Goal: Task Accomplishment & Management: Manage account settings

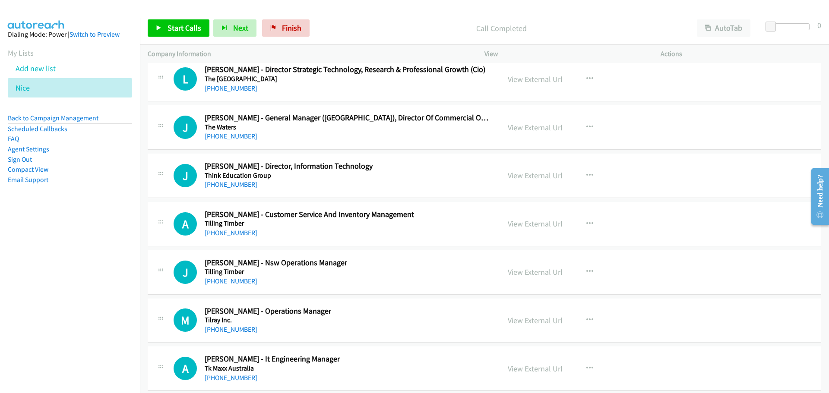
scroll to position [16781, 0]
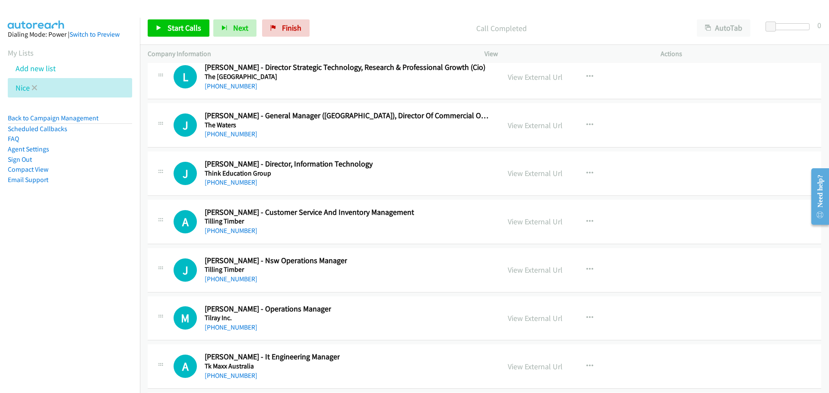
click at [35, 91] on link at bounding box center [35, 88] width 6 height 10
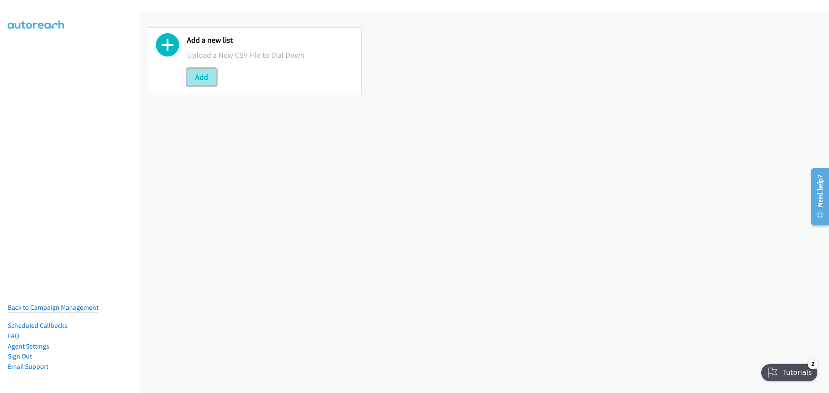
click at [205, 82] on button "Add" at bounding box center [201, 77] width 29 height 17
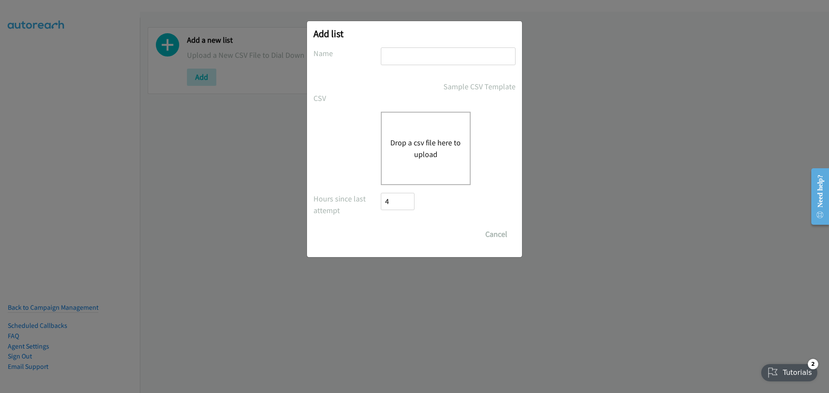
drag, startPoint x: 414, startPoint y: 59, endPoint x: 420, endPoint y: 60, distance: 5.8
click at [414, 59] on input "text" at bounding box center [448, 56] width 135 height 18
type input "NICE"
click at [391, 182] on div "Drop a csv file here to upload" at bounding box center [426, 148] width 90 height 73
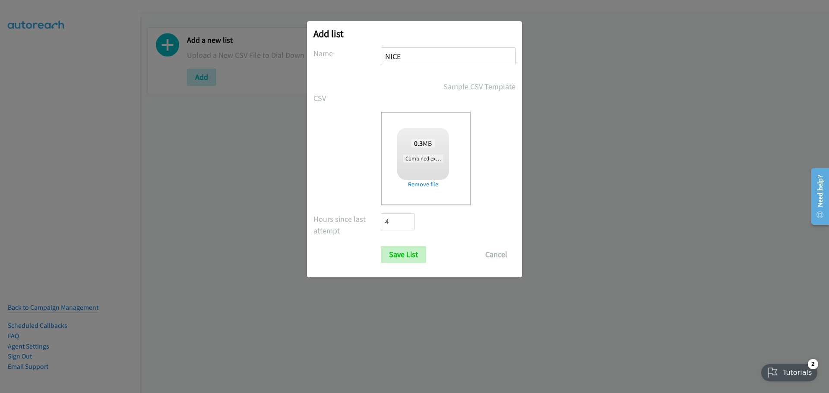
click at [429, 185] on link "Remove file" at bounding box center [423, 184] width 52 height 9
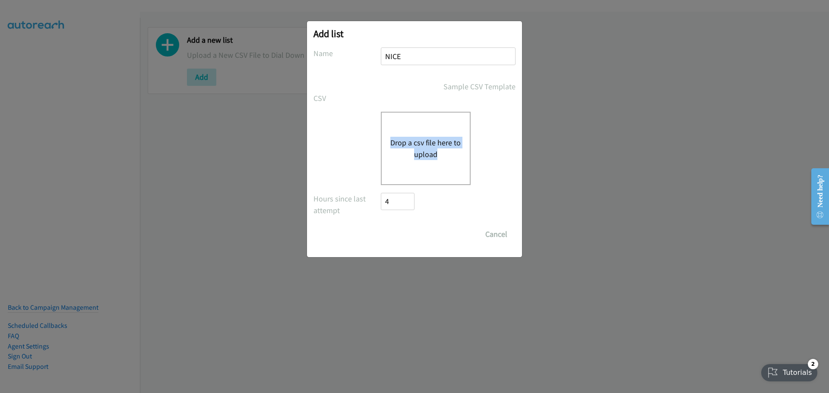
click at [423, 143] on button "Drop a csv file here to upload" at bounding box center [425, 148] width 71 height 23
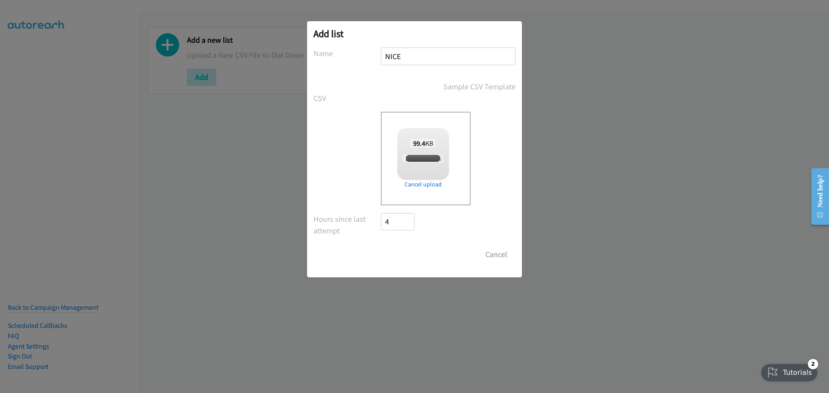
checkbox input "true"
click at [405, 254] on input "Save List" at bounding box center [403, 254] width 45 height 17
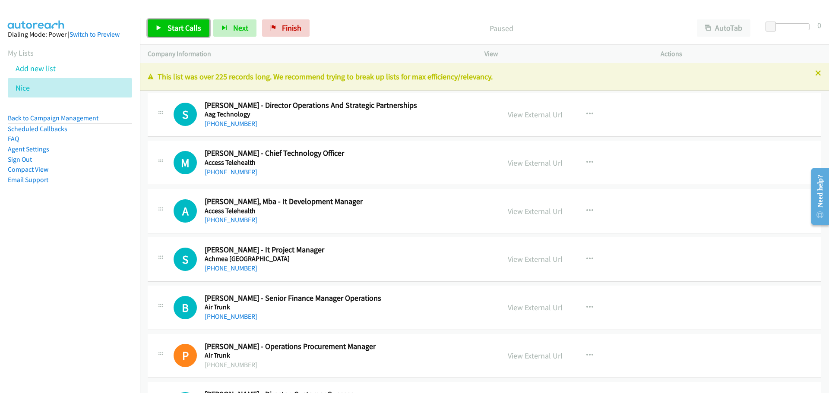
click at [199, 23] on span "Start Calls" at bounding box center [184, 28] width 34 height 10
click at [181, 37] on div "Start Calls Pause Next Finish Started AutoTab AutoTab 0" at bounding box center [484, 28] width 689 height 33
click at [177, 18] on div "Start Calls Pause Next Finish Started AutoTab AutoTab 0" at bounding box center [484, 28] width 689 height 33
click at [175, 29] on span "Pause" at bounding box center [176, 28] width 19 height 10
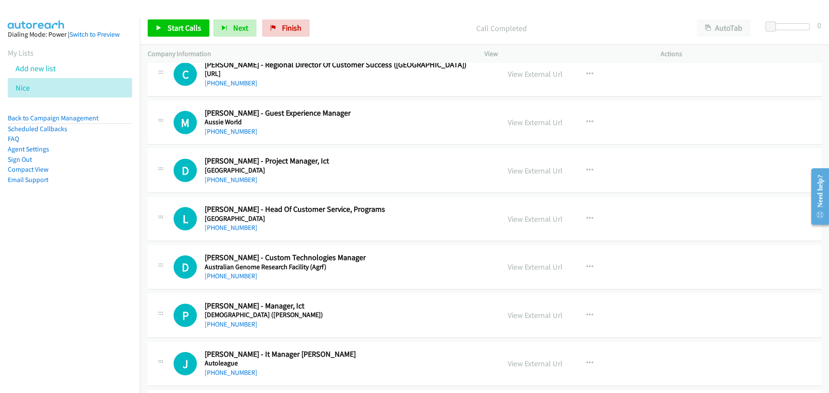
drag, startPoint x: 470, startPoint y: 114, endPoint x: 476, endPoint y: 184, distance: 70.1
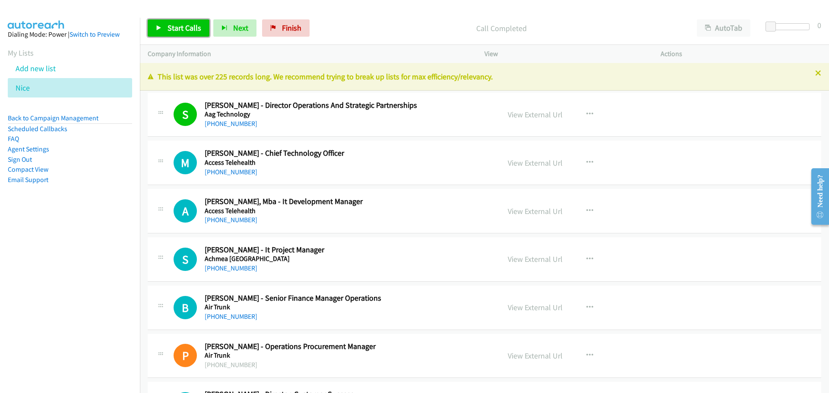
click at [188, 32] on span "Start Calls" at bounding box center [184, 28] width 34 height 10
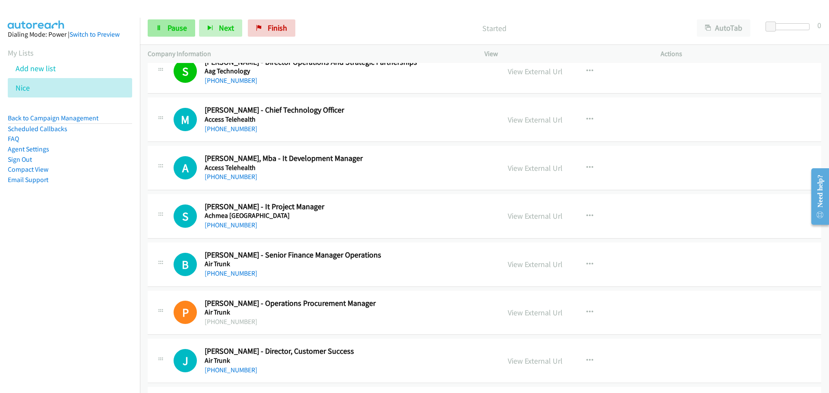
click at [171, 37] on div "Start Calls Pause Next Finish Started AutoTab AutoTab 0" at bounding box center [484, 28] width 689 height 33
click at [184, 32] on span "Pause" at bounding box center [176, 28] width 19 height 10
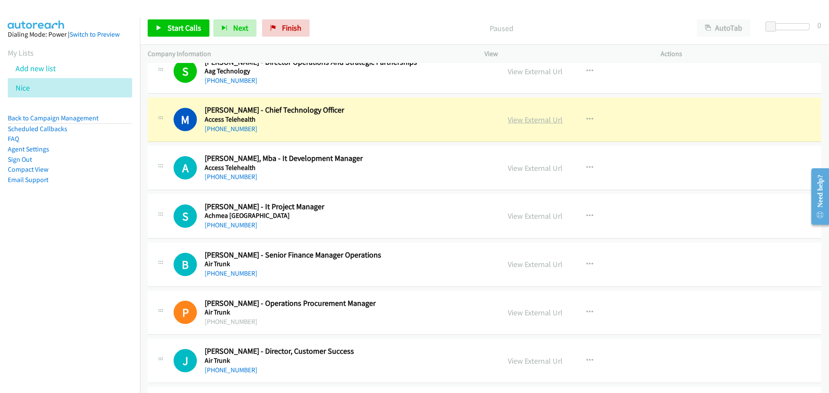
click at [551, 117] on link "View External Url" at bounding box center [534, 120] width 55 height 10
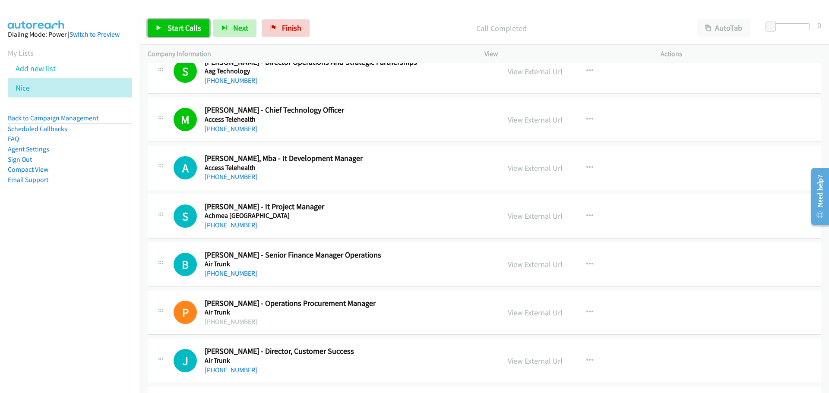
click at [195, 33] on link "Start Calls" at bounding box center [179, 27] width 62 height 17
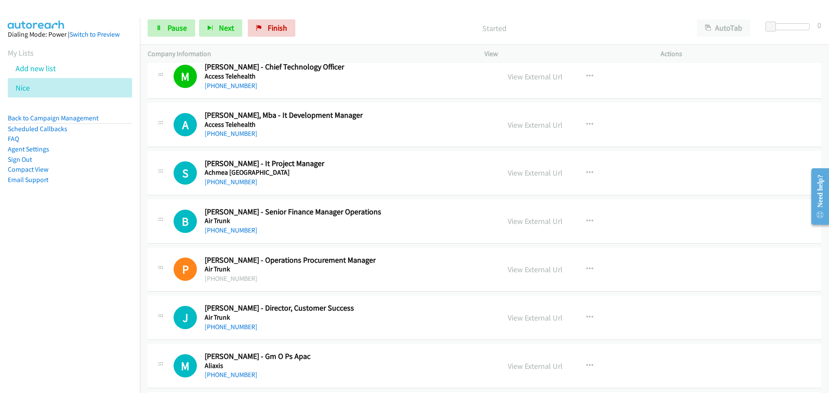
scroll to position [129, 0]
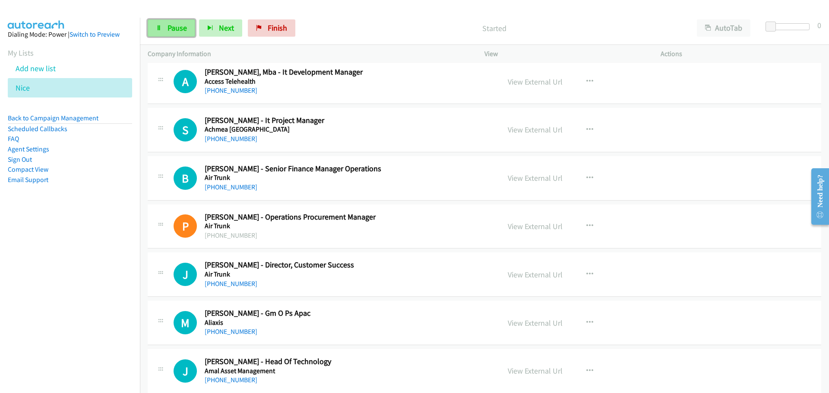
click at [174, 25] on span "Pause" at bounding box center [176, 28] width 19 height 10
click at [536, 81] on link "View External Url" at bounding box center [534, 82] width 55 height 10
click at [183, 30] on span "Start Calls" at bounding box center [184, 28] width 34 height 10
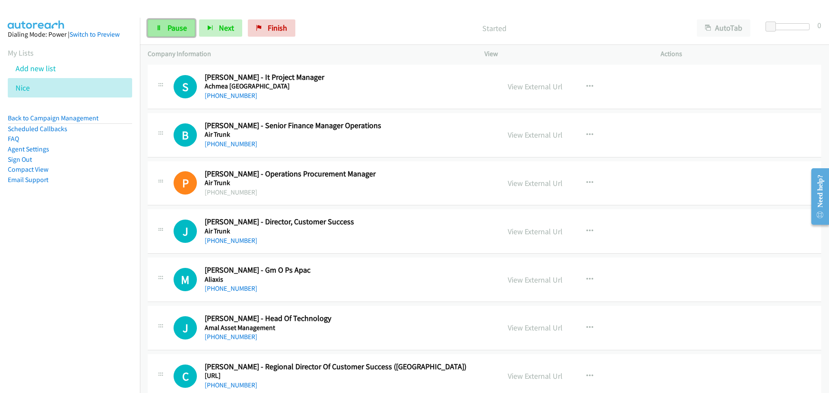
click at [178, 31] on span "Pause" at bounding box center [176, 28] width 19 height 10
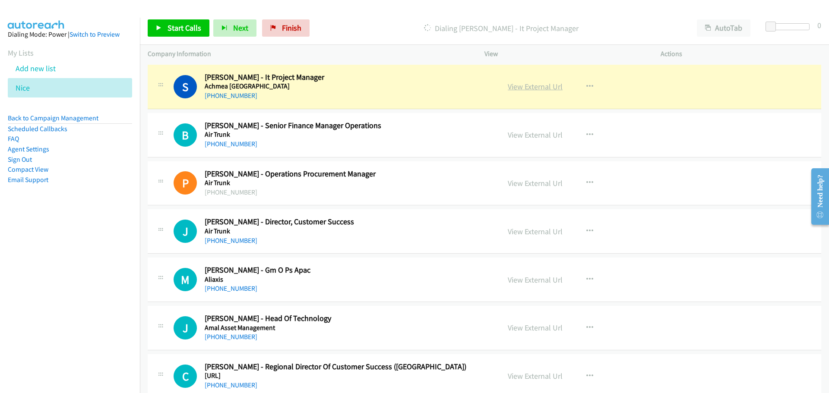
click at [539, 85] on link "View External Url" at bounding box center [534, 87] width 55 height 10
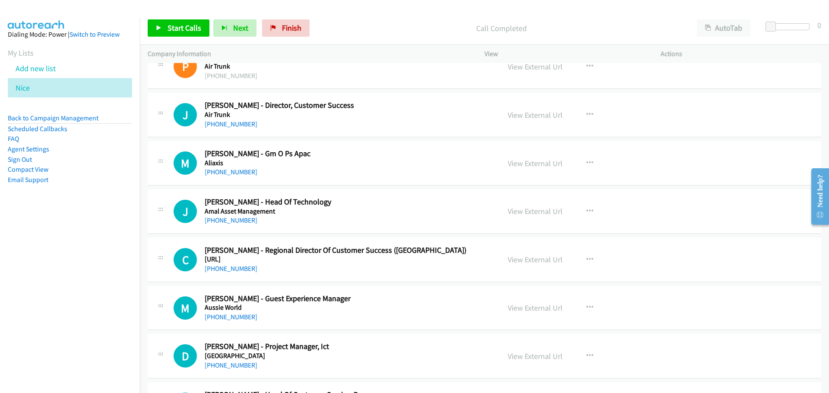
scroll to position [302, 0]
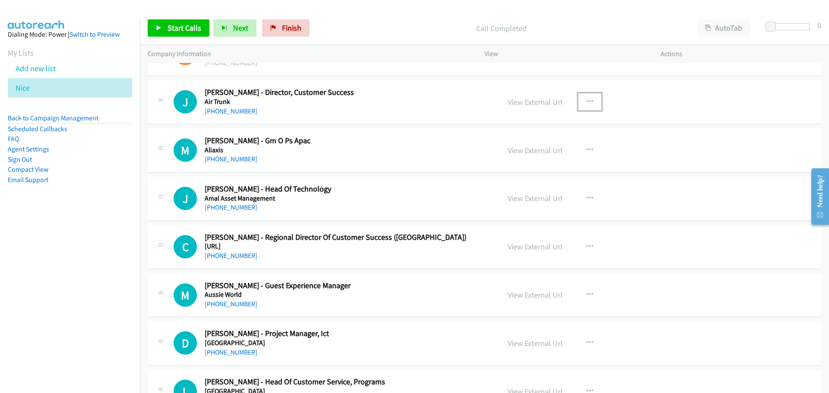
click at [587, 98] on icon "button" at bounding box center [589, 101] width 7 height 7
click at [546, 158] on link "Start Calls Here" at bounding box center [543, 158] width 115 height 17
click at [197, 29] on span "Start Calls" at bounding box center [184, 28] width 34 height 10
click at [177, 24] on span "Pause" at bounding box center [176, 28] width 19 height 10
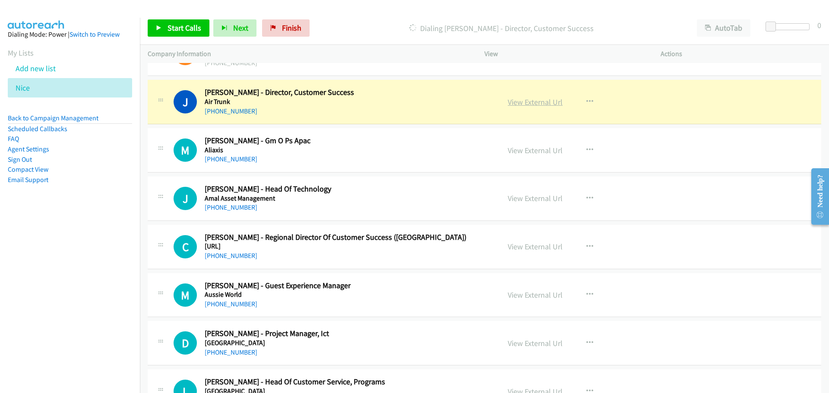
click at [542, 102] on link "View External Url" at bounding box center [534, 102] width 55 height 10
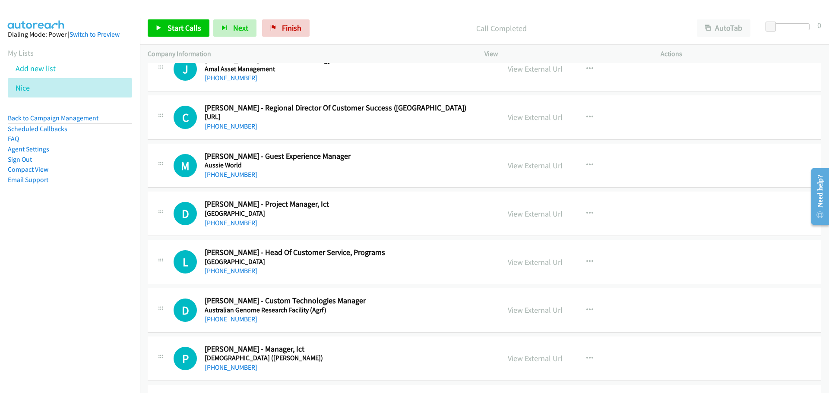
scroll to position [388, 0]
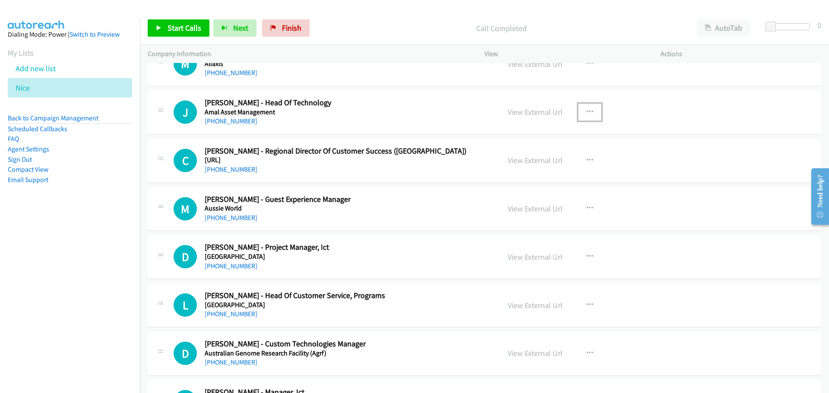
click at [588, 110] on icon "button" at bounding box center [589, 112] width 7 height 7
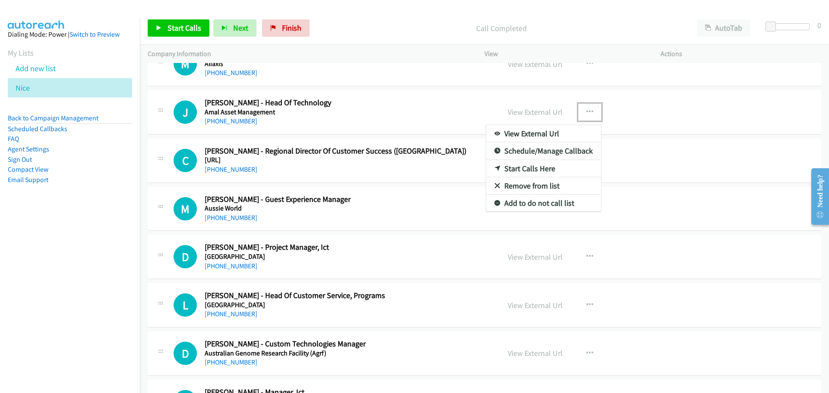
click at [521, 169] on link "Start Calls Here" at bounding box center [543, 168] width 115 height 17
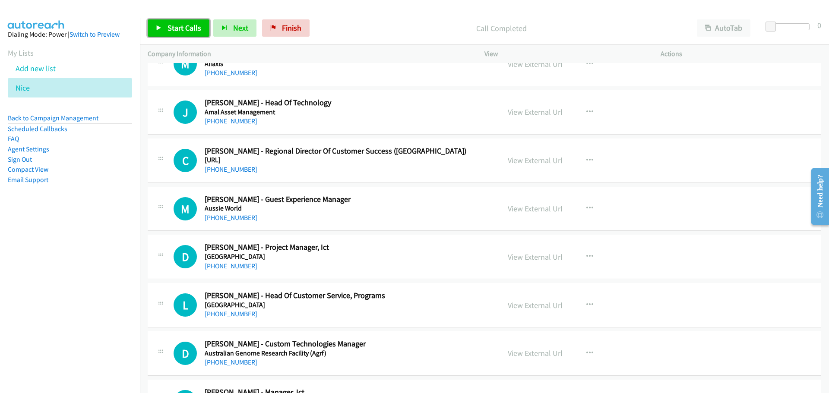
click at [186, 25] on span "Start Calls" at bounding box center [184, 28] width 34 height 10
click at [176, 25] on span "Pause" at bounding box center [176, 28] width 19 height 10
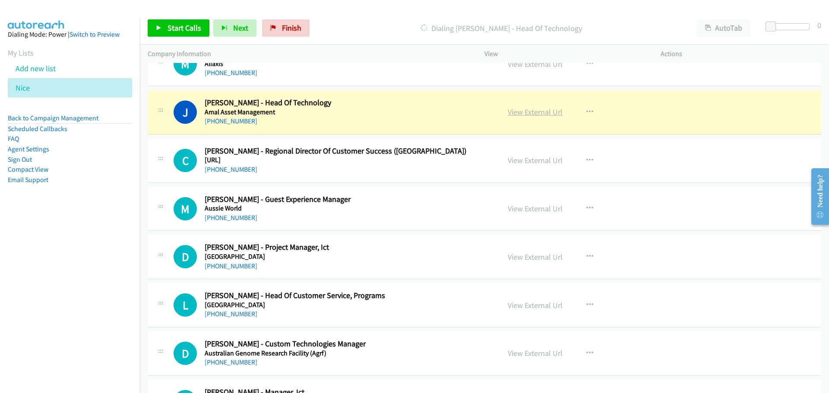
click at [521, 110] on link "View External Url" at bounding box center [534, 112] width 55 height 10
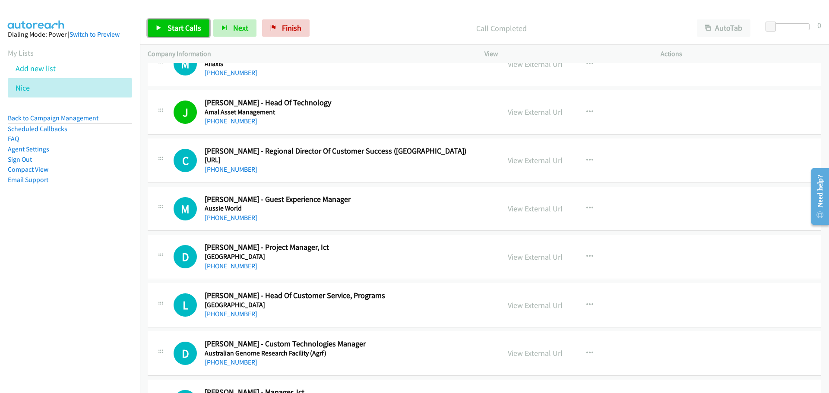
drag, startPoint x: 183, startPoint y: 28, endPoint x: 211, endPoint y: 41, distance: 30.1
click at [183, 28] on span "Start Calls" at bounding box center [184, 28] width 34 height 10
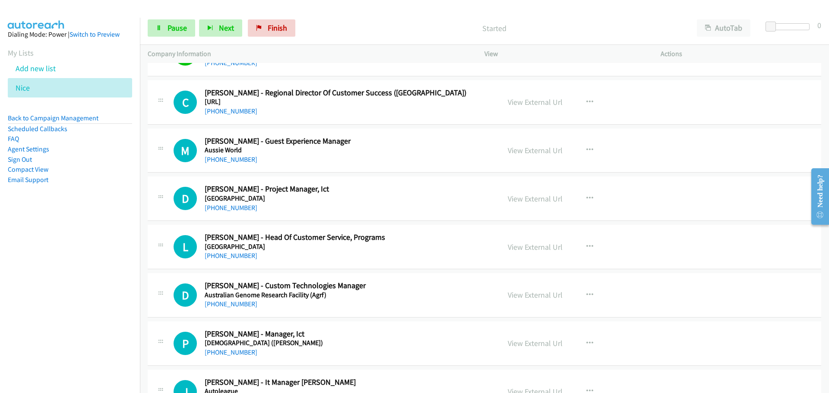
scroll to position [432, 0]
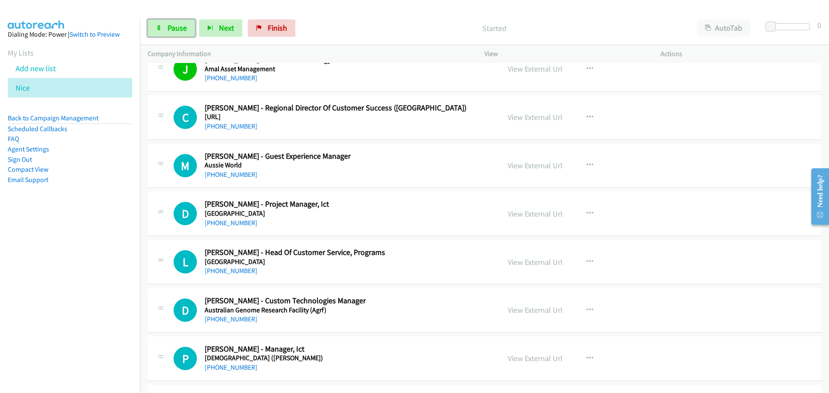
drag, startPoint x: 176, startPoint y: 27, endPoint x: 170, endPoint y: 42, distance: 16.1
click at [176, 27] on span "Pause" at bounding box center [176, 28] width 19 height 10
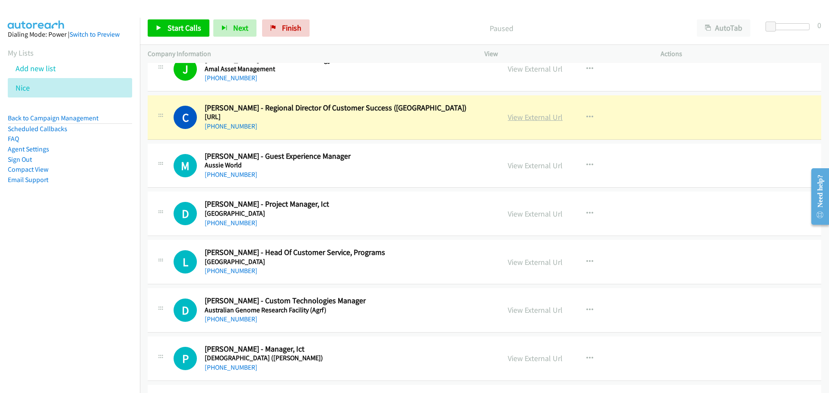
click at [530, 117] on link "View External Url" at bounding box center [534, 117] width 55 height 10
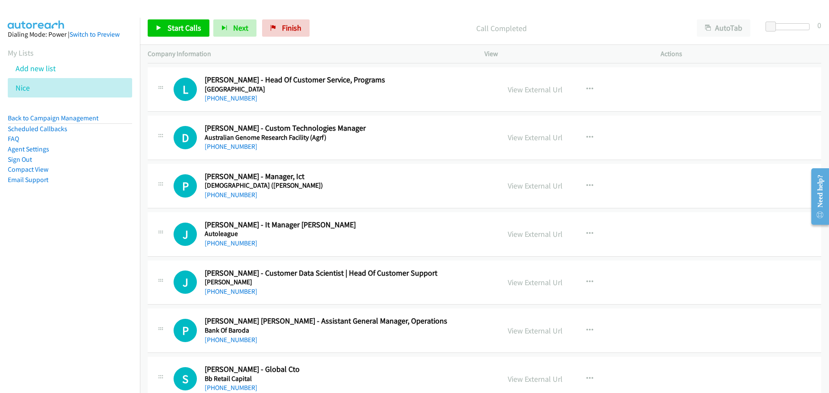
scroll to position [561, 0]
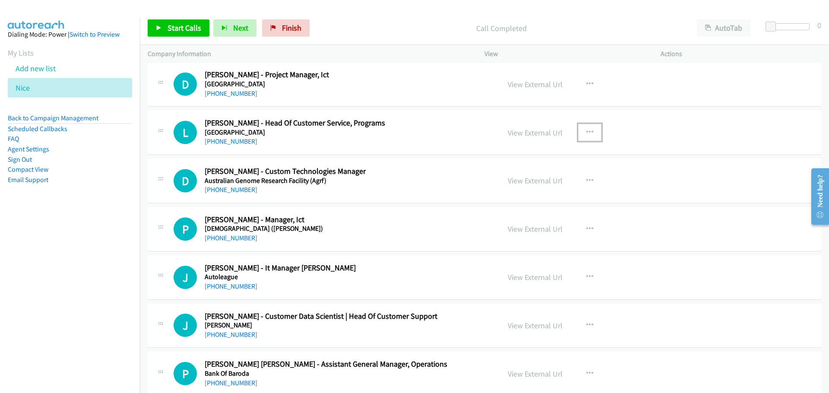
click at [586, 129] on icon "button" at bounding box center [589, 132] width 7 height 7
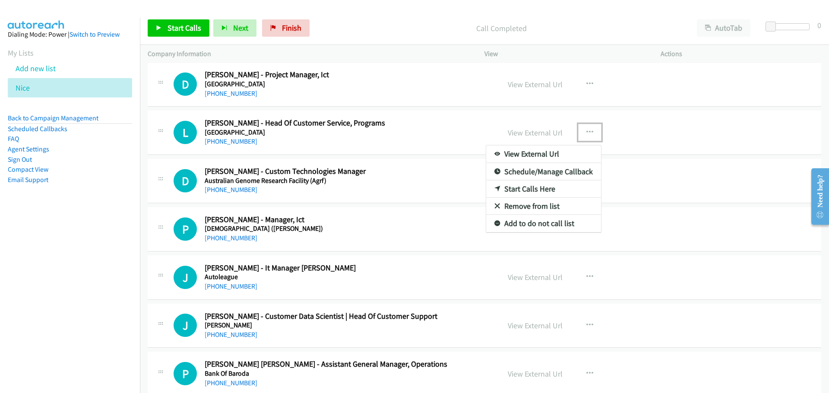
click at [542, 186] on link "Start Calls Here" at bounding box center [543, 188] width 115 height 17
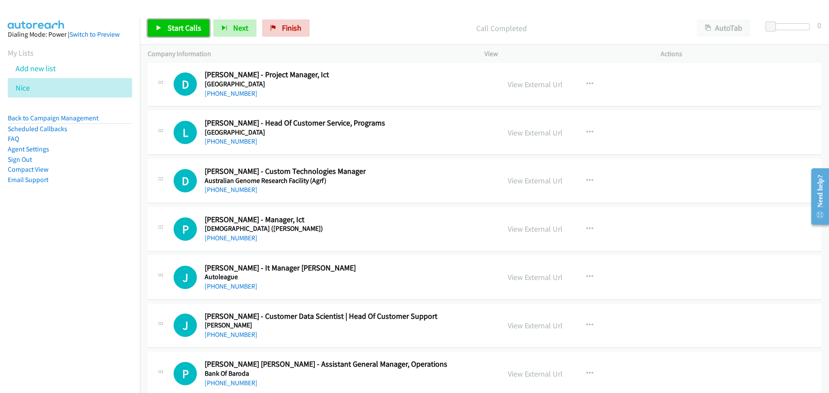
click at [179, 29] on span "Start Calls" at bounding box center [184, 28] width 34 height 10
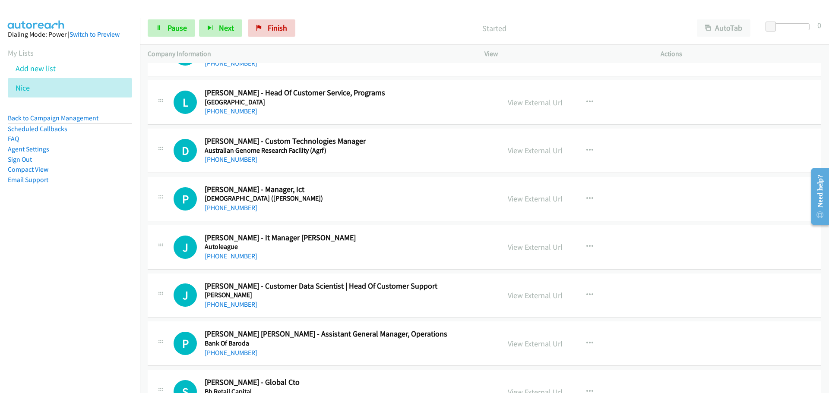
scroll to position [604, 0]
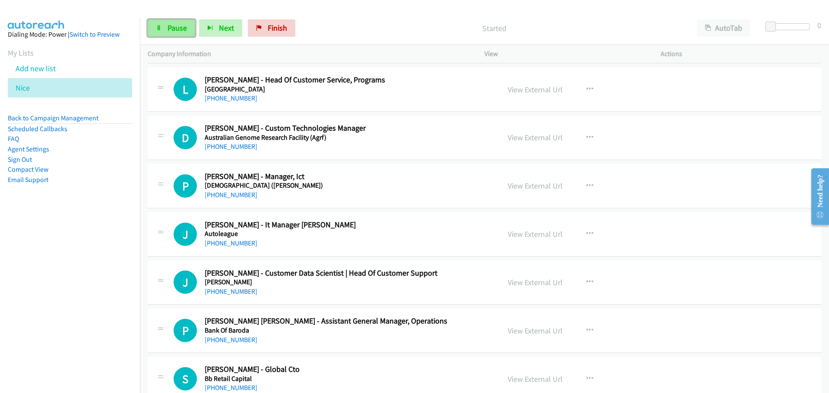
click at [180, 28] on span "Pause" at bounding box center [176, 28] width 19 height 10
drag, startPoint x: 182, startPoint y: 25, endPoint x: 187, endPoint y: 28, distance: 6.5
click at [182, 25] on span "Start Calls" at bounding box center [184, 28] width 34 height 10
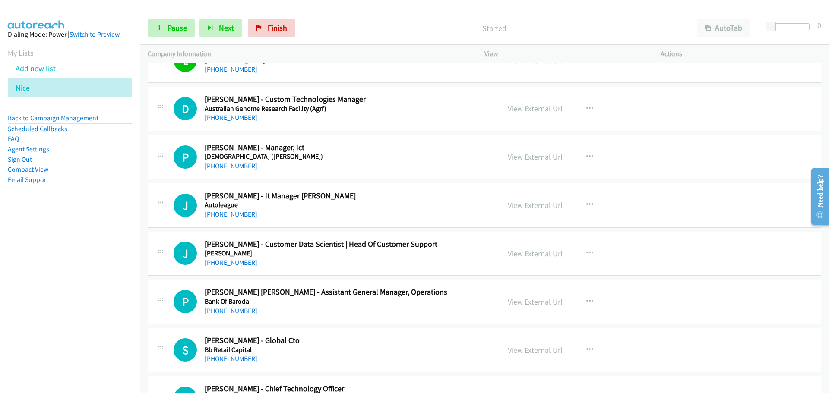
scroll to position [647, 0]
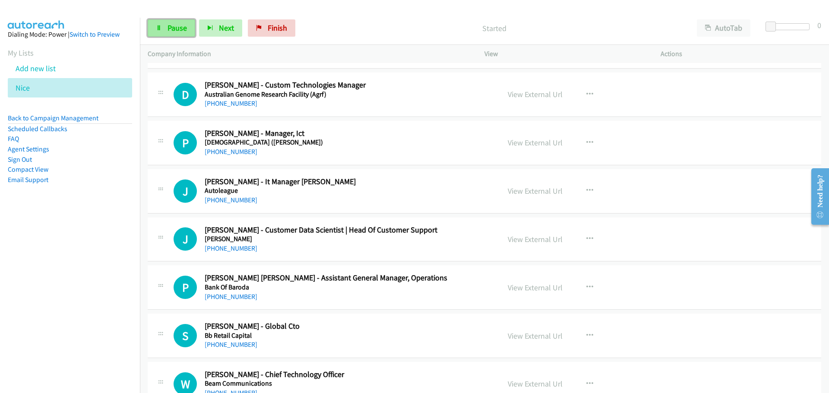
click at [159, 22] on link "Pause" at bounding box center [171, 27] width 47 height 17
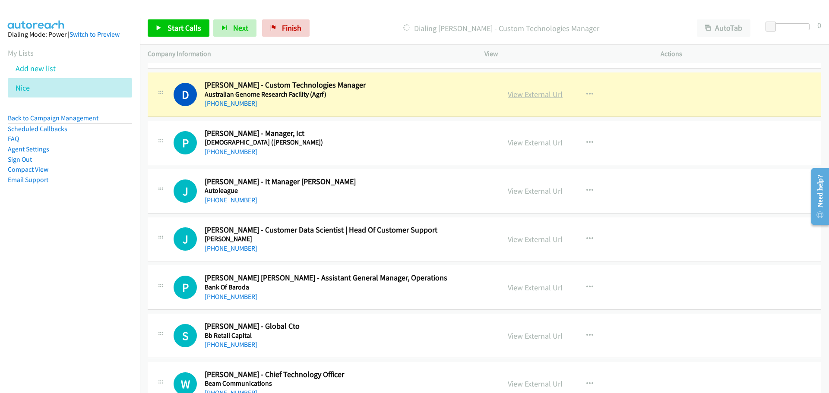
click at [533, 91] on link "View External Url" at bounding box center [534, 94] width 55 height 10
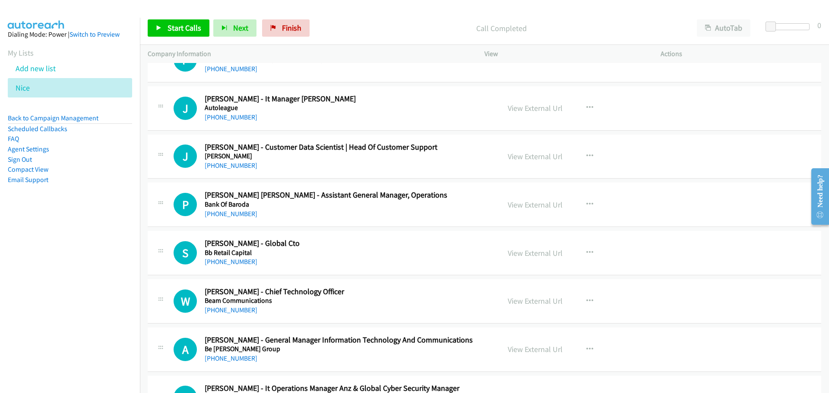
scroll to position [734, 0]
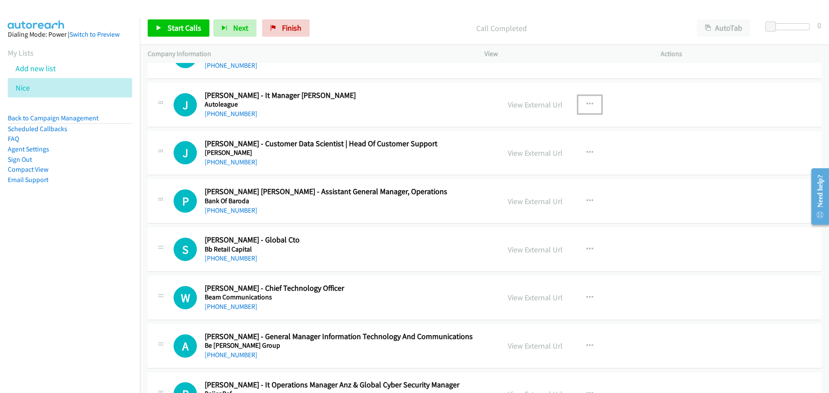
click at [586, 101] on icon "button" at bounding box center [589, 104] width 7 height 7
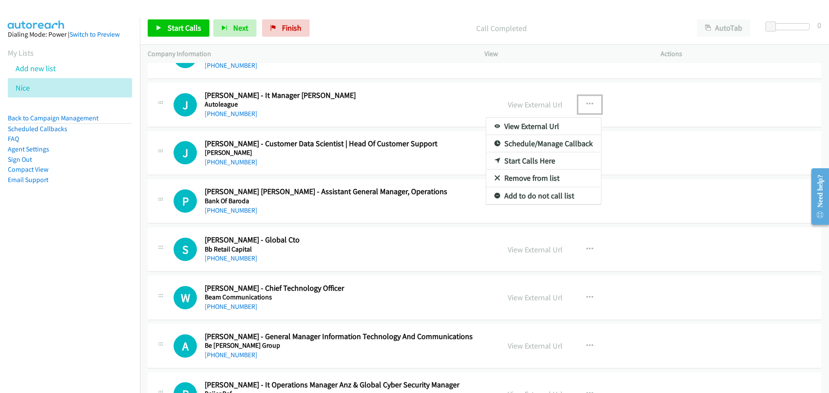
click at [539, 162] on link "Start Calls Here" at bounding box center [543, 160] width 115 height 17
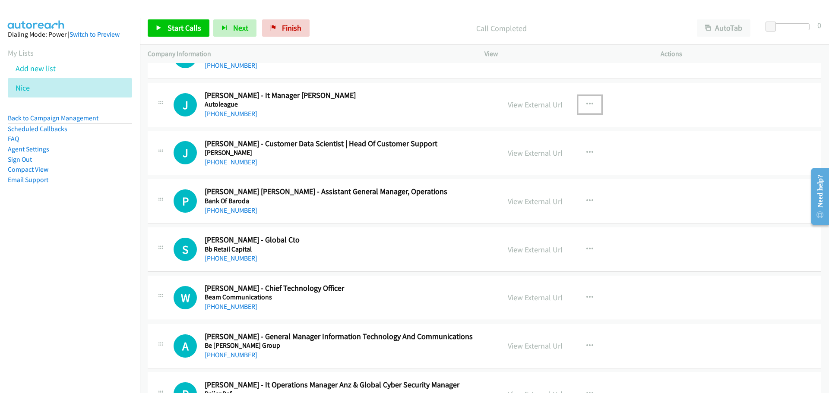
click at [586, 104] on icon "button" at bounding box center [589, 104] width 7 height 7
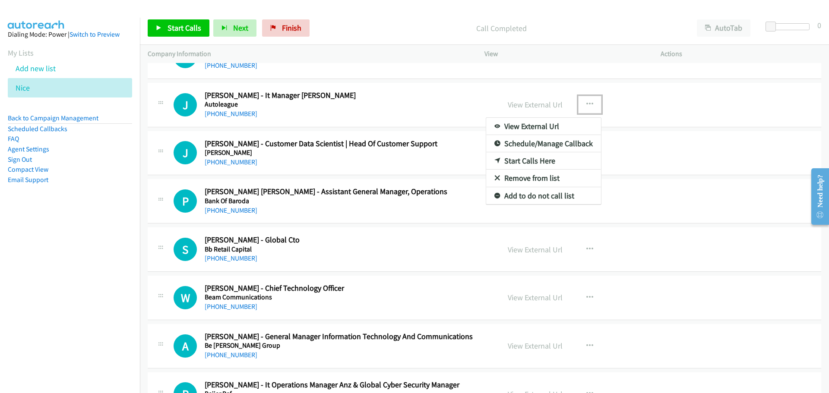
click at [536, 160] on link "Start Calls Here" at bounding box center [543, 160] width 115 height 17
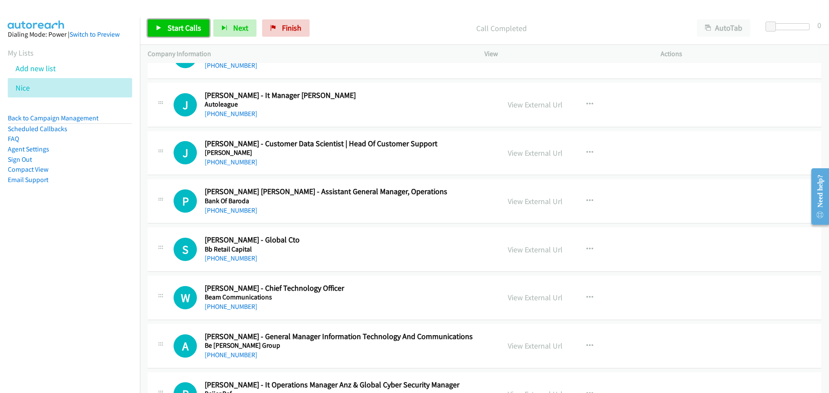
click at [167, 22] on link "Start Calls" at bounding box center [179, 27] width 62 height 17
click at [181, 29] on span "Pause" at bounding box center [176, 28] width 19 height 10
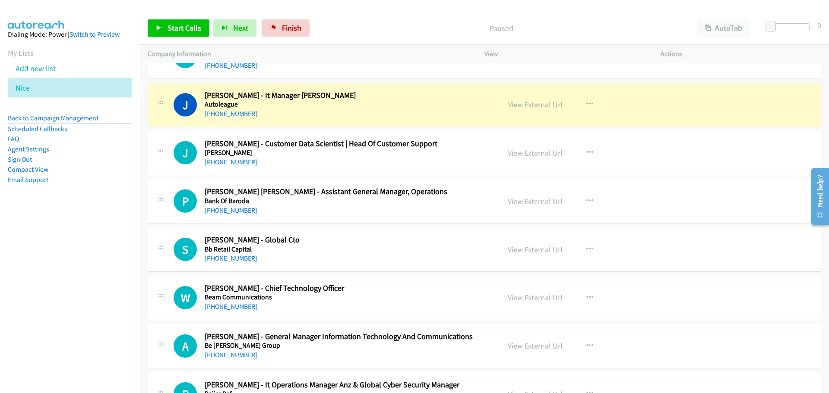
click at [521, 104] on link "View External Url" at bounding box center [534, 105] width 55 height 10
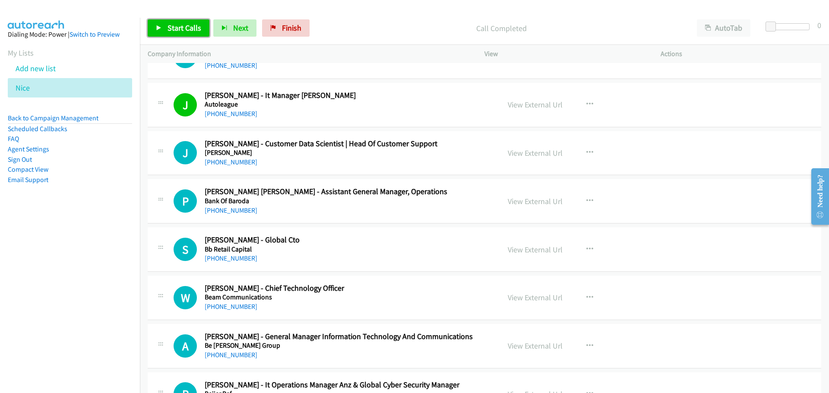
click at [190, 29] on span "Start Calls" at bounding box center [184, 28] width 34 height 10
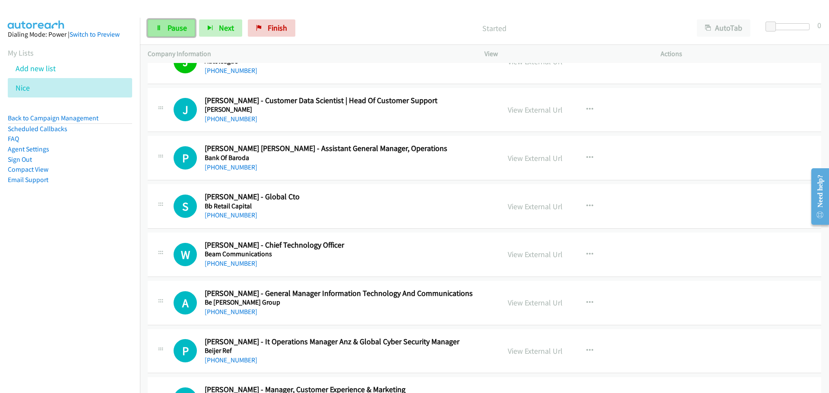
click at [181, 27] on span "Pause" at bounding box center [176, 28] width 19 height 10
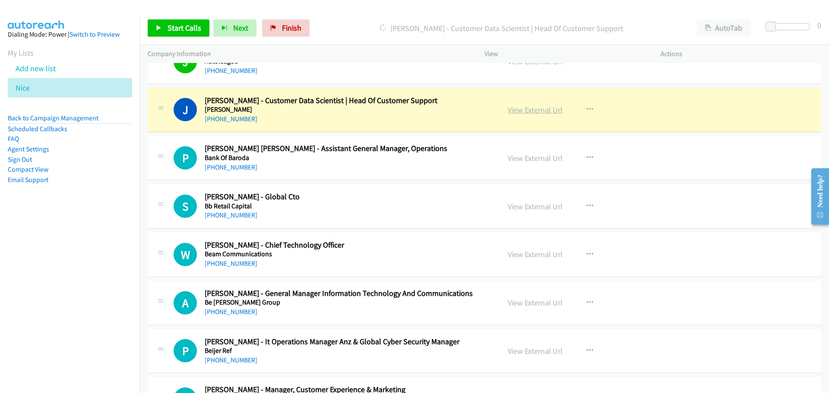
click at [537, 110] on link "View External Url" at bounding box center [534, 110] width 55 height 10
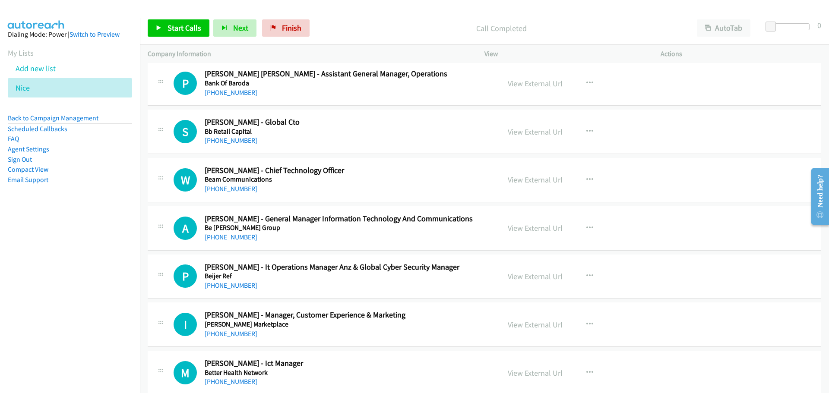
scroll to position [863, 0]
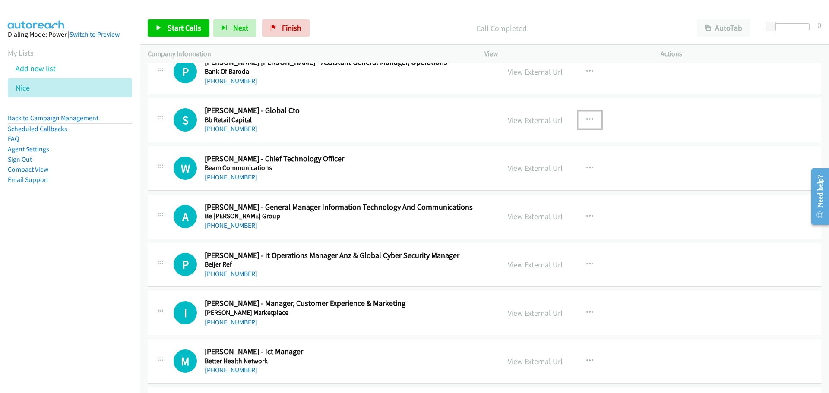
click at [589, 118] on button "button" at bounding box center [589, 119] width 23 height 17
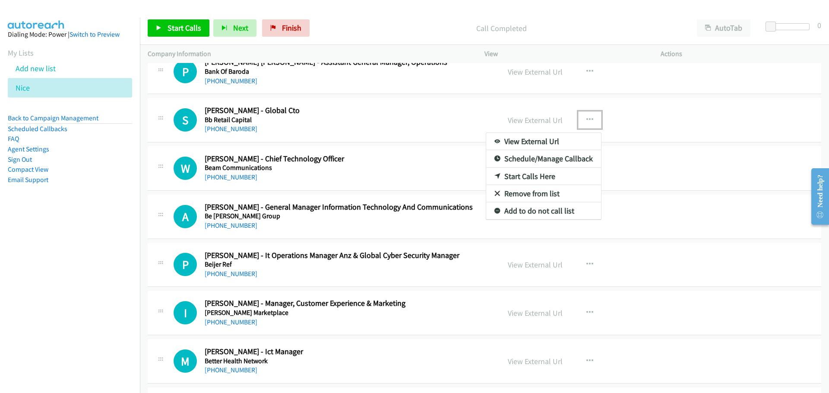
click at [525, 177] on link "Start Calls Here" at bounding box center [543, 176] width 115 height 17
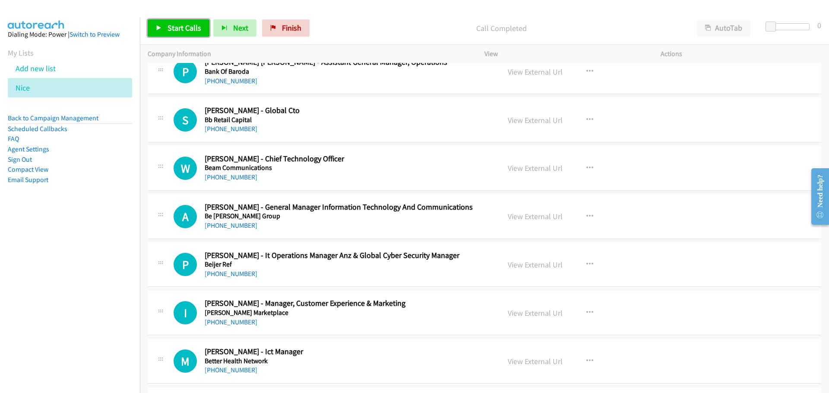
click at [193, 28] on span "Start Calls" at bounding box center [184, 28] width 34 height 10
click at [177, 32] on span "Pause" at bounding box center [176, 28] width 19 height 10
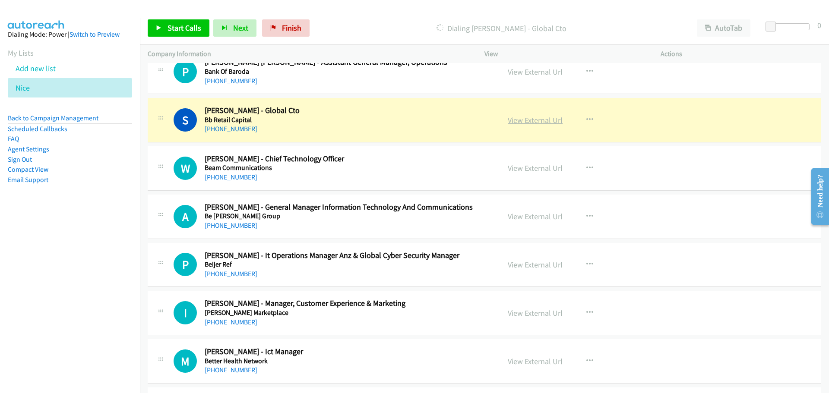
click at [545, 116] on link "View External Url" at bounding box center [534, 120] width 55 height 10
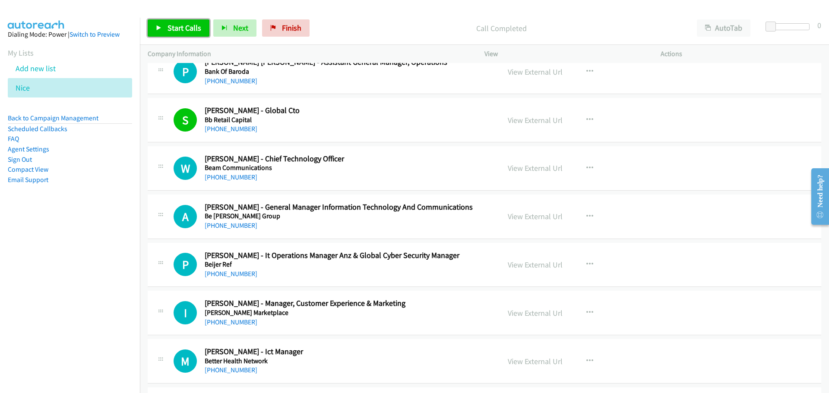
click at [185, 26] on span "Start Calls" at bounding box center [184, 28] width 34 height 10
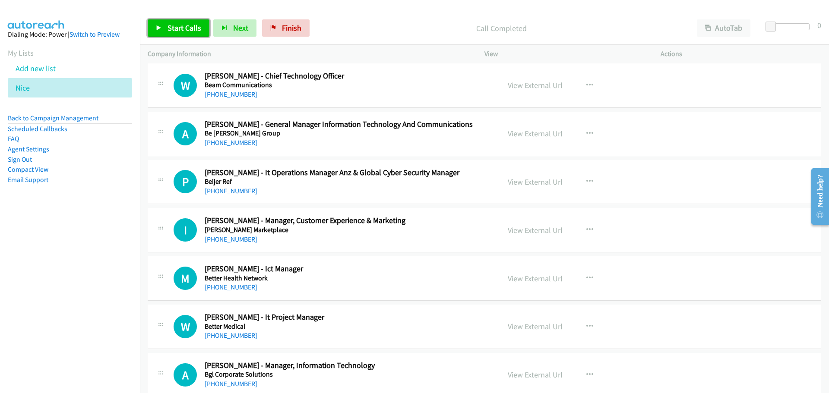
scroll to position [949, 0]
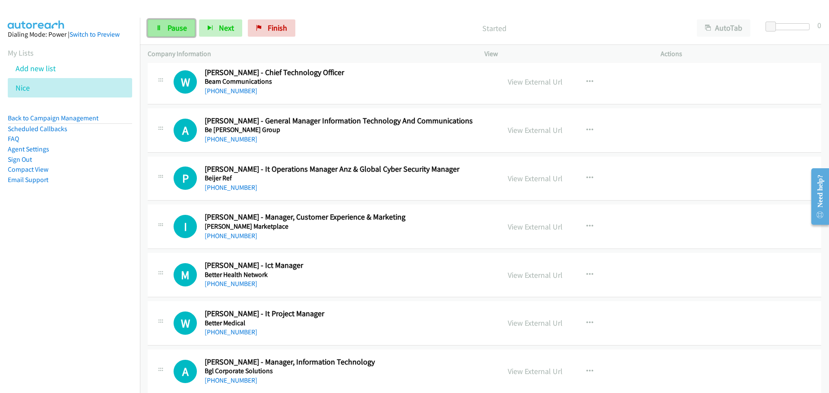
click at [170, 20] on link "Pause" at bounding box center [171, 27] width 47 height 17
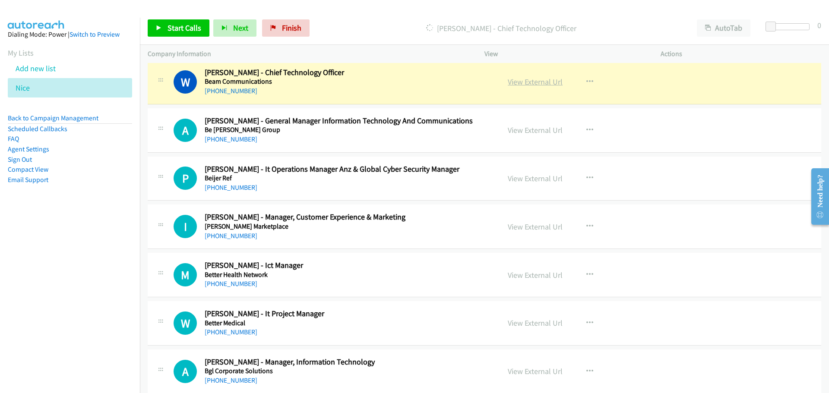
click at [532, 80] on link "View External Url" at bounding box center [534, 82] width 55 height 10
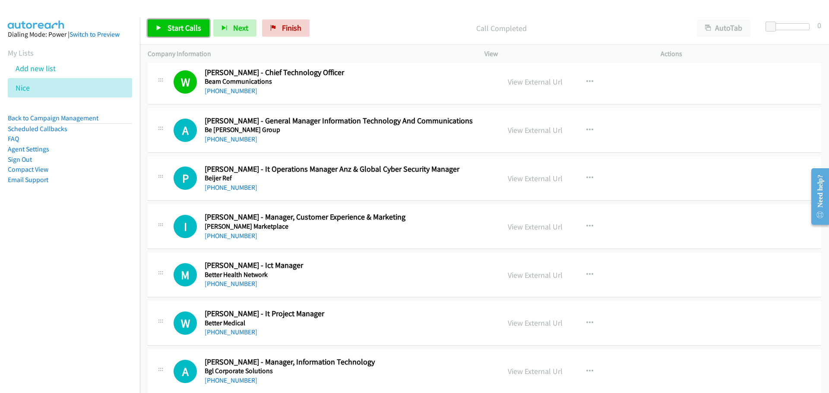
click at [198, 23] on span "Start Calls" at bounding box center [184, 28] width 34 height 10
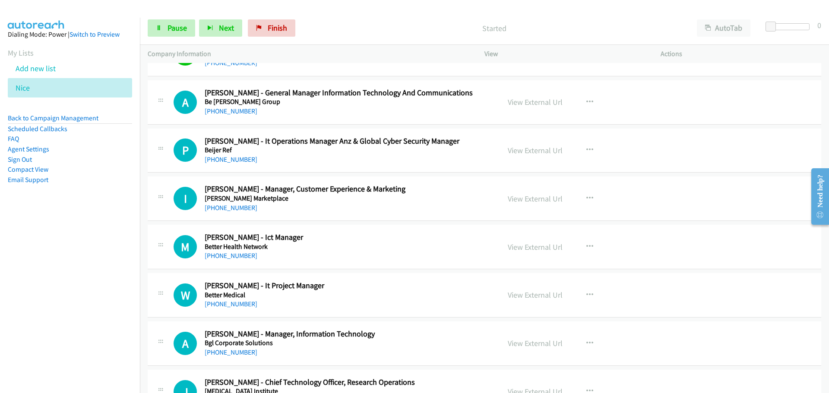
scroll to position [993, 0]
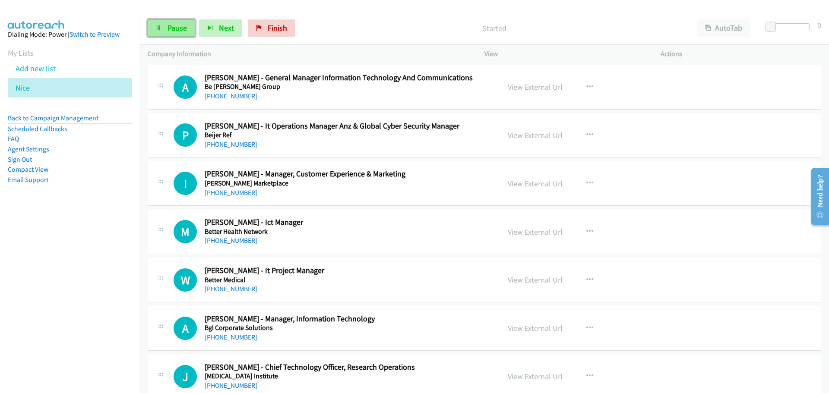
click at [175, 26] on span "Pause" at bounding box center [176, 28] width 19 height 10
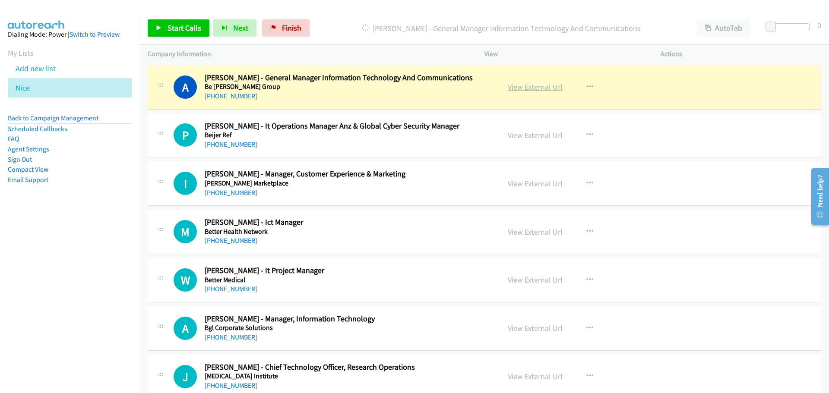
click at [526, 87] on link "View External Url" at bounding box center [534, 87] width 55 height 10
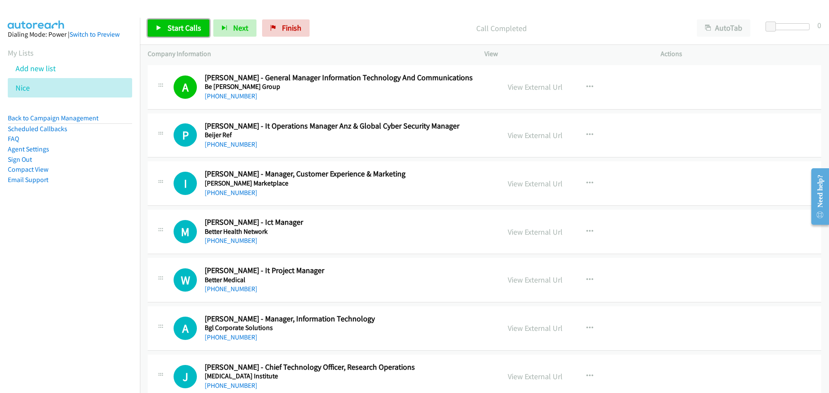
click at [184, 26] on span "Start Calls" at bounding box center [184, 28] width 34 height 10
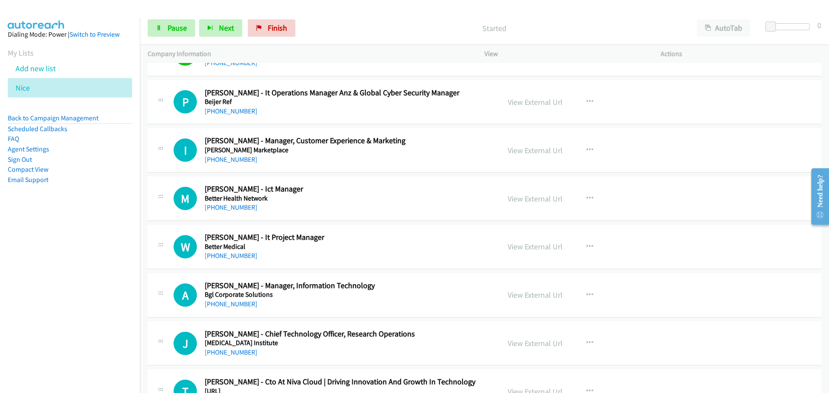
scroll to position [1036, 0]
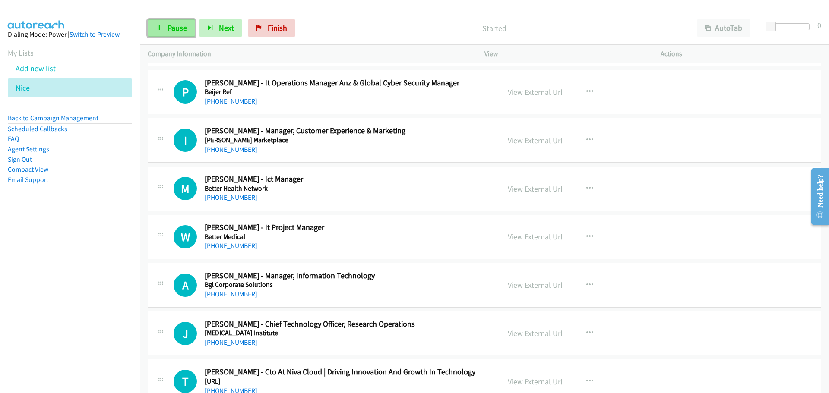
drag, startPoint x: 173, startPoint y: 27, endPoint x: 175, endPoint y: 34, distance: 7.1
click at [173, 27] on span "Pause" at bounding box center [176, 28] width 19 height 10
click at [545, 95] on link "View External Url" at bounding box center [534, 92] width 55 height 10
click at [188, 26] on span "Start Calls" at bounding box center [184, 28] width 34 height 10
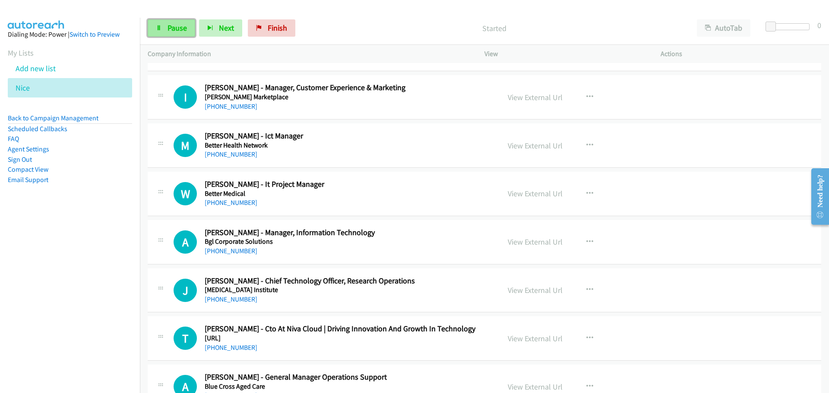
drag, startPoint x: 187, startPoint y: 30, endPoint x: 188, endPoint y: 35, distance: 4.3
click at [187, 30] on link "Pause" at bounding box center [171, 27] width 47 height 17
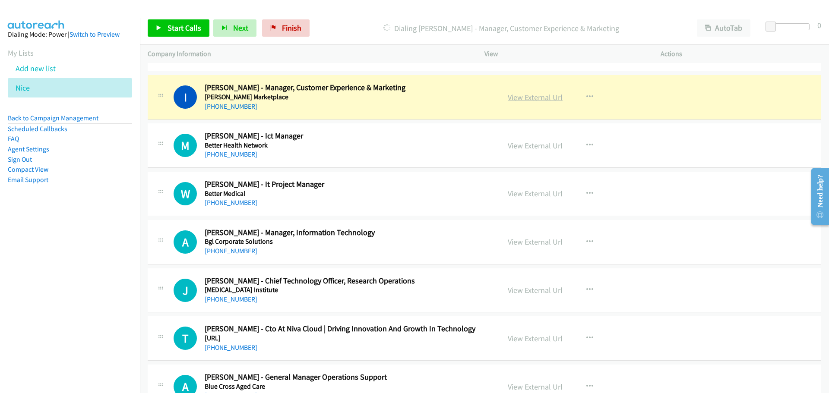
click at [537, 95] on link "View External Url" at bounding box center [534, 97] width 55 height 10
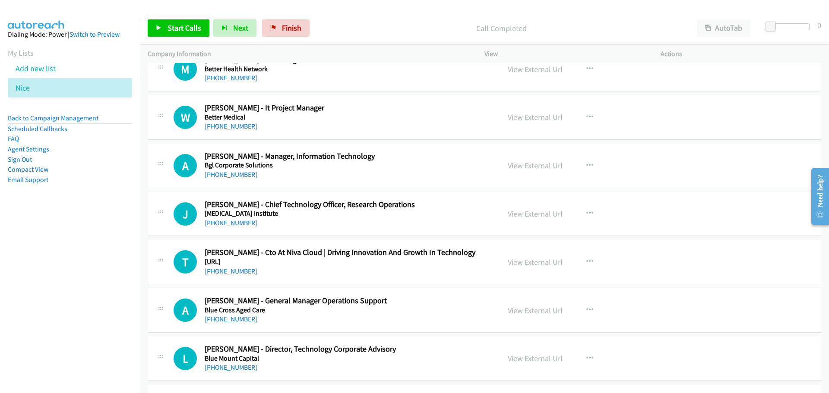
scroll to position [1165, 0]
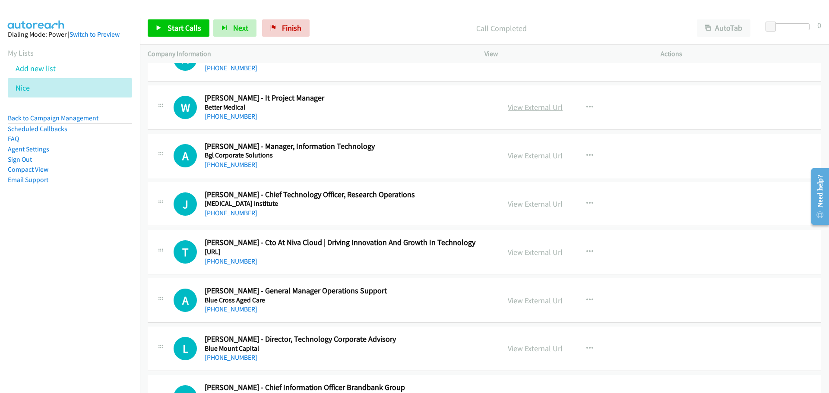
click at [543, 106] on link "View External Url" at bounding box center [534, 107] width 55 height 10
click at [530, 155] on link "View External Url" at bounding box center [534, 156] width 55 height 10
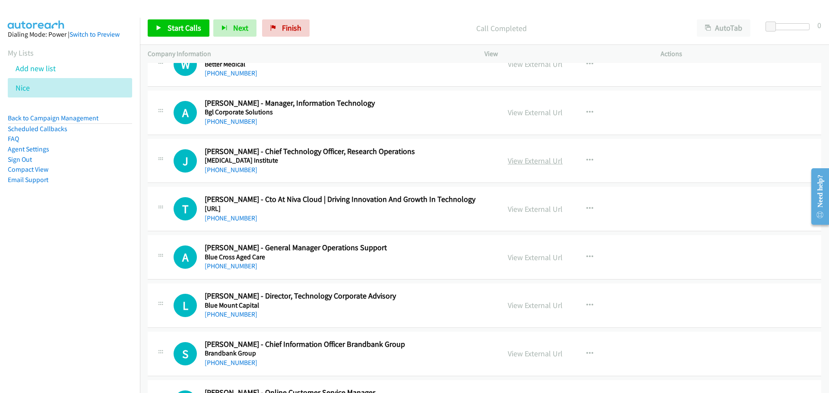
click at [536, 163] on link "View External Url" at bounding box center [534, 161] width 55 height 10
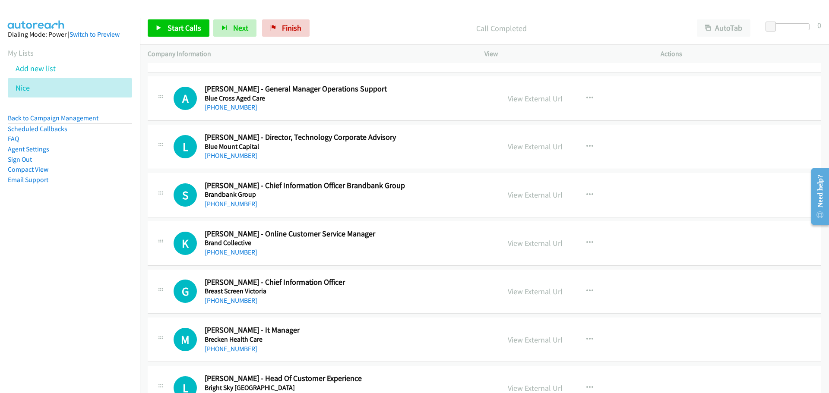
scroll to position [1381, 0]
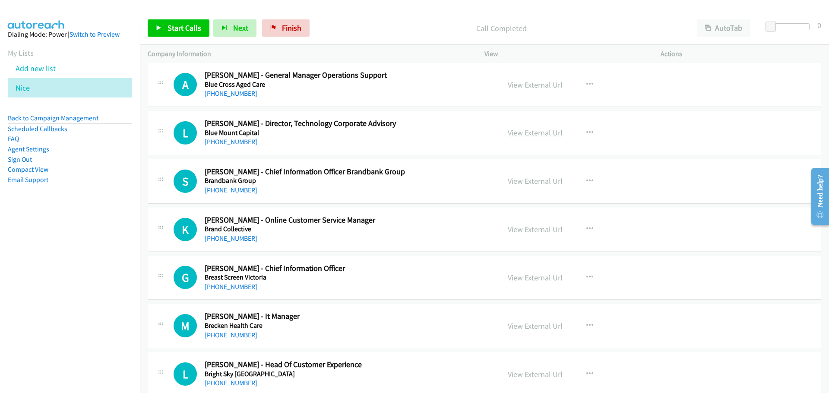
click at [538, 135] on link "View External Url" at bounding box center [534, 133] width 55 height 10
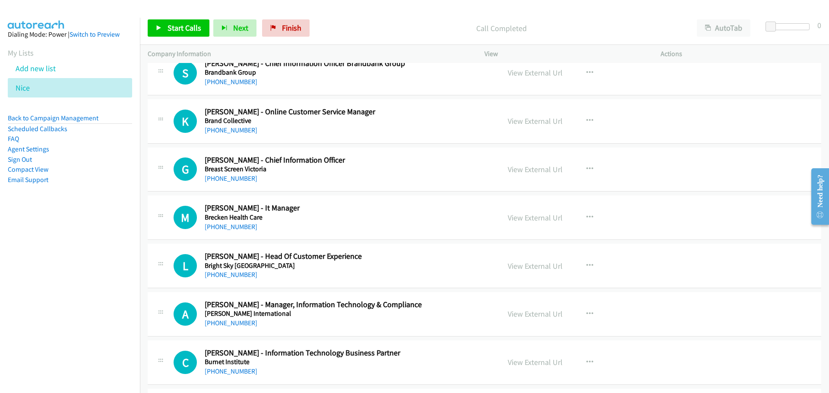
scroll to position [1510, 0]
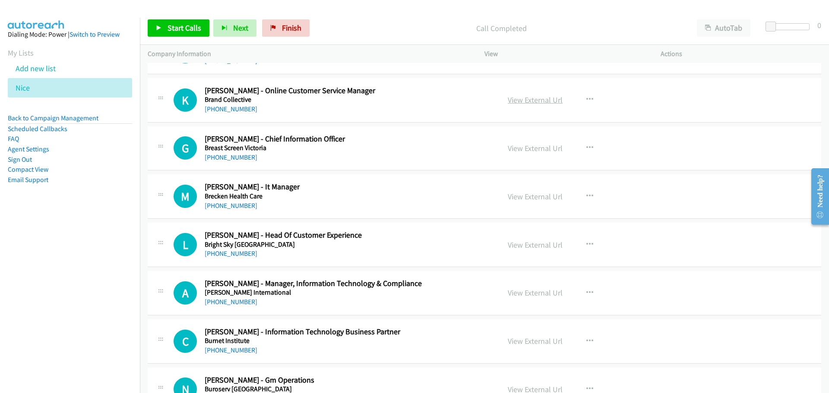
click at [545, 101] on link "View External Url" at bounding box center [534, 100] width 55 height 10
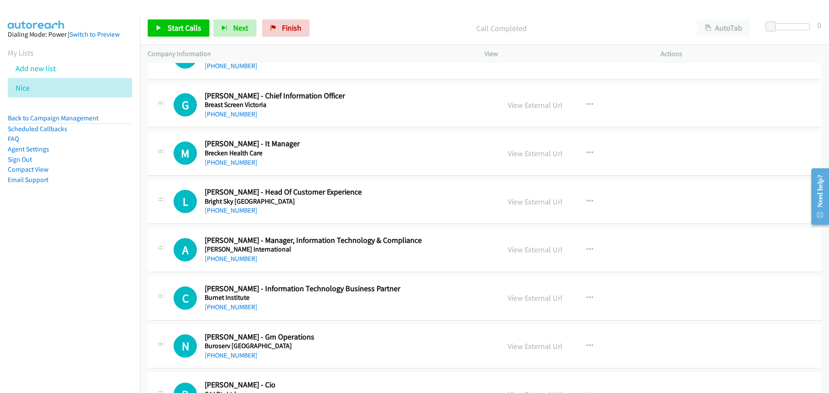
scroll to position [1597, 0]
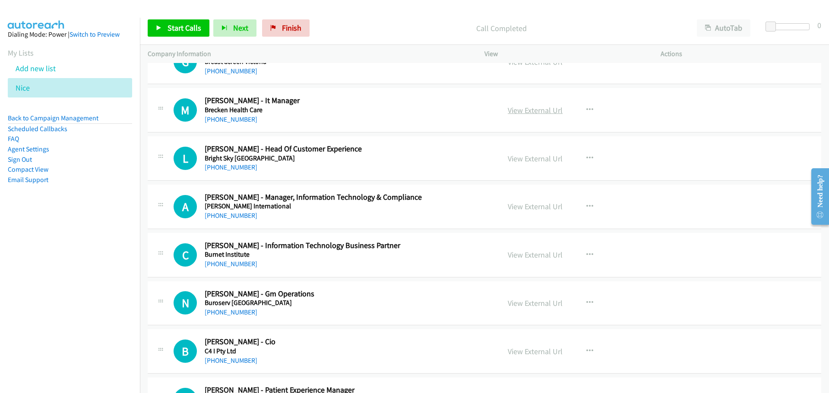
click at [540, 111] on link "View External Url" at bounding box center [534, 110] width 55 height 10
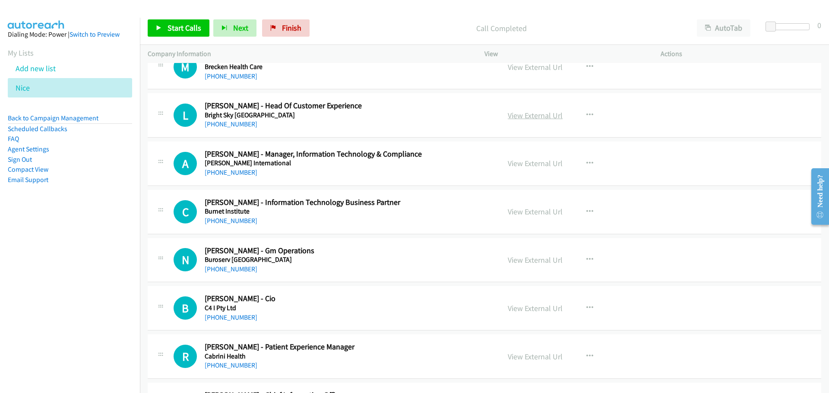
click at [535, 113] on link "View External Url" at bounding box center [534, 115] width 55 height 10
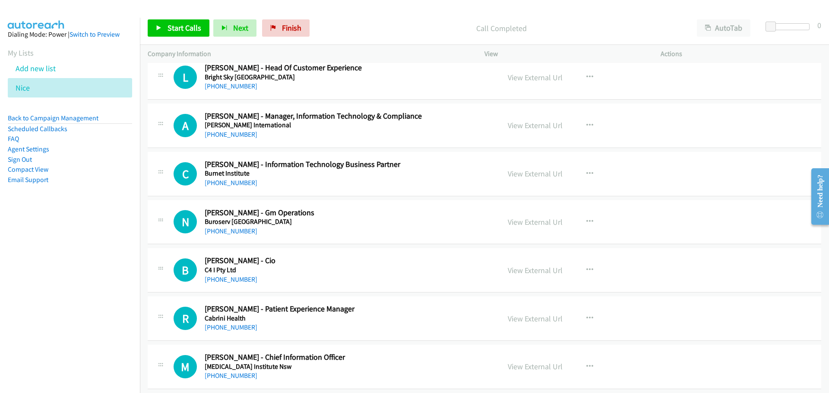
scroll to position [1683, 0]
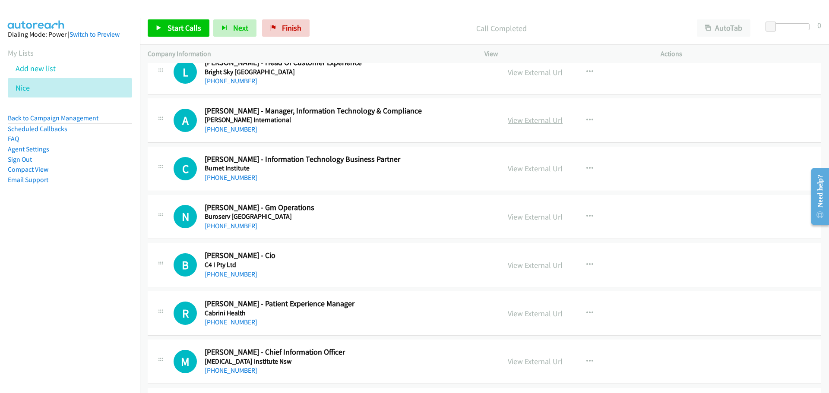
click at [546, 122] on link "View External Url" at bounding box center [534, 120] width 55 height 10
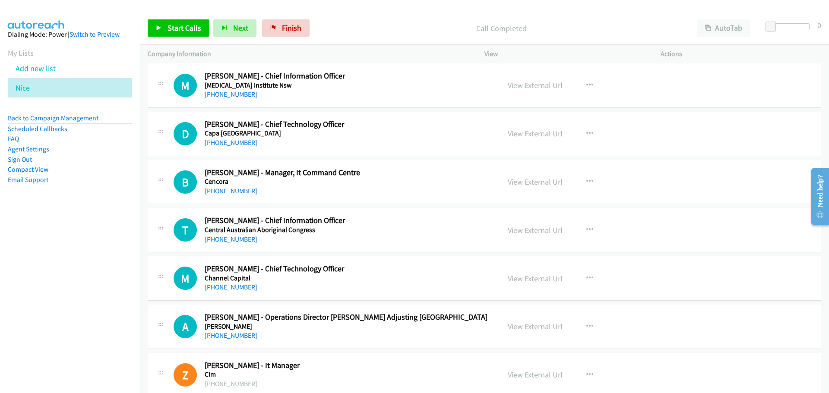
scroll to position [1985, 0]
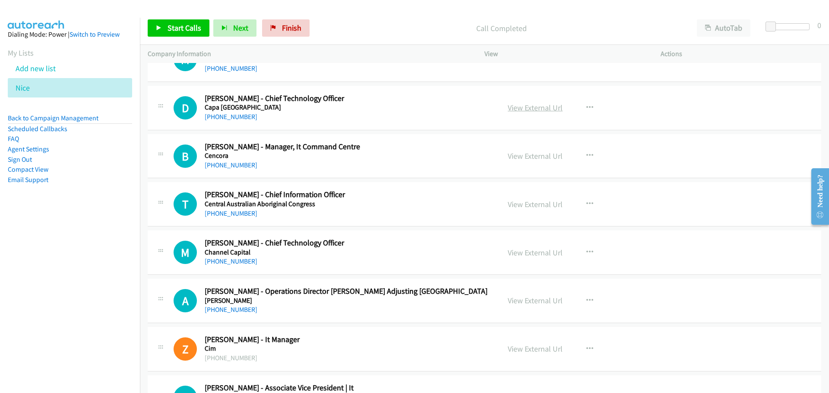
click at [535, 110] on link "View External Url" at bounding box center [534, 108] width 55 height 10
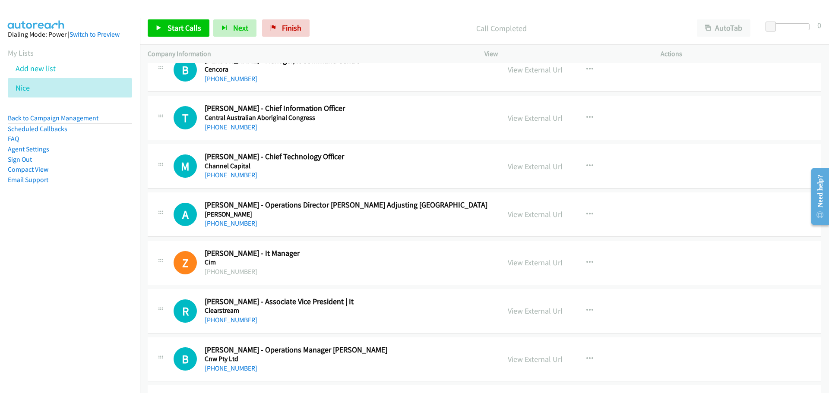
scroll to position [2115, 0]
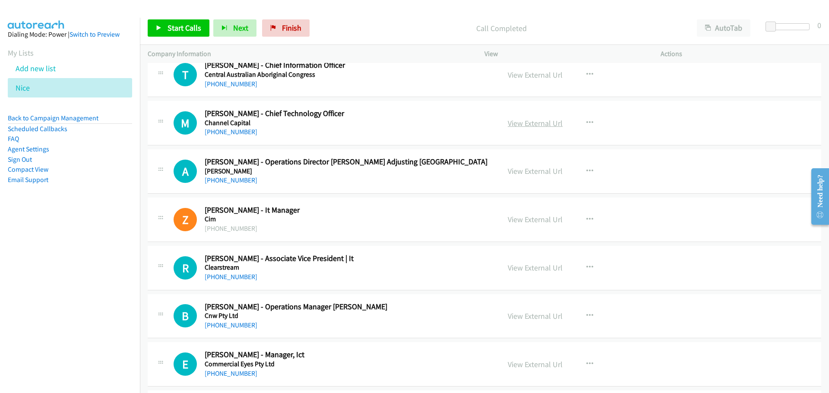
click at [534, 120] on link "View External Url" at bounding box center [534, 123] width 55 height 10
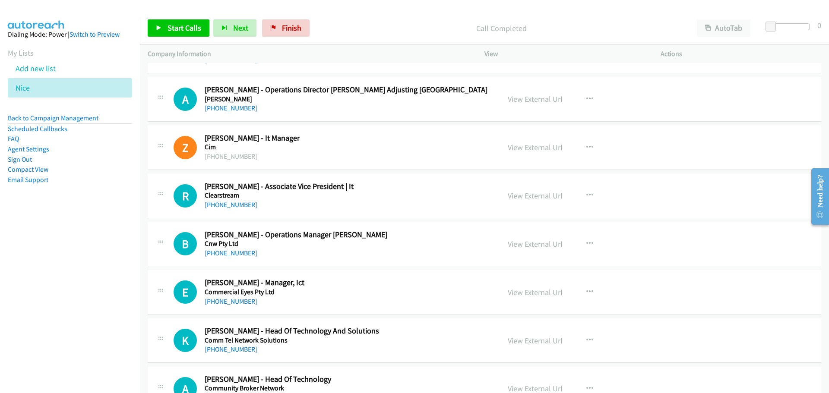
scroll to position [2201, 0]
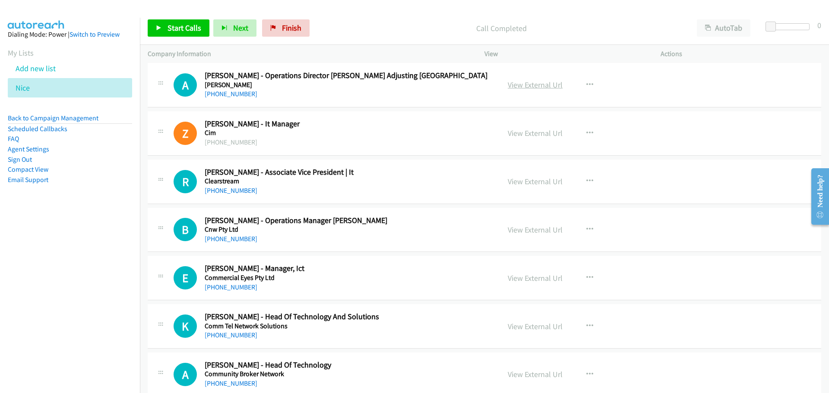
click at [536, 83] on link "View External Url" at bounding box center [534, 85] width 55 height 10
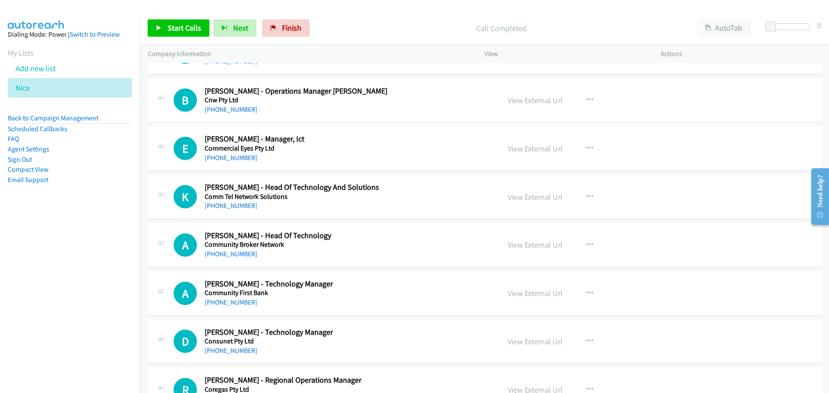
scroll to position [2373, 0]
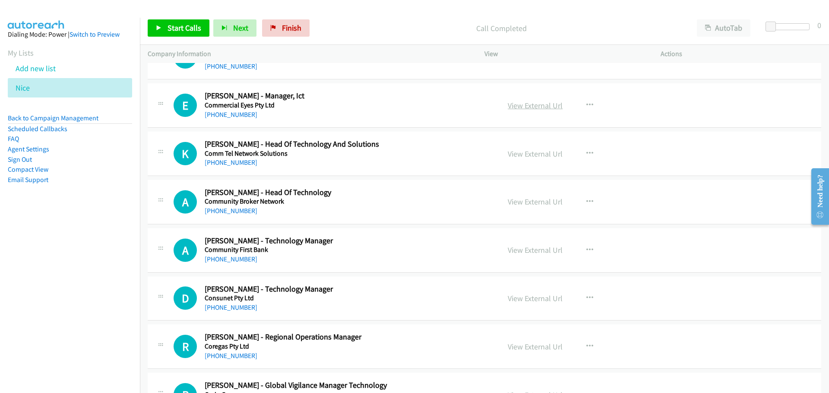
click at [527, 105] on link "View External Url" at bounding box center [534, 106] width 55 height 10
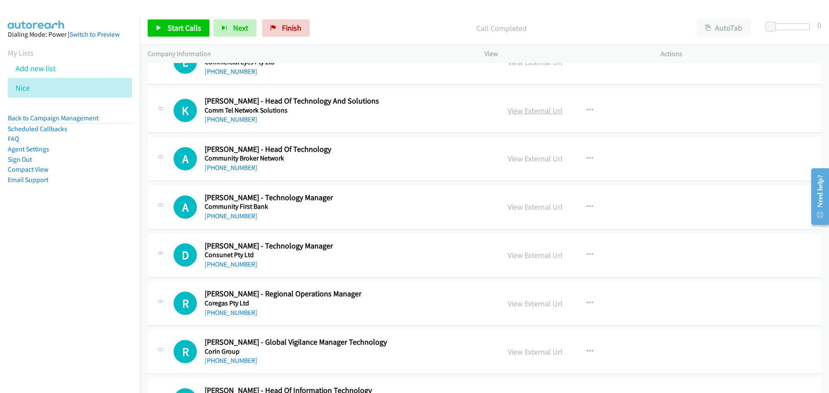
click at [544, 112] on link "View External Url" at bounding box center [534, 111] width 55 height 10
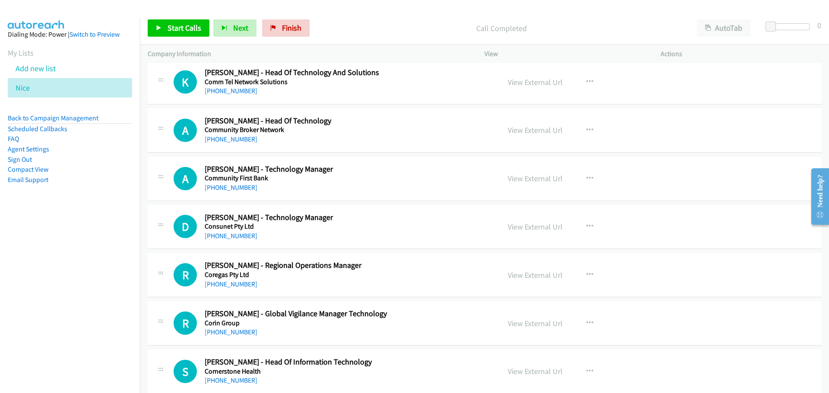
scroll to position [2460, 0]
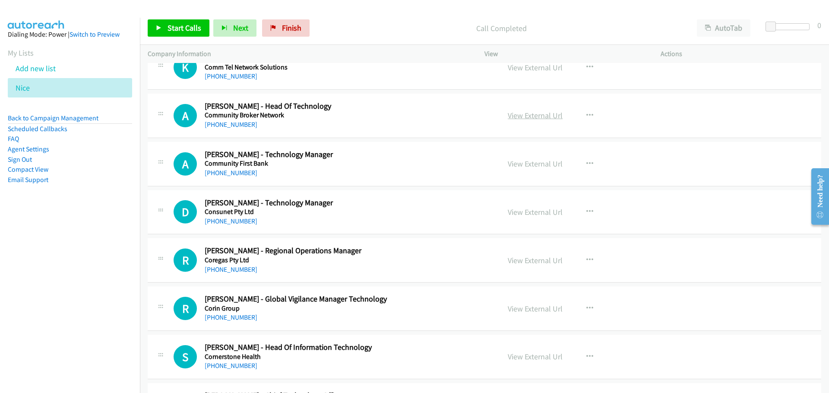
click at [531, 111] on link "View External Url" at bounding box center [534, 115] width 55 height 10
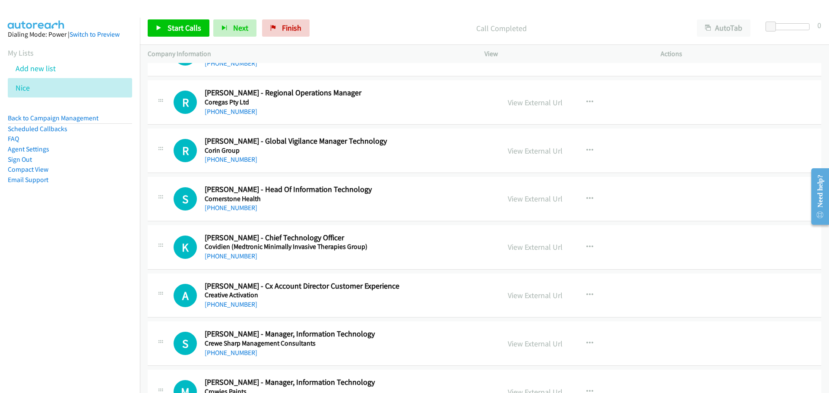
scroll to position [2632, 0]
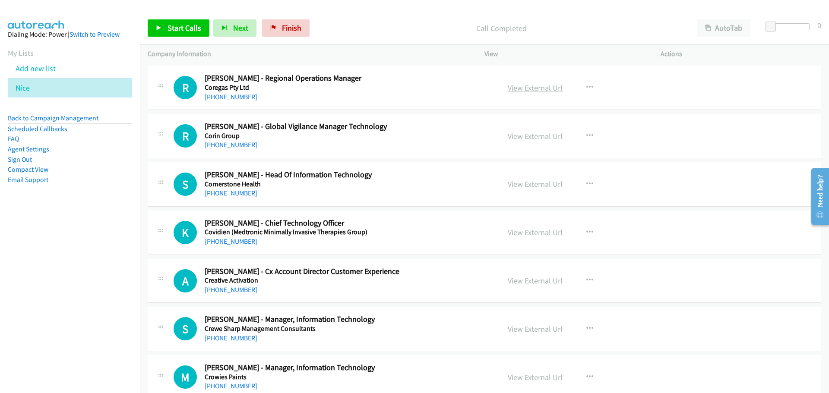
drag, startPoint x: 538, startPoint y: 88, endPoint x: 520, endPoint y: 85, distance: 18.4
click at [538, 88] on link "View External Url" at bounding box center [534, 88] width 55 height 10
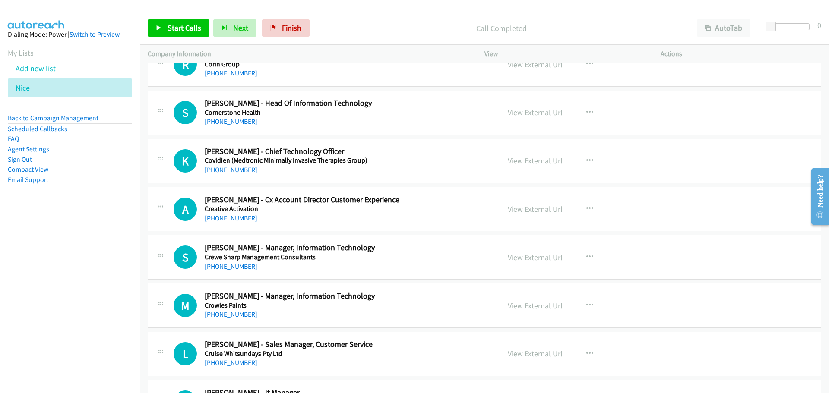
scroll to position [2719, 0]
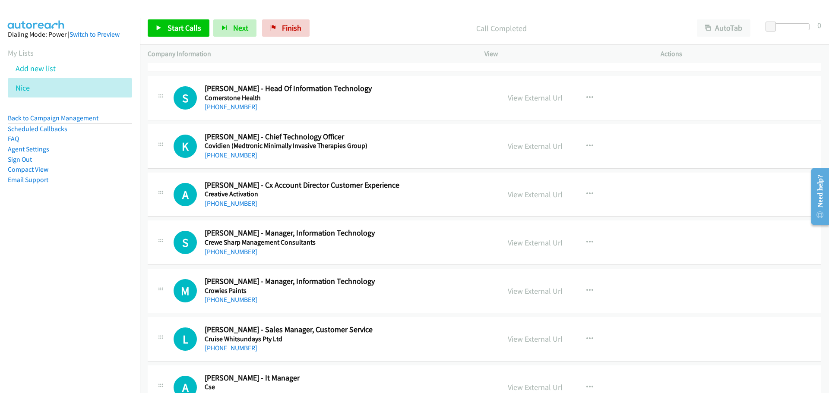
click at [540, 104] on div "View External Url View External Url Schedule/Manage Callback Start Calls Here R…" at bounding box center [592, 98] width 184 height 28
click at [540, 100] on link "View External Url" at bounding box center [534, 98] width 55 height 10
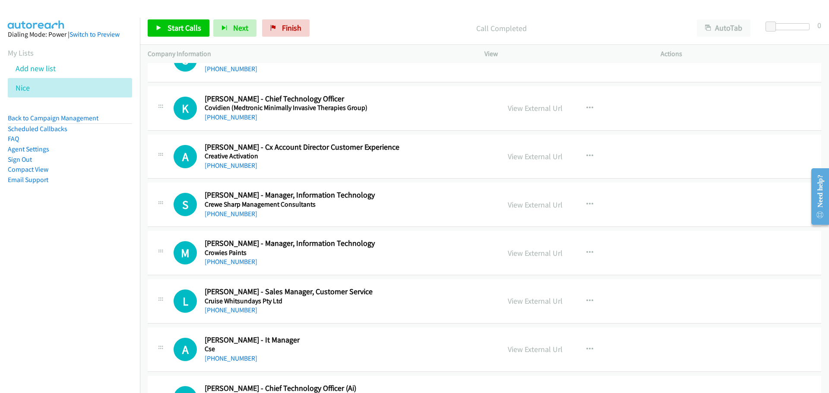
scroll to position [2762, 0]
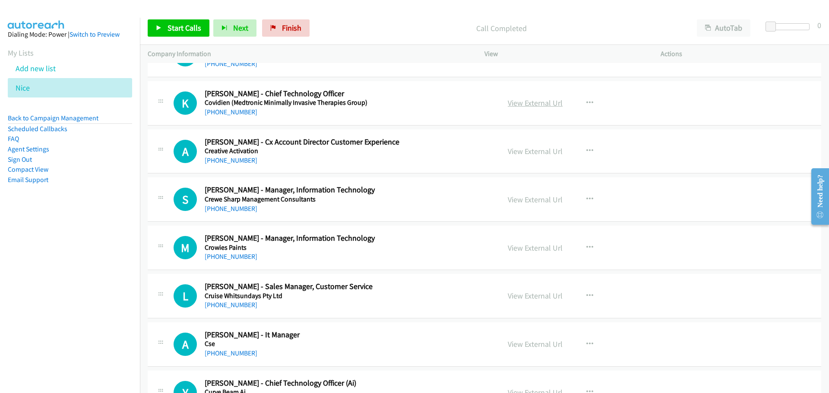
click at [550, 104] on link "View External Url" at bounding box center [534, 103] width 55 height 10
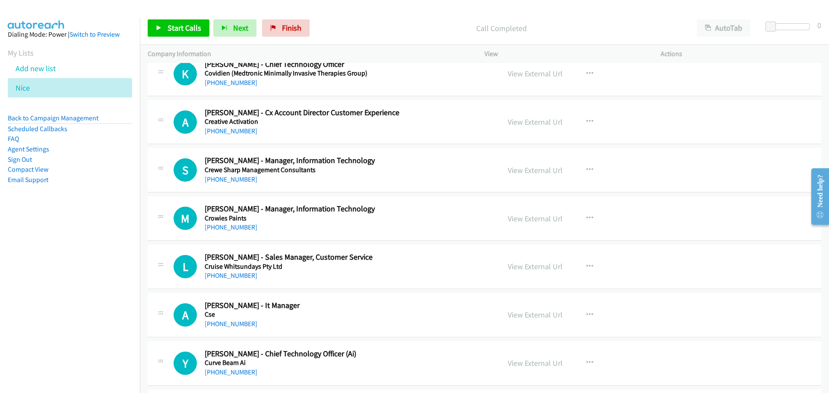
scroll to position [2805, 0]
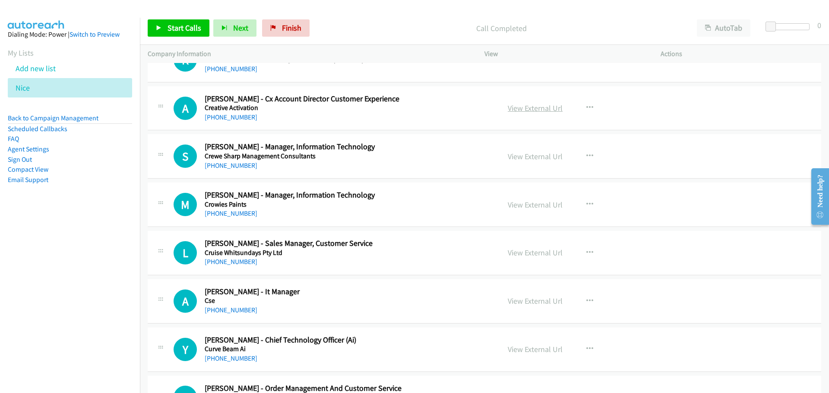
click at [549, 109] on link "View External Url" at bounding box center [534, 108] width 55 height 10
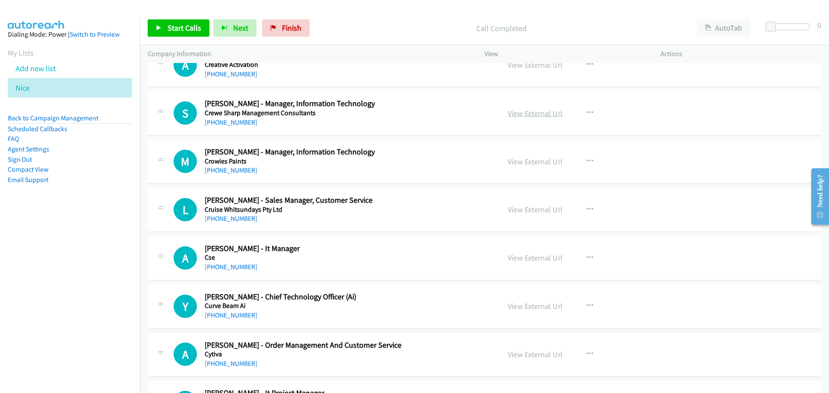
click at [528, 113] on link "View External Url" at bounding box center [534, 113] width 55 height 10
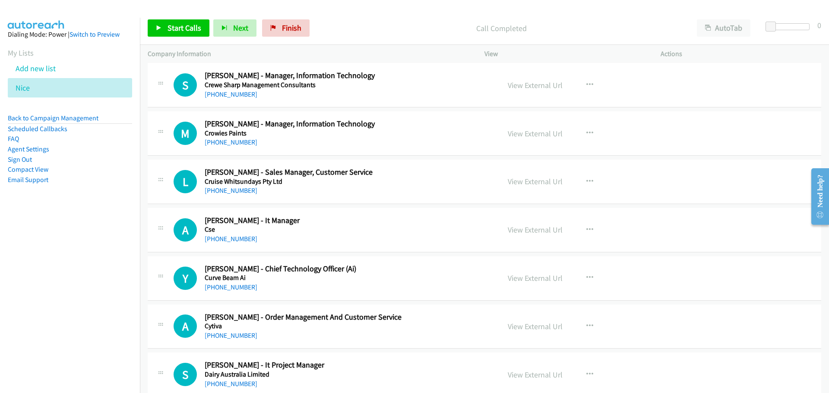
scroll to position [2891, 0]
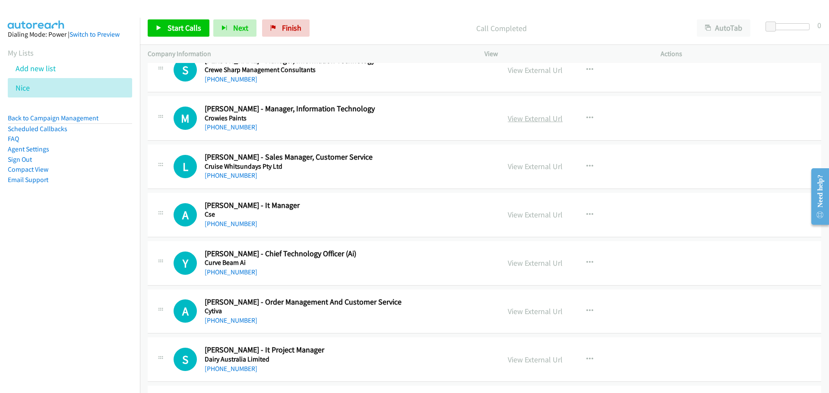
click at [538, 120] on link "View External Url" at bounding box center [534, 118] width 55 height 10
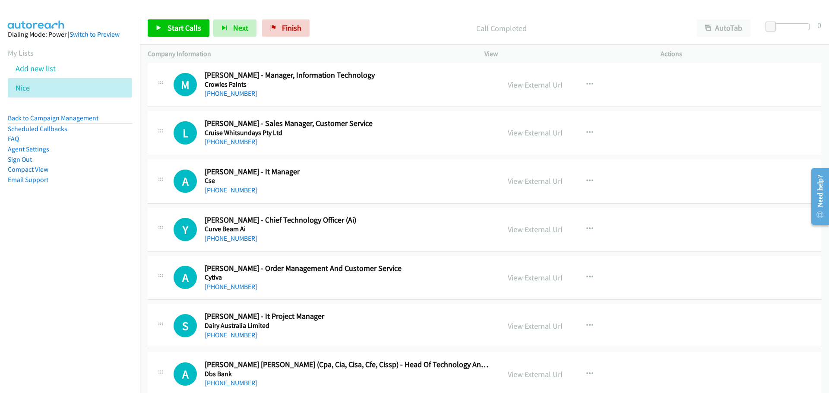
scroll to position [2934, 0]
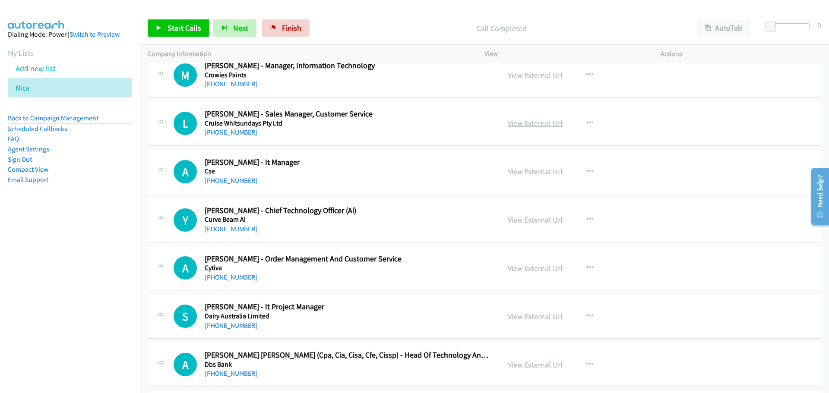
click at [549, 124] on link "View External Url" at bounding box center [534, 123] width 55 height 10
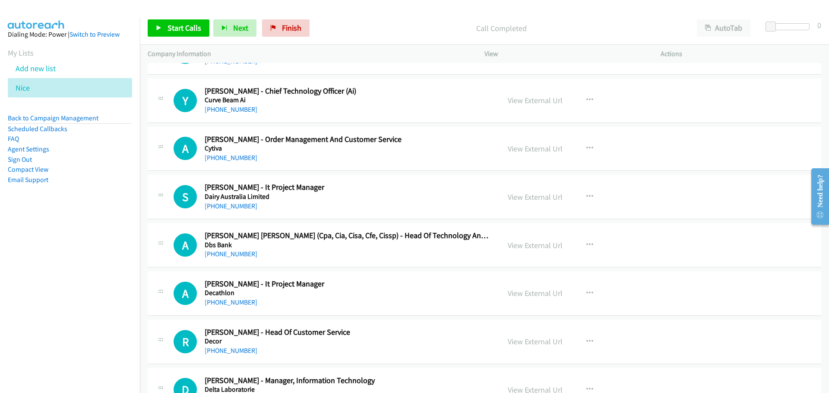
scroll to position [3064, 0]
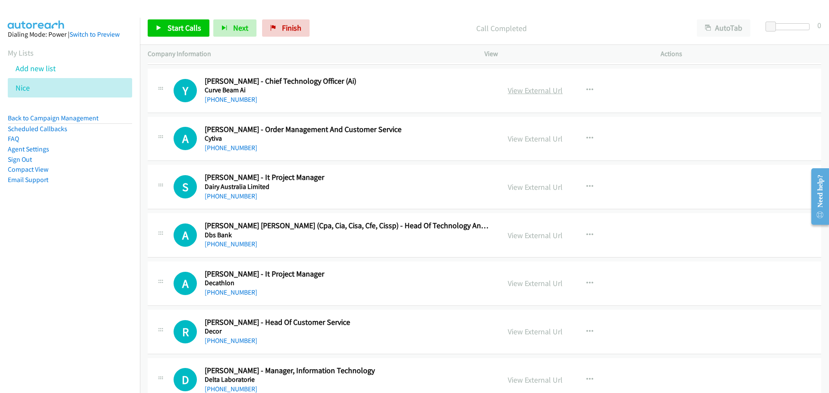
click at [539, 88] on link "View External Url" at bounding box center [534, 90] width 55 height 10
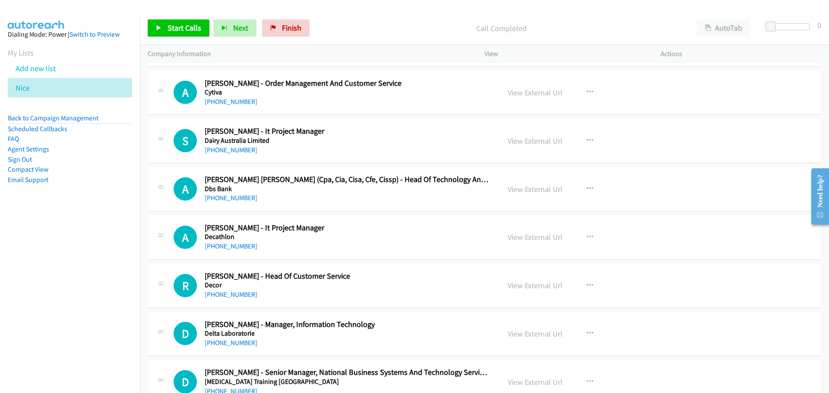
scroll to position [3153, 0]
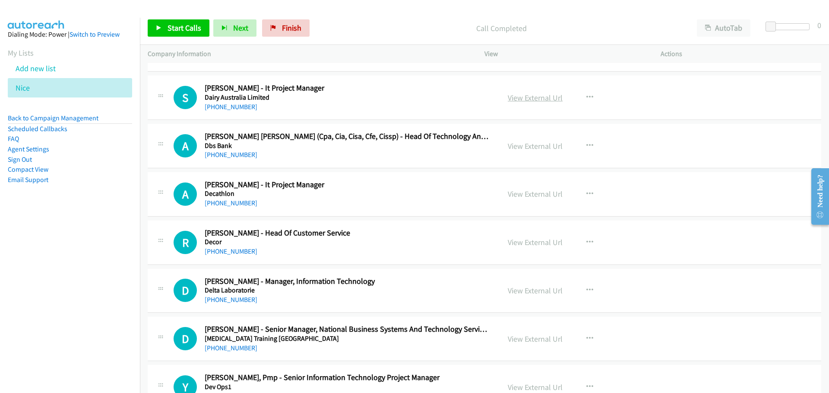
click at [531, 98] on link "View External Url" at bounding box center [534, 98] width 55 height 10
click at [531, 145] on link "View External Url" at bounding box center [534, 146] width 55 height 10
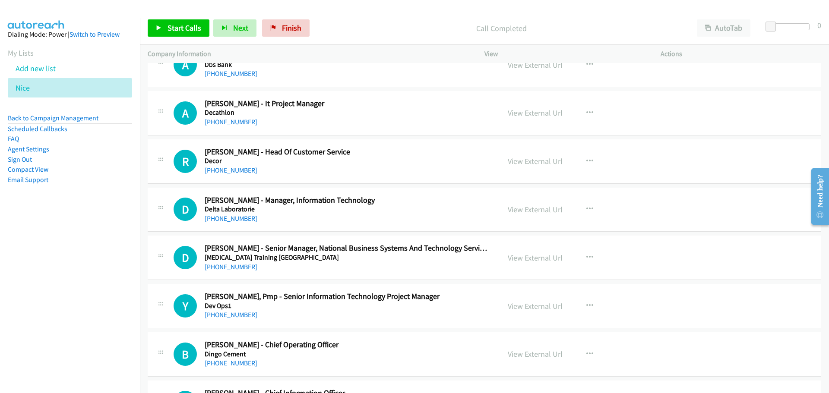
scroll to position [3240, 0]
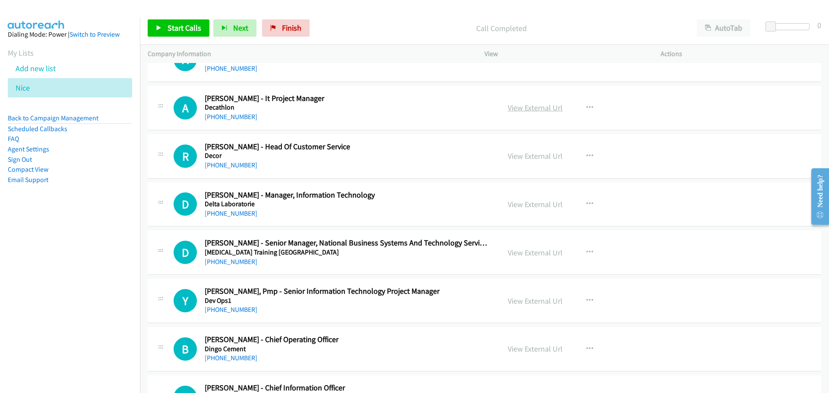
click at [535, 109] on link "View External Url" at bounding box center [534, 108] width 55 height 10
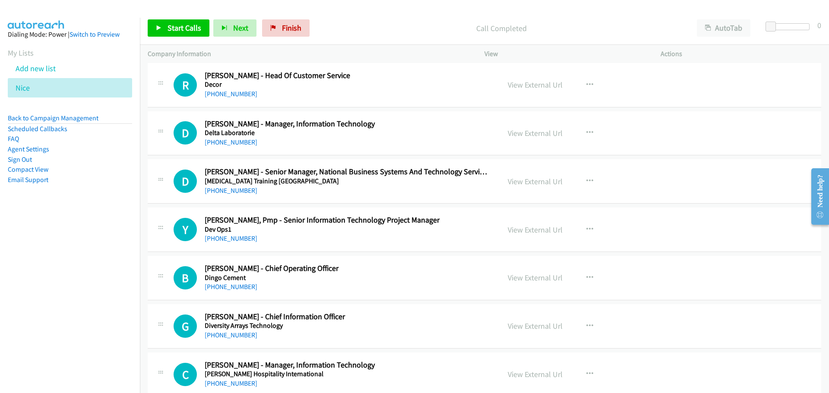
scroll to position [3326, 0]
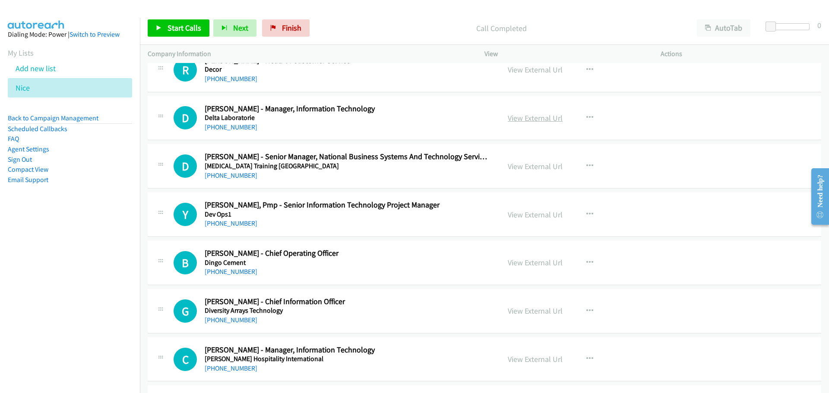
click at [547, 119] on link "View External Url" at bounding box center [534, 118] width 55 height 10
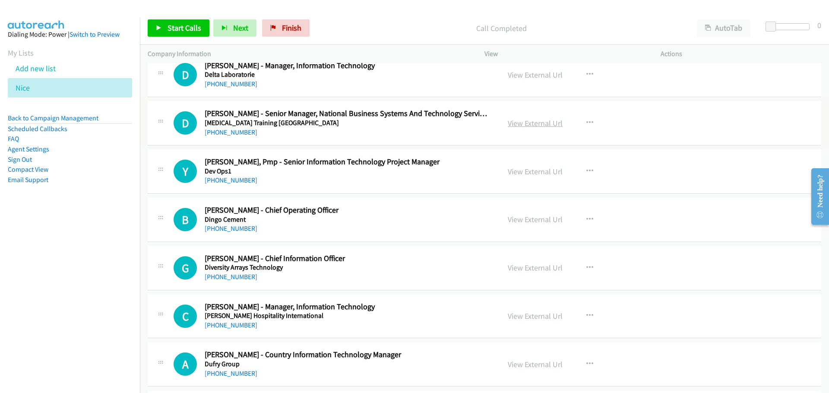
click at [536, 124] on link "View External Url" at bounding box center [534, 123] width 55 height 10
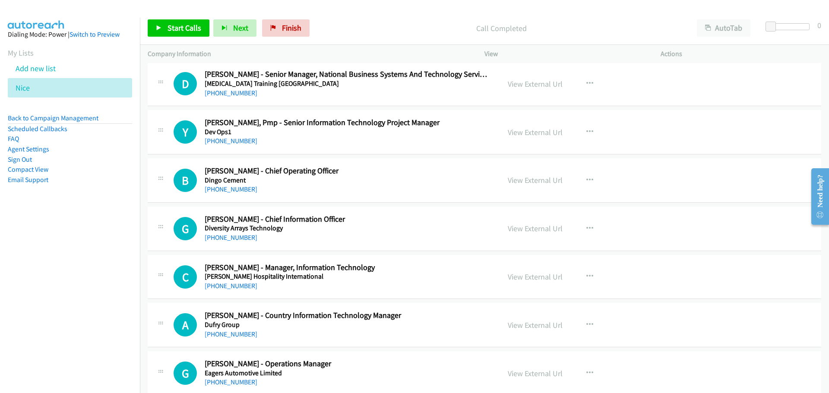
scroll to position [3412, 0]
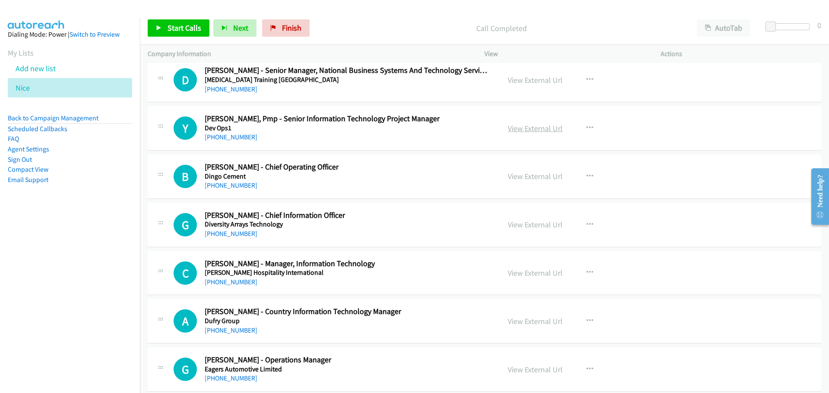
click at [539, 130] on link "View External Url" at bounding box center [534, 128] width 55 height 10
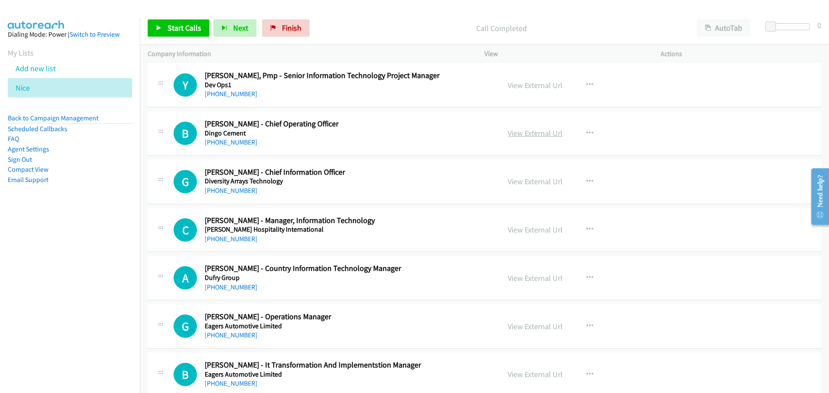
click at [538, 134] on link "View External Url" at bounding box center [534, 133] width 55 height 10
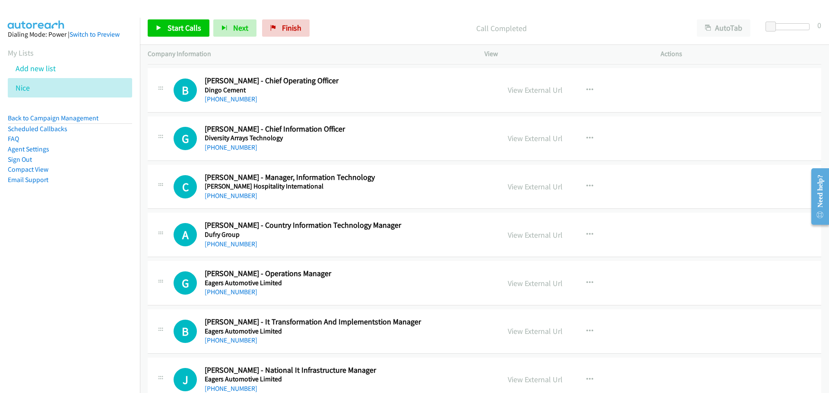
scroll to position [3542, 0]
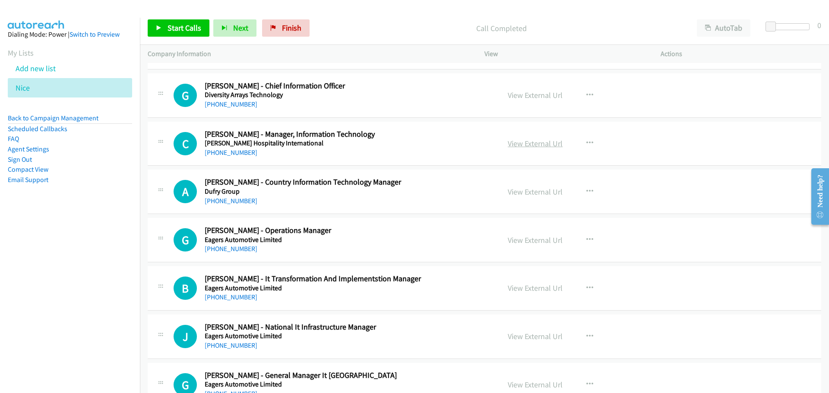
click at [527, 141] on link "View External Url" at bounding box center [534, 144] width 55 height 10
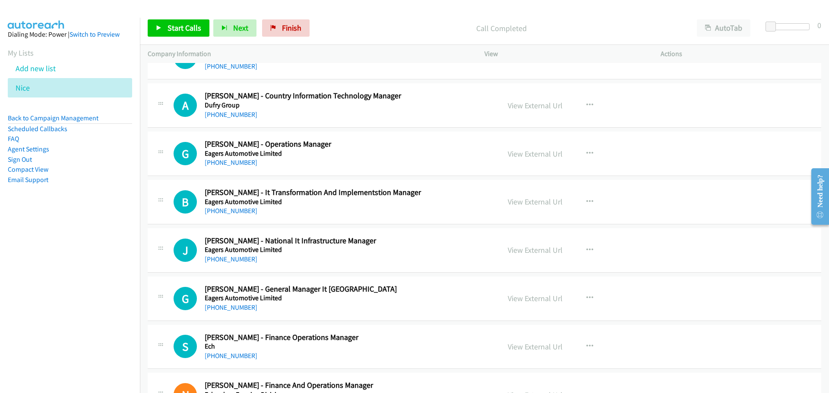
scroll to position [3671, 0]
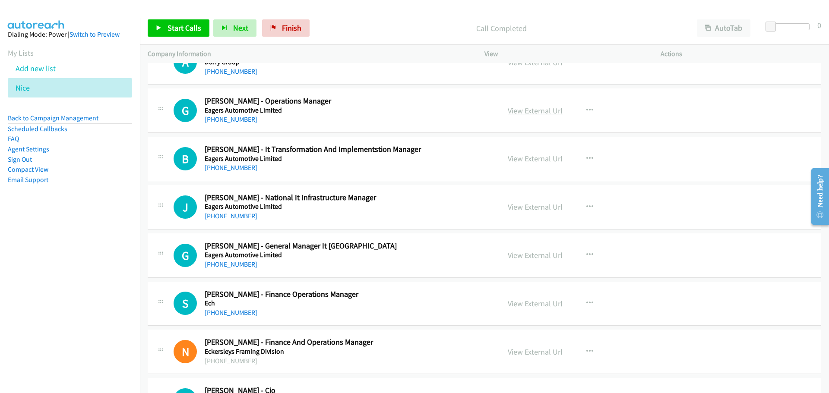
click at [534, 113] on link "View External Url" at bounding box center [534, 111] width 55 height 10
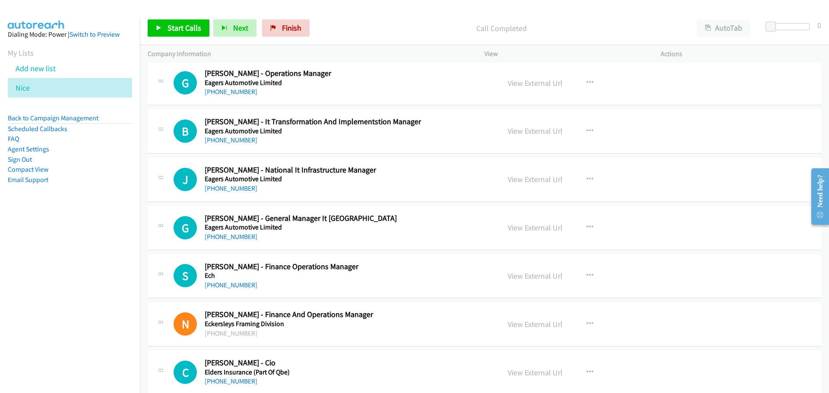
scroll to position [3714, 0]
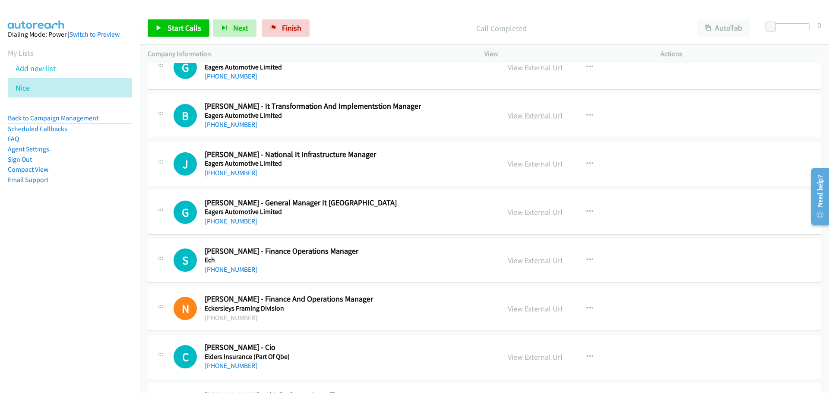
click at [542, 118] on link "View External Url" at bounding box center [534, 115] width 55 height 10
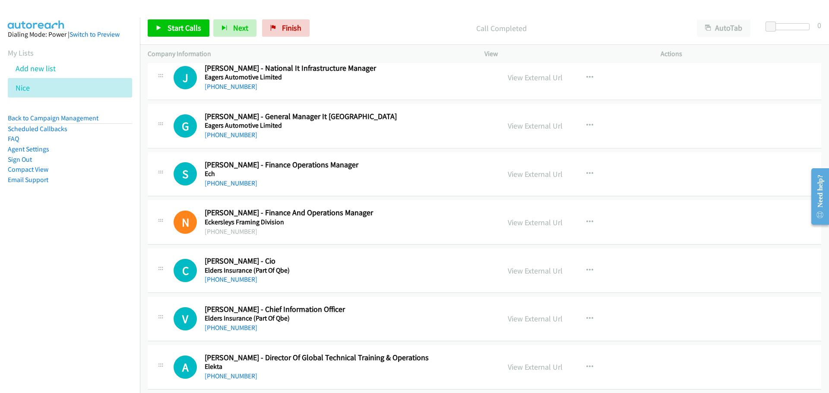
scroll to position [3757, 0]
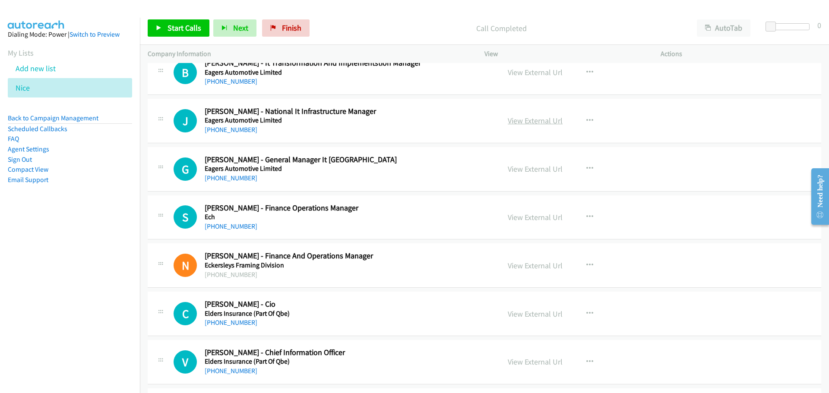
click at [519, 122] on link "View External Url" at bounding box center [534, 121] width 55 height 10
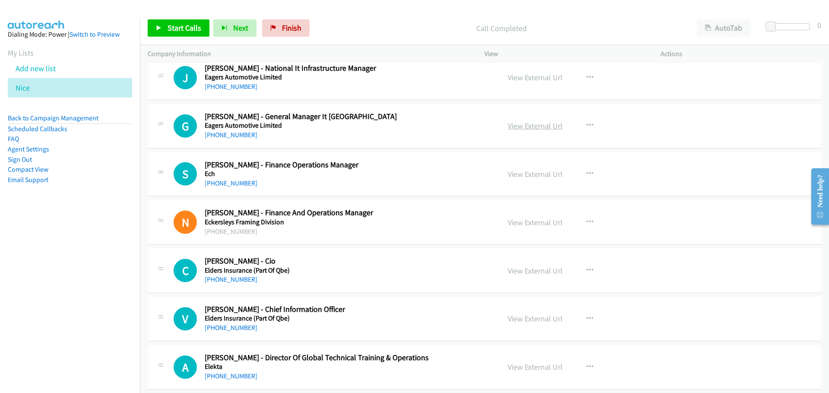
click at [544, 128] on link "View External Url" at bounding box center [534, 126] width 55 height 10
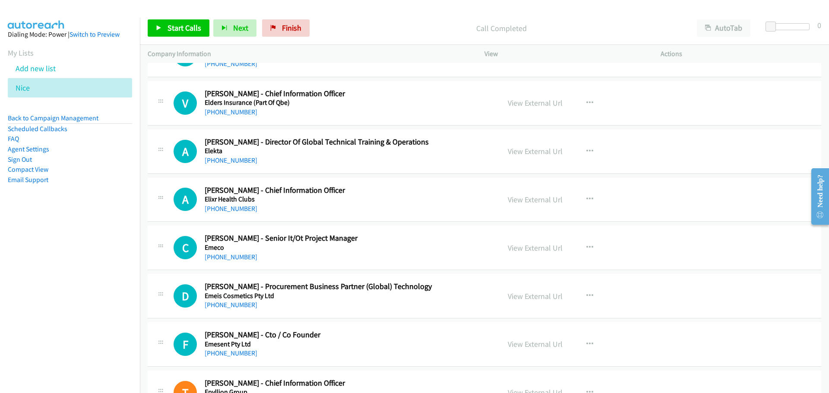
scroll to position [4060, 0]
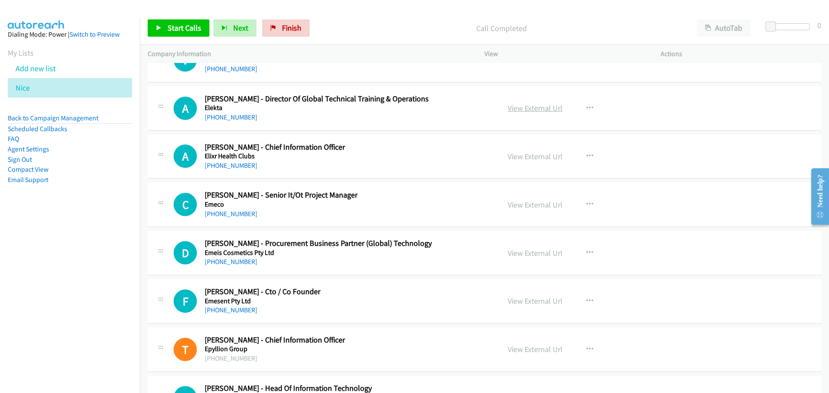
click at [523, 106] on link "View External Url" at bounding box center [534, 108] width 55 height 10
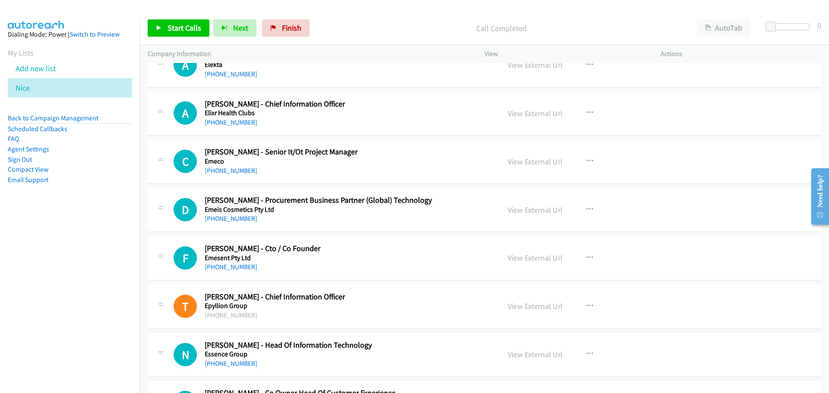
scroll to position [4146, 0]
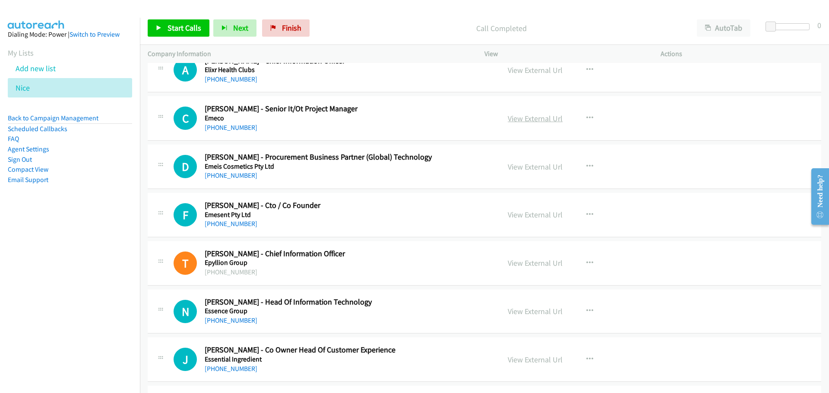
click at [531, 120] on link "View External Url" at bounding box center [534, 118] width 55 height 10
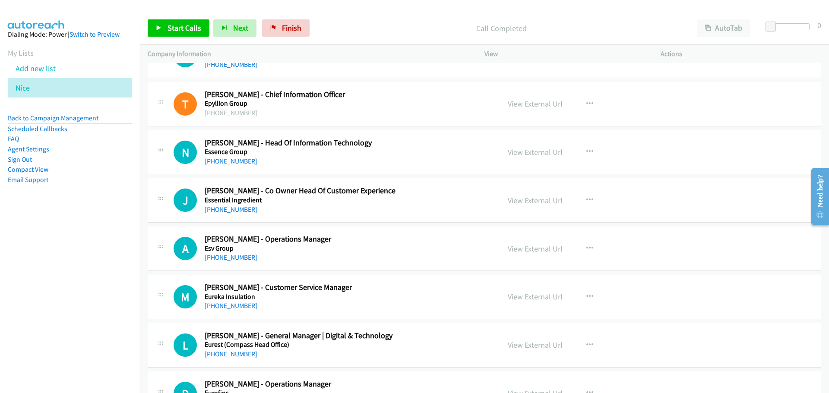
scroll to position [4318, 0]
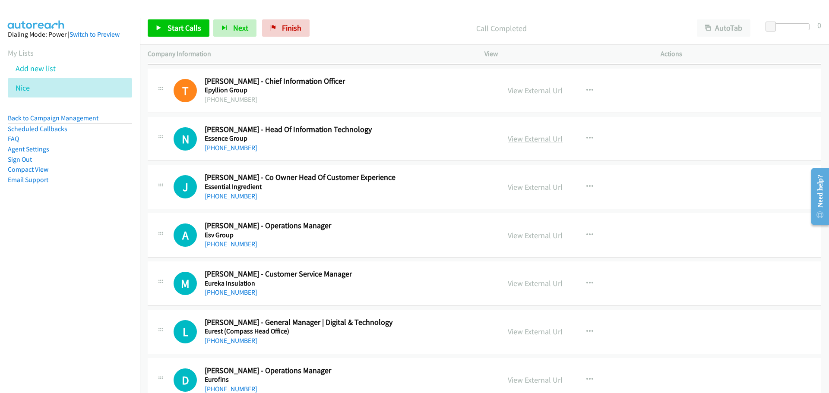
click at [541, 135] on link "View External Url" at bounding box center [534, 139] width 55 height 10
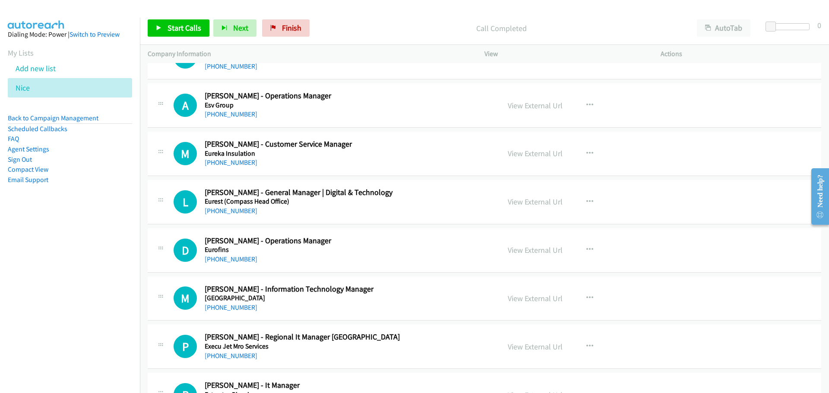
scroll to position [4448, 0]
click at [546, 110] on link "View External Url" at bounding box center [534, 106] width 55 height 10
click at [533, 151] on link "View External Url" at bounding box center [534, 154] width 55 height 10
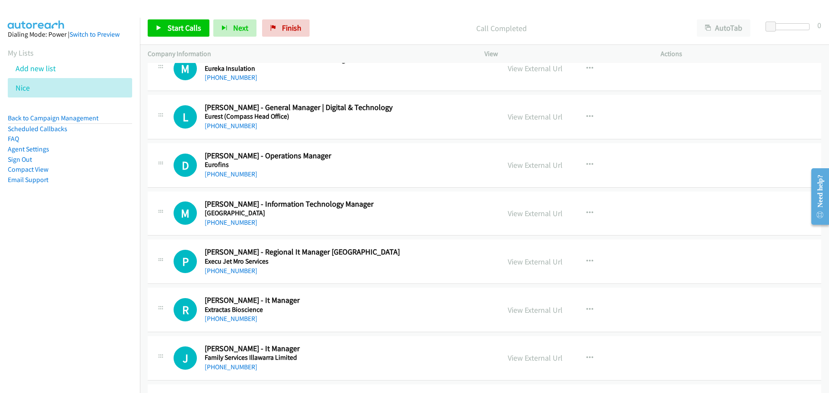
scroll to position [4534, 0]
click at [535, 119] on link "View External Url" at bounding box center [534, 116] width 55 height 10
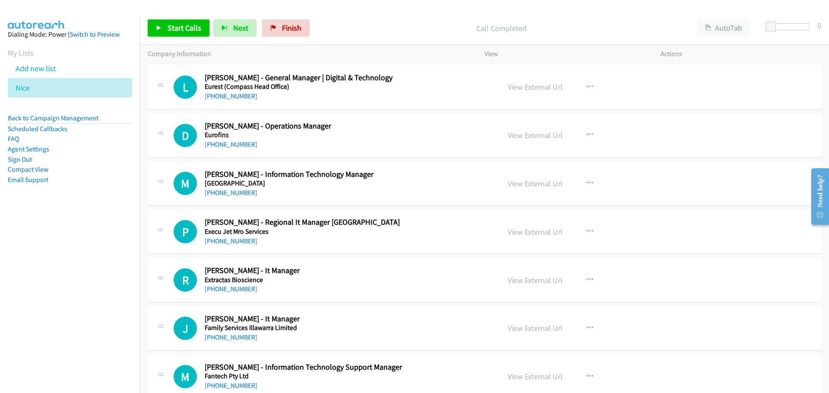
scroll to position [4577, 0]
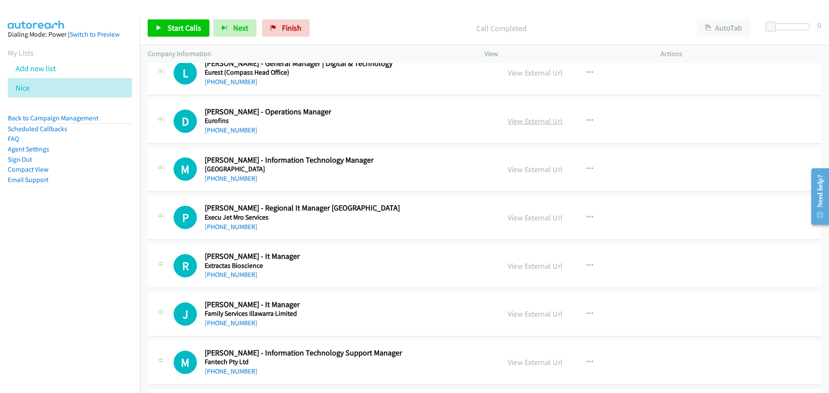
click at [541, 123] on link "View External Url" at bounding box center [534, 121] width 55 height 10
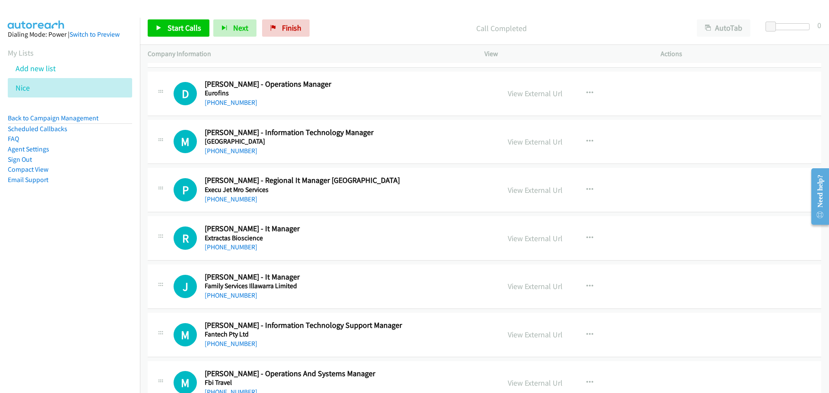
scroll to position [4621, 0]
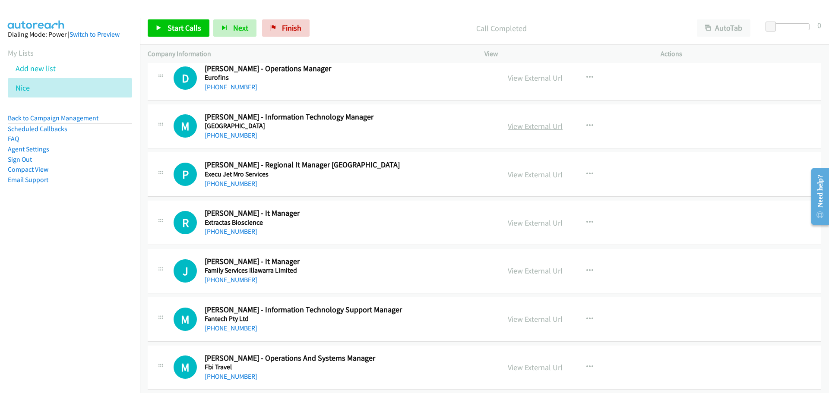
click at [537, 126] on link "View External Url" at bounding box center [534, 126] width 55 height 10
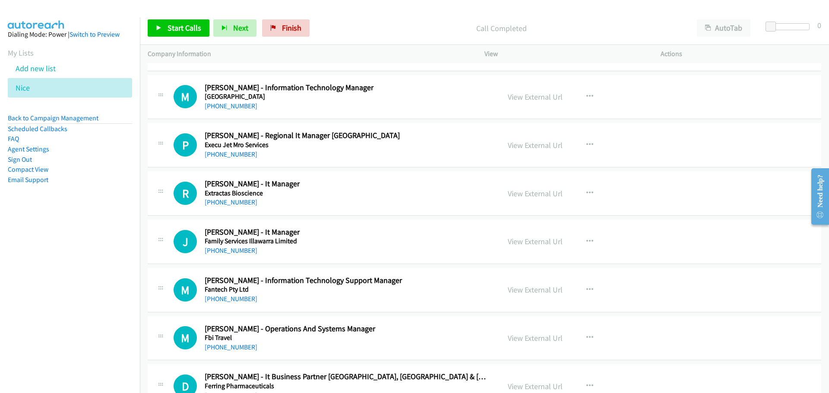
scroll to position [4664, 0]
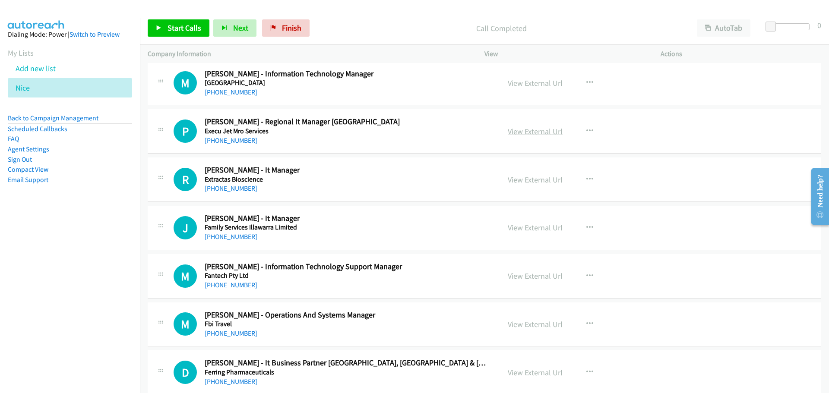
click at [537, 130] on link "View External Url" at bounding box center [534, 131] width 55 height 10
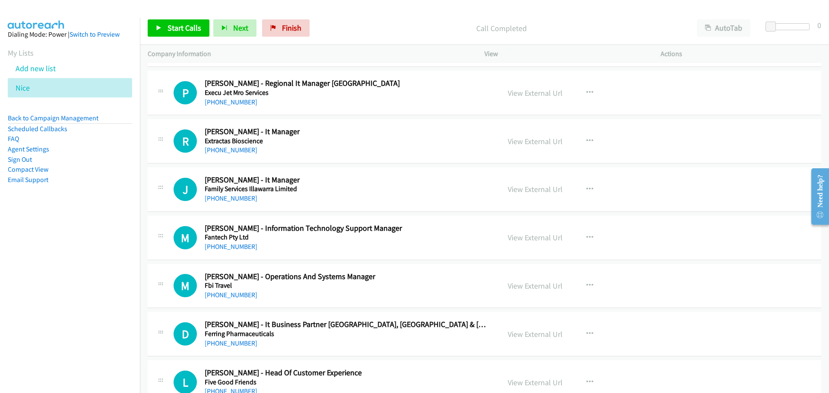
scroll to position [4707, 0]
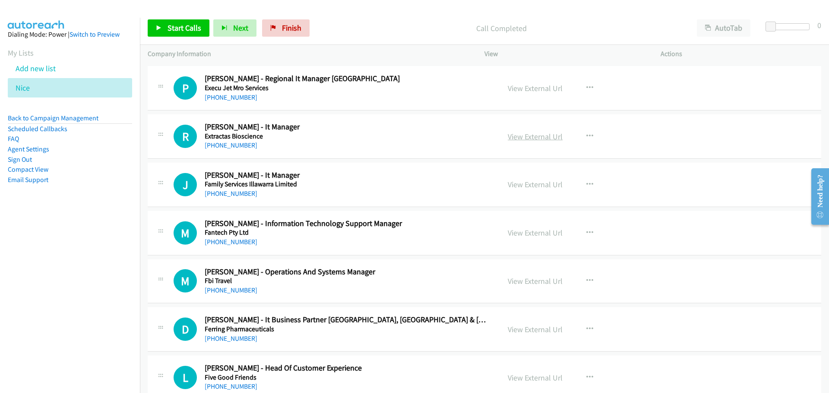
click at [536, 139] on link "View External Url" at bounding box center [534, 137] width 55 height 10
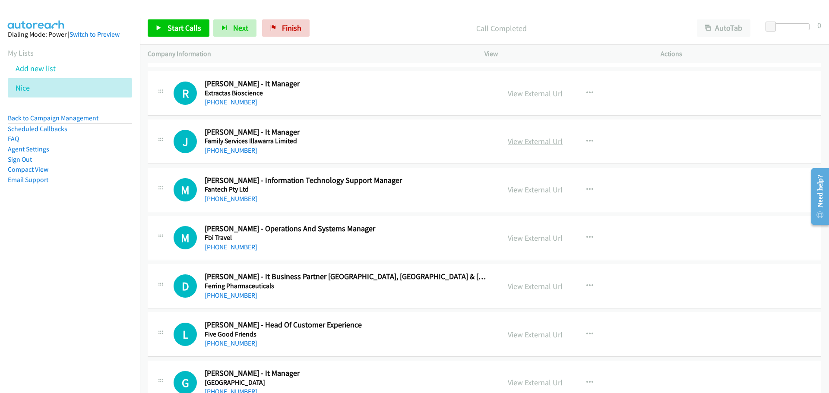
scroll to position [4793, 0]
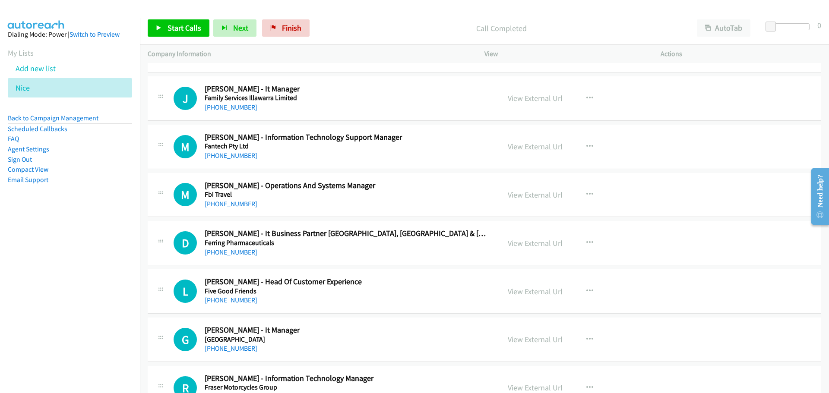
click at [536, 145] on link "View External Url" at bounding box center [534, 147] width 55 height 10
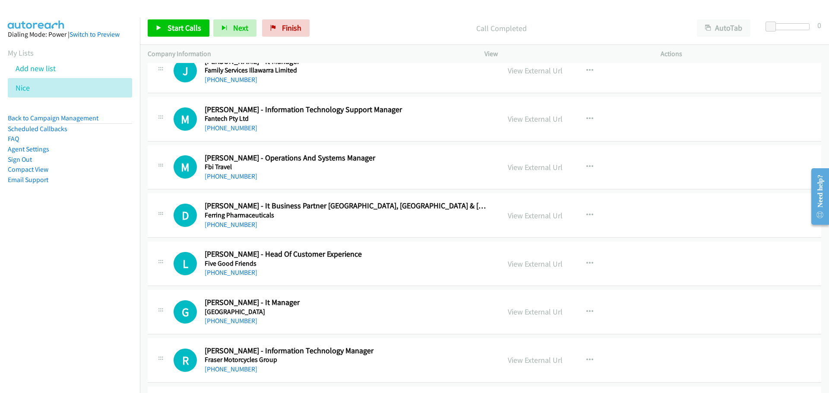
scroll to position [4836, 0]
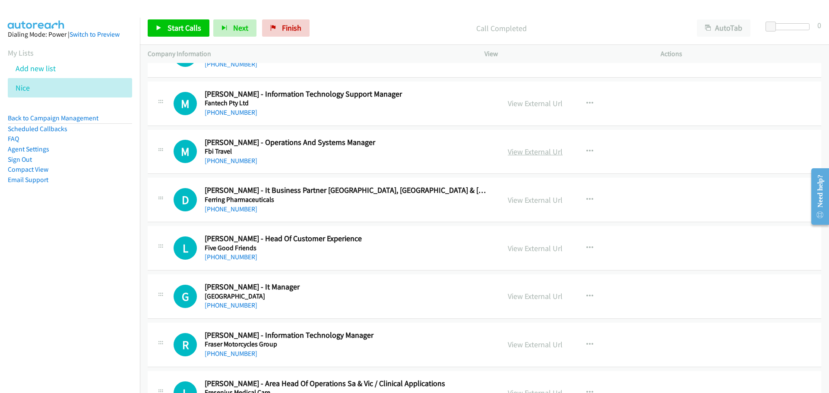
click at [549, 153] on link "View External Url" at bounding box center [534, 152] width 55 height 10
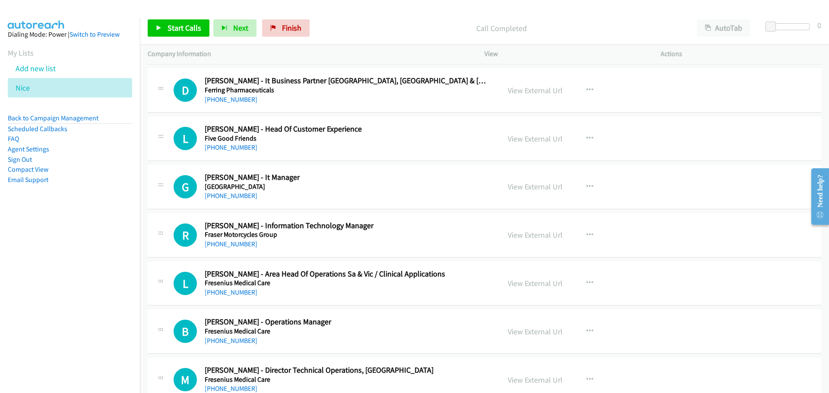
scroll to position [4966, 0]
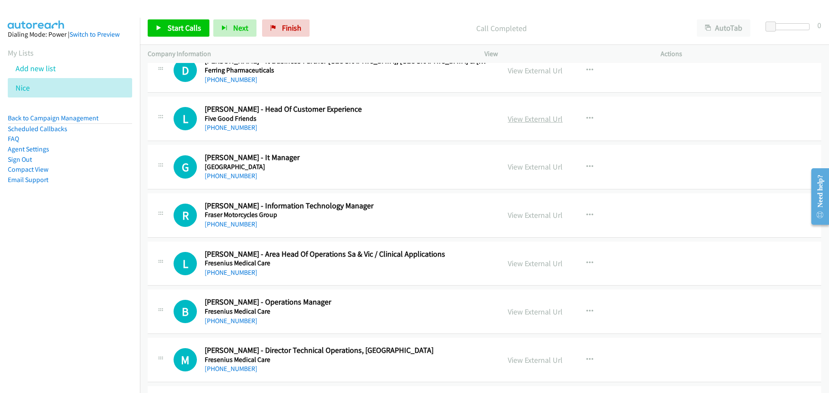
click at [525, 119] on link "View External Url" at bounding box center [534, 119] width 55 height 10
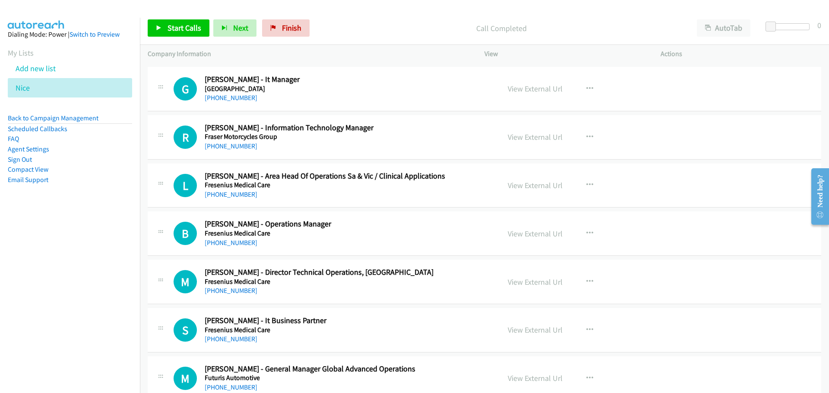
scroll to position [5052, 0]
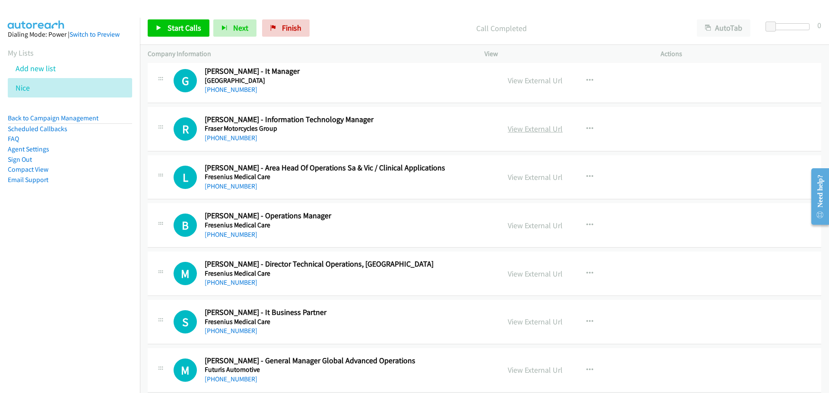
click at [533, 131] on link "View External Url" at bounding box center [534, 129] width 55 height 10
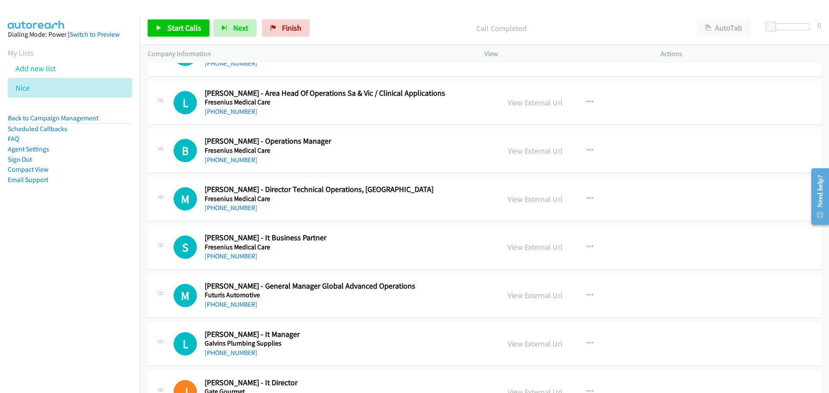
scroll to position [5138, 0]
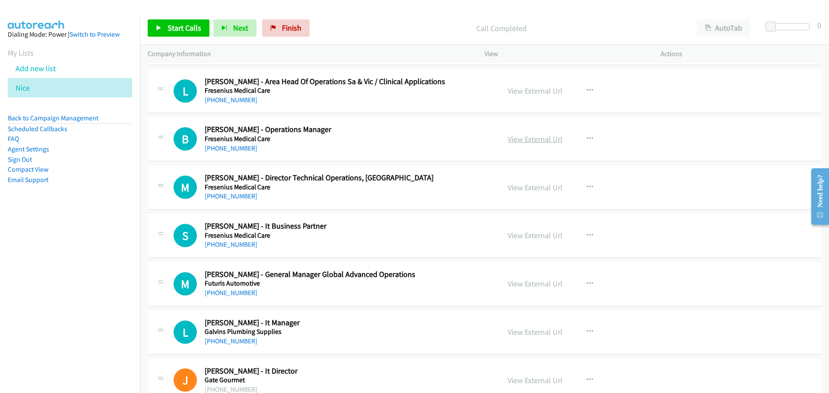
click at [539, 139] on link "View External Url" at bounding box center [534, 139] width 55 height 10
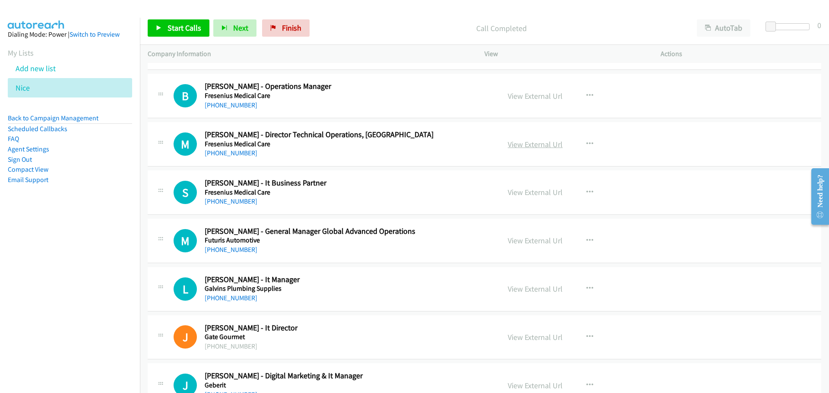
click at [535, 144] on link "View External Url" at bounding box center [534, 144] width 55 height 10
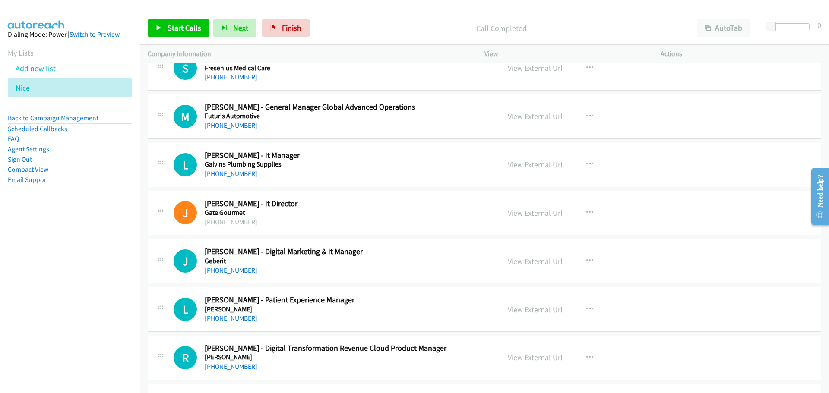
scroll to position [5311, 0]
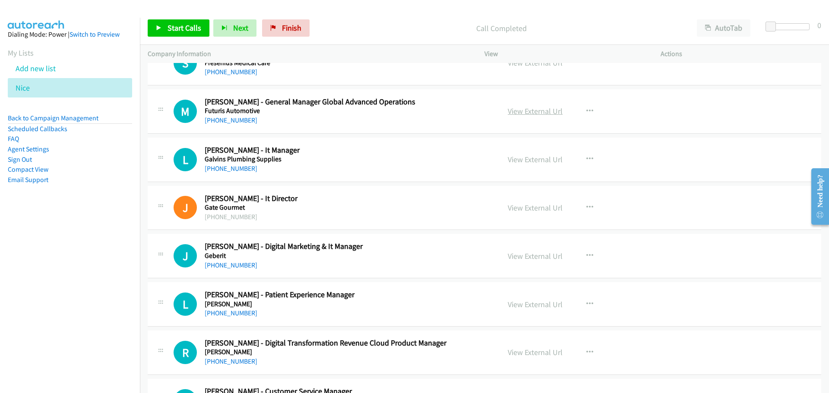
click at [542, 113] on link "View External Url" at bounding box center [534, 111] width 55 height 10
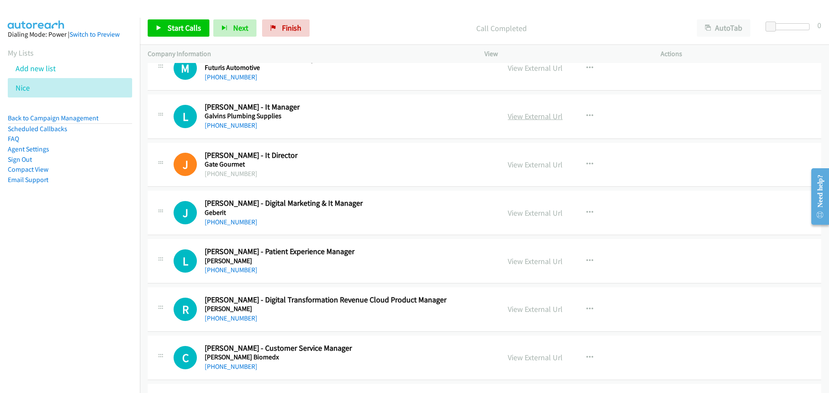
click at [541, 117] on link "View External Url" at bounding box center [534, 116] width 55 height 10
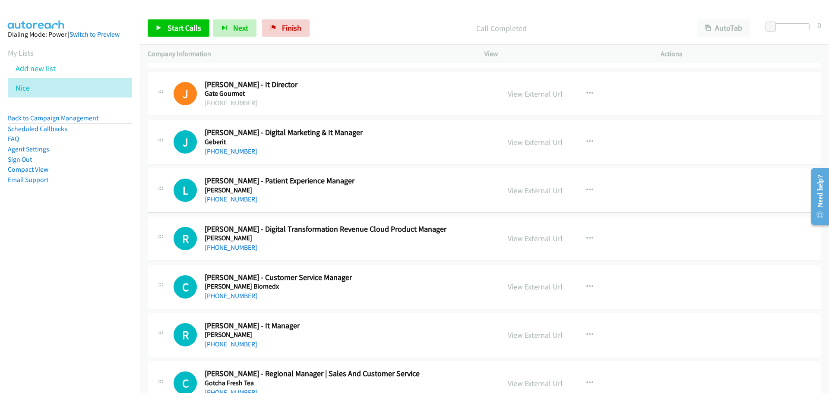
scroll to position [5440, 0]
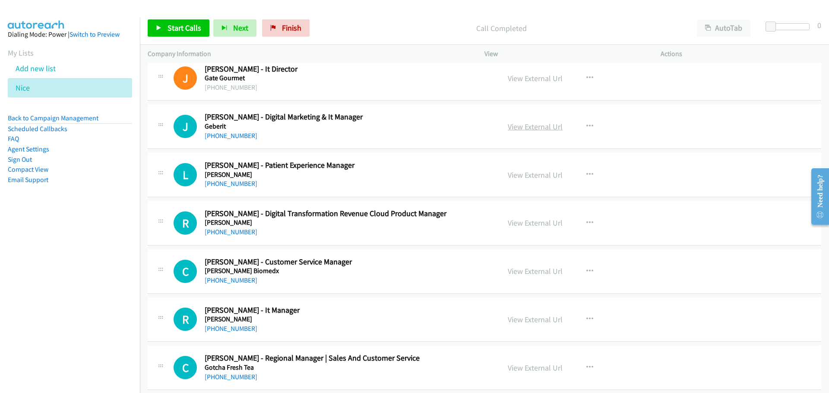
click at [546, 129] on link "View External Url" at bounding box center [534, 127] width 55 height 10
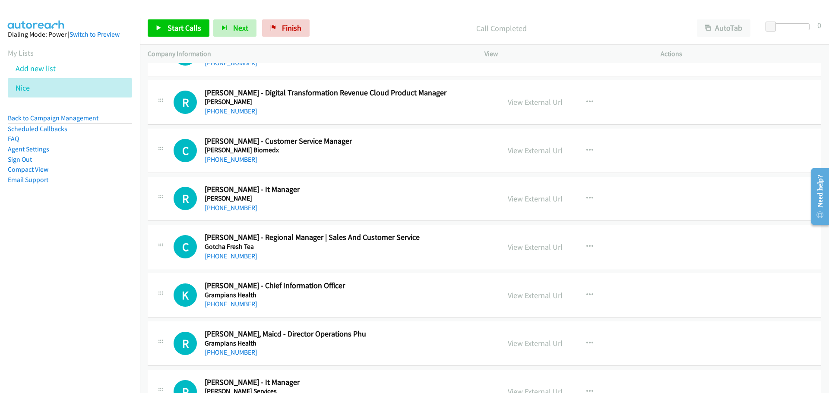
scroll to position [5570, 0]
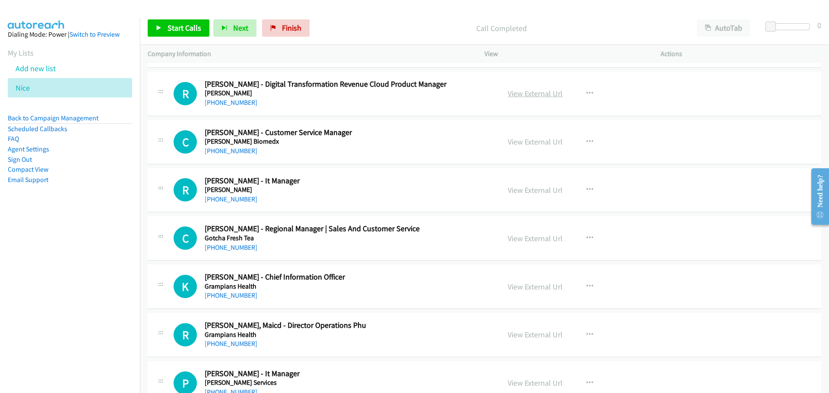
click at [521, 90] on link "View External Url" at bounding box center [534, 93] width 55 height 10
click at [536, 139] on link "View External Url" at bounding box center [534, 142] width 55 height 10
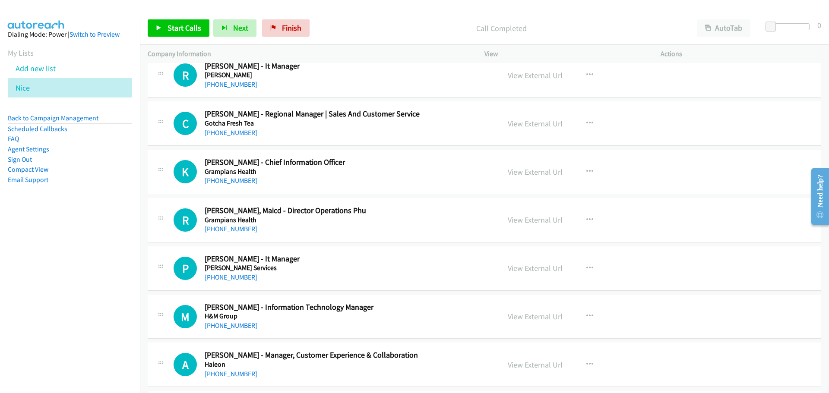
scroll to position [5699, 0]
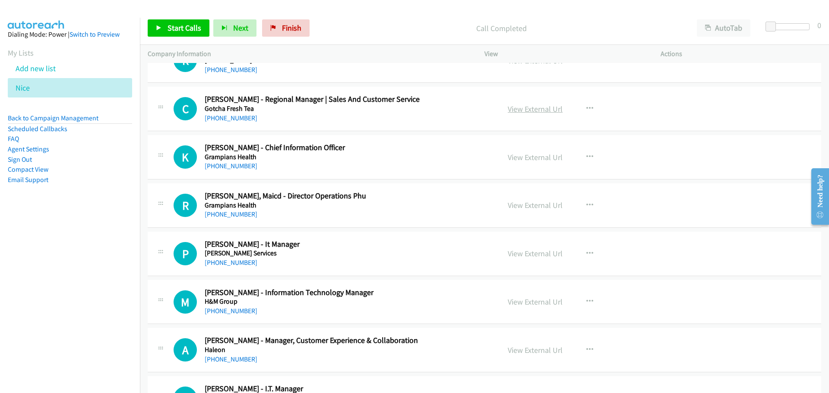
click at [525, 111] on link "View External Url" at bounding box center [534, 109] width 55 height 10
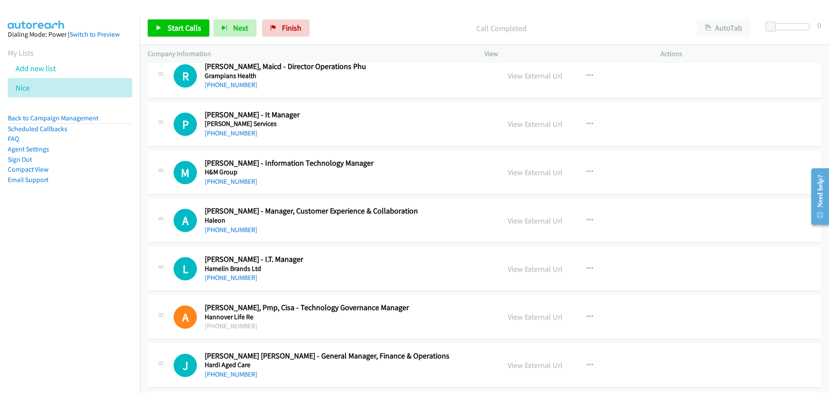
scroll to position [5786, 0]
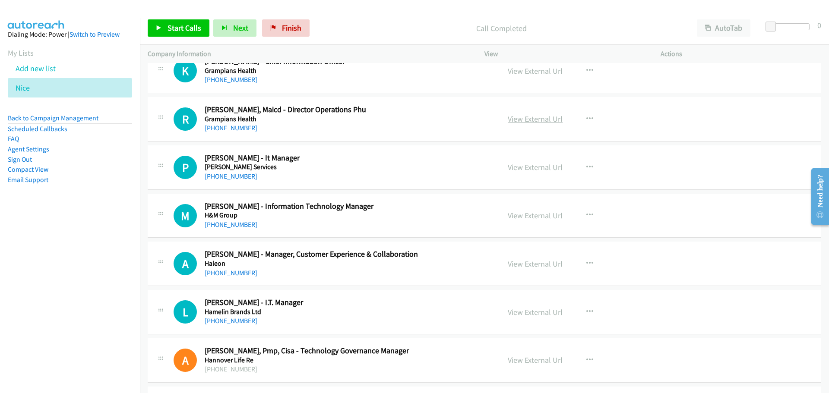
click at [539, 120] on link "View External Url" at bounding box center [534, 119] width 55 height 10
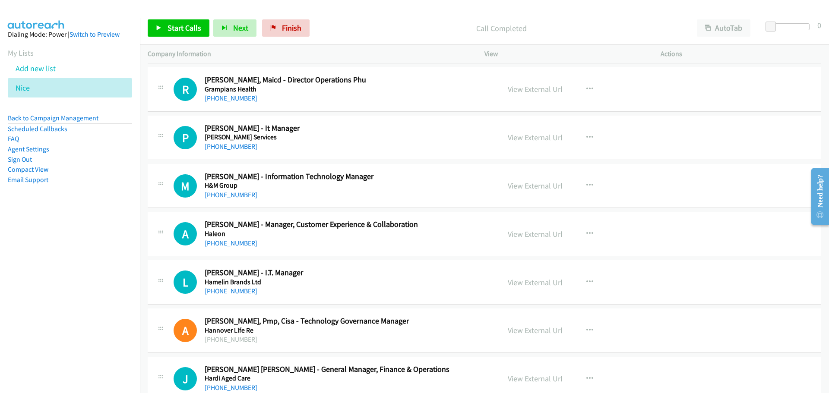
scroll to position [5829, 0]
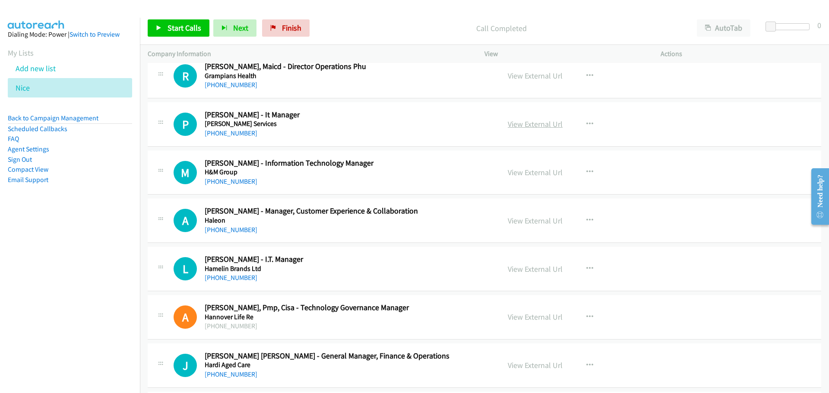
click at [534, 127] on link "View External Url" at bounding box center [534, 124] width 55 height 10
click at [533, 174] on link "View External Url" at bounding box center [534, 172] width 55 height 10
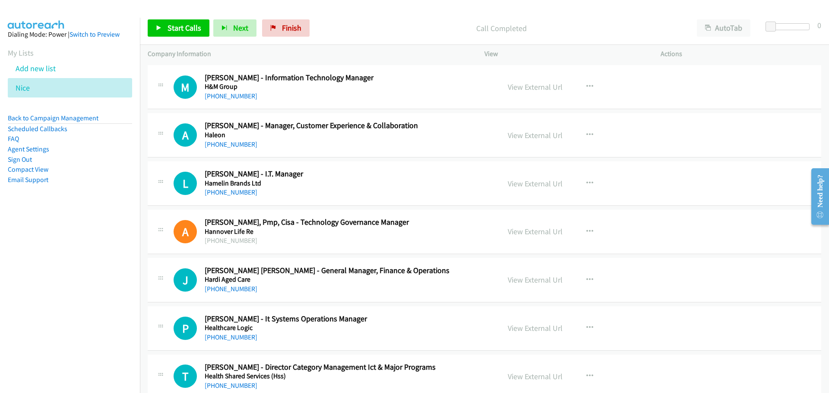
scroll to position [5915, 0]
click at [524, 132] on link "View External Url" at bounding box center [534, 134] width 55 height 10
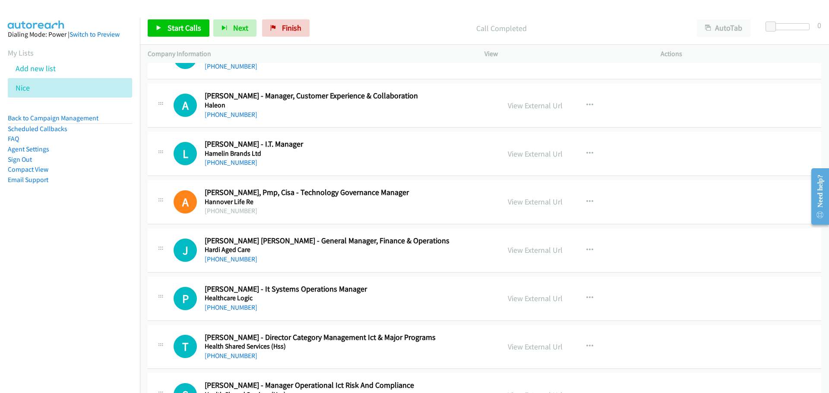
scroll to position [5958, 0]
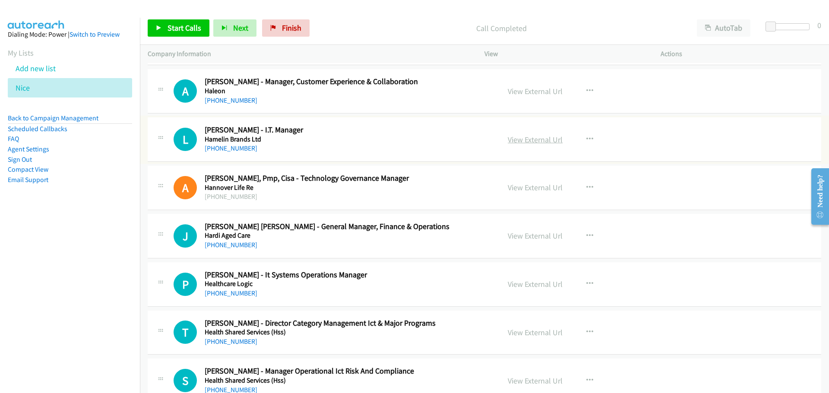
click at [534, 140] on link "View External Url" at bounding box center [534, 140] width 55 height 10
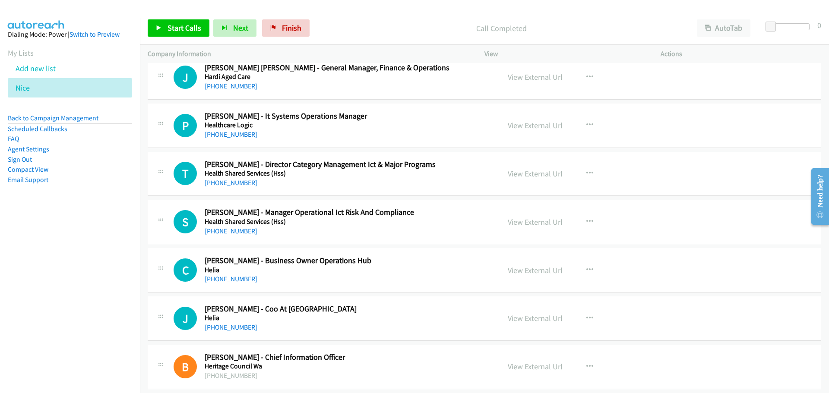
scroll to position [6131, 0]
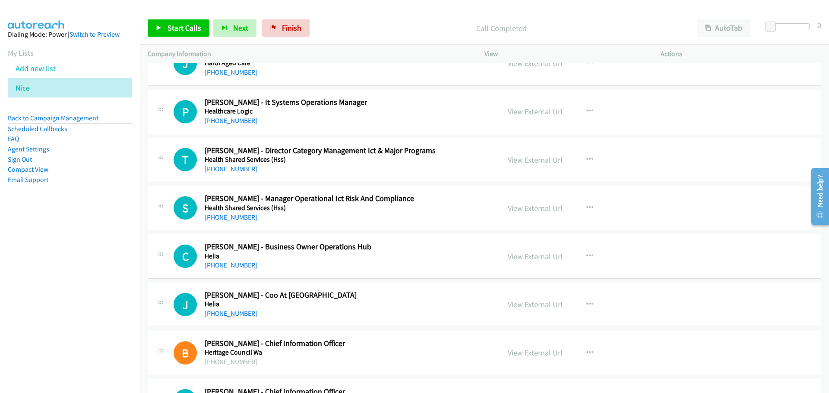
click at [535, 112] on link "View External Url" at bounding box center [534, 112] width 55 height 10
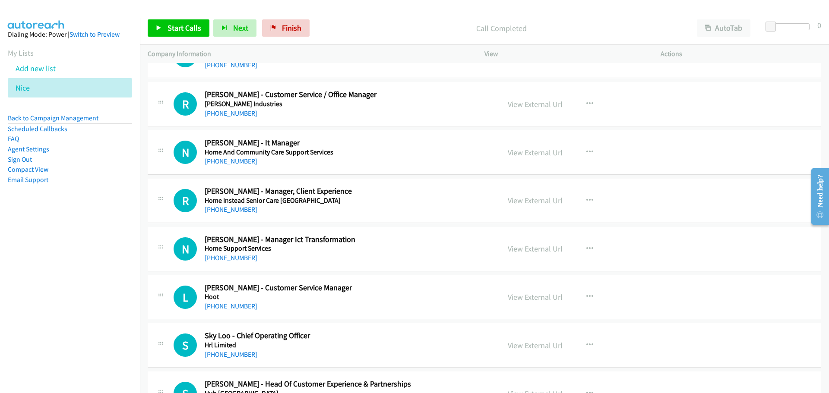
scroll to position [6519, 0]
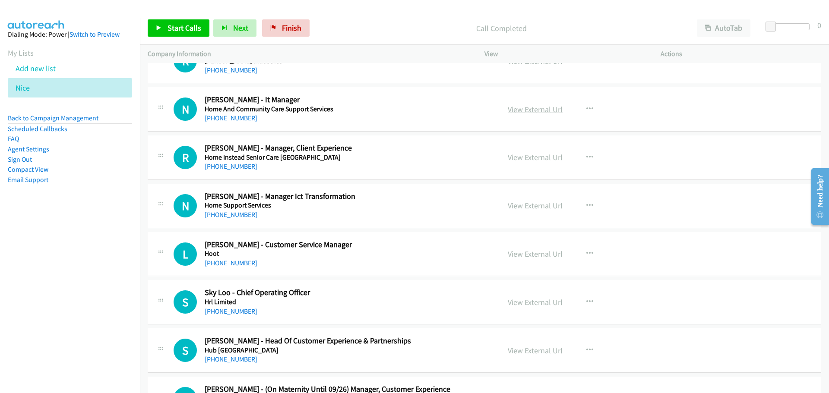
click at [538, 111] on link "View External Url" at bounding box center [534, 109] width 55 height 10
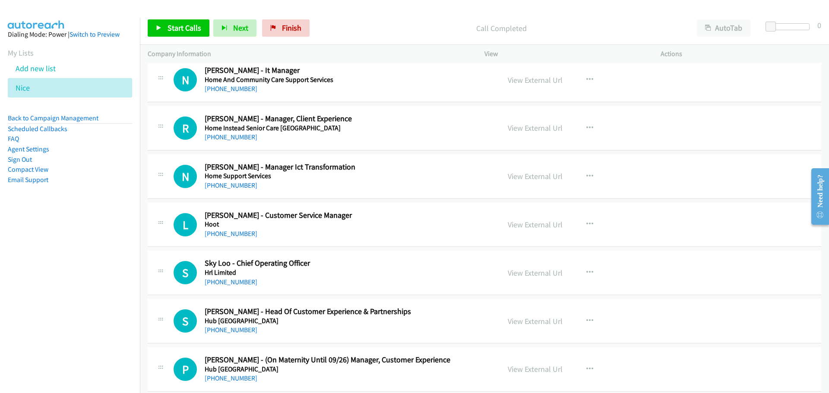
scroll to position [6562, 0]
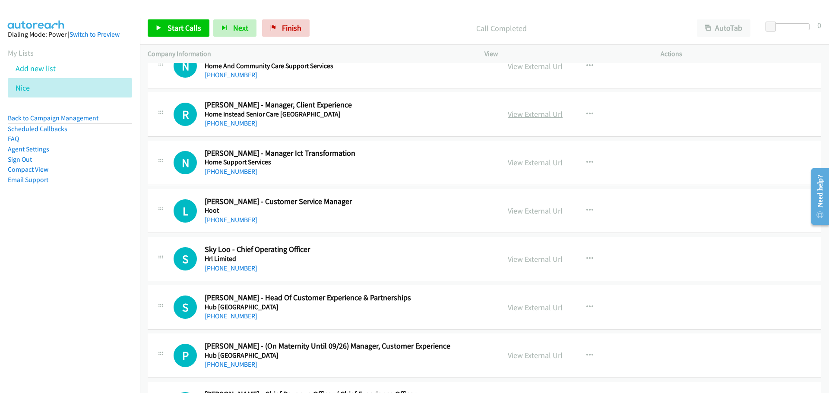
click at [539, 117] on link "View External Url" at bounding box center [534, 114] width 55 height 10
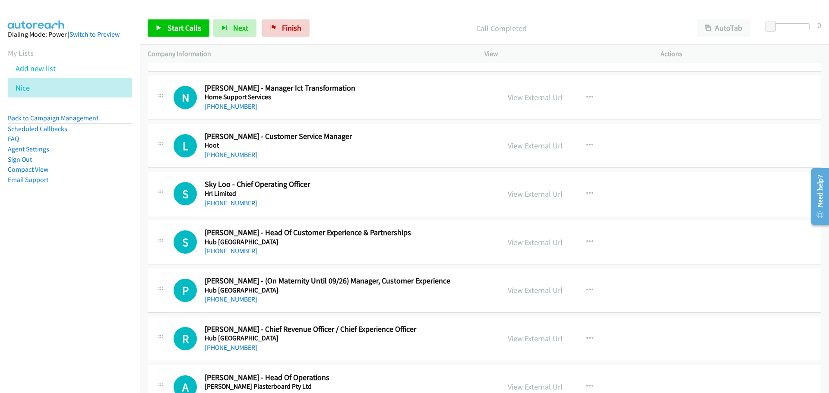
scroll to position [6649, 0]
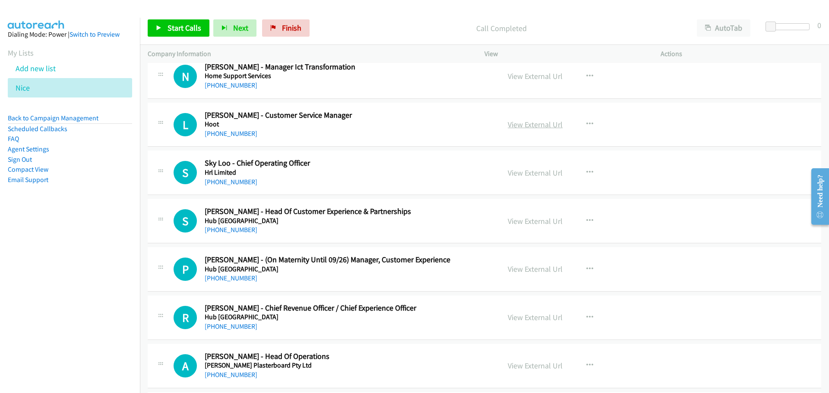
click at [525, 128] on link "View External Url" at bounding box center [534, 125] width 55 height 10
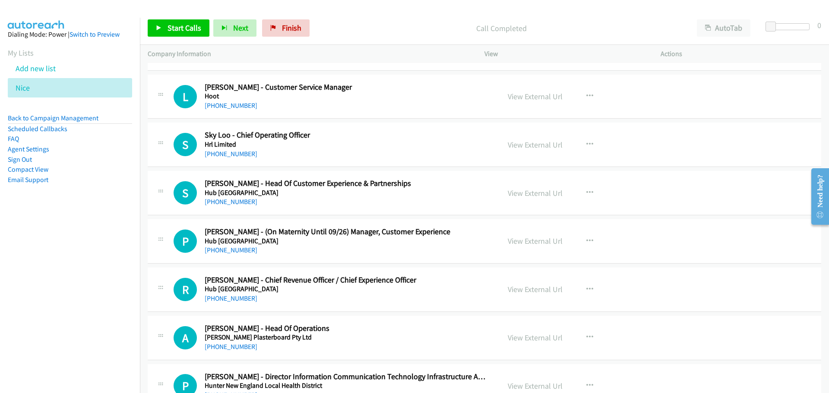
scroll to position [6692, 0]
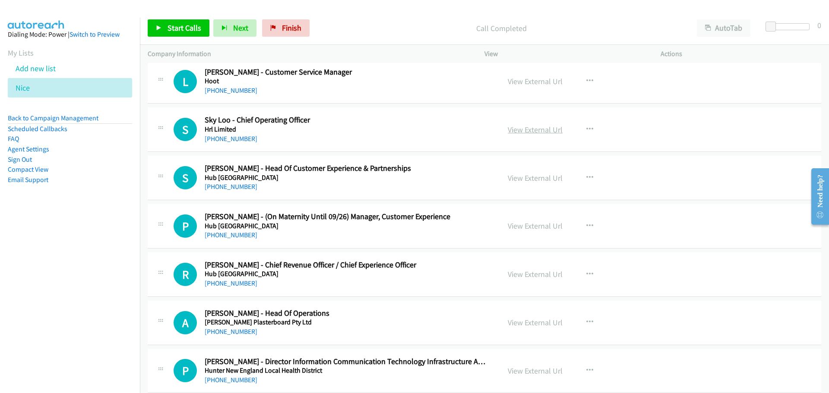
click at [533, 129] on link "View External Url" at bounding box center [534, 130] width 55 height 10
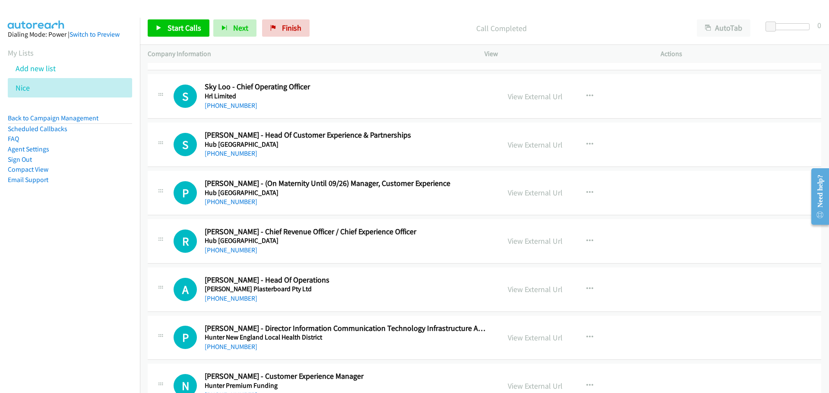
scroll to position [6735, 0]
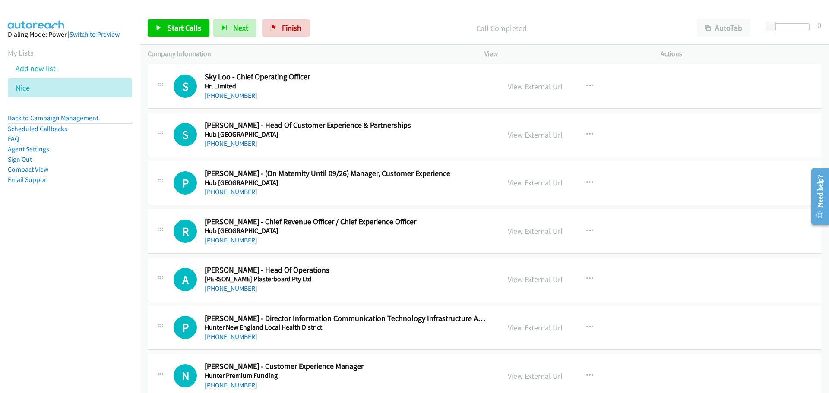
click at [525, 131] on link "View External Url" at bounding box center [534, 135] width 55 height 10
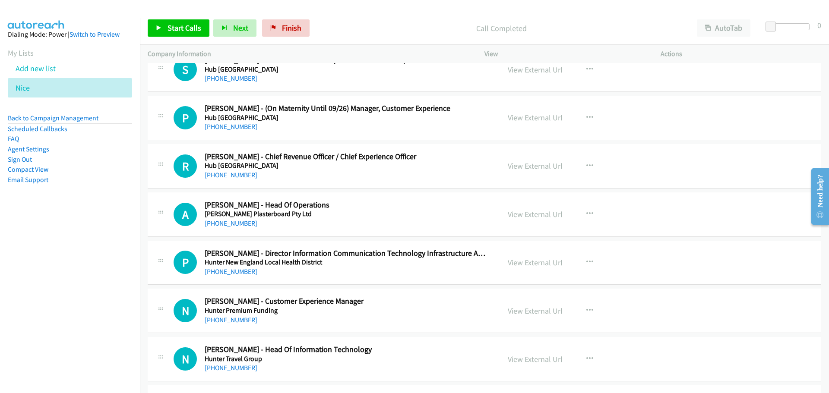
scroll to position [6821, 0]
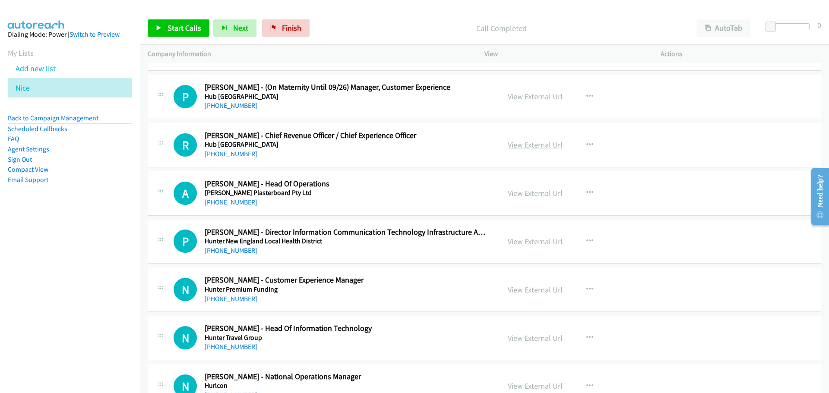
click at [536, 146] on link "View External Url" at bounding box center [534, 145] width 55 height 10
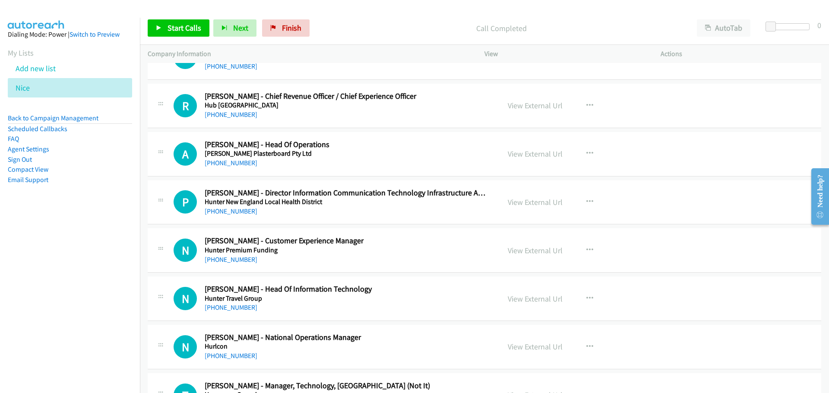
scroll to position [6865, 0]
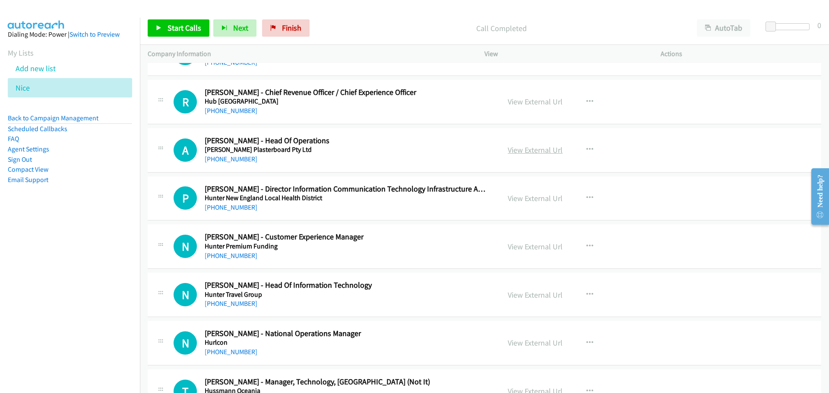
click at [521, 150] on link "View External Url" at bounding box center [534, 150] width 55 height 10
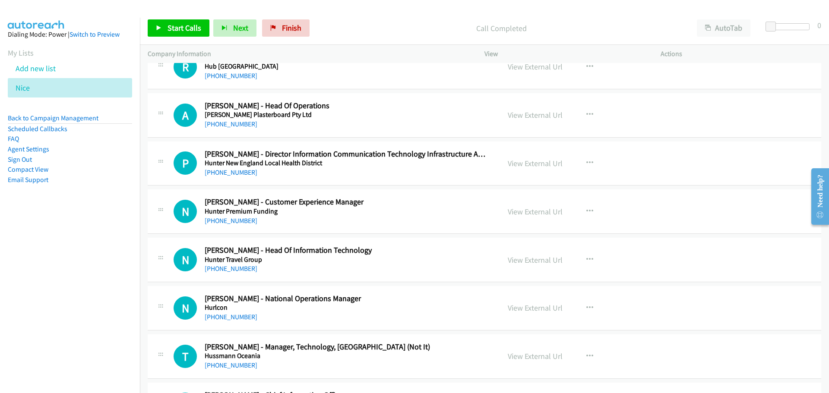
scroll to position [6908, 0]
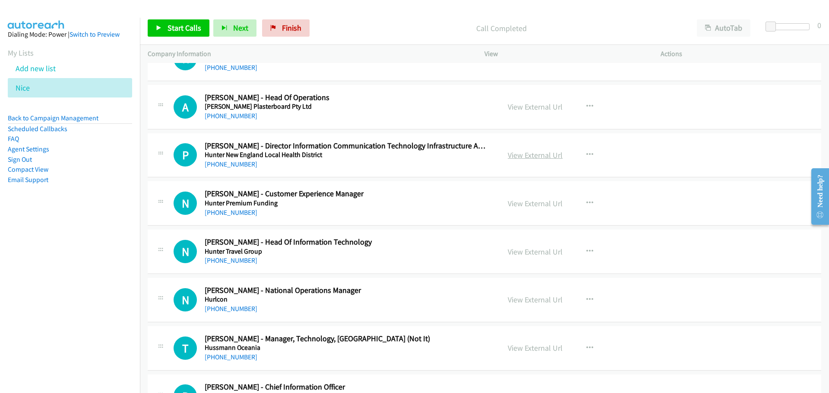
click at [531, 154] on link "View External Url" at bounding box center [534, 155] width 55 height 10
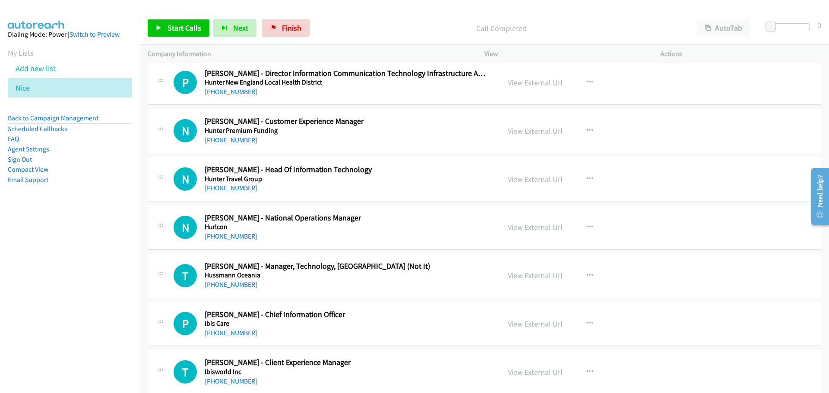
scroll to position [6994, 0]
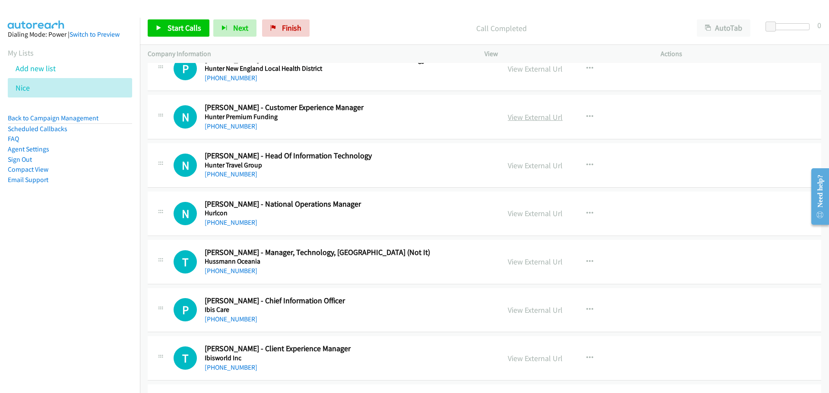
click at [534, 120] on link "View External Url" at bounding box center [534, 117] width 55 height 10
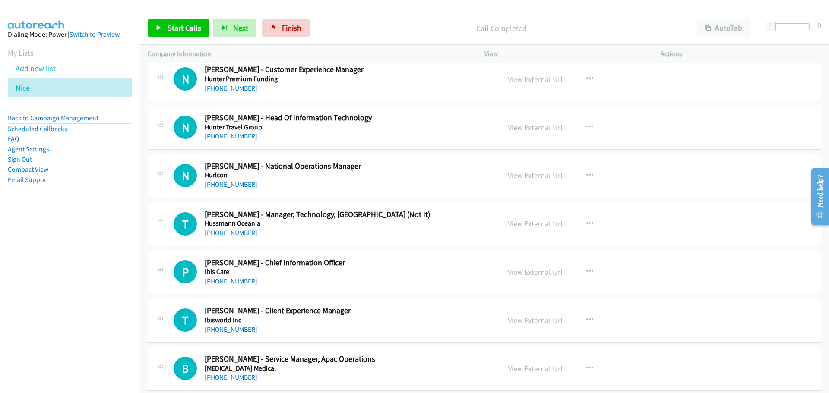
scroll to position [7037, 0]
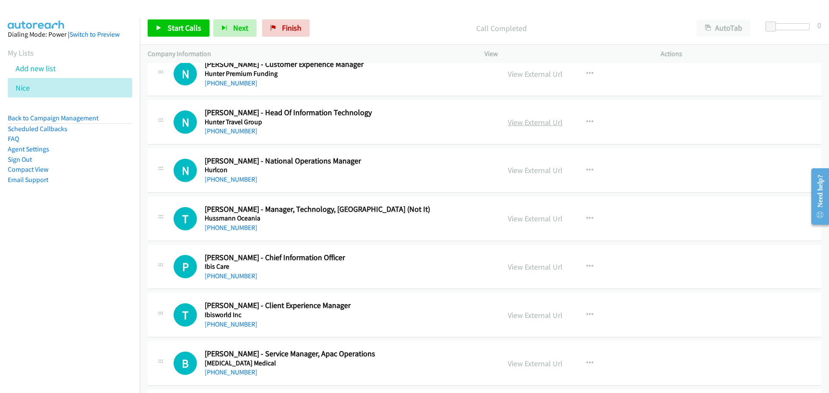
click at [525, 120] on link "View External Url" at bounding box center [534, 122] width 55 height 10
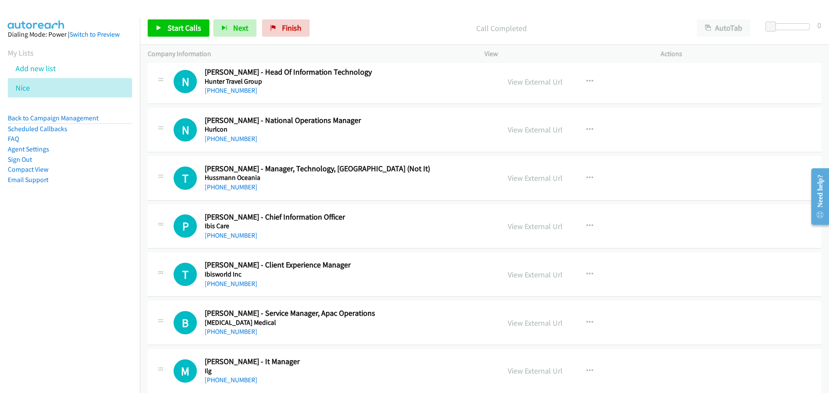
scroll to position [7080, 0]
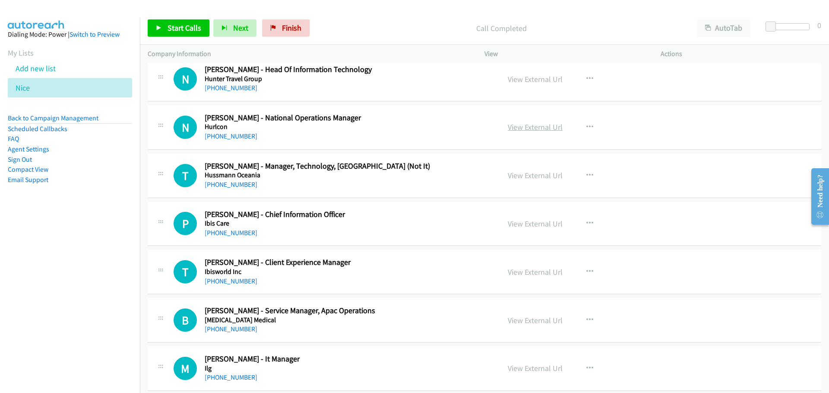
click at [530, 128] on link "View External Url" at bounding box center [534, 127] width 55 height 10
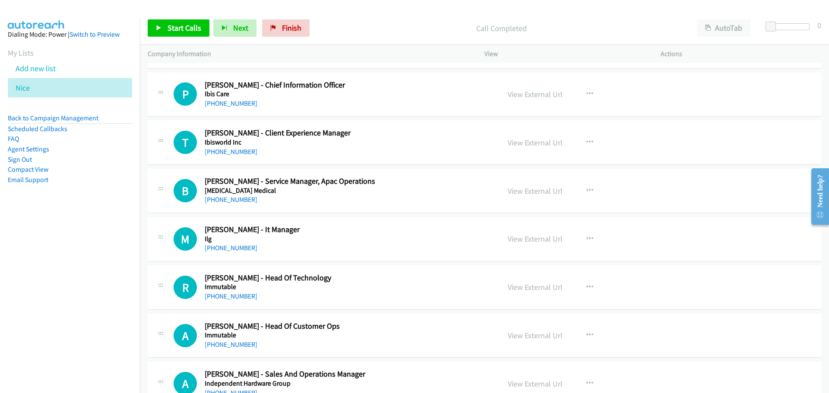
scroll to position [7253, 0]
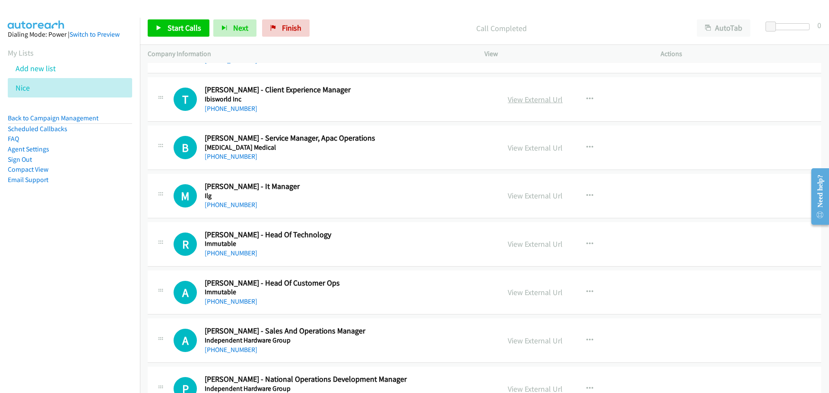
click at [546, 102] on link "View External Url" at bounding box center [534, 100] width 55 height 10
drag, startPoint x: 549, startPoint y: 145, endPoint x: 537, endPoint y: 144, distance: 12.6
click at [549, 145] on link "View External Url" at bounding box center [534, 148] width 55 height 10
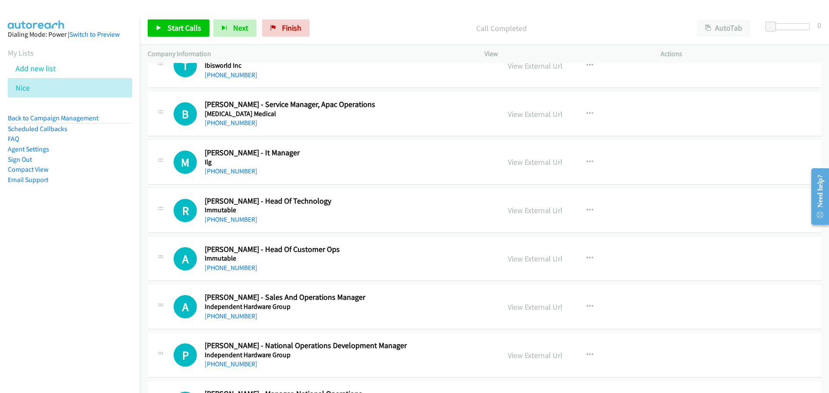
scroll to position [7296, 0]
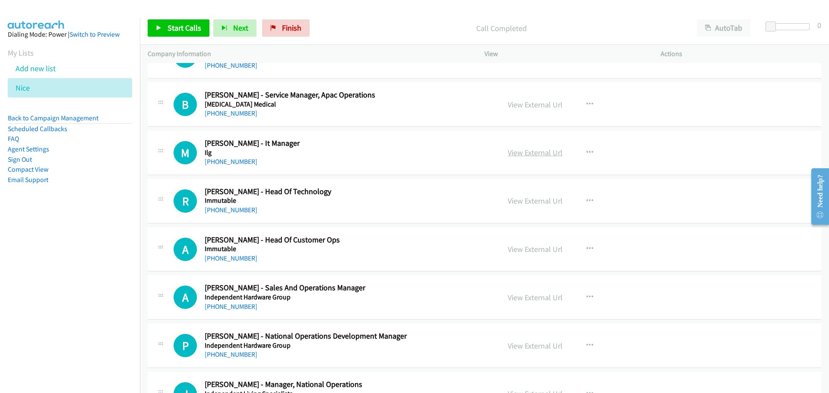
click at [539, 151] on link "View External Url" at bounding box center [534, 153] width 55 height 10
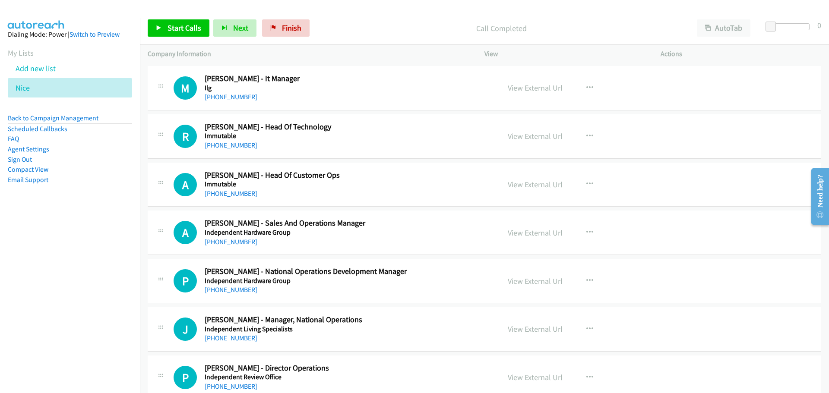
scroll to position [7382, 0]
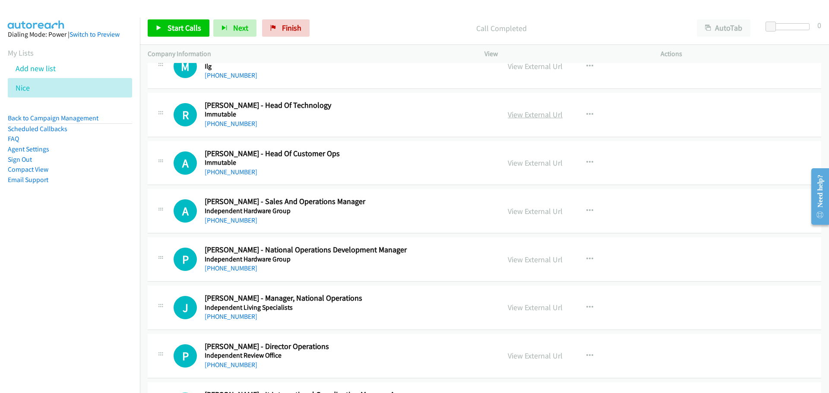
click at [528, 113] on link "View External Url" at bounding box center [534, 115] width 55 height 10
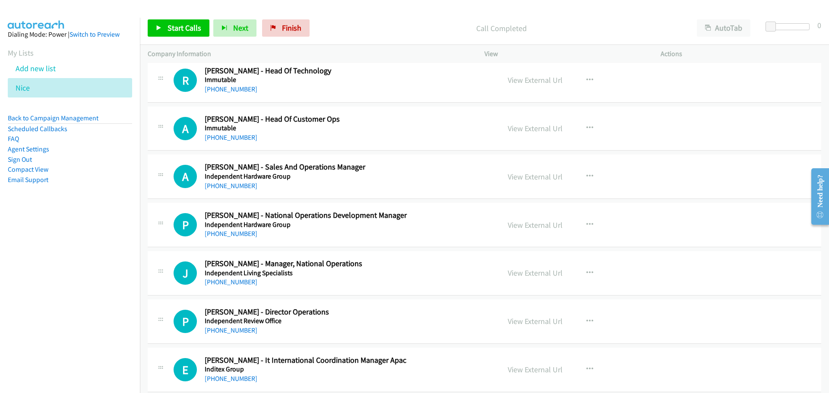
scroll to position [7426, 0]
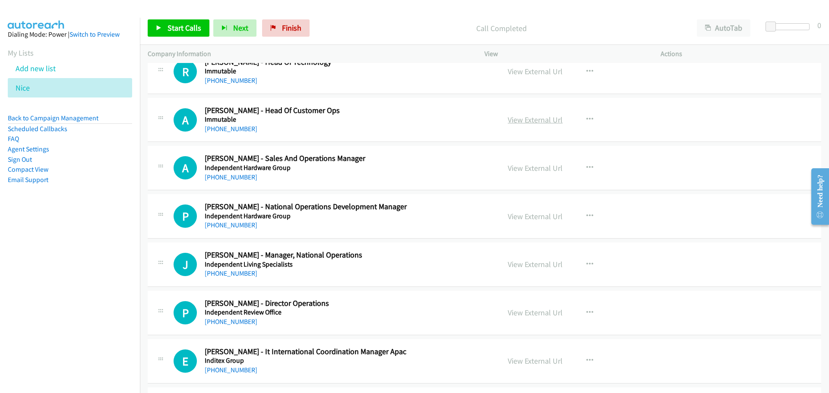
click at [517, 117] on link "View External Url" at bounding box center [534, 120] width 55 height 10
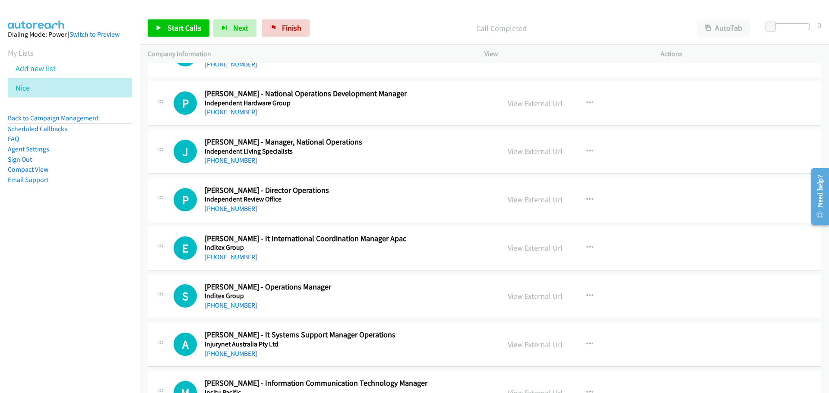
scroll to position [7555, 0]
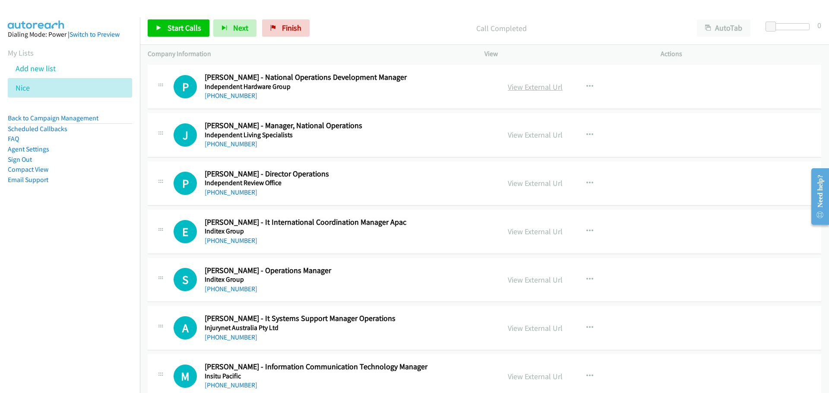
click at [531, 88] on link "View External Url" at bounding box center [534, 87] width 55 height 10
click at [527, 137] on link "View External Url" at bounding box center [534, 135] width 55 height 10
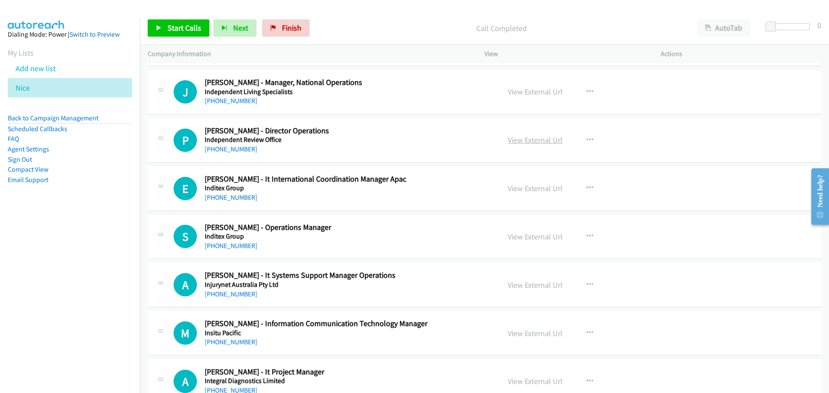
click at [540, 141] on link "View External Url" at bounding box center [534, 140] width 55 height 10
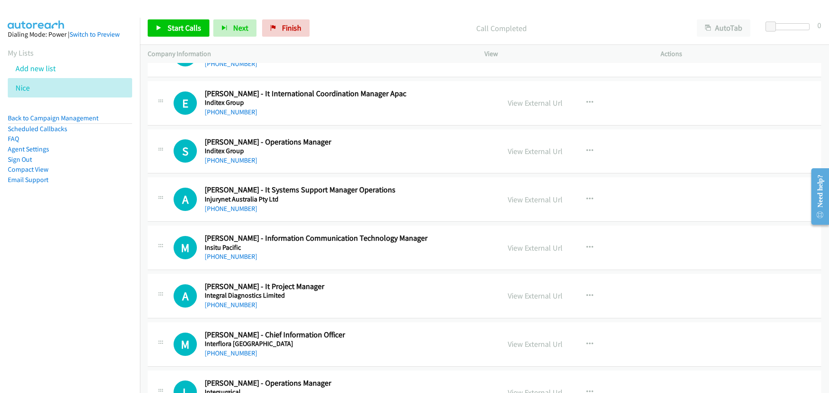
scroll to position [7684, 0]
click at [542, 105] on link "View External Url" at bounding box center [534, 102] width 55 height 10
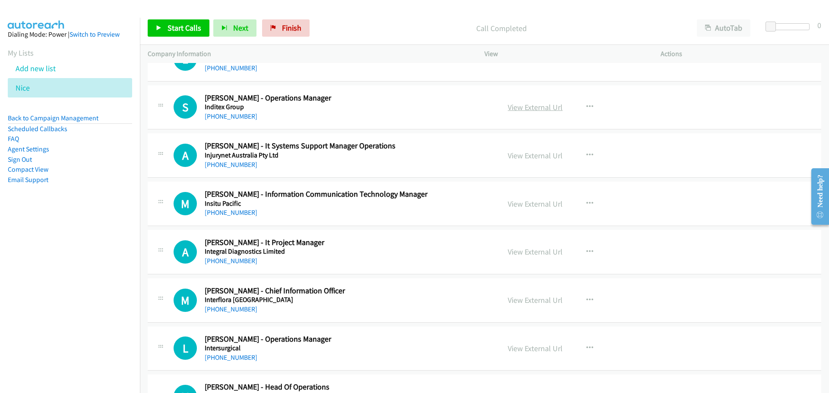
click at [532, 109] on link "View External Url" at bounding box center [534, 107] width 55 height 10
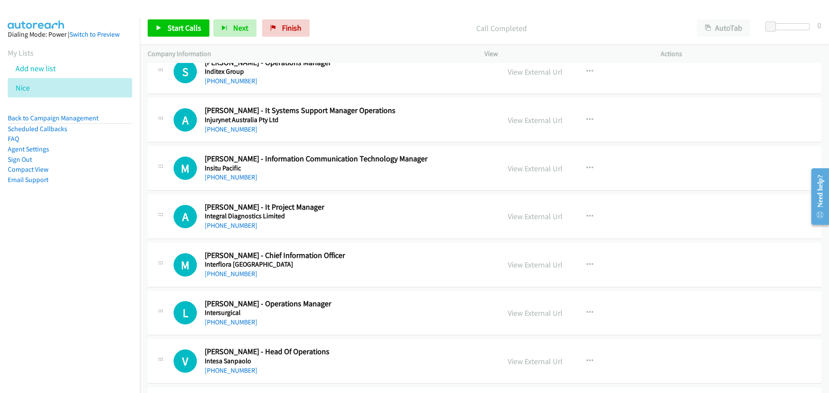
scroll to position [7771, 0]
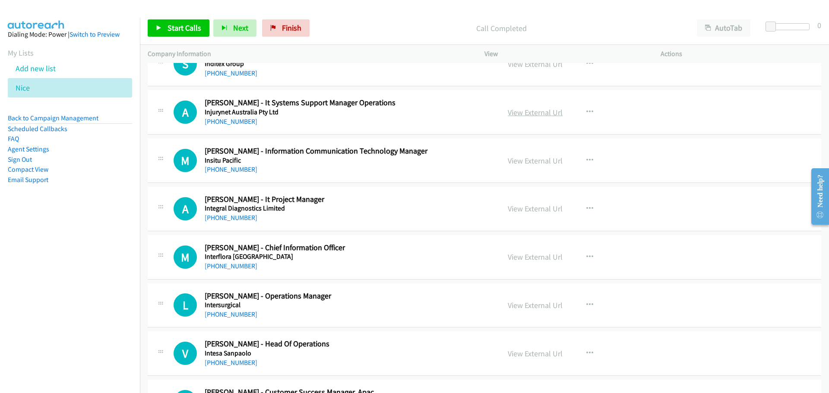
click at [525, 113] on link "View External Url" at bounding box center [534, 112] width 55 height 10
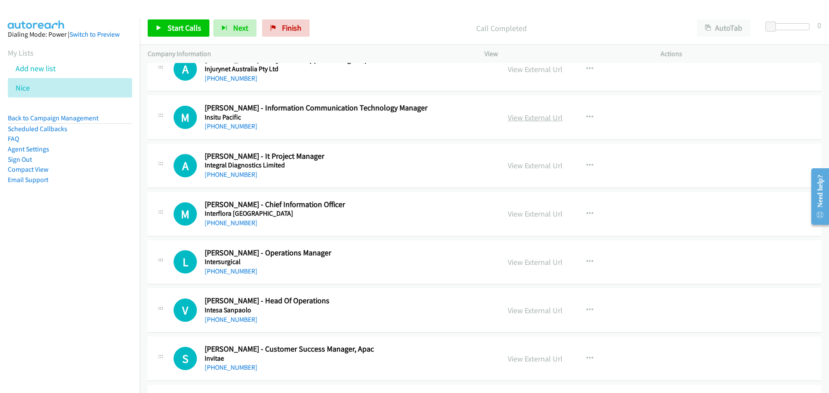
click at [541, 115] on link "View External Url" at bounding box center [534, 118] width 55 height 10
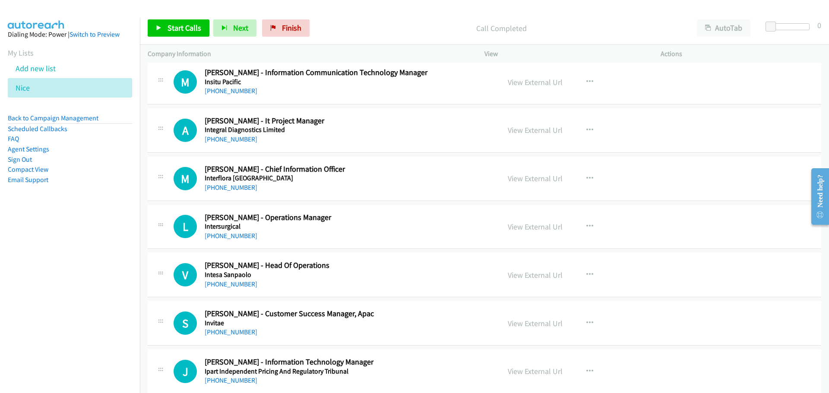
scroll to position [7857, 0]
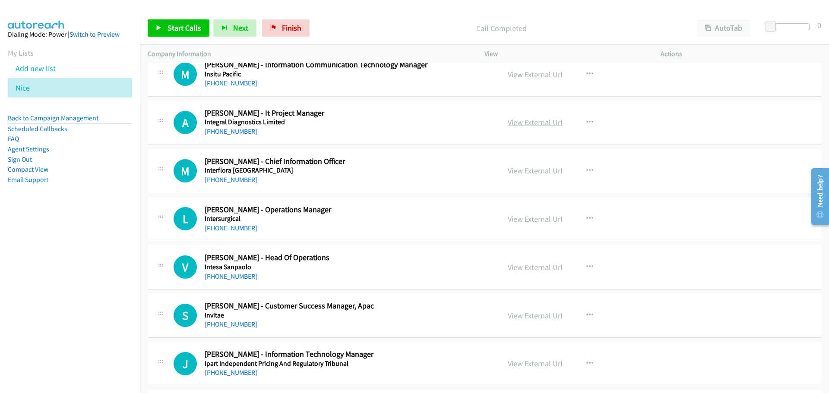
click at [540, 126] on link "View External Url" at bounding box center [534, 122] width 55 height 10
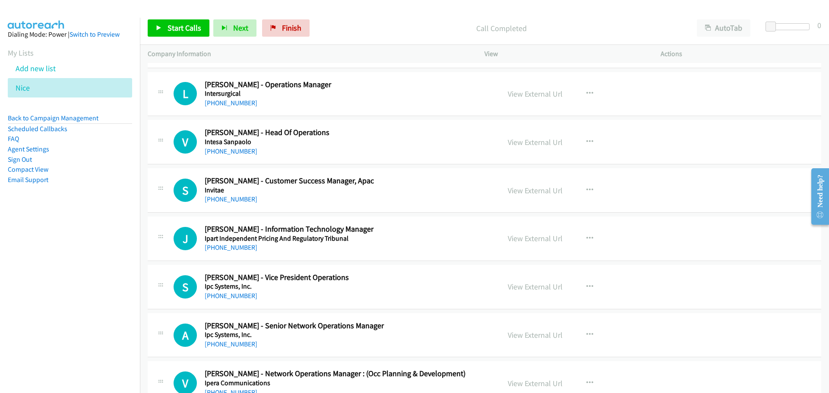
scroll to position [7987, 0]
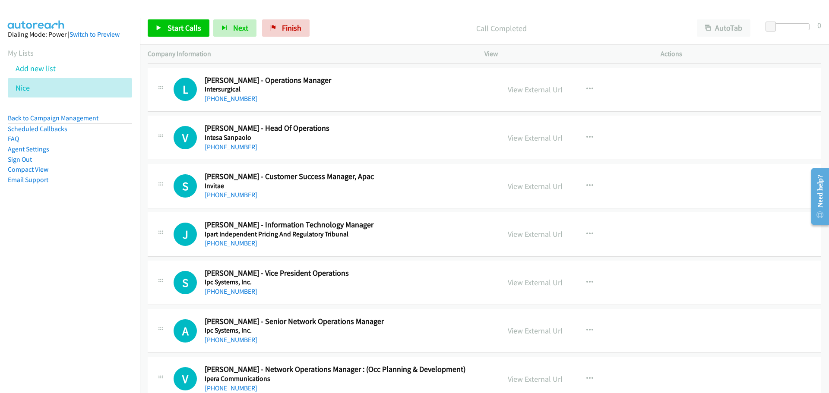
click at [539, 91] on link "View External Url" at bounding box center [534, 90] width 55 height 10
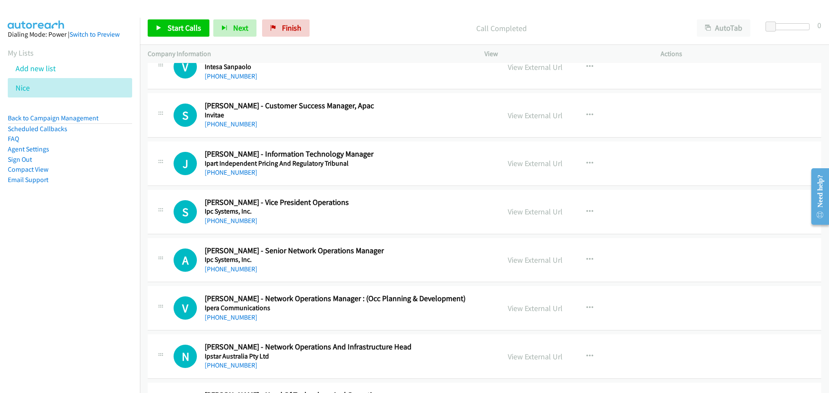
scroll to position [8073, 0]
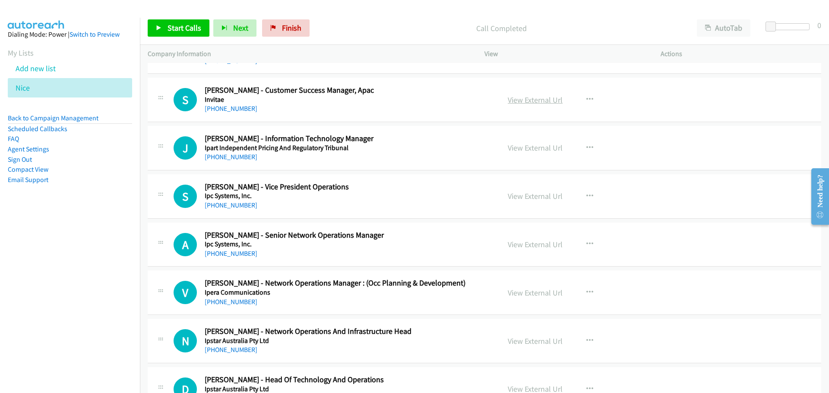
click at [533, 95] on link "View External Url" at bounding box center [534, 100] width 55 height 10
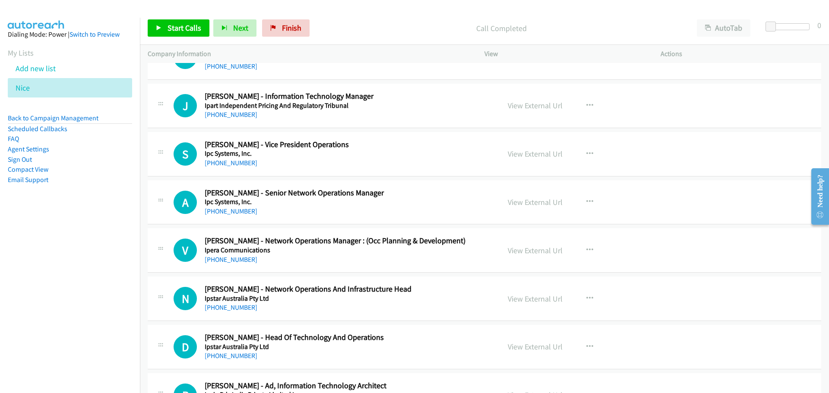
scroll to position [8116, 0]
click at [539, 108] on link "View External Url" at bounding box center [534, 105] width 55 height 10
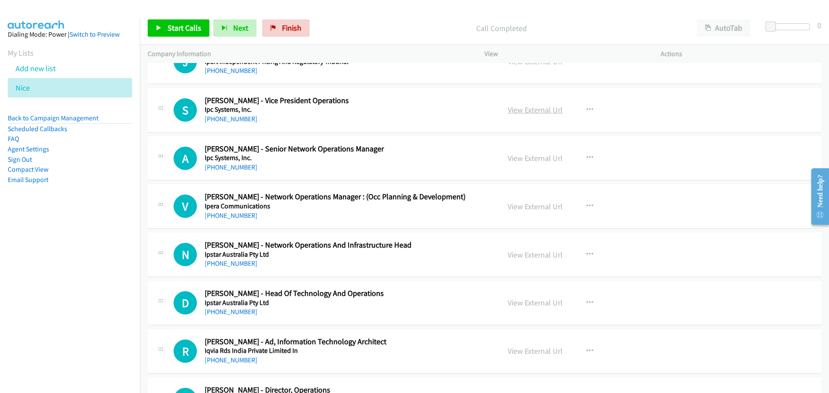
click at [530, 110] on link "View External Url" at bounding box center [534, 110] width 55 height 10
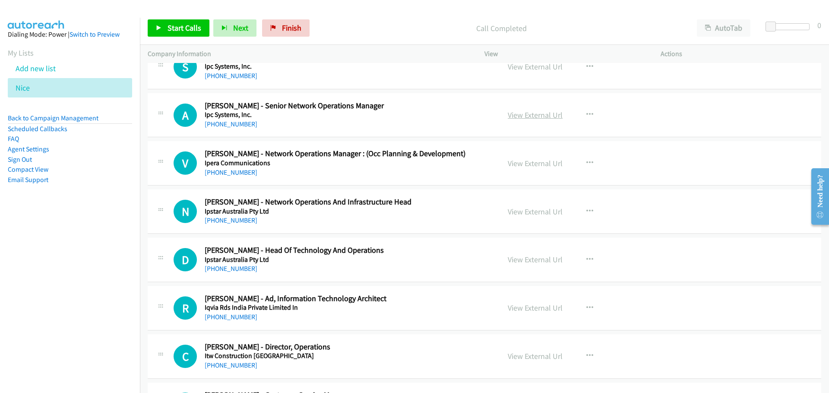
click at [528, 114] on link "View External Url" at bounding box center [534, 115] width 55 height 10
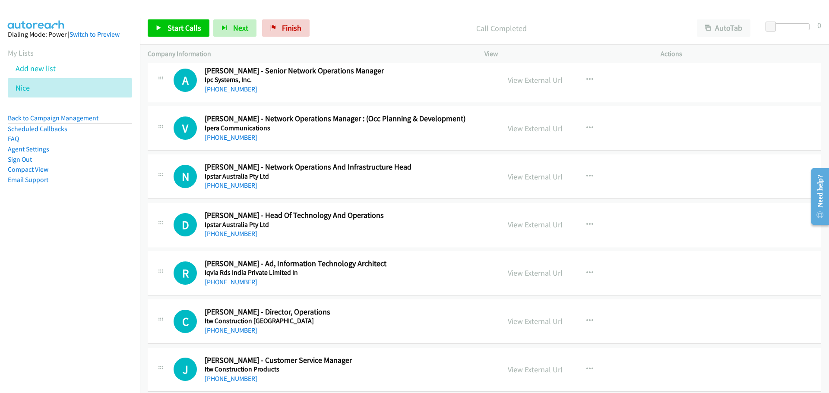
scroll to position [8245, 0]
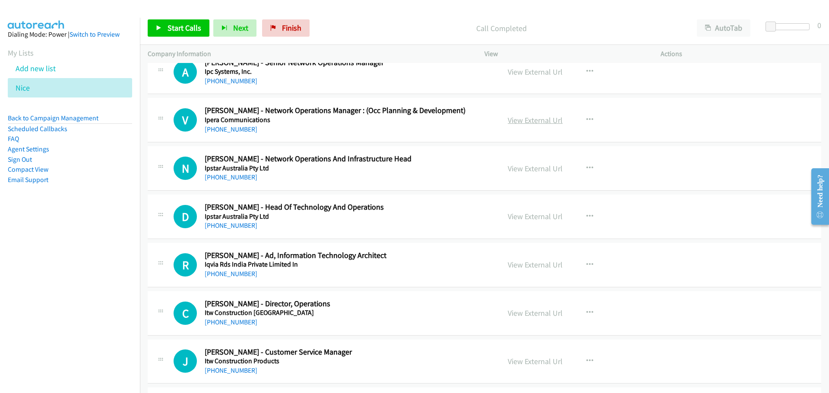
click at [525, 117] on link "View External Url" at bounding box center [534, 120] width 55 height 10
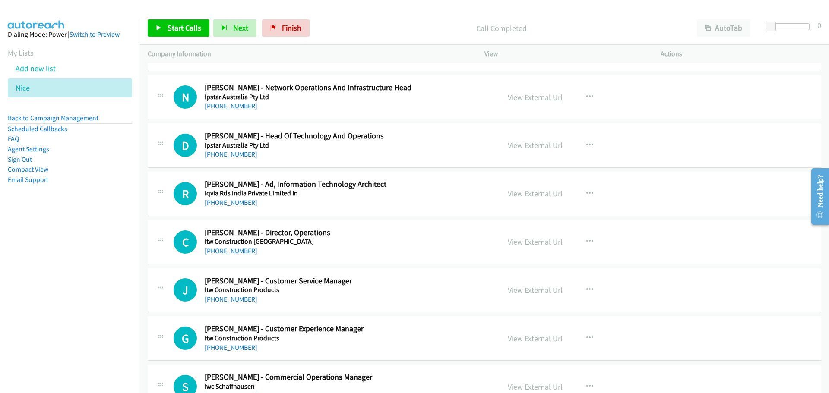
scroll to position [8332, 0]
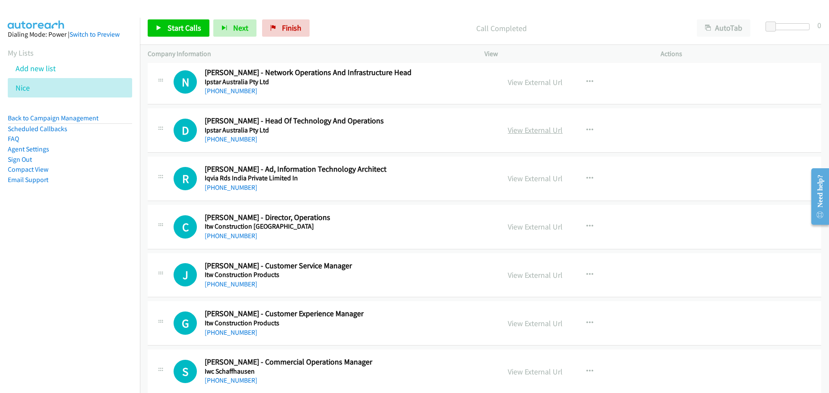
click at [543, 130] on link "View External Url" at bounding box center [534, 130] width 55 height 10
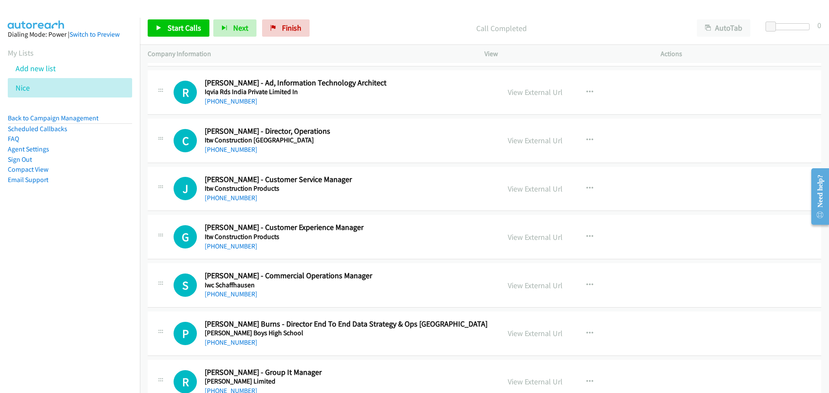
scroll to position [8461, 0]
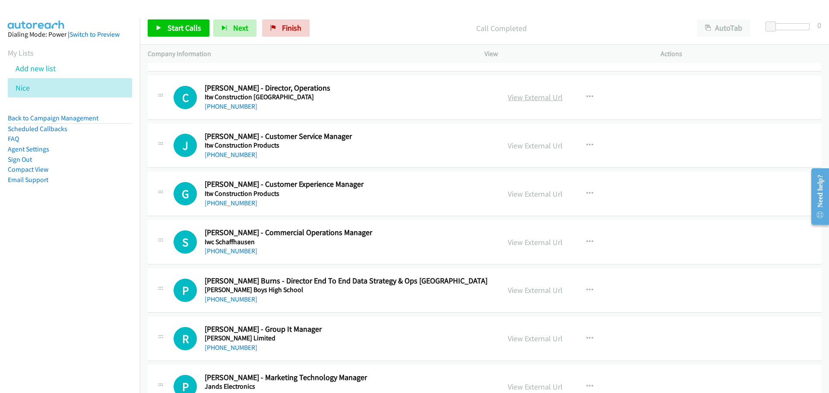
click at [525, 99] on link "View External Url" at bounding box center [534, 97] width 55 height 10
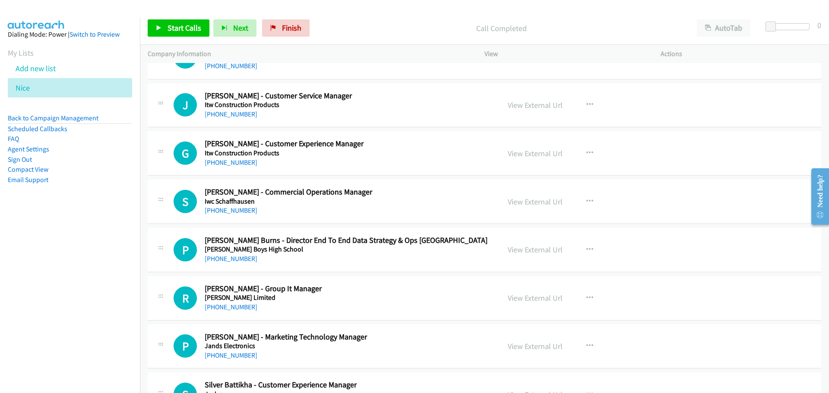
scroll to position [8504, 0]
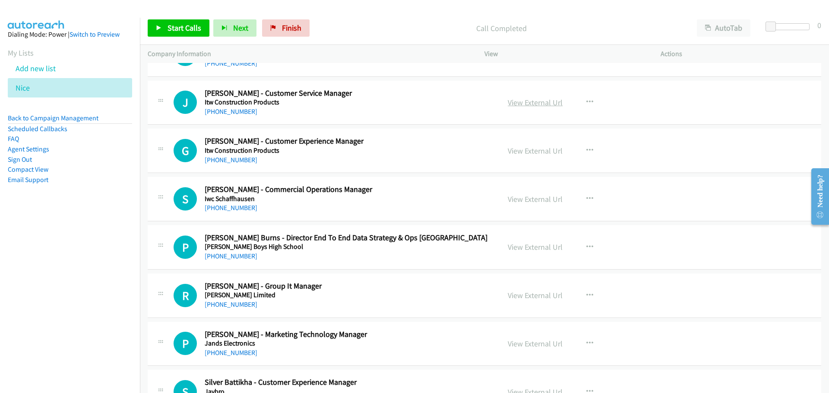
click at [530, 102] on link "View External Url" at bounding box center [534, 103] width 55 height 10
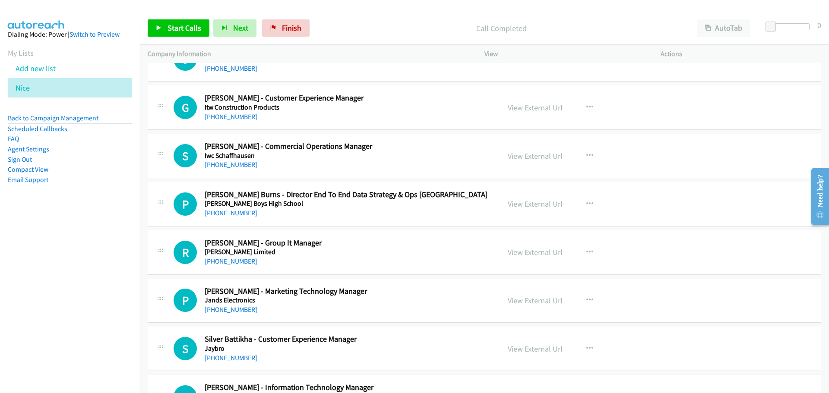
click at [525, 108] on link "View External Url" at bounding box center [534, 108] width 55 height 10
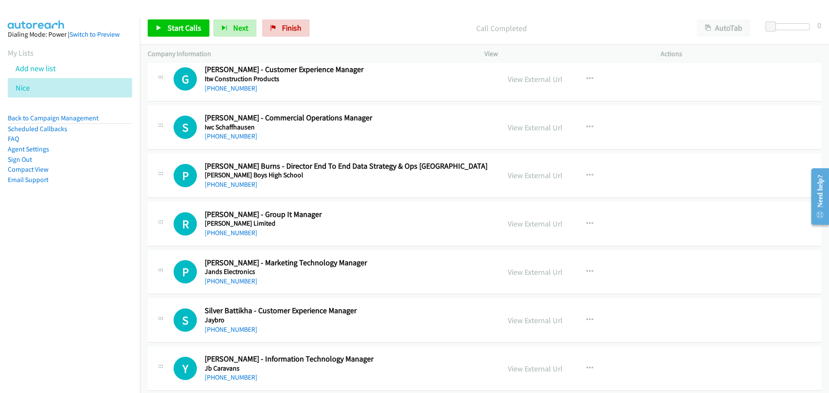
scroll to position [8591, 0]
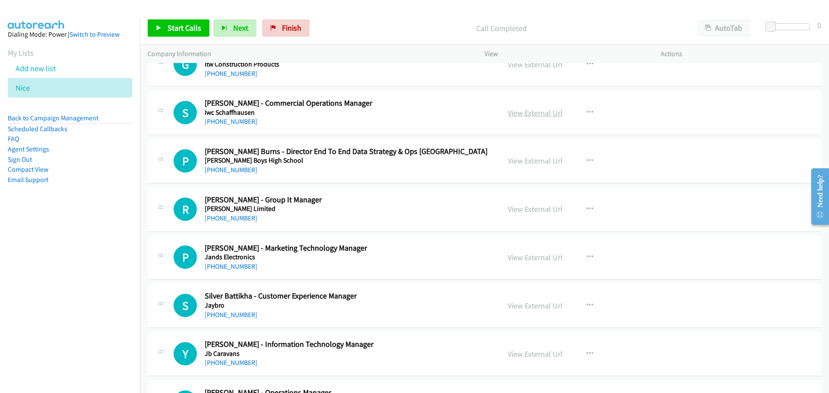
drag, startPoint x: 543, startPoint y: 114, endPoint x: 524, endPoint y: 113, distance: 18.6
click at [543, 114] on link "View External Url" at bounding box center [534, 113] width 55 height 10
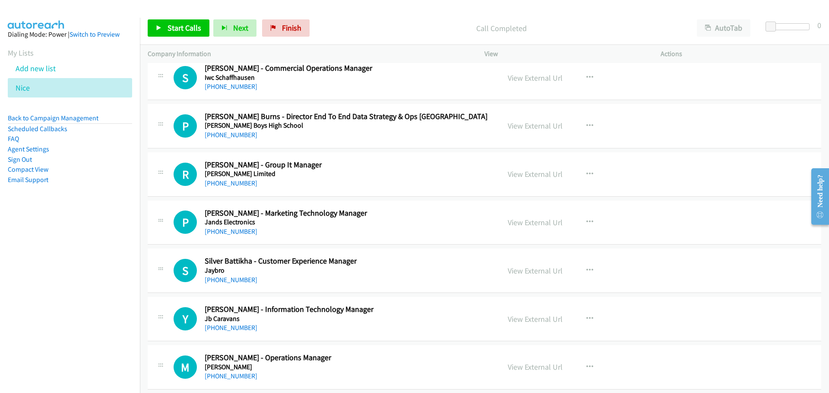
scroll to position [8634, 0]
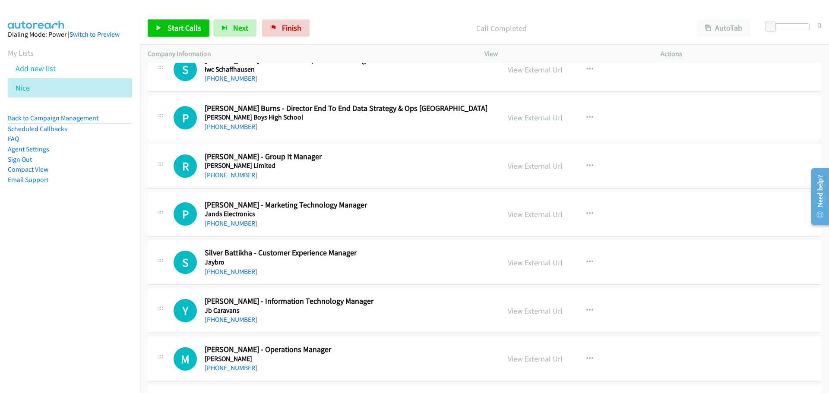
click at [537, 115] on link "View External Url" at bounding box center [534, 118] width 55 height 10
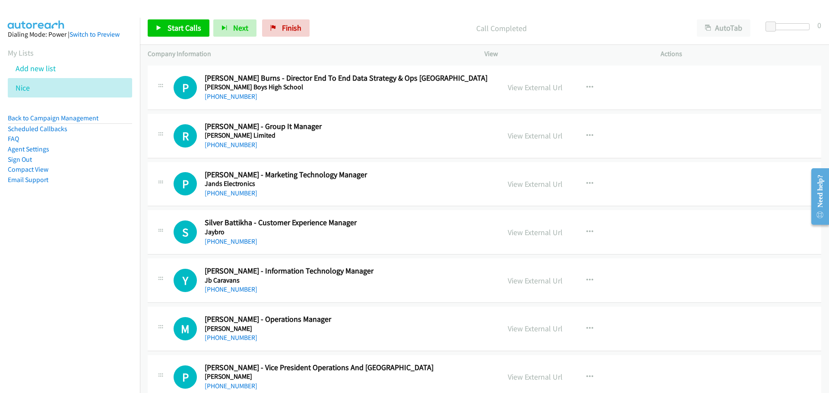
scroll to position [8677, 0]
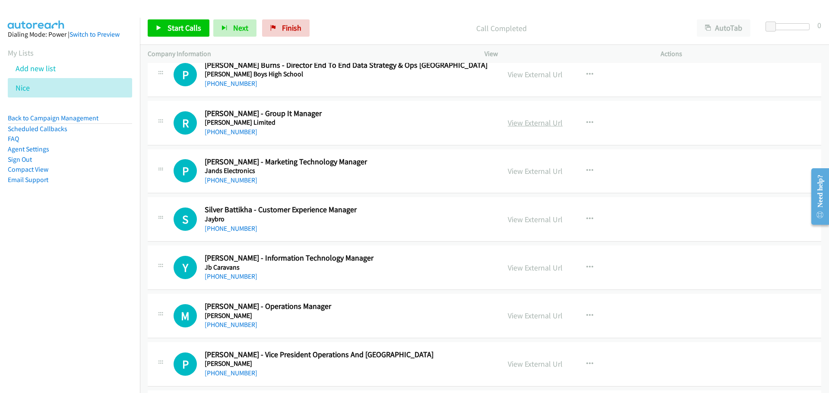
click at [530, 123] on link "View External Url" at bounding box center [534, 123] width 55 height 10
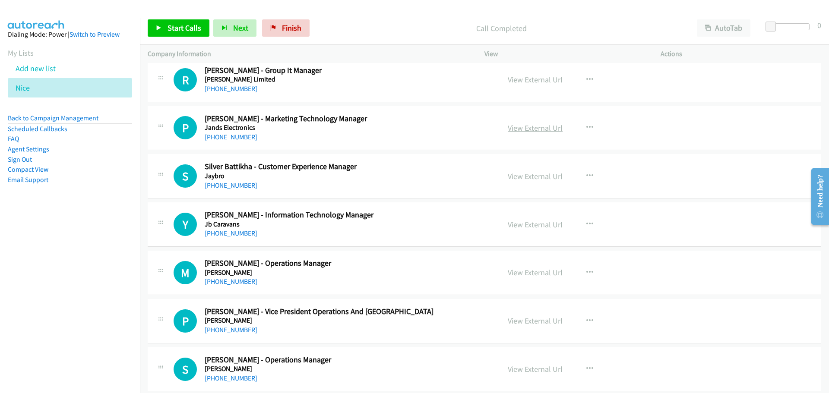
click at [542, 129] on link "View External Url" at bounding box center [534, 128] width 55 height 10
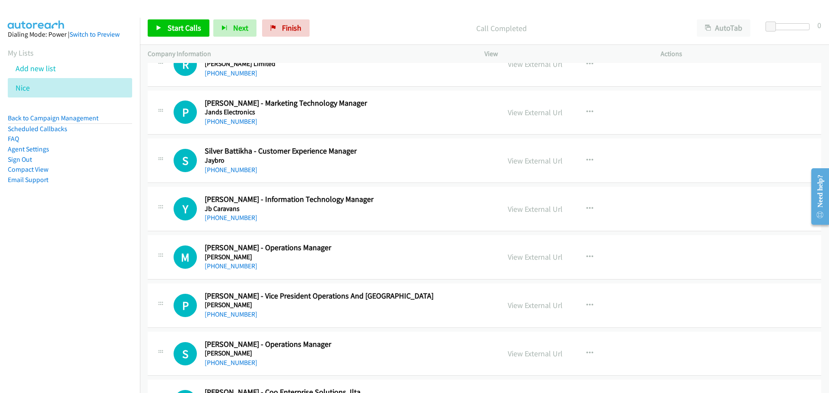
scroll to position [8763, 0]
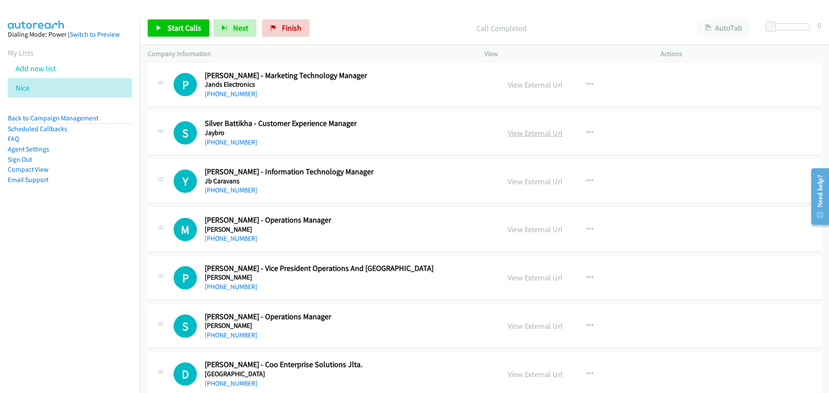
click at [533, 134] on link "View External Url" at bounding box center [534, 133] width 55 height 10
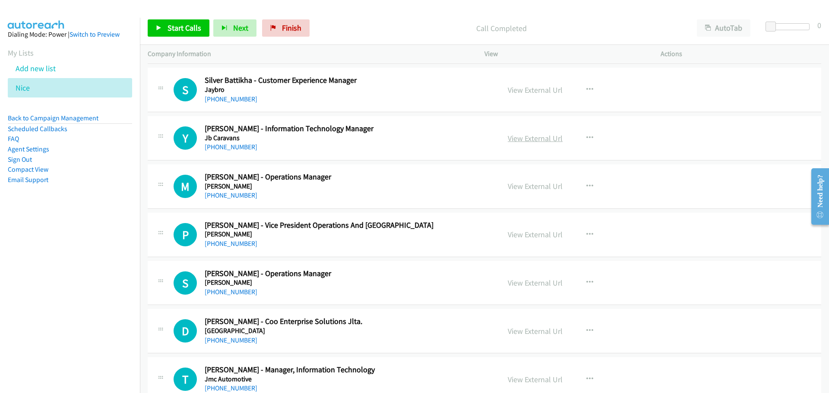
click at [535, 138] on link "View External Url" at bounding box center [534, 138] width 55 height 10
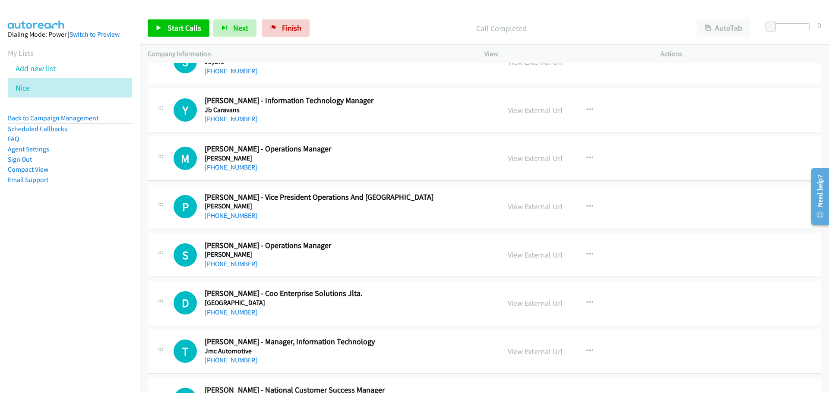
scroll to position [8850, 0]
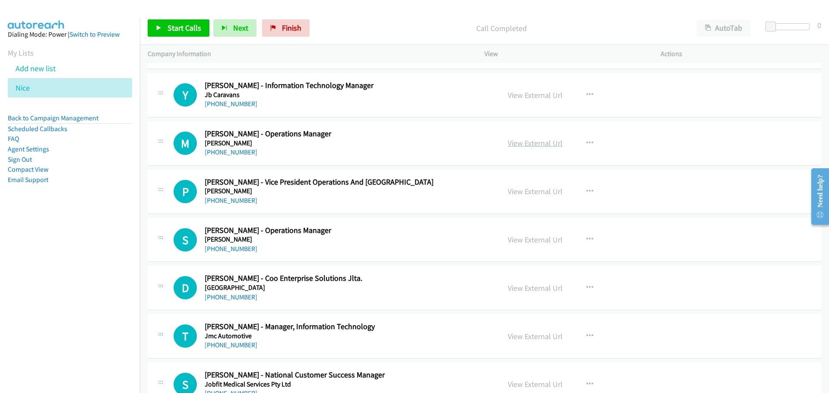
click at [551, 143] on link "View External Url" at bounding box center [534, 143] width 55 height 10
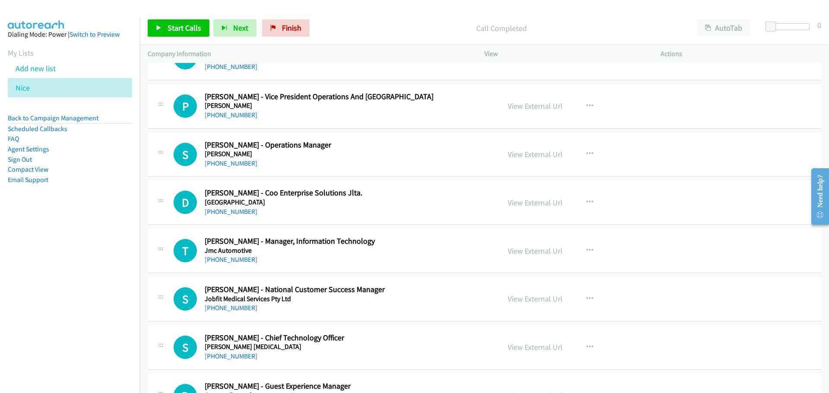
scroll to position [8936, 0]
click at [537, 106] on link "View External Url" at bounding box center [534, 105] width 55 height 10
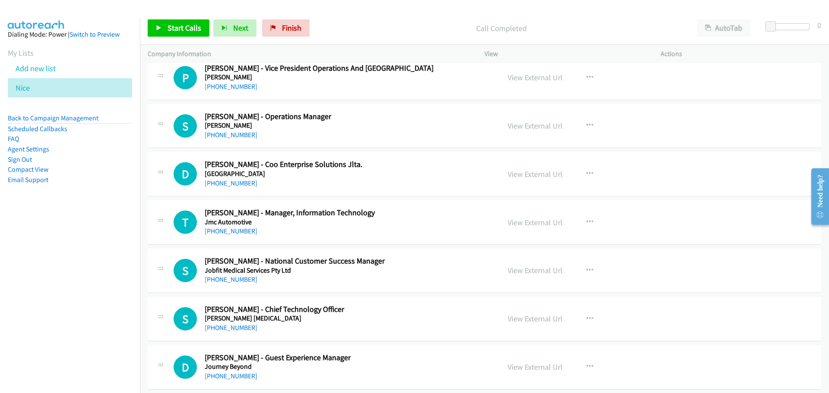
scroll to position [8979, 0]
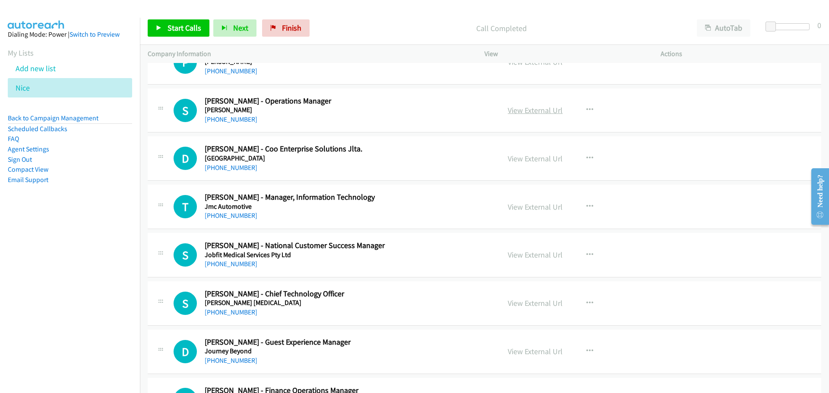
click at [541, 111] on link "View External Url" at bounding box center [534, 110] width 55 height 10
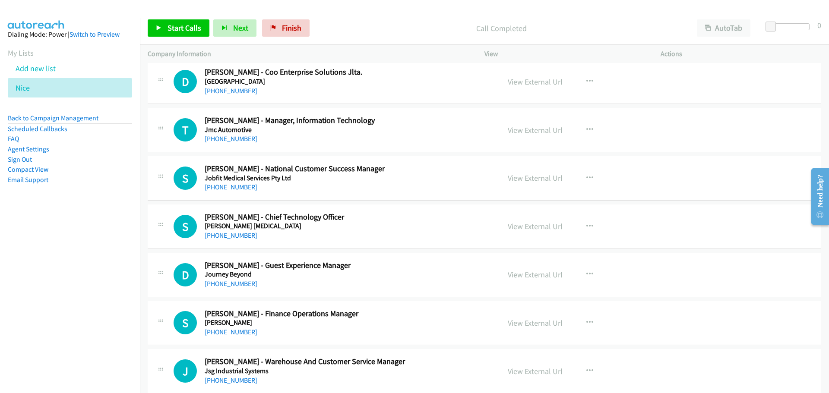
scroll to position [9065, 0]
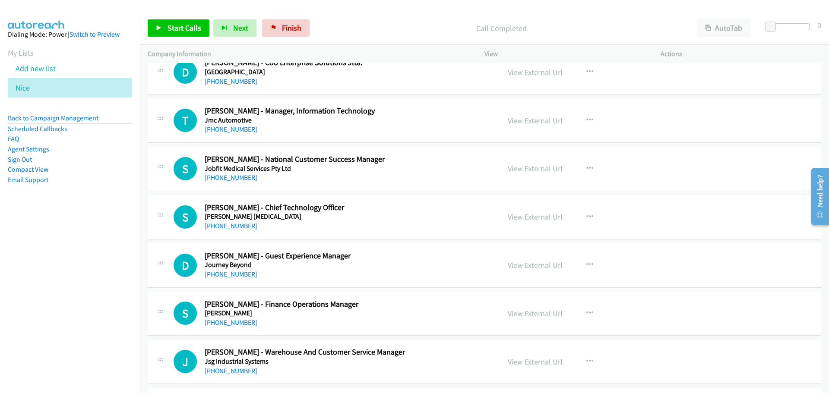
click at [523, 117] on link "View External Url" at bounding box center [534, 121] width 55 height 10
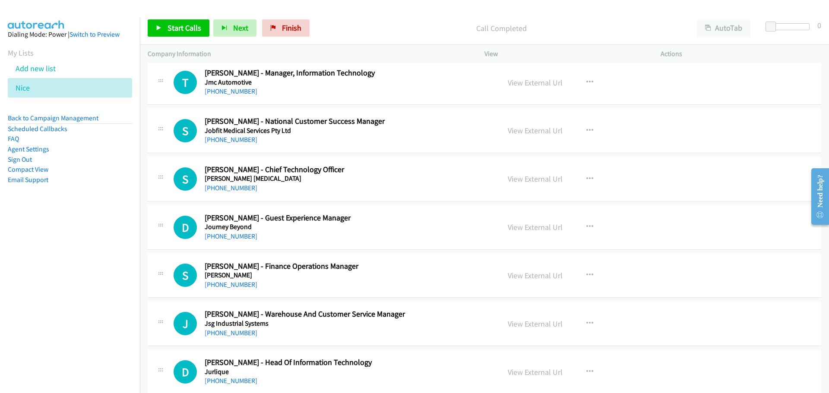
scroll to position [9109, 0]
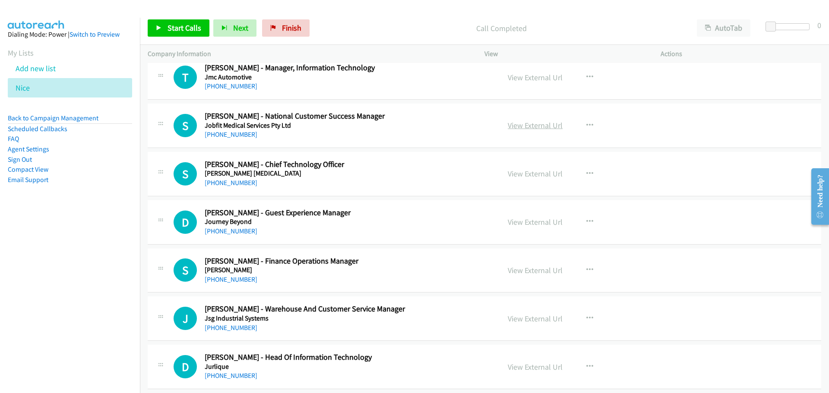
click at [529, 126] on link "View External Url" at bounding box center [534, 125] width 55 height 10
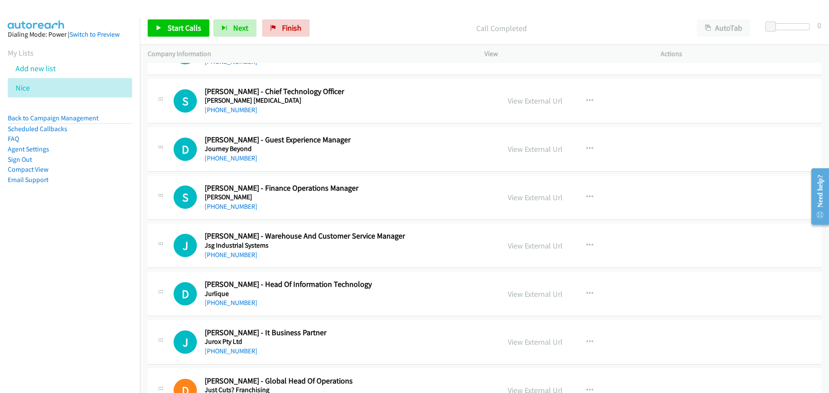
scroll to position [9195, 0]
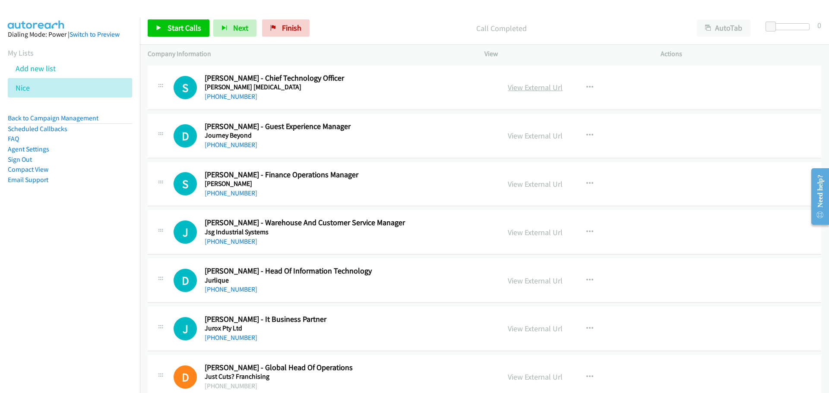
click at [542, 88] on link "View External Url" at bounding box center [534, 87] width 55 height 10
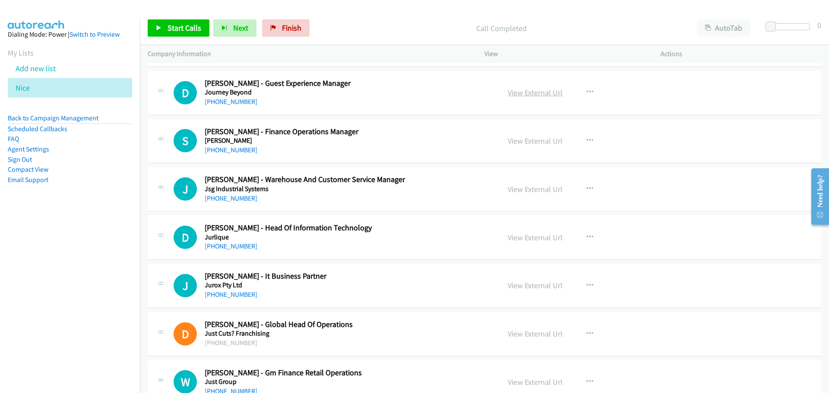
click at [533, 91] on link "View External Url" at bounding box center [534, 93] width 55 height 10
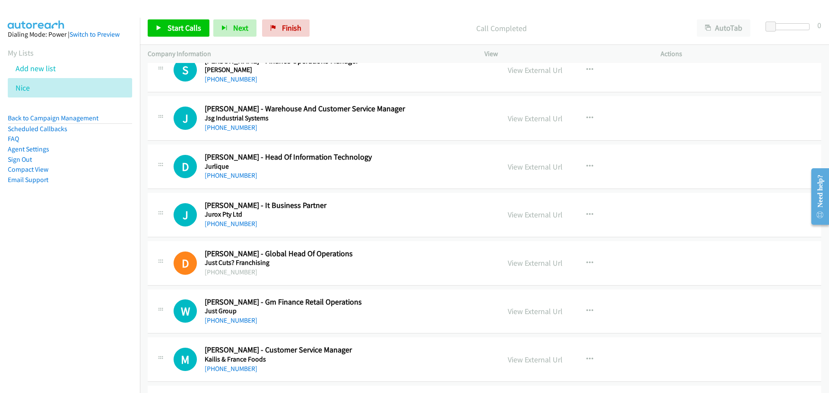
scroll to position [9324, 0]
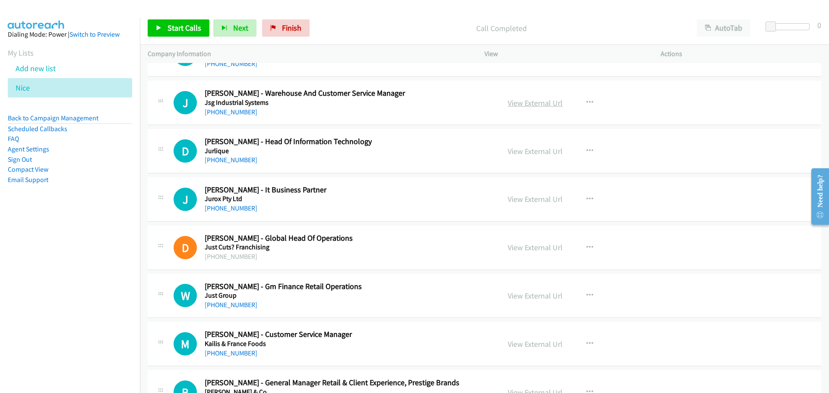
click at [531, 105] on link "View External Url" at bounding box center [534, 103] width 55 height 10
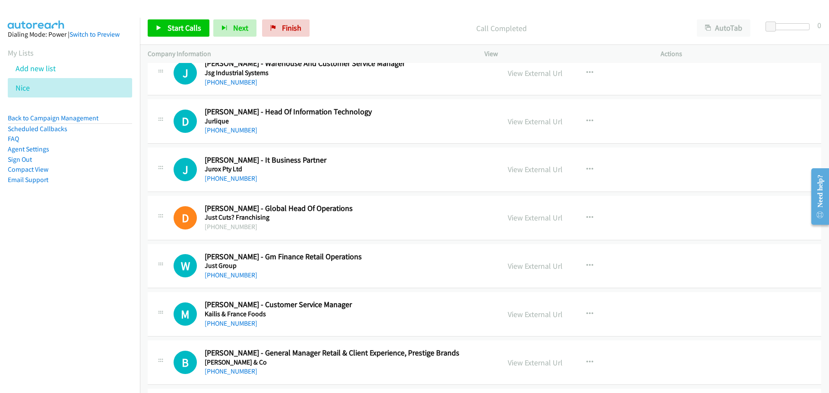
scroll to position [9368, 0]
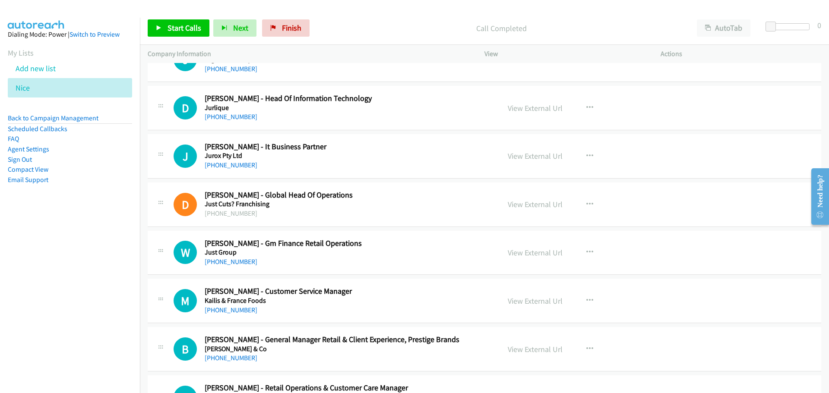
drag, startPoint x: 548, startPoint y: 106, endPoint x: 340, endPoint y: 11, distance: 228.6
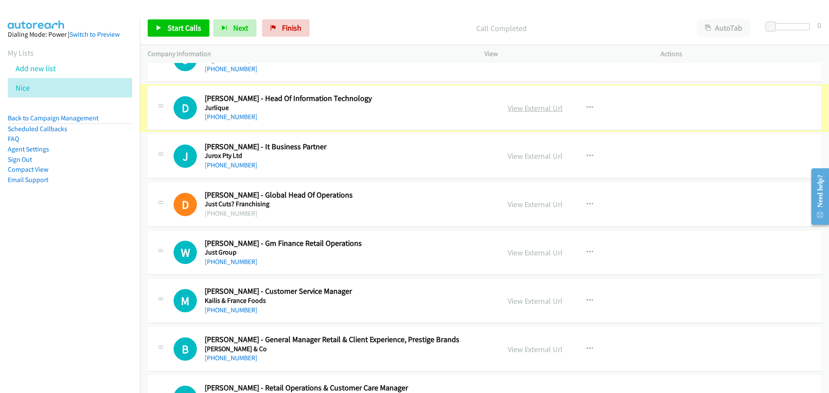
click at [541, 106] on link "View External Url" at bounding box center [534, 108] width 55 height 10
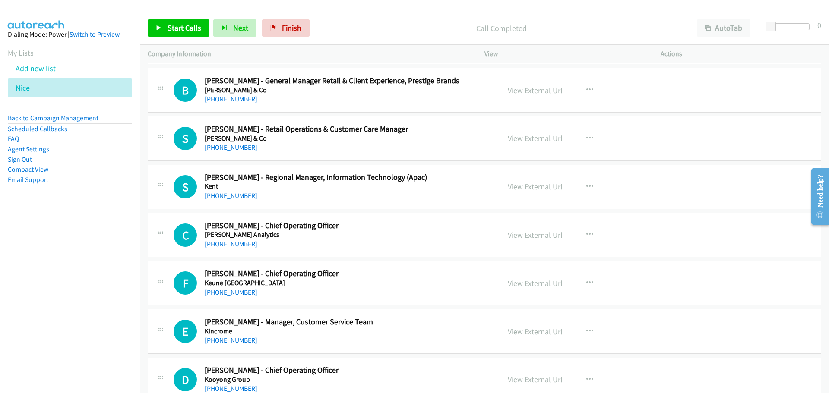
scroll to position [9670, 0]
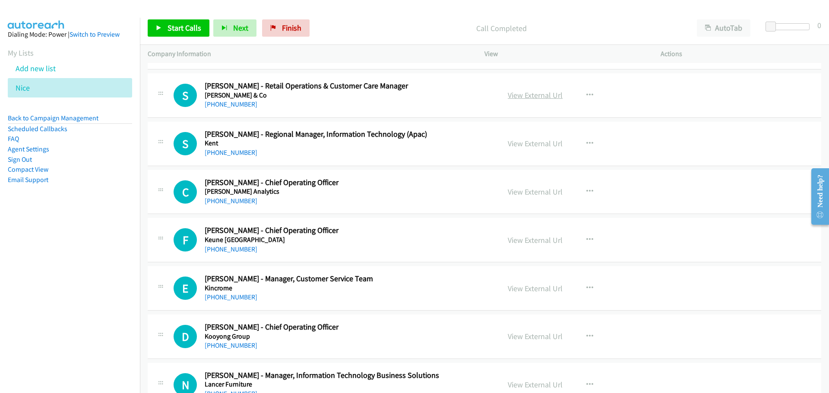
click at [529, 99] on link "View External Url" at bounding box center [534, 95] width 55 height 10
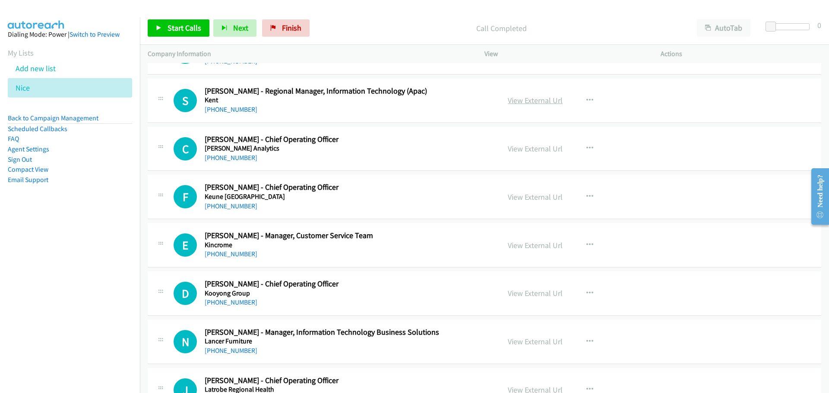
click at [543, 100] on link "View External Url" at bounding box center [534, 100] width 55 height 10
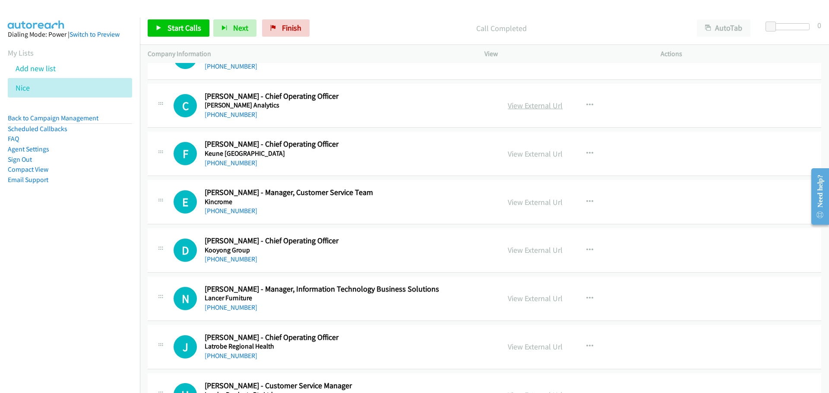
scroll to position [9799, 0]
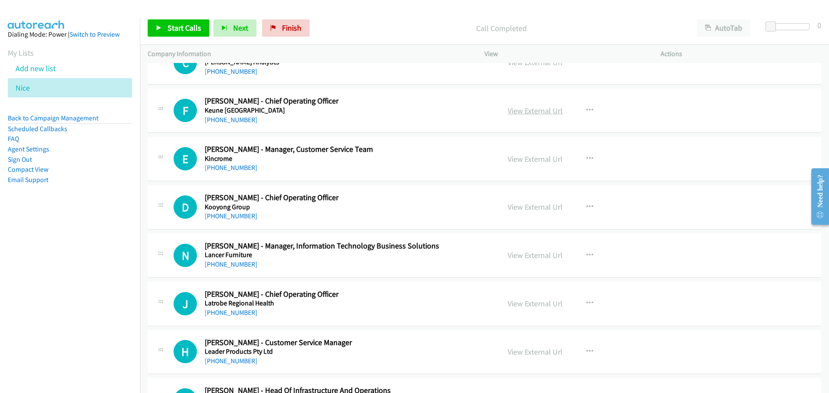
click at [533, 109] on link "View External Url" at bounding box center [534, 111] width 55 height 10
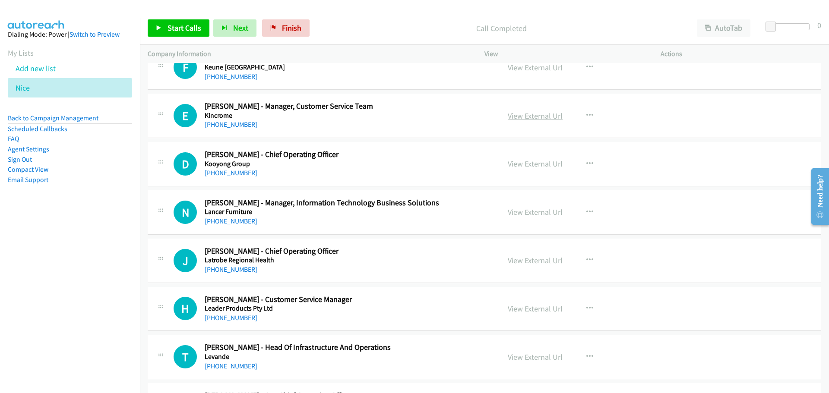
click at [540, 116] on link "View External Url" at bounding box center [534, 116] width 55 height 10
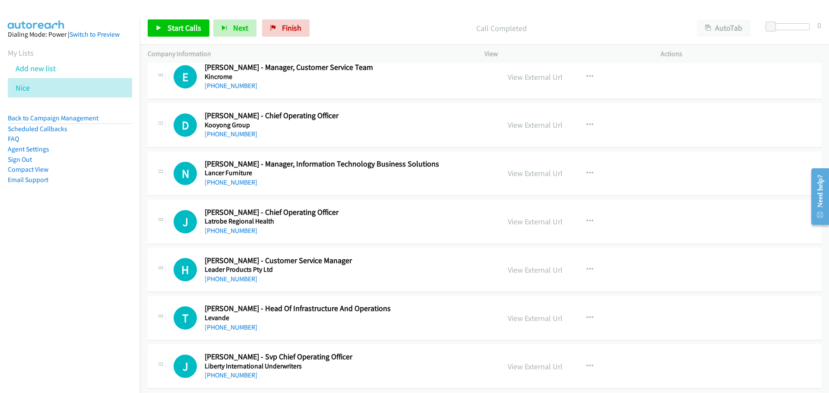
scroll to position [9885, 0]
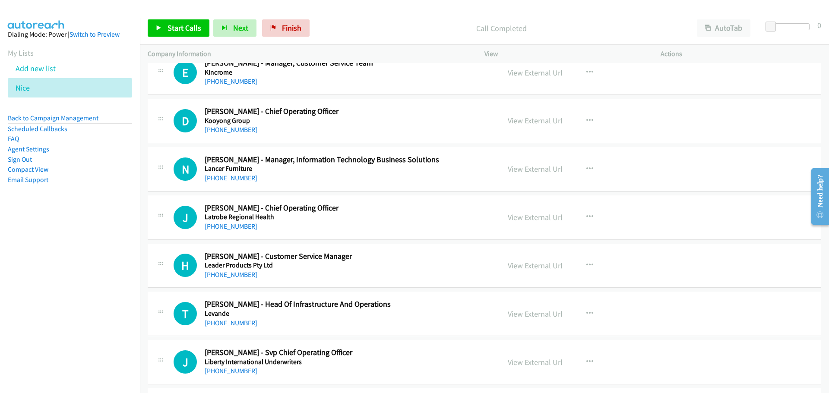
click at [539, 117] on link "View External Url" at bounding box center [534, 121] width 55 height 10
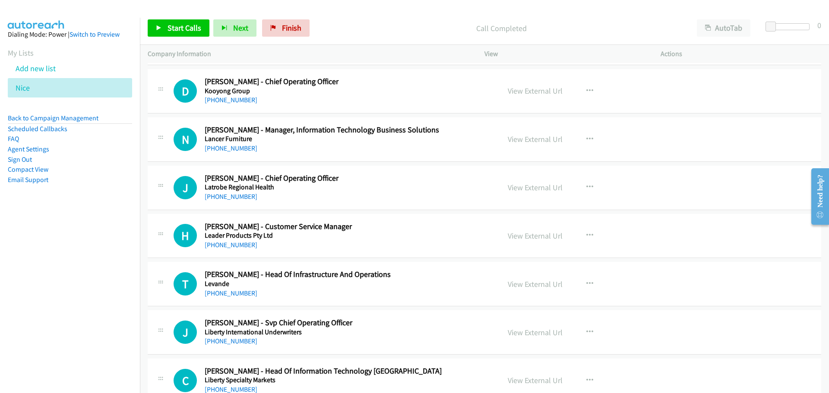
scroll to position [9929, 0]
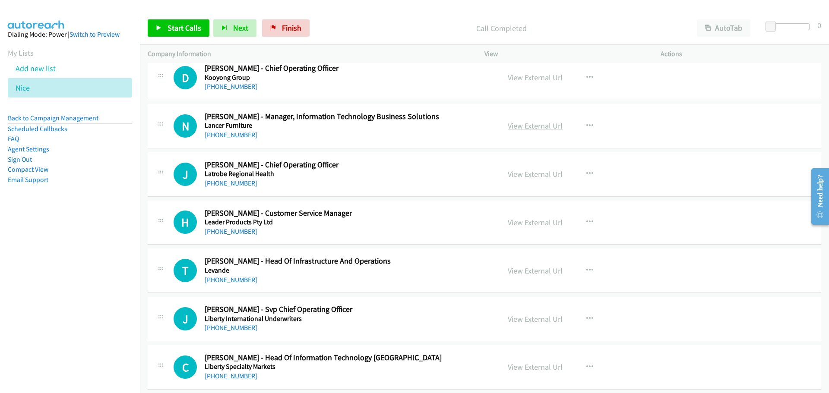
click at [523, 127] on link "View External Url" at bounding box center [534, 126] width 55 height 10
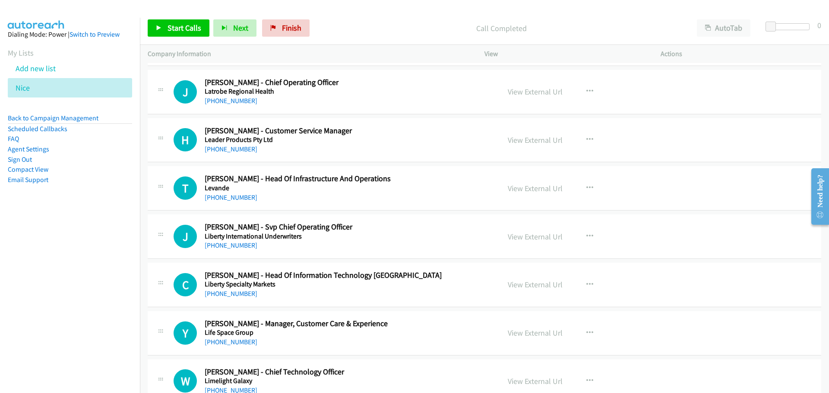
scroll to position [10015, 0]
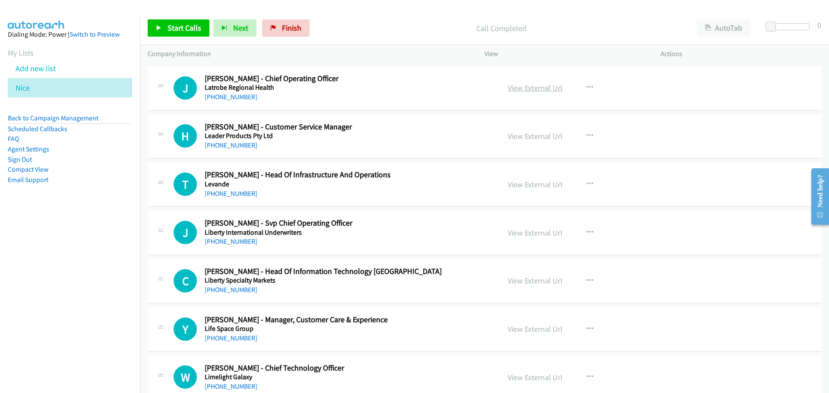
click at [539, 86] on link "View External Url" at bounding box center [534, 88] width 55 height 10
click at [543, 136] on link "View External Url" at bounding box center [534, 136] width 55 height 10
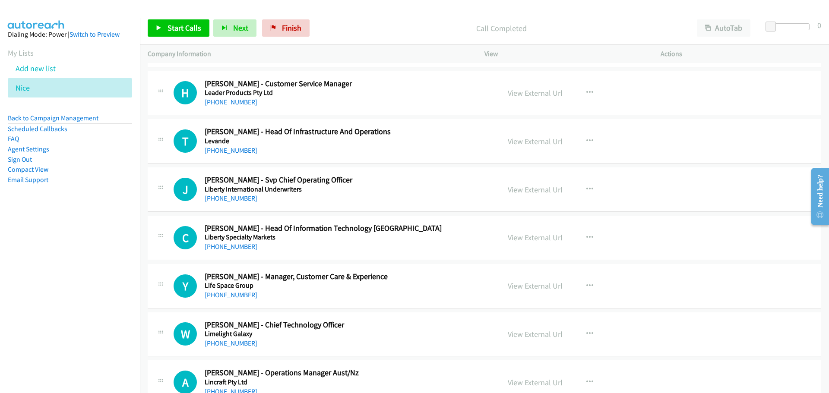
scroll to position [10101, 0]
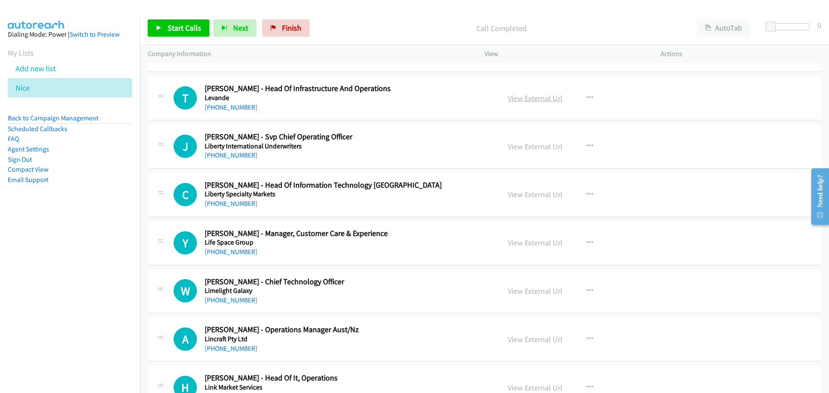
click at [535, 101] on link "View External Url" at bounding box center [534, 98] width 55 height 10
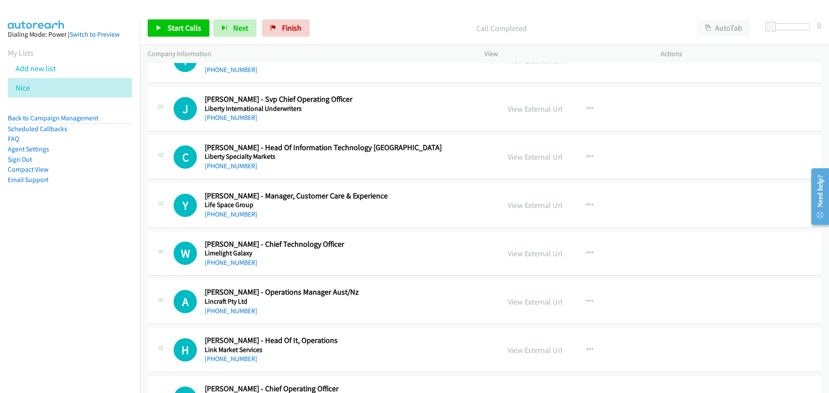
scroll to position [10144, 0]
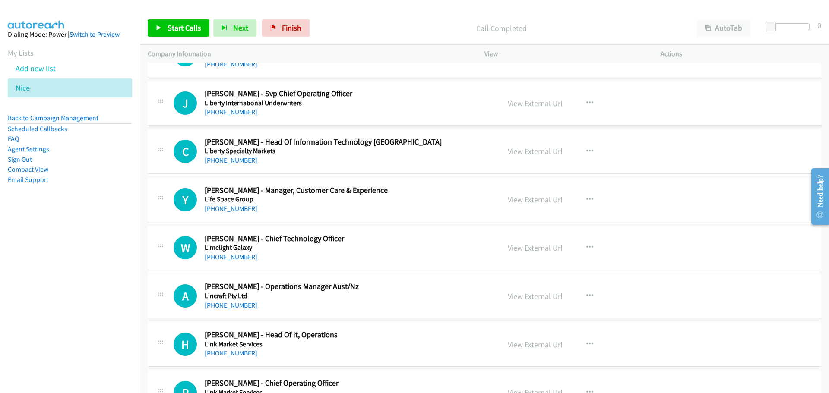
click at [548, 108] on link "View External Url" at bounding box center [534, 103] width 55 height 10
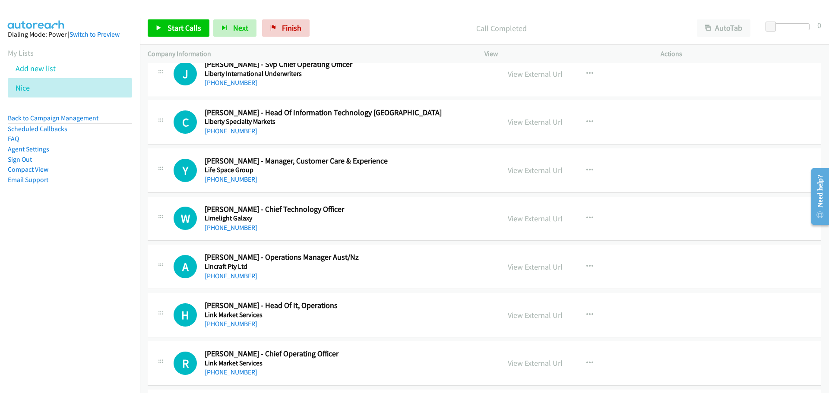
scroll to position [10187, 0]
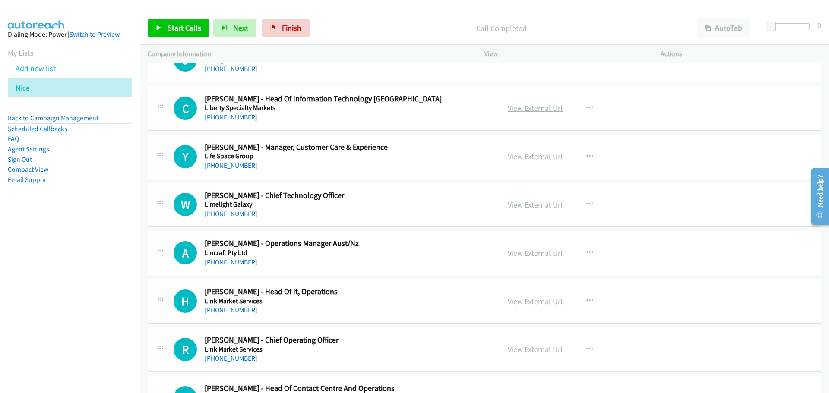
click at [533, 109] on link "View External Url" at bounding box center [534, 108] width 55 height 10
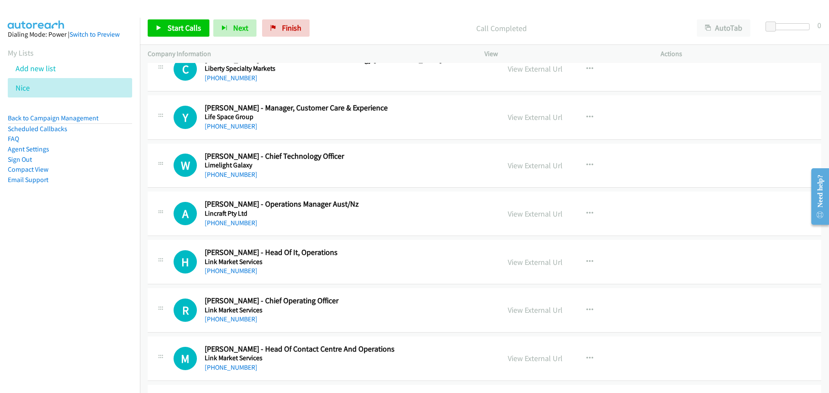
scroll to position [10231, 0]
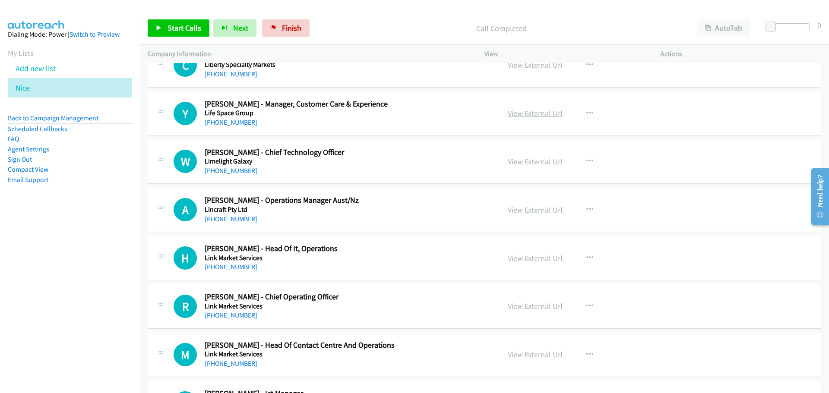
click at [538, 116] on link "View External Url" at bounding box center [534, 113] width 55 height 10
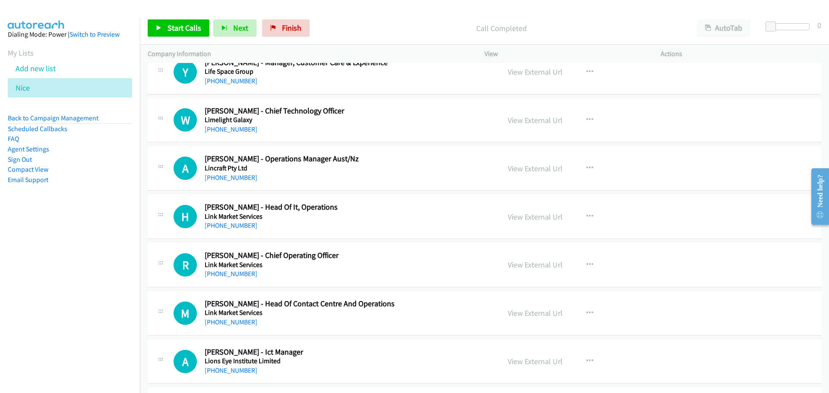
scroll to position [10274, 0]
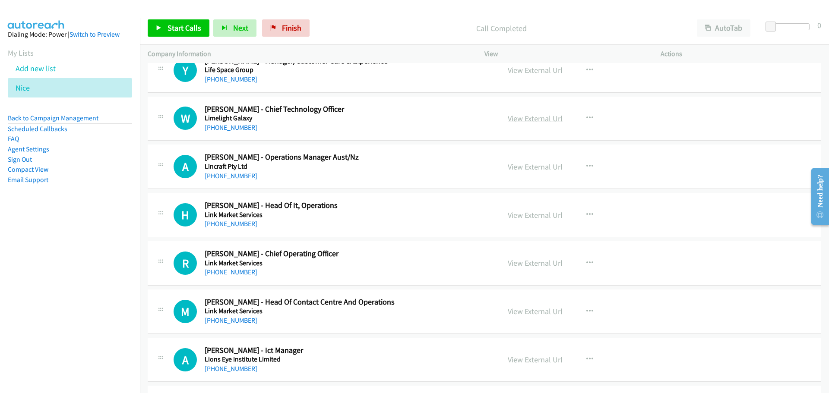
click at [520, 121] on link "View External Url" at bounding box center [534, 118] width 55 height 10
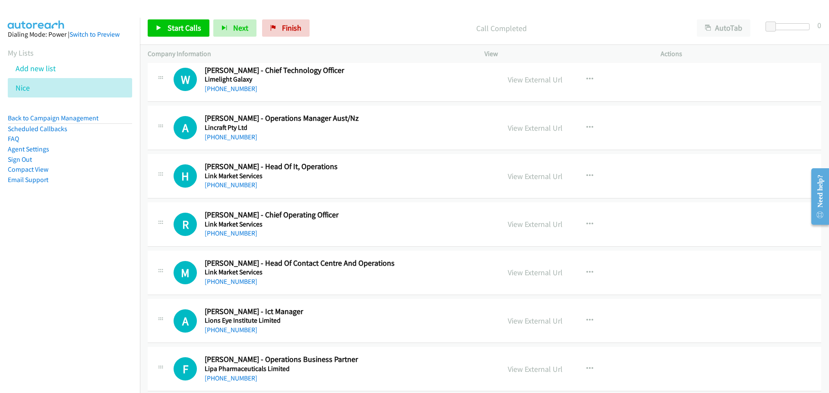
scroll to position [10317, 0]
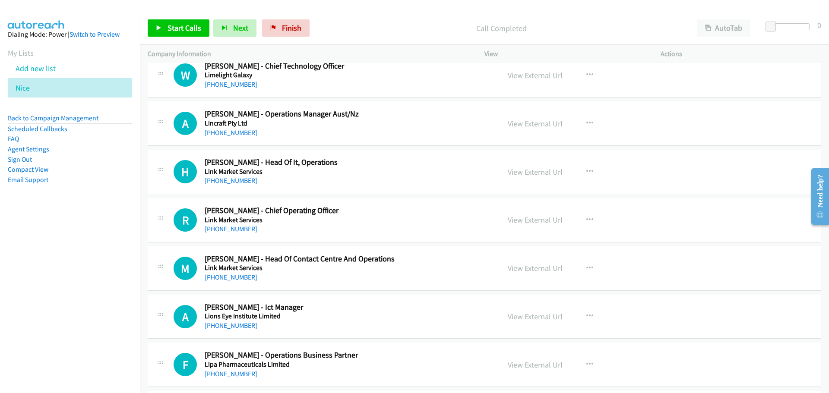
click at [521, 122] on link "View External Url" at bounding box center [534, 124] width 55 height 10
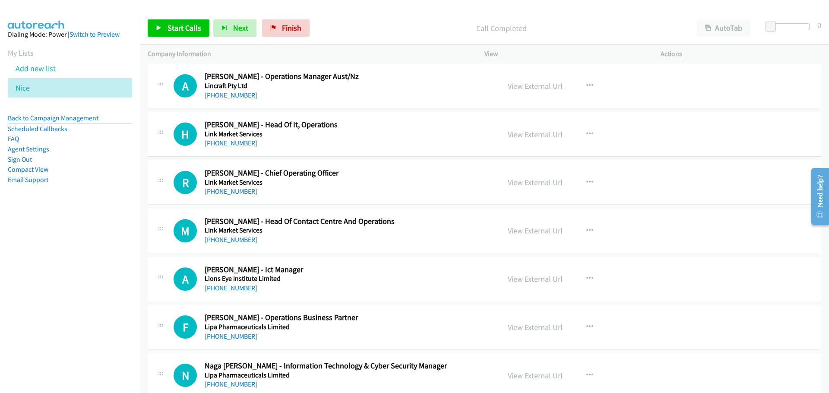
scroll to position [10360, 0]
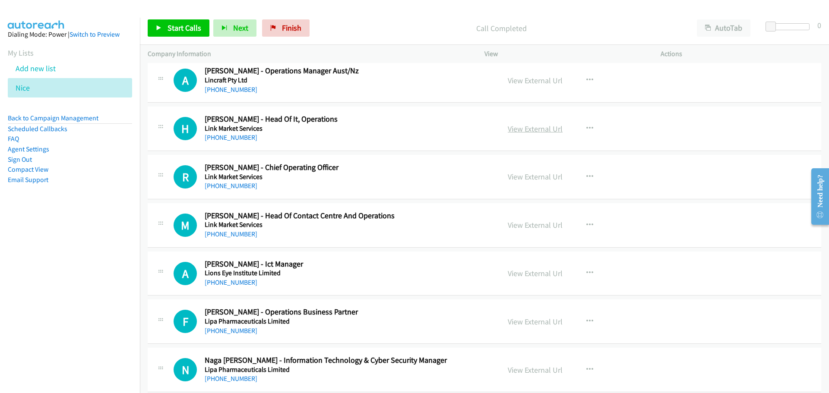
click at [532, 127] on link "View External Url" at bounding box center [534, 129] width 55 height 10
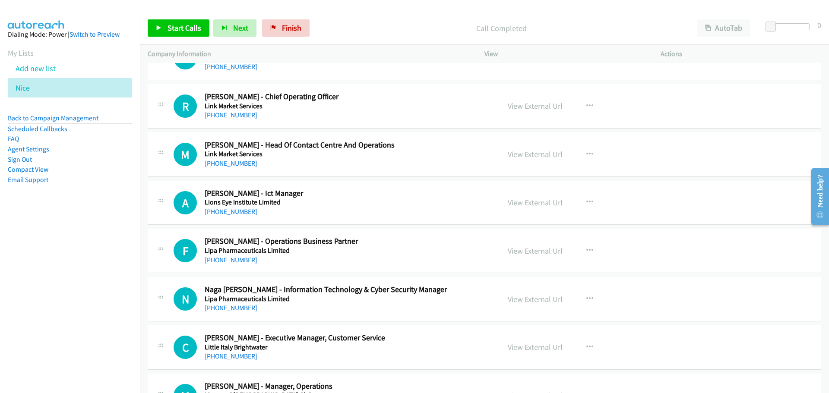
scroll to position [10446, 0]
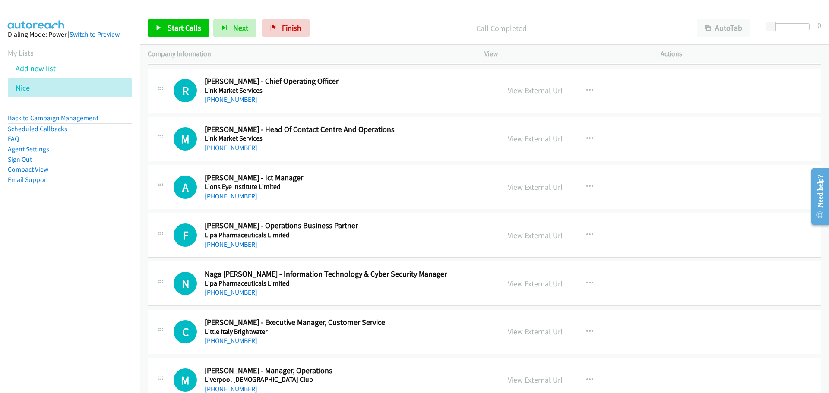
click at [534, 91] on link "View External Url" at bounding box center [534, 90] width 55 height 10
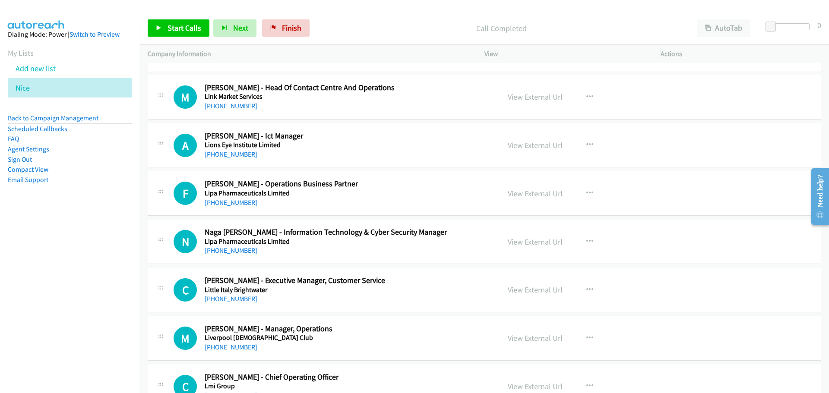
scroll to position [10490, 0]
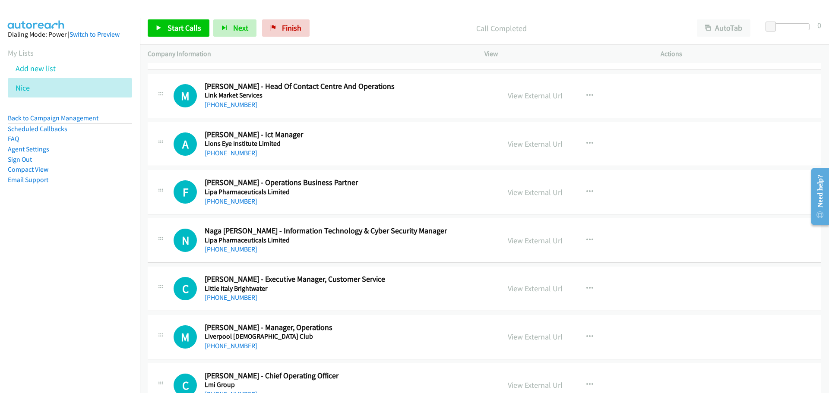
click at [540, 95] on link "View External Url" at bounding box center [534, 96] width 55 height 10
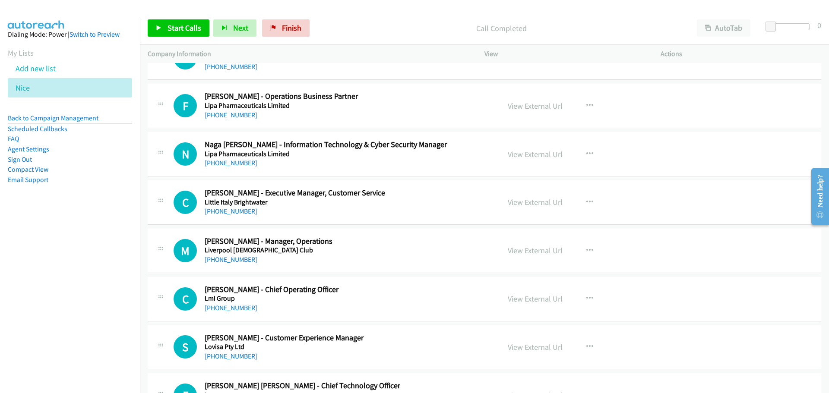
scroll to position [10619, 0]
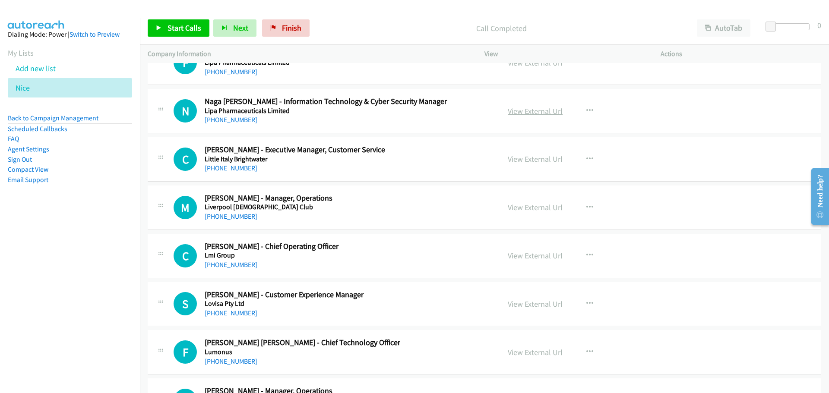
click at [531, 109] on link "View External Url" at bounding box center [534, 111] width 55 height 10
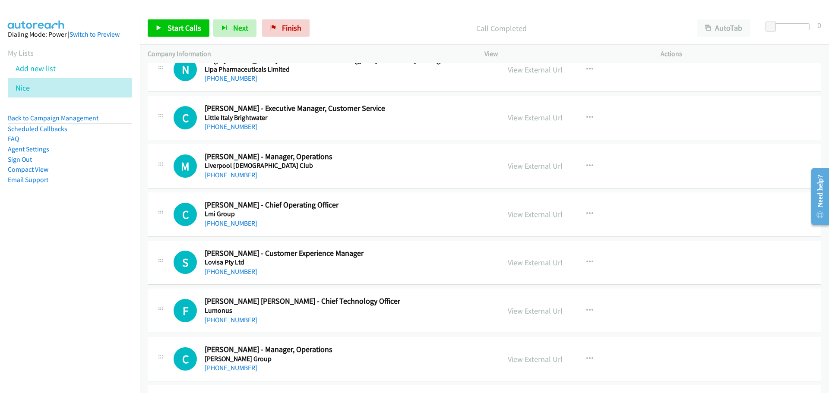
scroll to position [10662, 0]
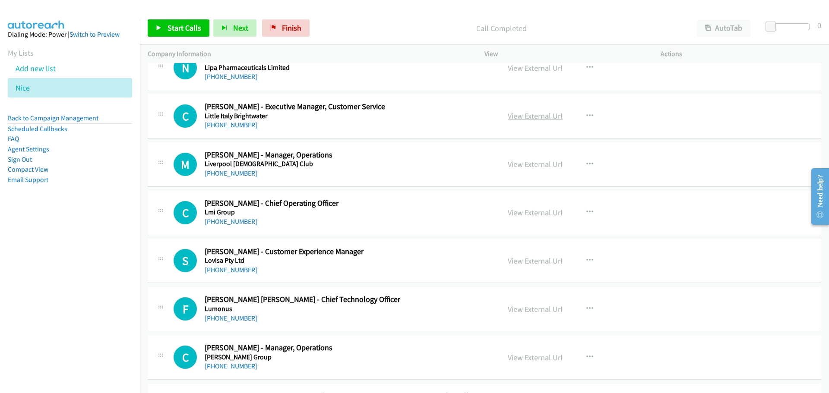
click at [539, 119] on link "View External Url" at bounding box center [534, 116] width 55 height 10
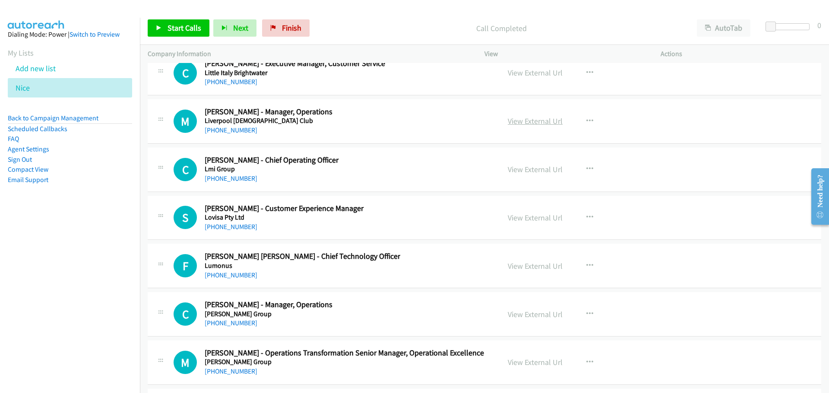
click at [538, 119] on link "View External Url" at bounding box center [534, 121] width 55 height 10
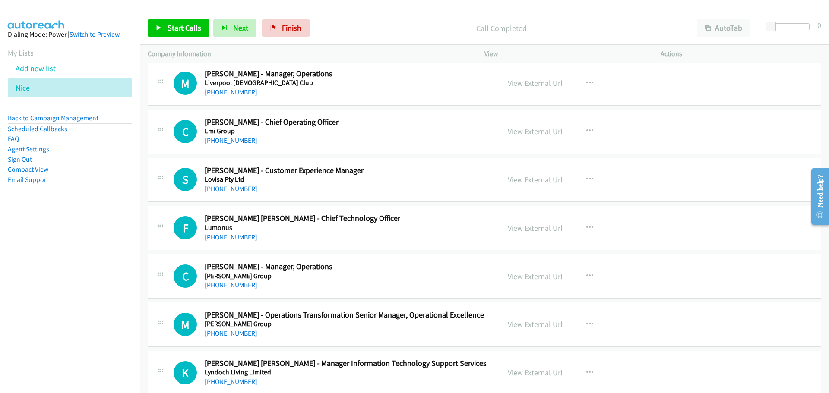
scroll to position [10748, 0]
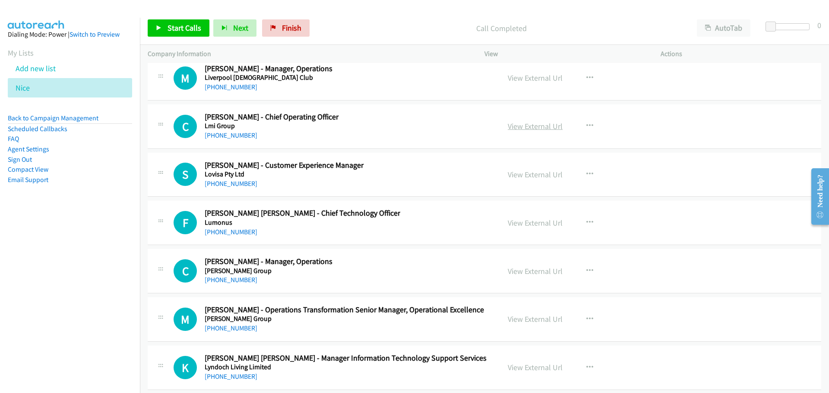
click at [533, 127] on link "View External Url" at bounding box center [534, 126] width 55 height 10
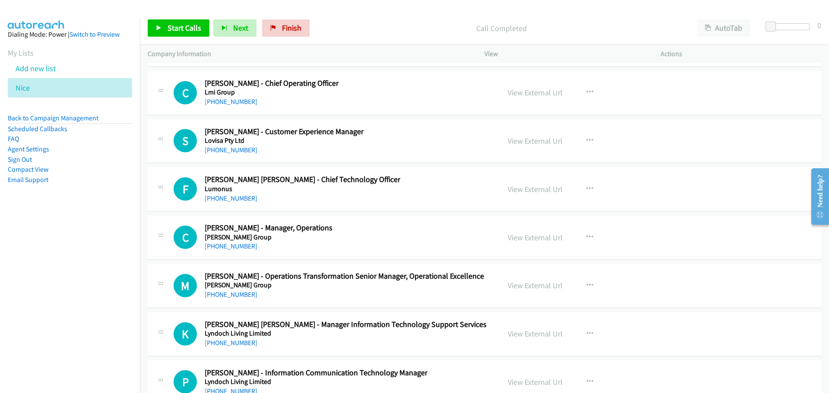
scroll to position [10792, 0]
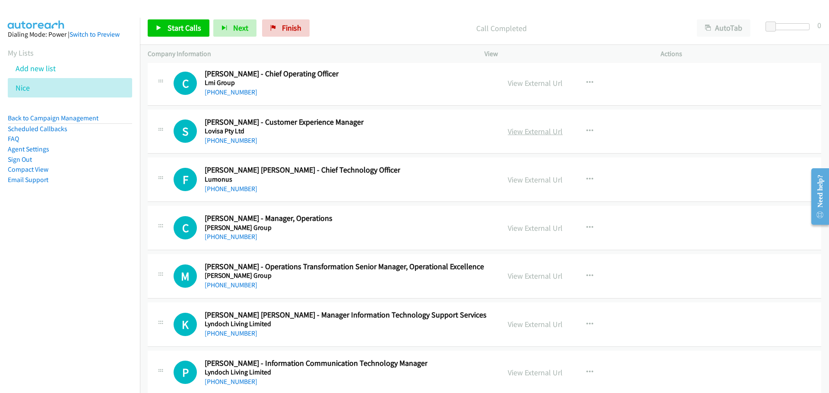
click at [541, 134] on link "View External Url" at bounding box center [534, 131] width 55 height 10
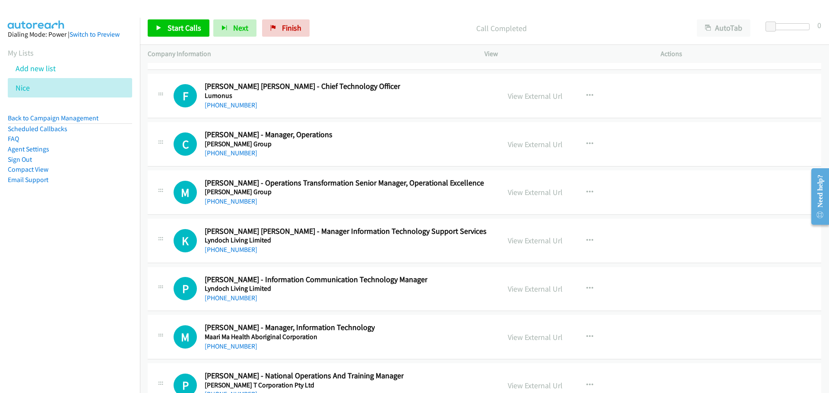
scroll to position [10878, 0]
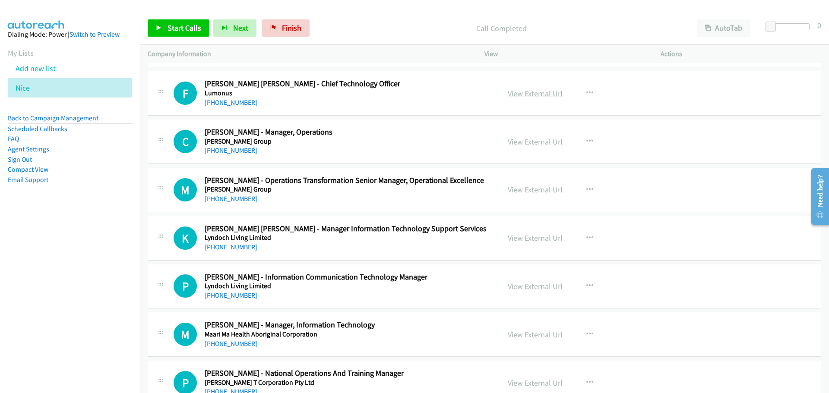
click at [527, 93] on link "View External Url" at bounding box center [534, 93] width 55 height 10
click at [533, 144] on link "View External Url" at bounding box center [534, 142] width 55 height 10
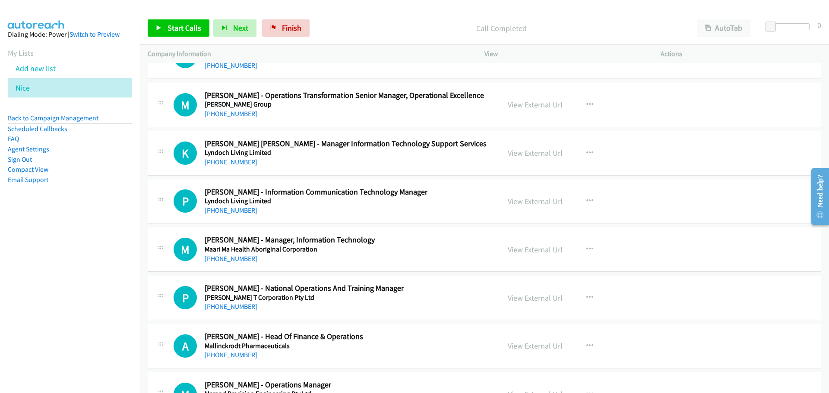
scroll to position [10964, 0]
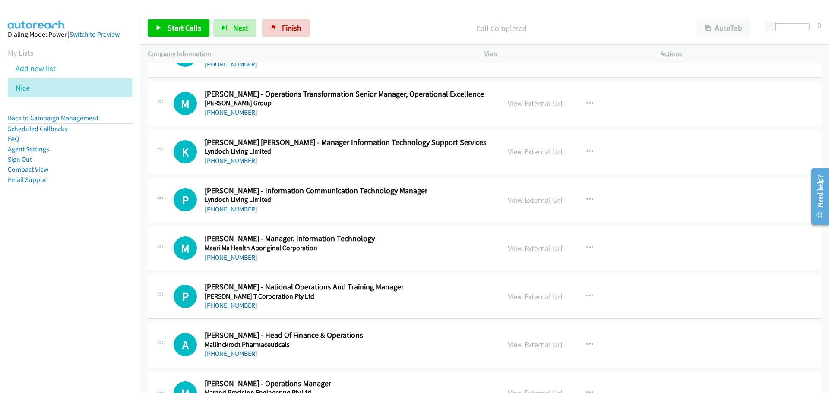
click at [532, 99] on link "View External Url" at bounding box center [534, 103] width 55 height 10
click at [535, 148] on link "View External Url" at bounding box center [534, 152] width 55 height 10
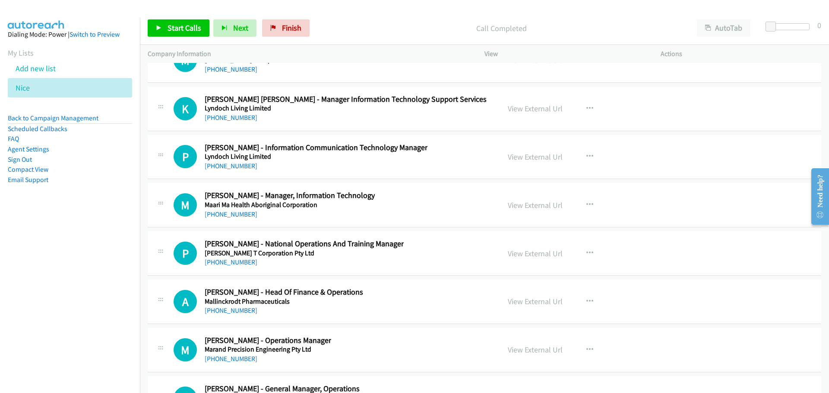
scroll to position [11051, 0]
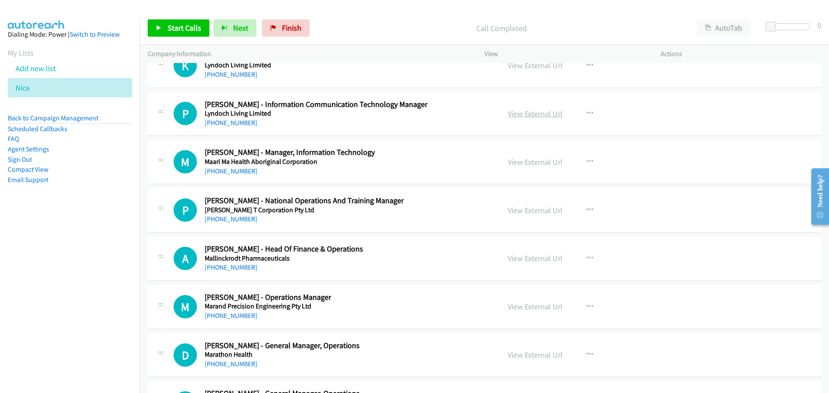
click at [531, 117] on link "View External Url" at bounding box center [534, 114] width 55 height 10
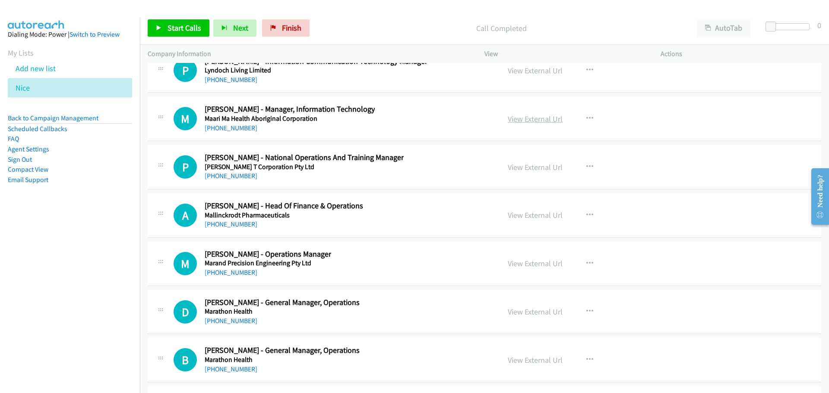
click at [536, 116] on link "View External Url" at bounding box center [534, 119] width 55 height 10
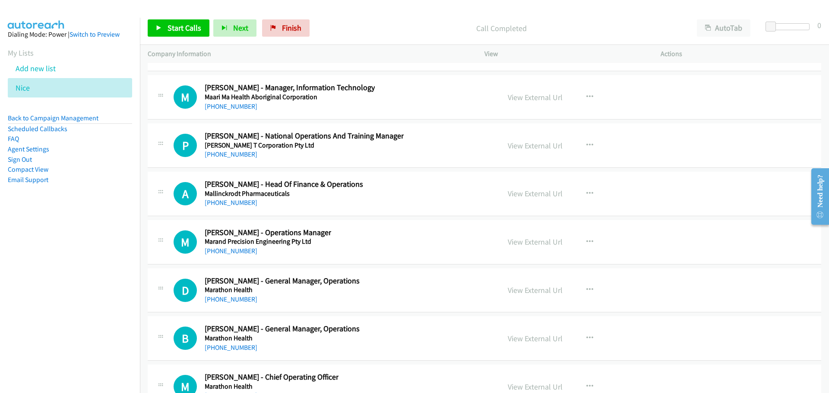
scroll to position [11137, 0]
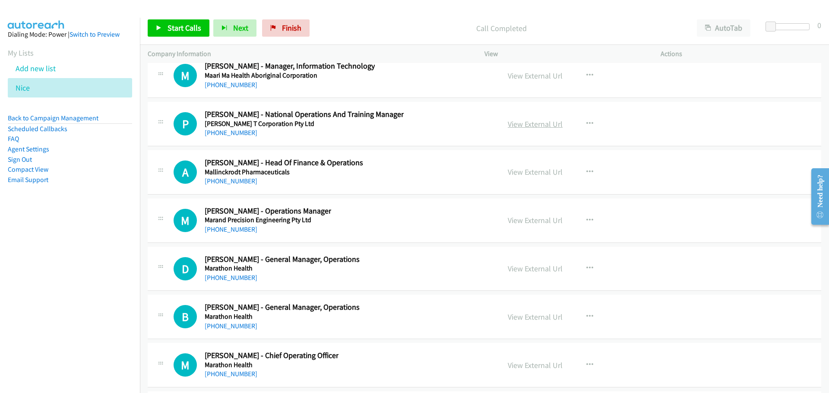
click at [542, 125] on link "View External Url" at bounding box center [534, 124] width 55 height 10
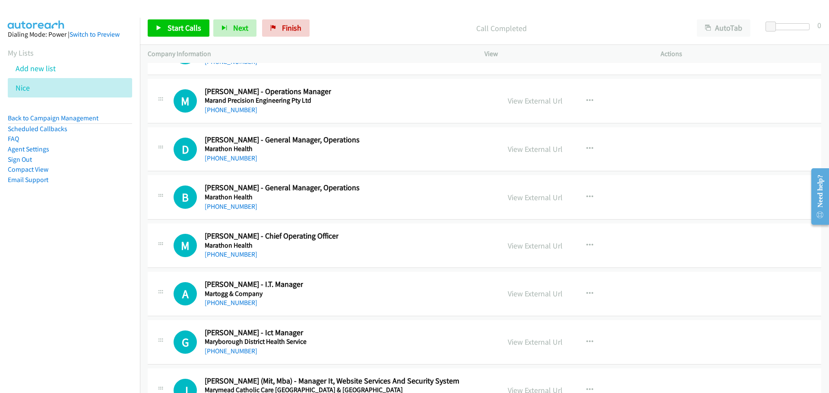
scroll to position [11266, 0]
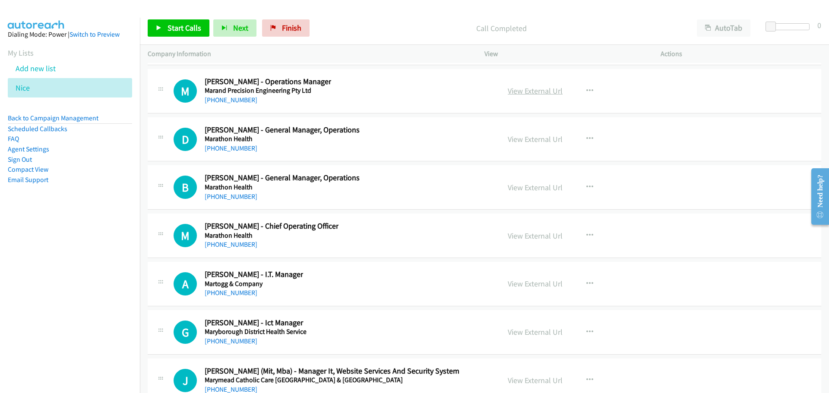
click at [542, 91] on link "View External Url" at bounding box center [534, 91] width 55 height 10
click at [539, 140] on link "View External Url" at bounding box center [534, 139] width 55 height 10
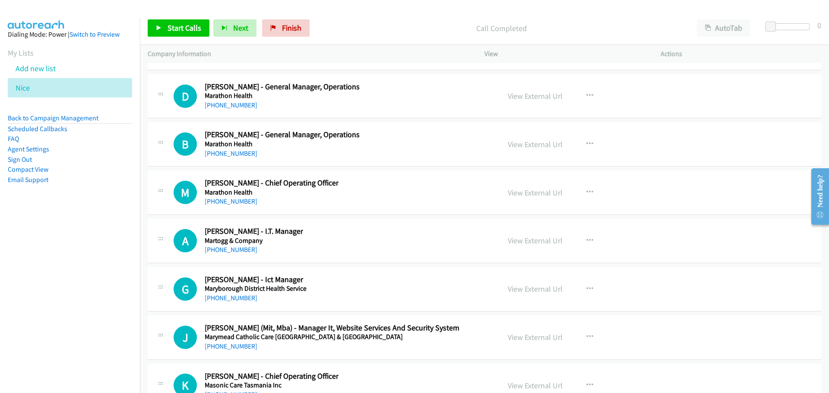
scroll to position [11353, 0]
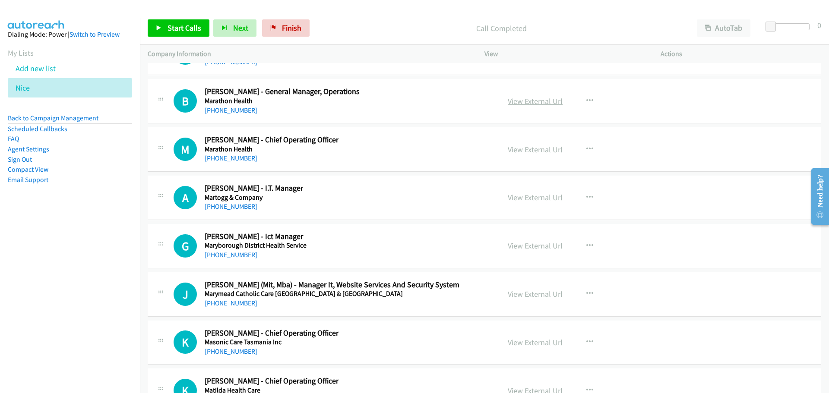
click at [535, 104] on link "View External Url" at bounding box center [534, 101] width 55 height 10
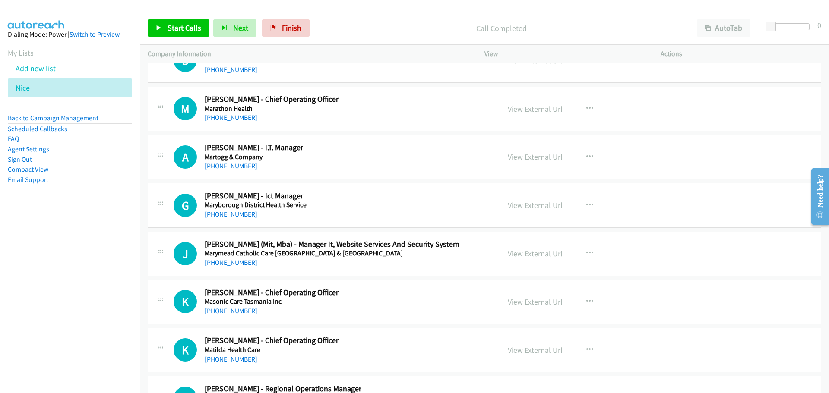
scroll to position [11396, 0]
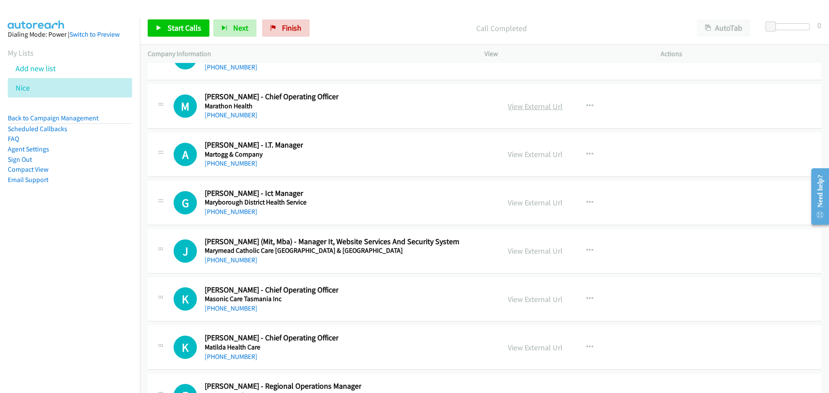
click at [532, 105] on link "View External Url" at bounding box center [534, 106] width 55 height 10
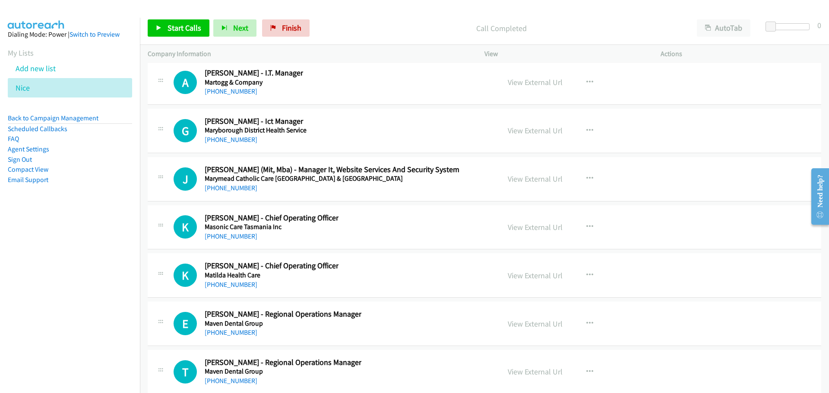
scroll to position [11482, 0]
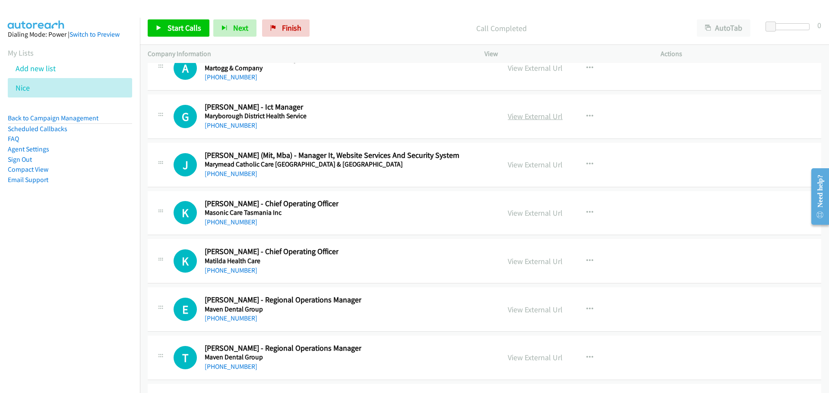
click at [536, 115] on link "View External Url" at bounding box center [534, 116] width 55 height 10
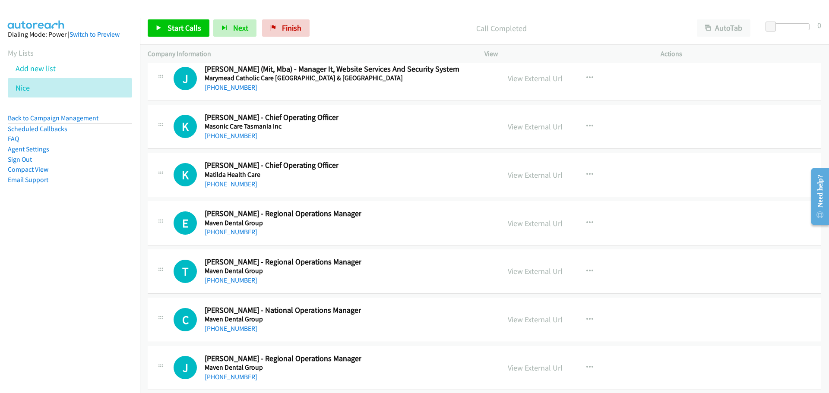
scroll to position [11525, 0]
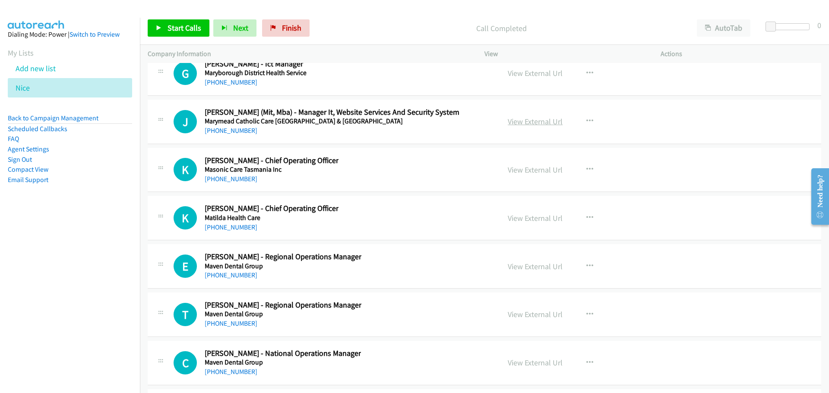
click at [539, 122] on link "View External Url" at bounding box center [534, 122] width 55 height 10
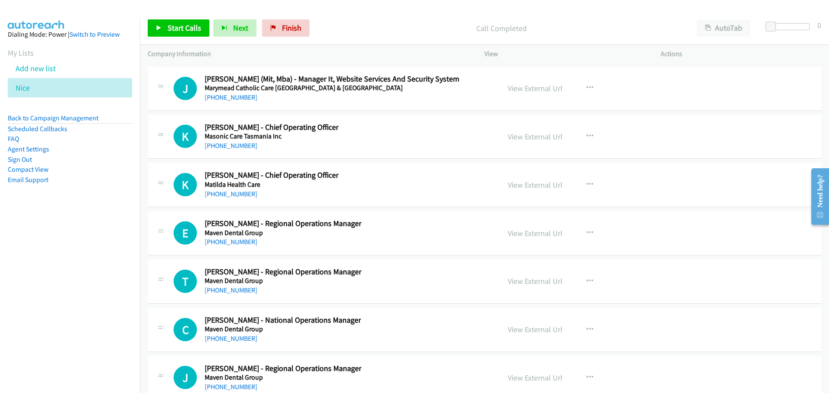
scroll to position [11568, 0]
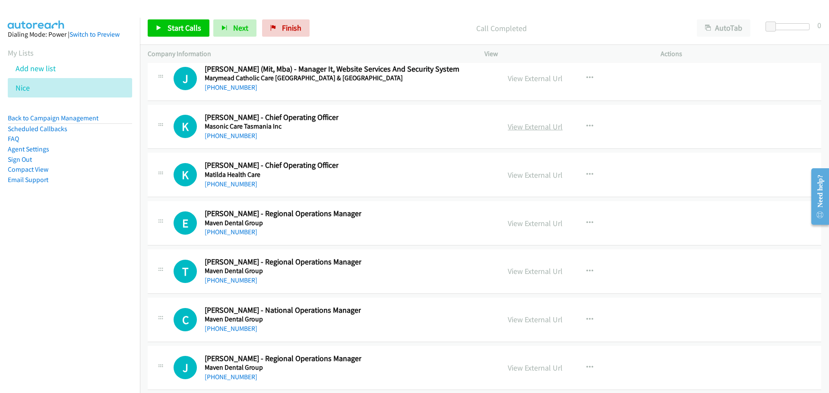
click at [538, 127] on link "View External Url" at bounding box center [534, 127] width 55 height 10
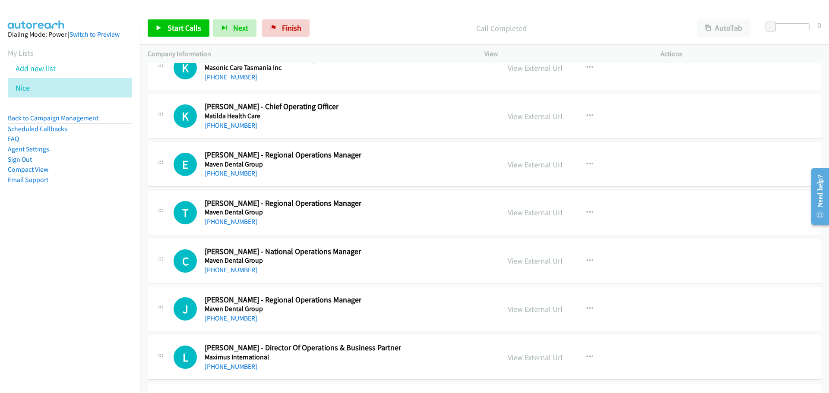
scroll to position [11655, 0]
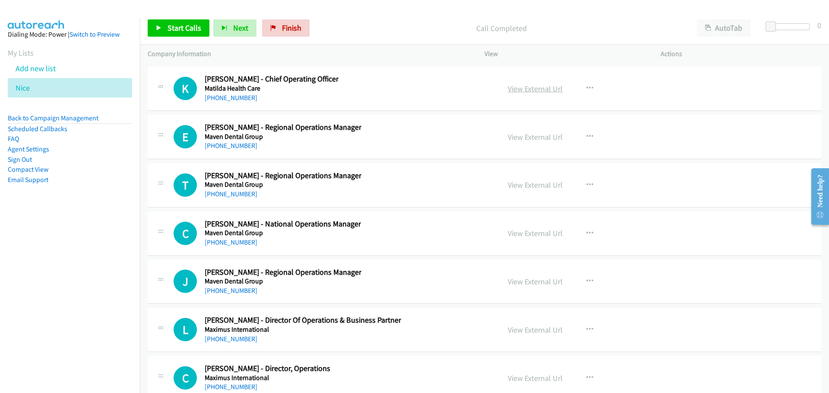
click at [531, 88] on link "View External Url" at bounding box center [534, 89] width 55 height 10
click at [536, 141] on link "View External Url" at bounding box center [534, 137] width 55 height 10
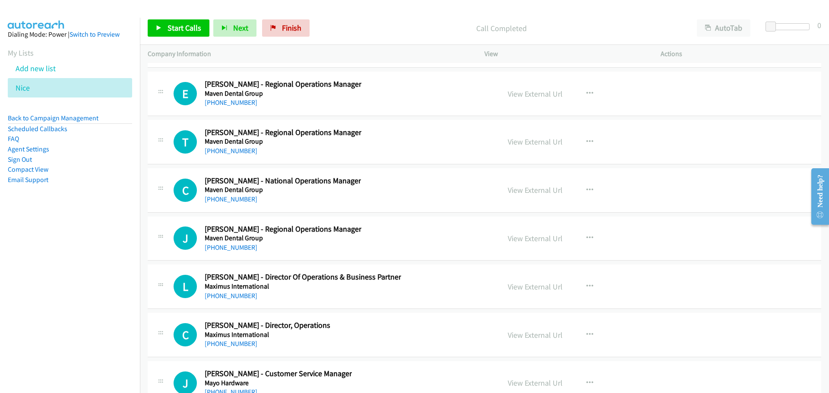
scroll to position [11741, 0]
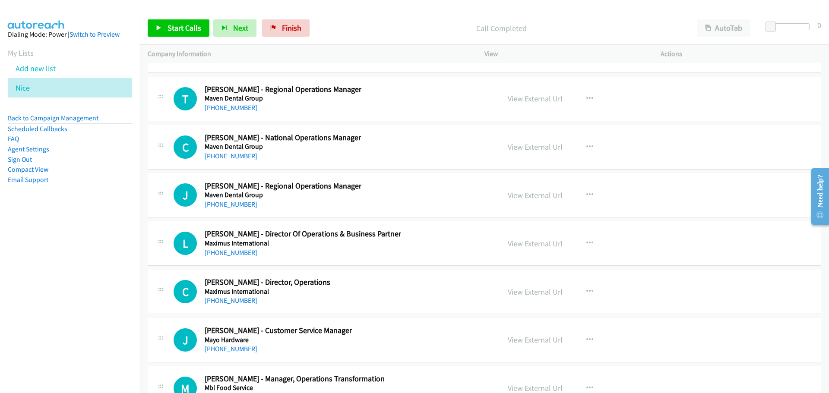
click at [523, 100] on link "View External Url" at bounding box center [534, 99] width 55 height 10
click at [534, 152] on div "View External Url" at bounding box center [534, 147] width 55 height 12
click at [534, 150] on link "View External Url" at bounding box center [534, 147] width 55 height 10
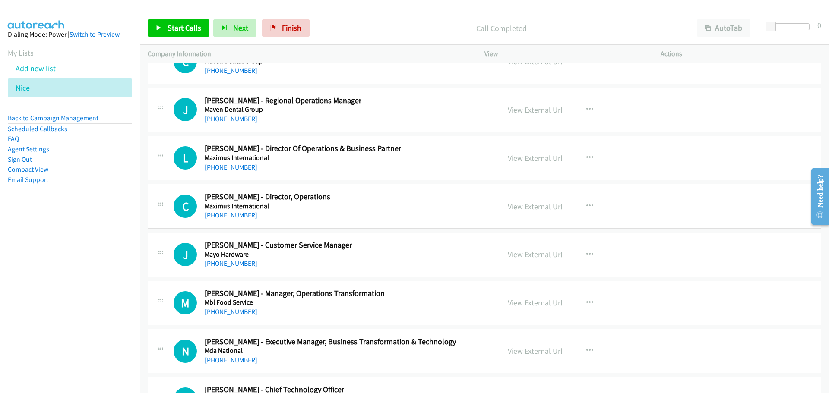
scroll to position [11827, 0]
click at [539, 110] on link "View External Url" at bounding box center [534, 109] width 55 height 10
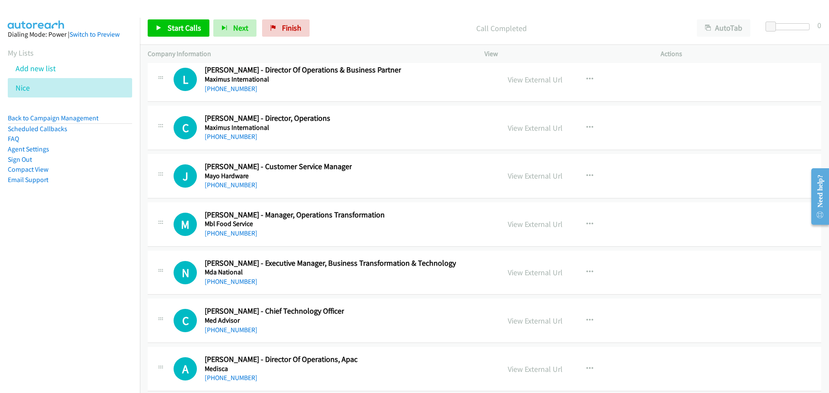
scroll to position [11914, 0]
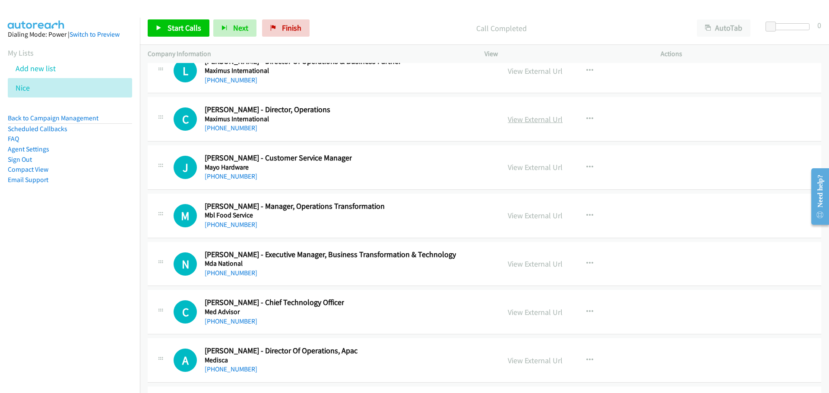
click at [520, 115] on link "View External Url" at bounding box center [534, 119] width 55 height 10
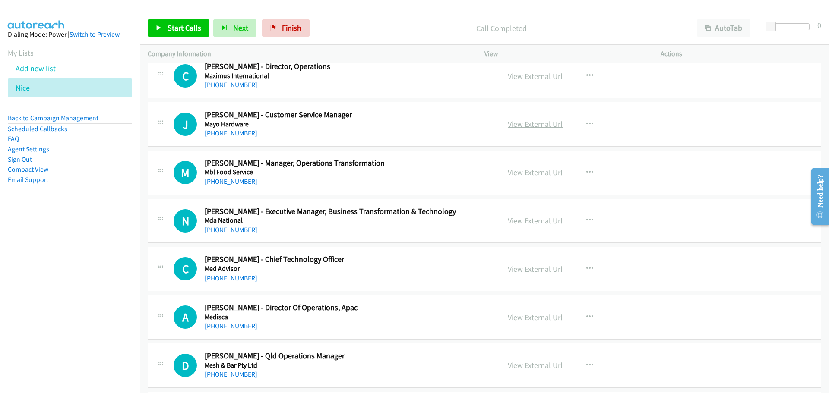
click at [528, 125] on link "View External Url" at bounding box center [534, 124] width 55 height 10
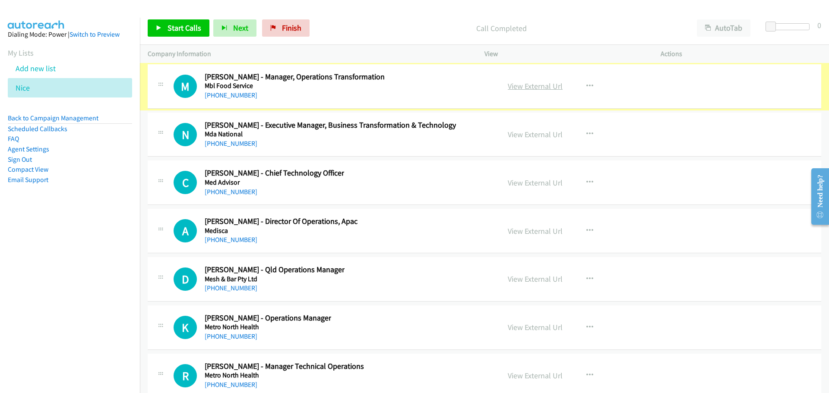
scroll to position [12043, 0]
click at [538, 85] on link "View External Url" at bounding box center [534, 86] width 55 height 10
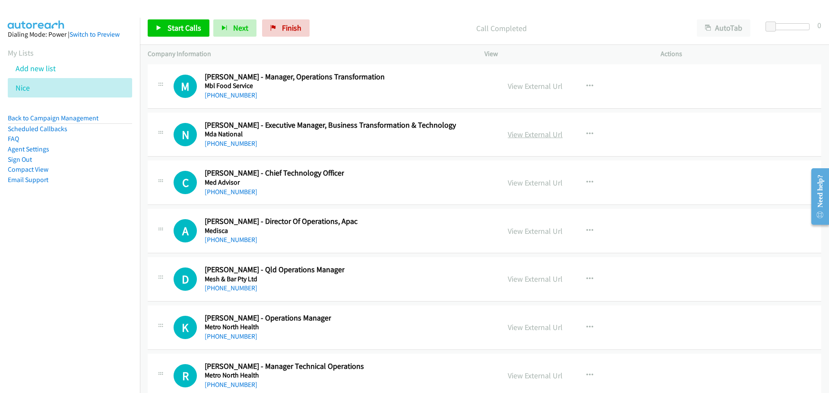
click at [530, 132] on link "View External Url" at bounding box center [534, 134] width 55 height 10
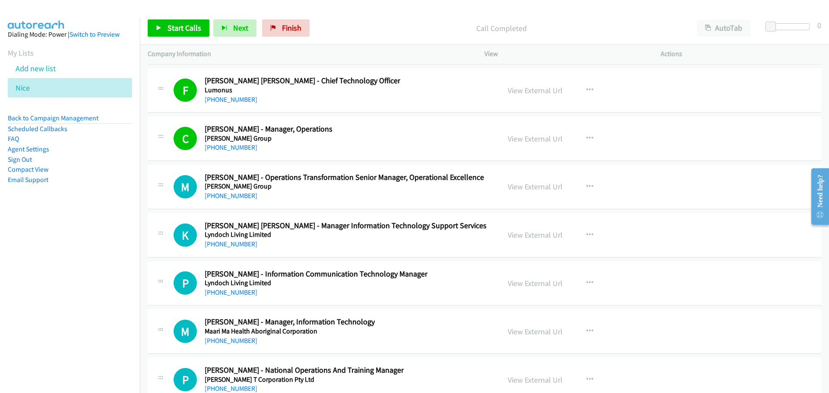
scroll to position [10878, 0]
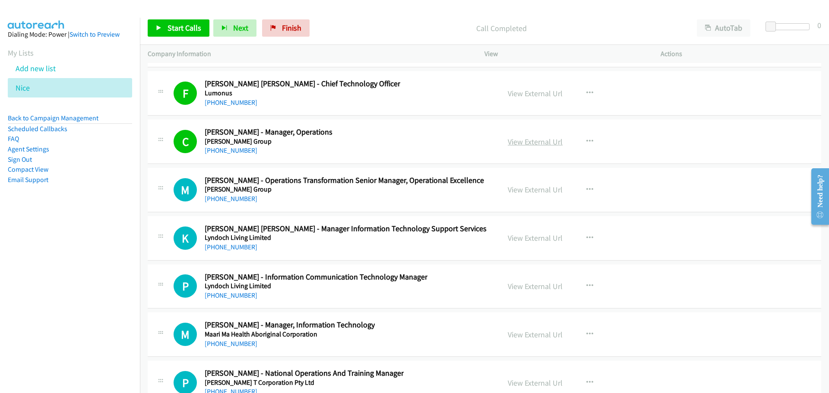
click at [533, 143] on link "View External Url" at bounding box center [534, 142] width 55 height 10
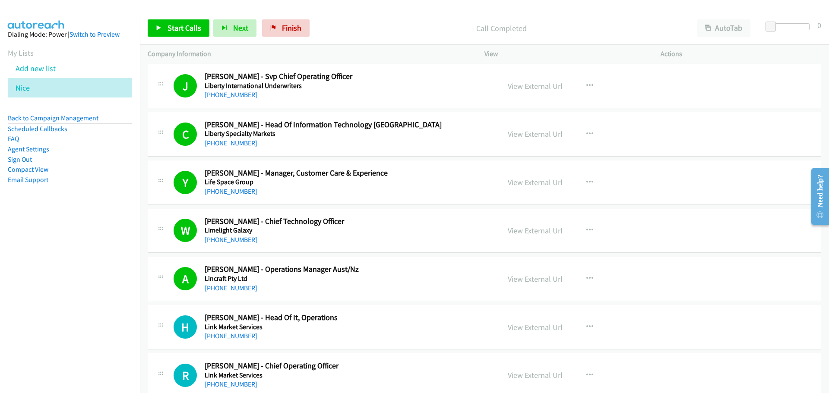
scroll to position [10144, 0]
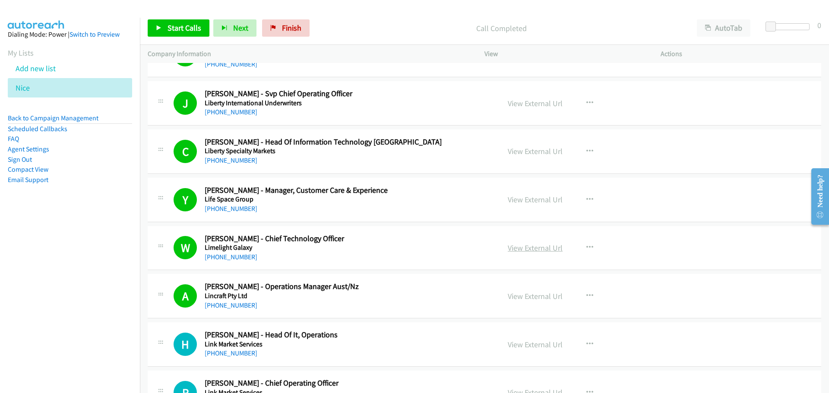
click at [529, 252] on link "View External Url" at bounding box center [534, 248] width 55 height 10
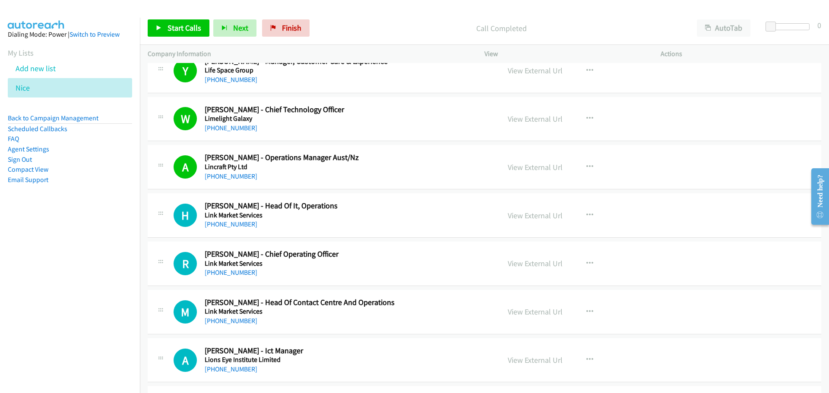
scroll to position [10274, 0]
drag, startPoint x: 394, startPoint y: 141, endPoint x: 403, endPoint y: 147, distance: 10.5
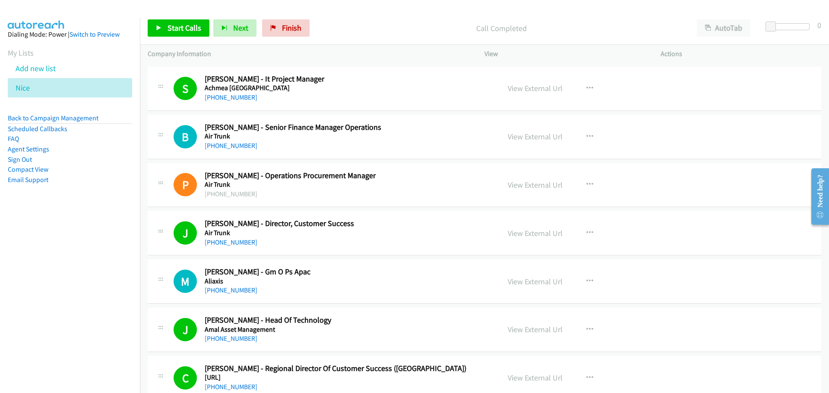
scroll to position [0, 0]
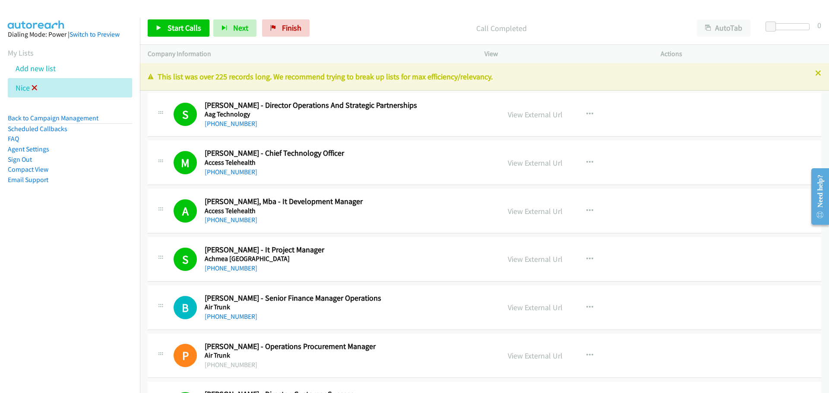
click at [34, 89] on icon at bounding box center [35, 88] width 6 height 6
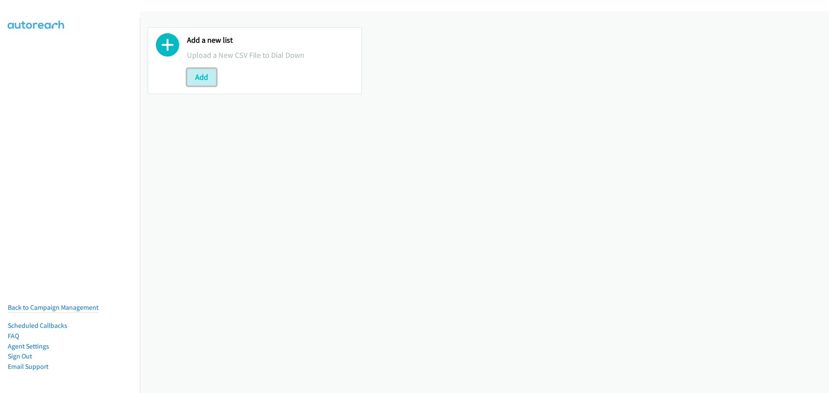
click at [207, 82] on button "Add" at bounding box center [201, 77] width 29 height 17
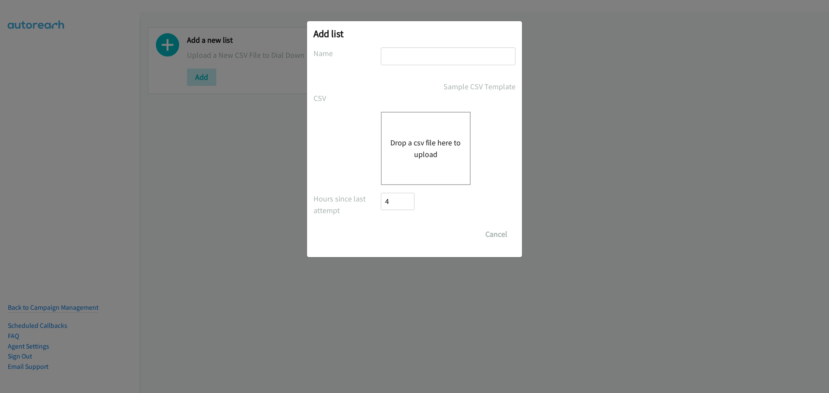
click at [436, 60] on input "text" at bounding box center [448, 56] width 135 height 18
type input "NICE"
click at [421, 137] on button "Drop a csv file here to upload" at bounding box center [425, 148] width 71 height 23
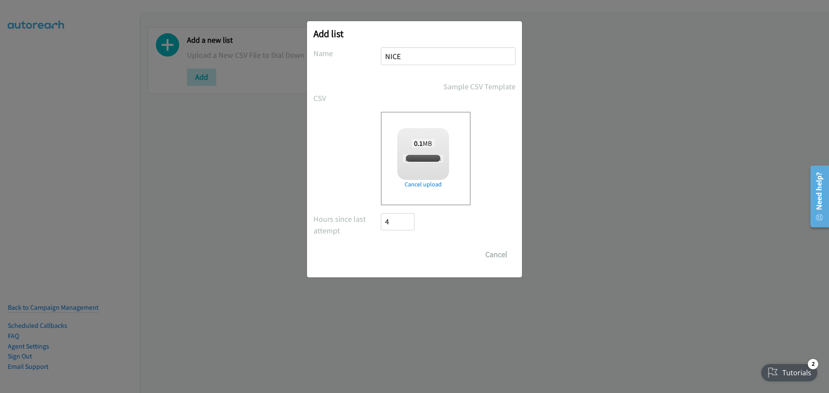
checkbox input "true"
click at [413, 255] on input "Save List" at bounding box center [403, 254] width 45 height 17
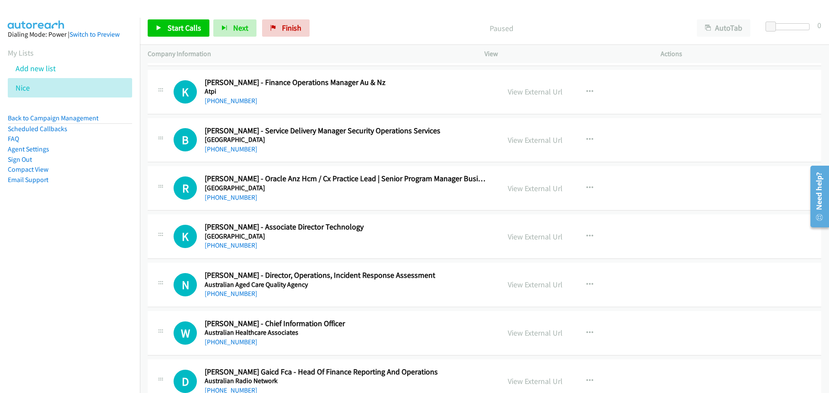
scroll to position [259, 0]
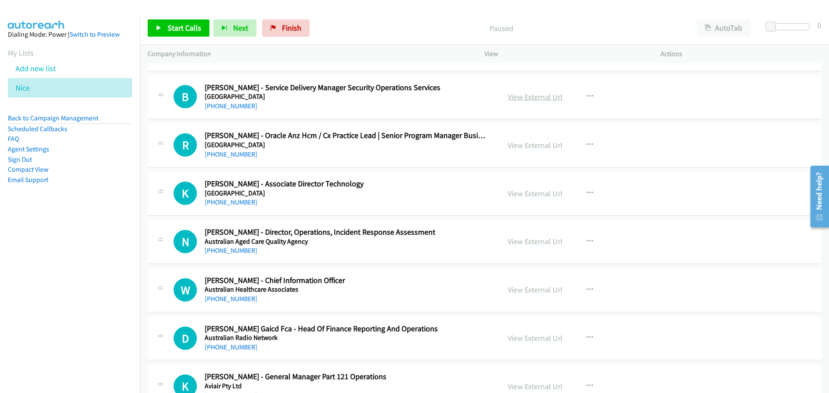
click at [535, 96] on link "View External Url" at bounding box center [534, 97] width 55 height 10
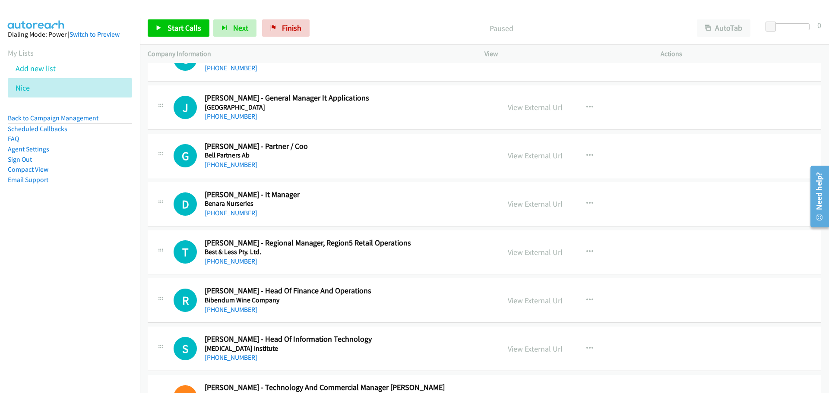
scroll to position [647, 0]
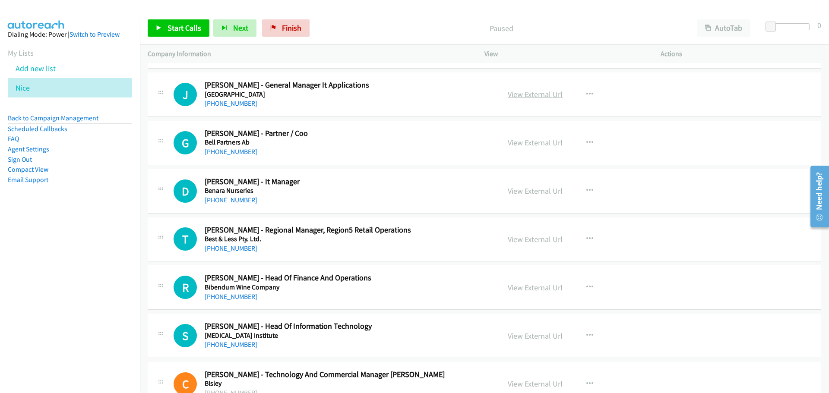
click at [534, 96] on link "View External Url" at bounding box center [534, 94] width 55 height 10
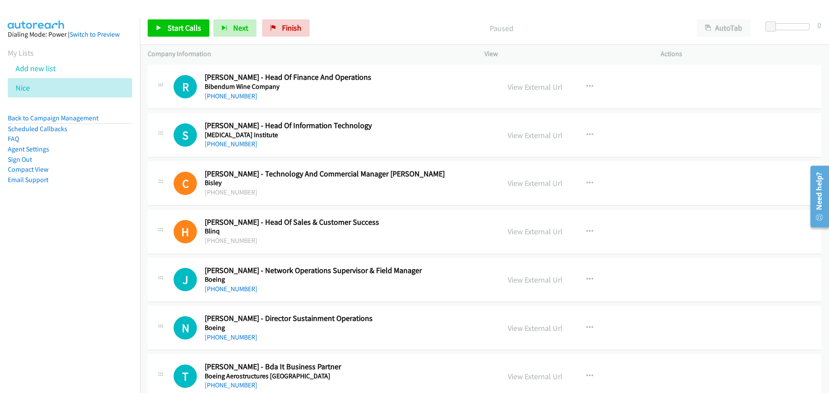
scroll to position [863, 0]
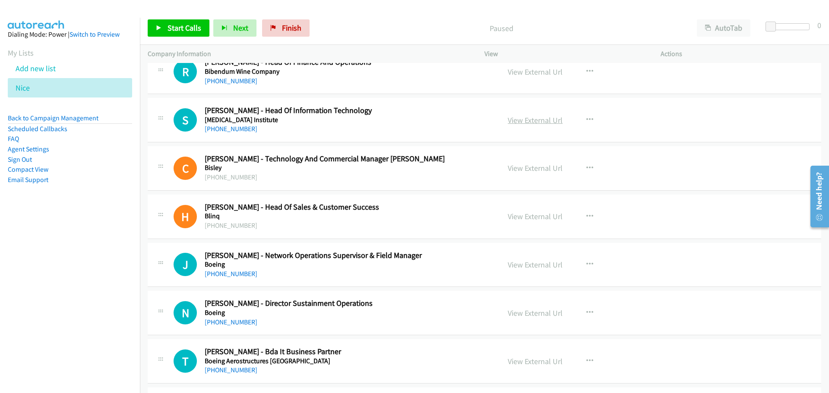
click at [540, 122] on link "View External Url" at bounding box center [534, 120] width 55 height 10
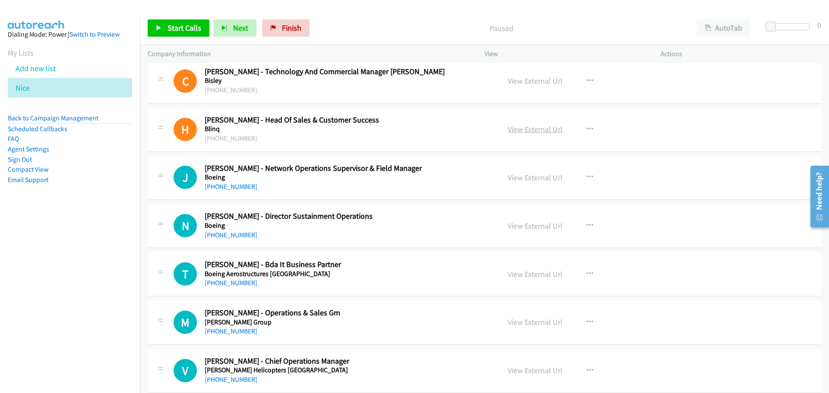
scroll to position [993, 0]
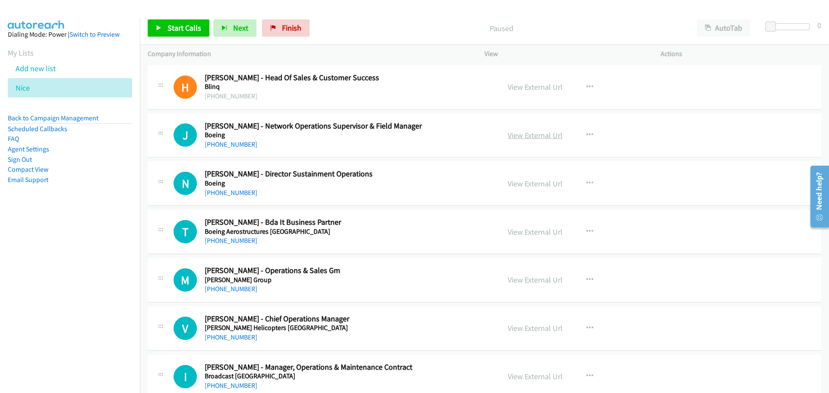
click at [539, 134] on link "View External Url" at bounding box center [534, 135] width 55 height 10
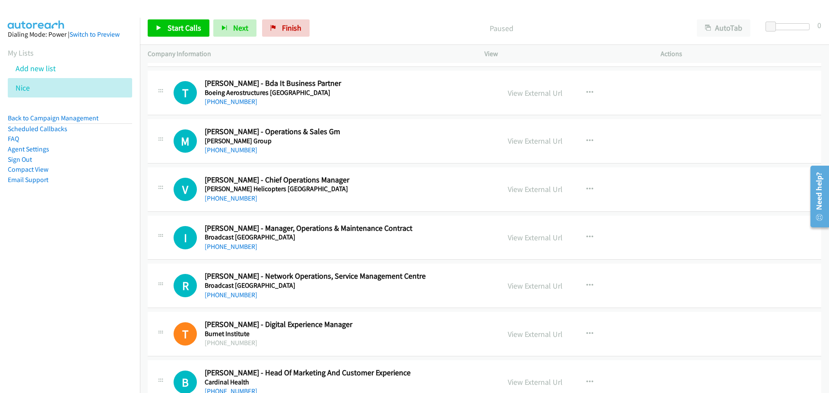
scroll to position [1122, 0]
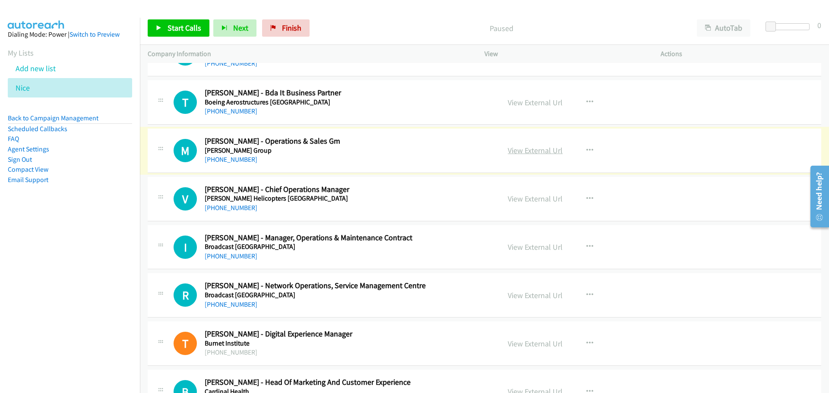
click at [530, 152] on link "View External Url" at bounding box center [534, 150] width 55 height 10
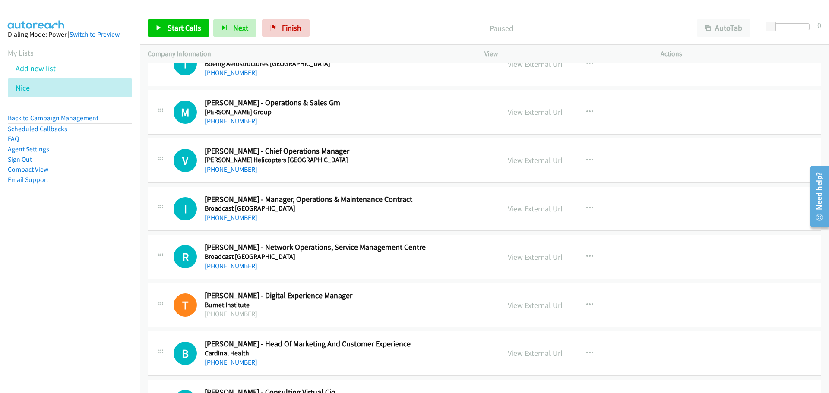
scroll to position [1165, 0]
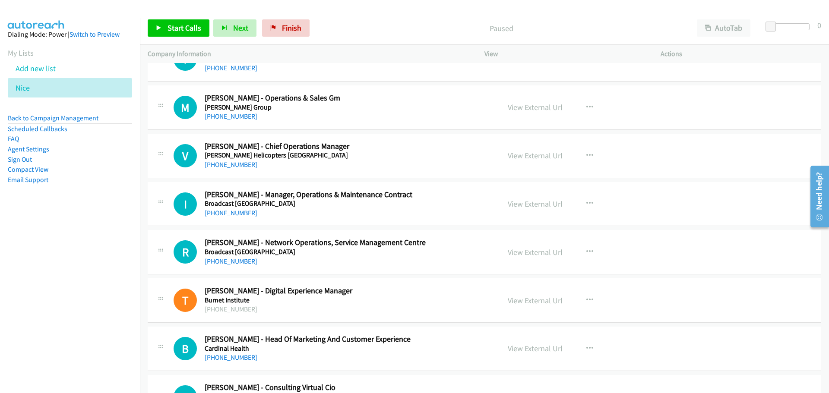
click at [548, 154] on link "View External Url" at bounding box center [534, 156] width 55 height 10
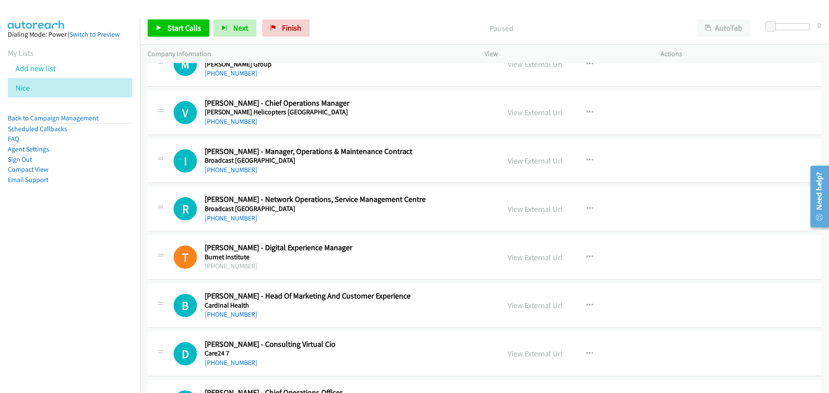
scroll to position [1251, 0]
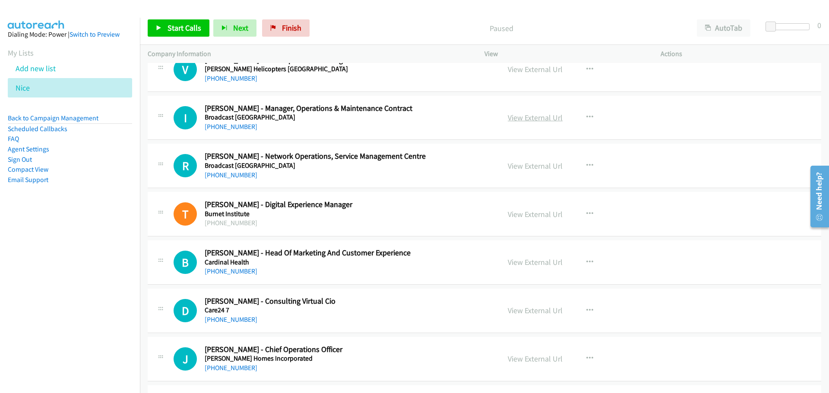
click at [543, 117] on link "View External Url" at bounding box center [534, 118] width 55 height 10
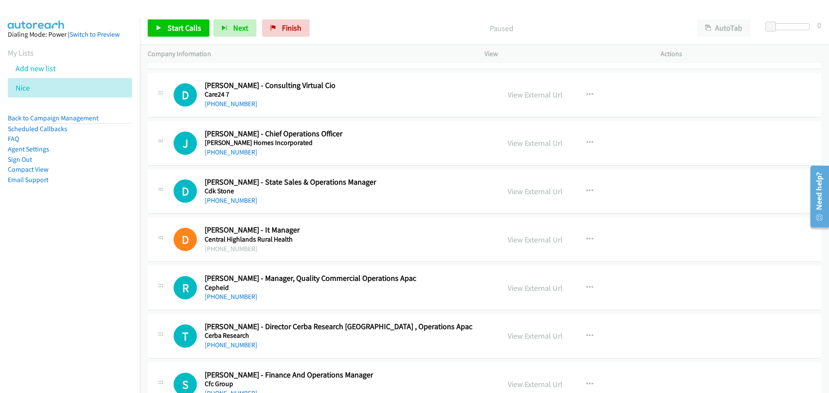
scroll to position [1424, 0]
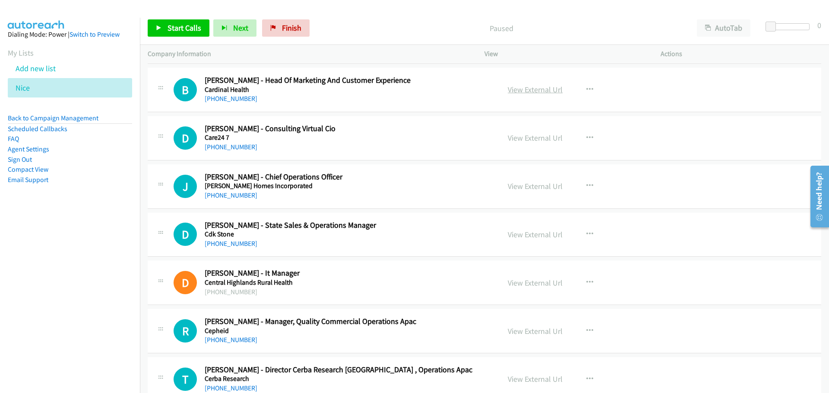
click at [539, 88] on link "View External Url" at bounding box center [534, 90] width 55 height 10
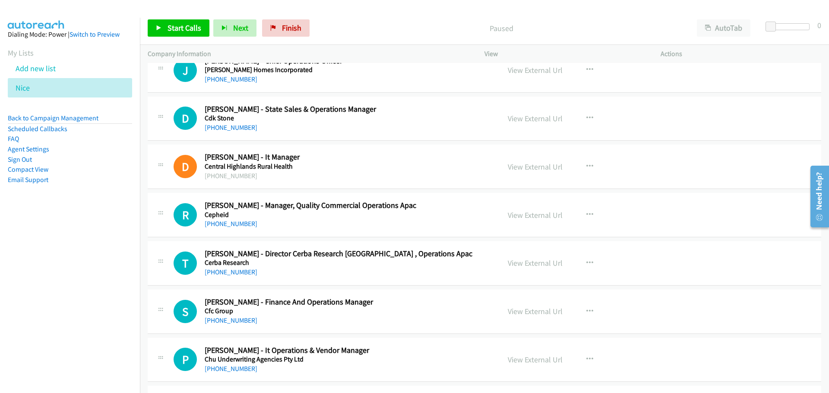
scroll to position [1554, 0]
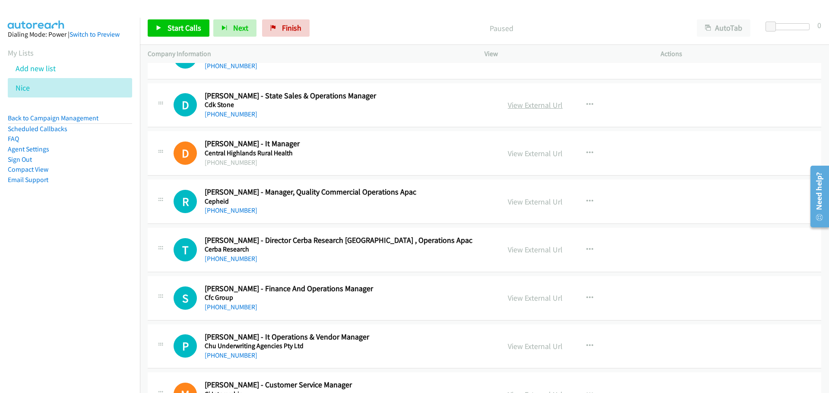
click at [530, 106] on link "View External Url" at bounding box center [534, 105] width 55 height 10
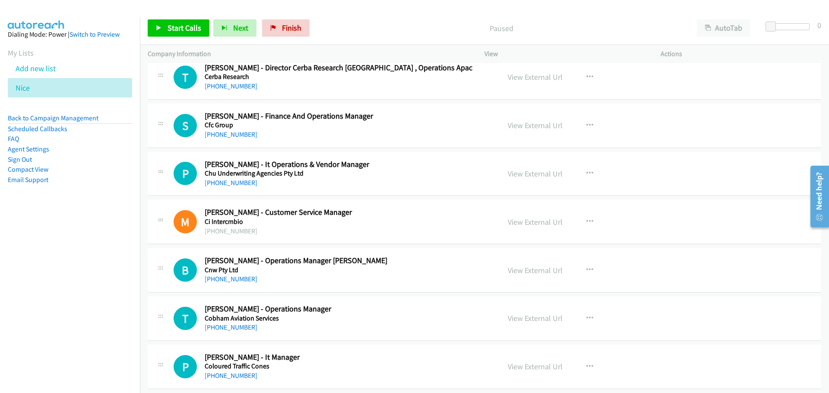
scroll to position [1769, 0]
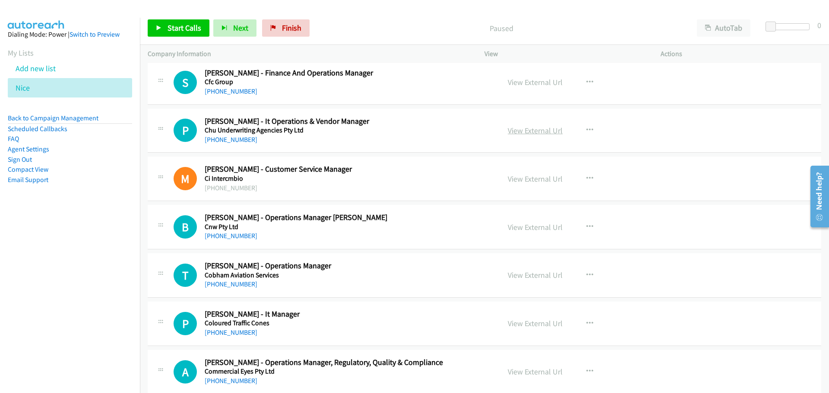
click at [553, 127] on link "View External Url" at bounding box center [534, 131] width 55 height 10
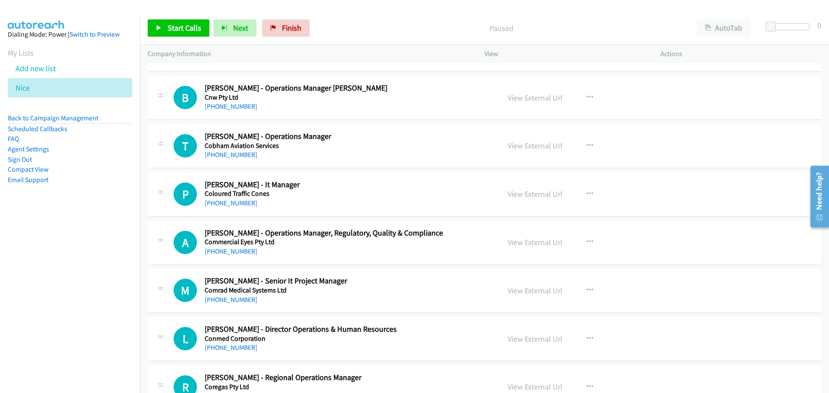
scroll to position [1942, 0]
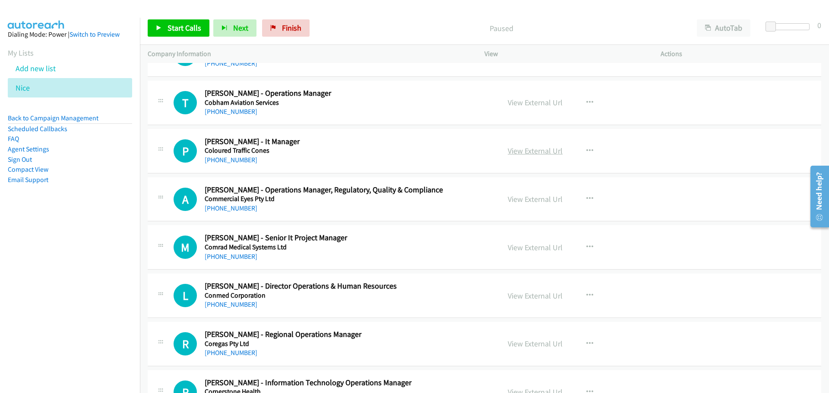
click at [527, 155] on link "View External Url" at bounding box center [534, 151] width 55 height 10
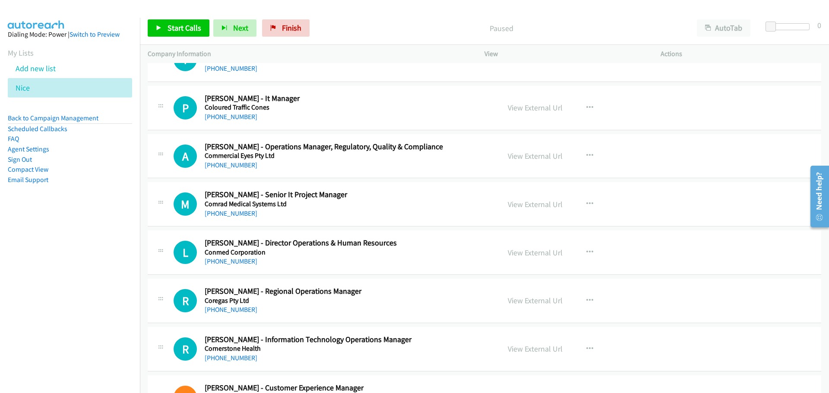
scroll to position [2028, 0]
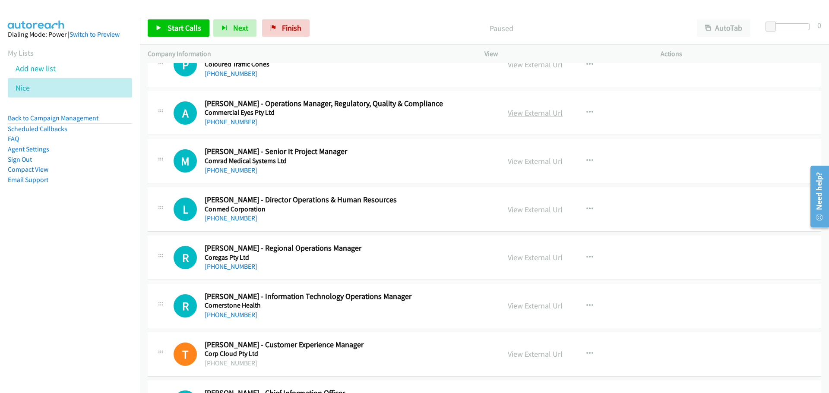
click at [537, 114] on link "View External Url" at bounding box center [534, 113] width 55 height 10
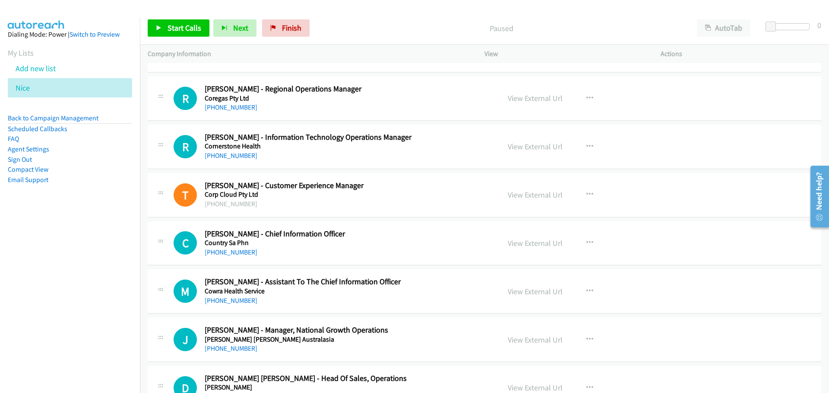
scroll to position [2201, 0]
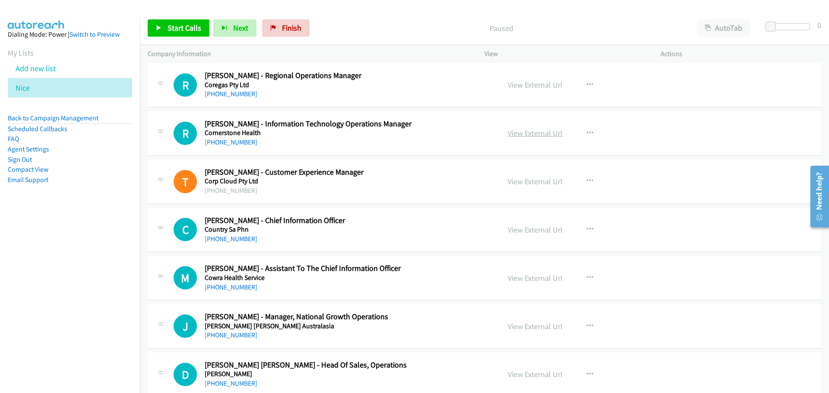
click at [544, 132] on link "View External Url" at bounding box center [534, 133] width 55 height 10
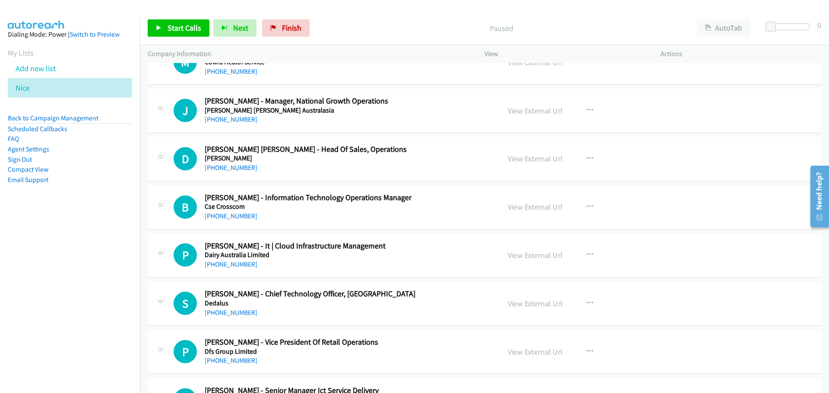
scroll to position [2460, 0]
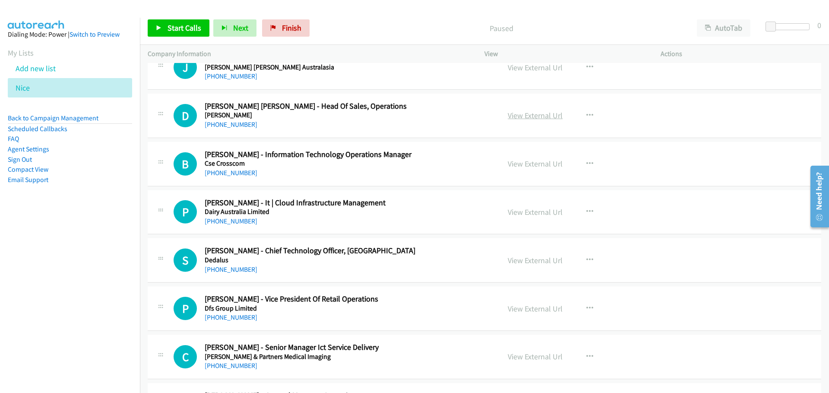
click at [529, 117] on link "View External Url" at bounding box center [534, 115] width 55 height 10
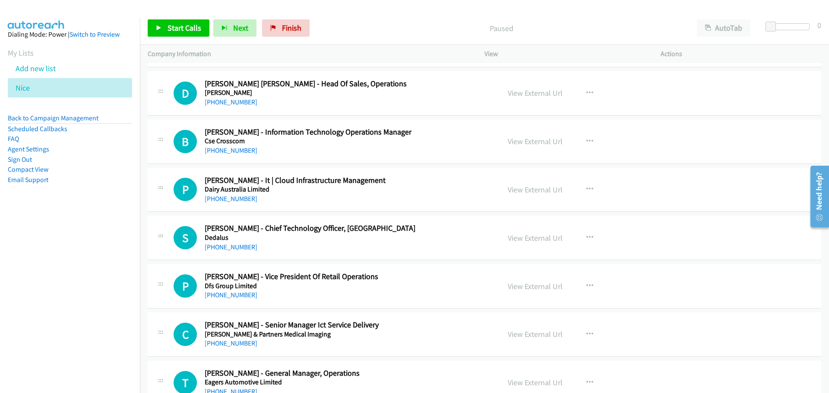
scroll to position [2503, 0]
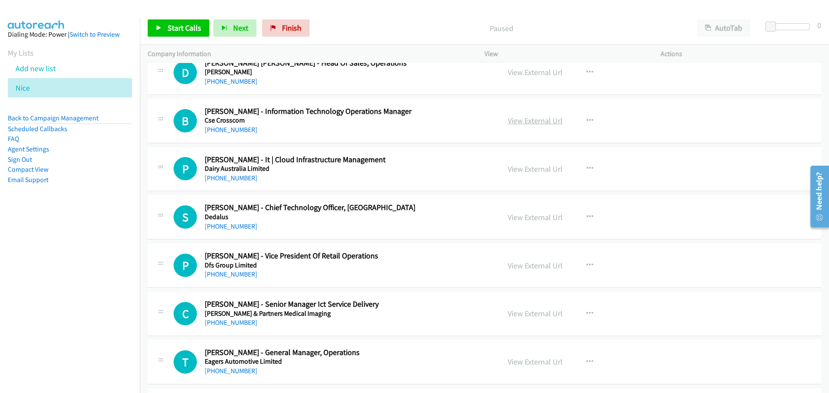
click at [523, 123] on link "View External Url" at bounding box center [534, 121] width 55 height 10
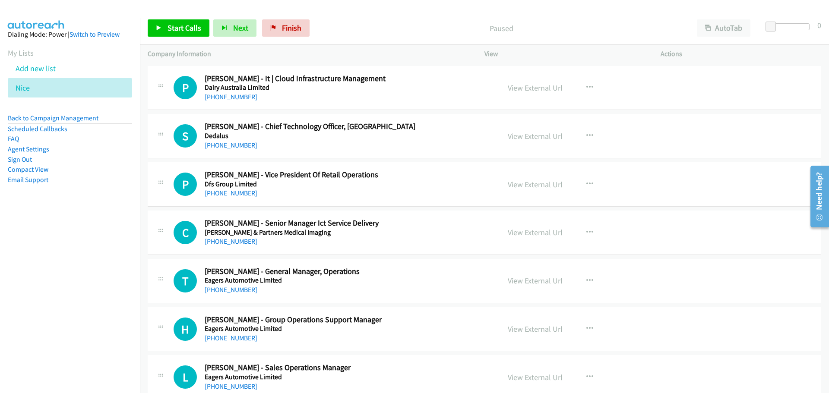
scroll to position [2589, 0]
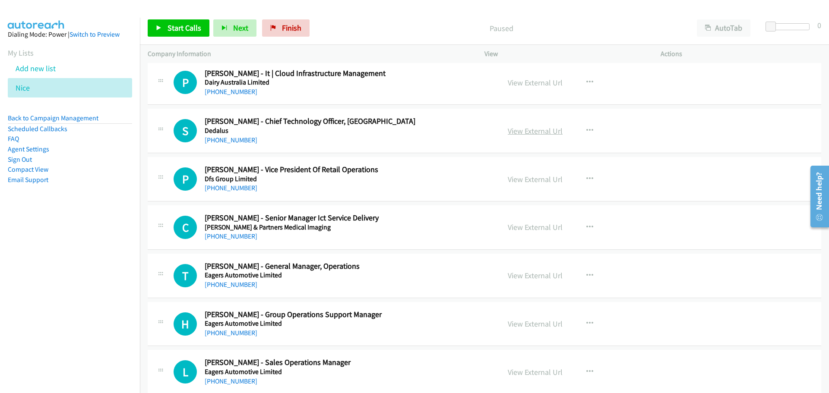
click at [517, 128] on link "View External Url" at bounding box center [534, 131] width 55 height 10
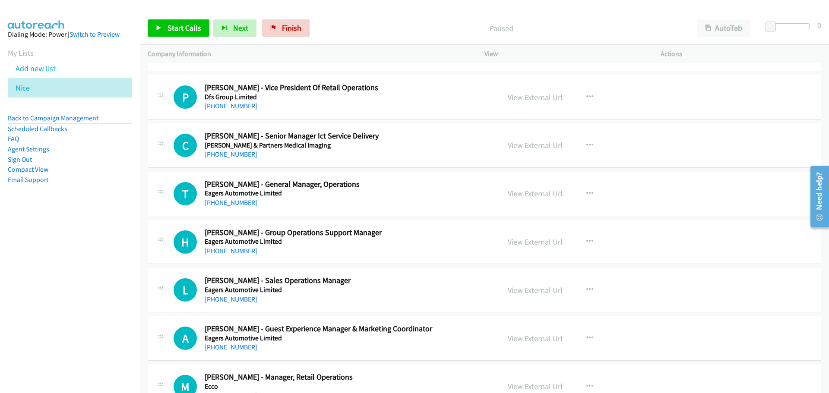
scroll to position [2676, 0]
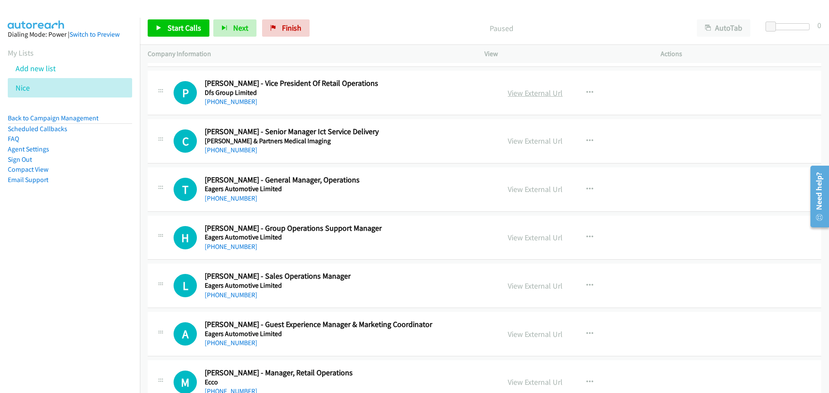
click at [543, 96] on link "View External Url" at bounding box center [534, 93] width 55 height 10
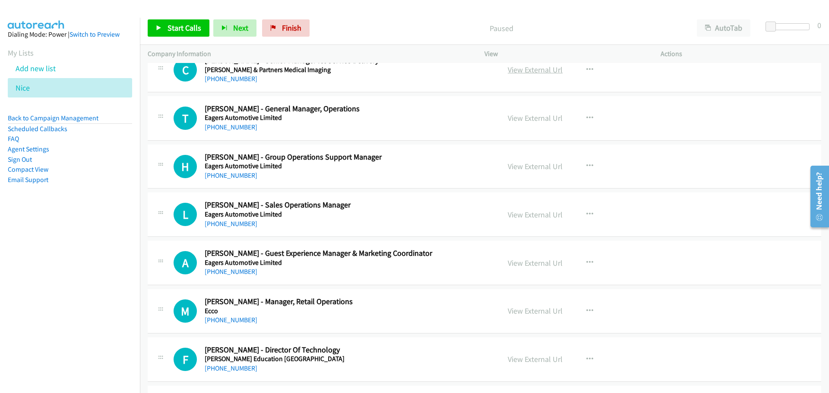
scroll to position [2762, 0]
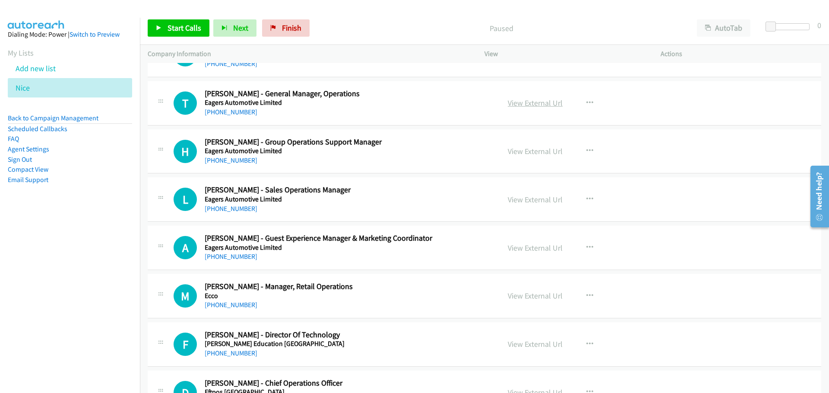
click at [533, 103] on link "View External Url" at bounding box center [534, 103] width 55 height 10
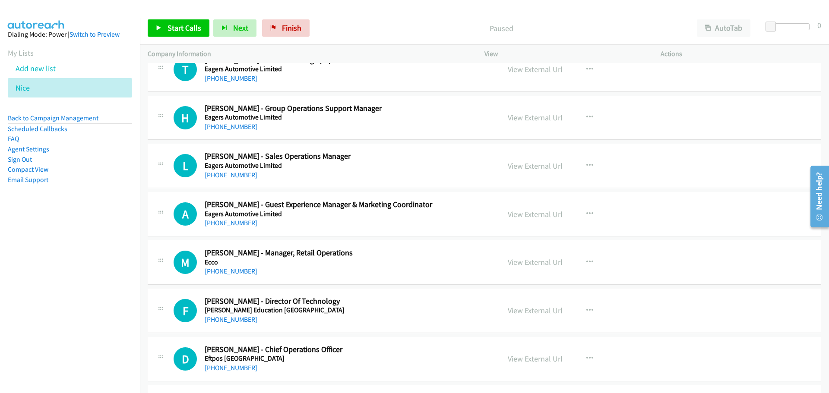
scroll to position [2805, 0]
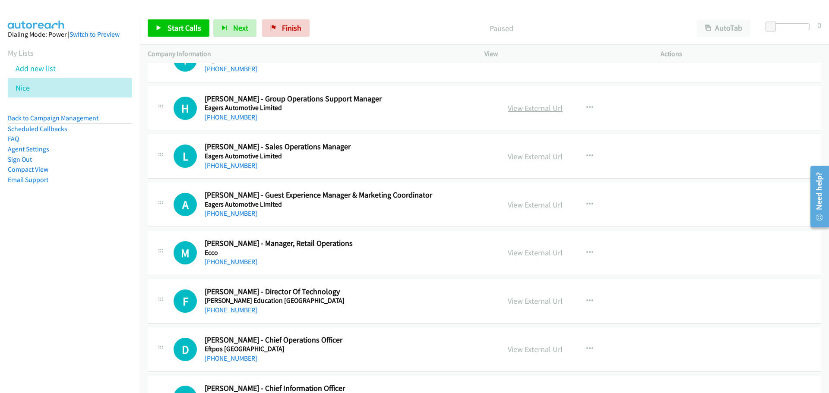
click at [532, 107] on link "View External Url" at bounding box center [534, 108] width 55 height 10
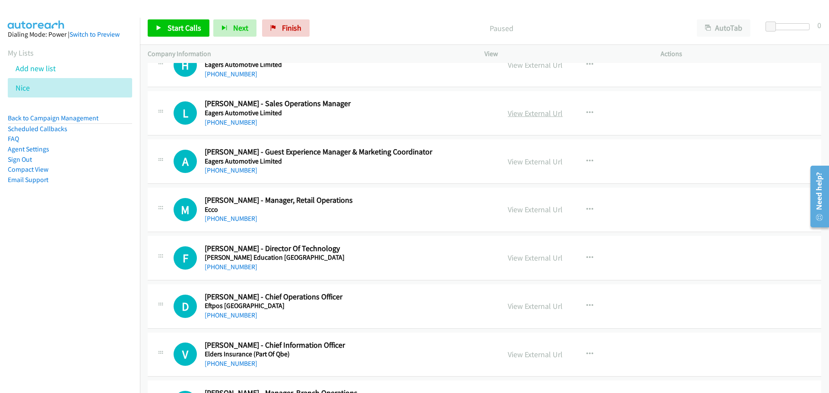
click at [542, 111] on link "View External Url" at bounding box center [534, 113] width 55 height 10
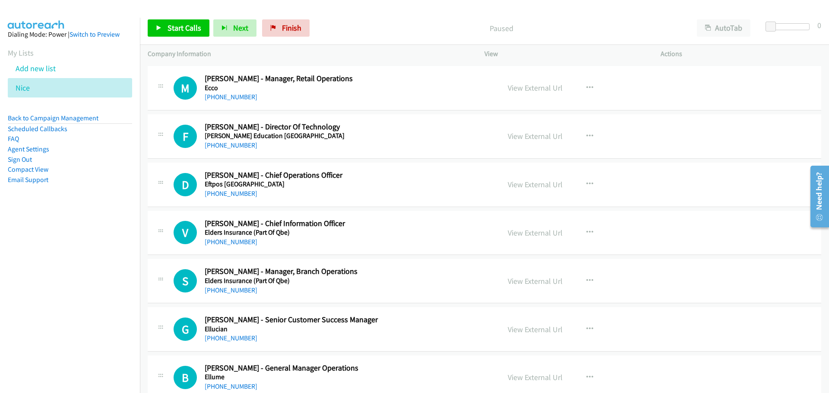
scroll to position [2978, 0]
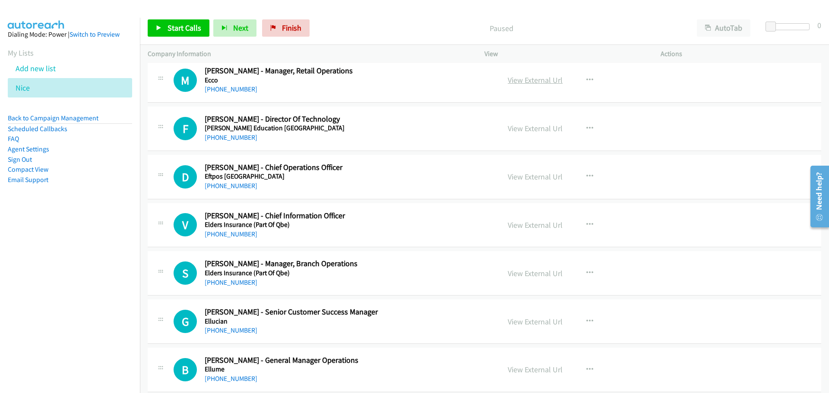
click at [549, 81] on link "View External Url" at bounding box center [534, 80] width 55 height 10
click at [523, 125] on link "View External Url" at bounding box center [534, 128] width 55 height 10
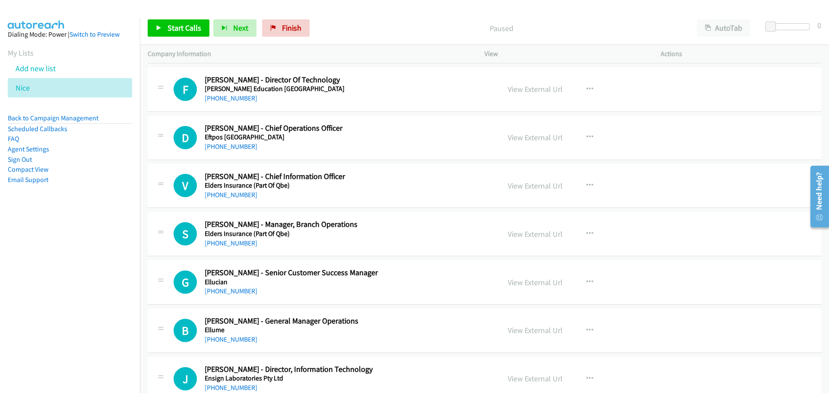
scroll to position [3021, 0]
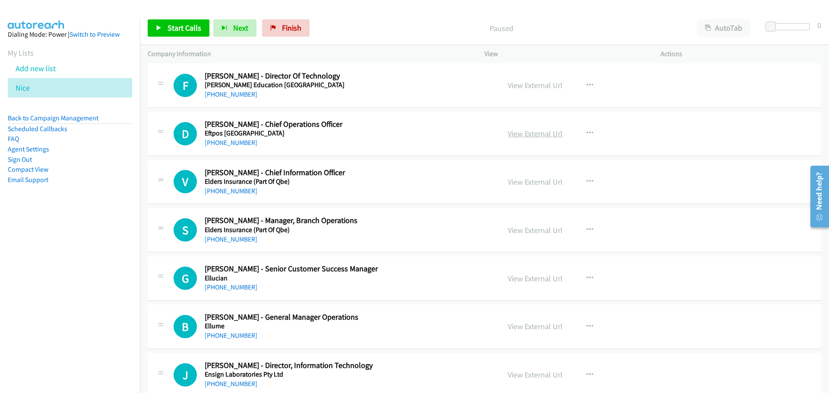
click at [552, 135] on link "View External Url" at bounding box center [534, 134] width 55 height 10
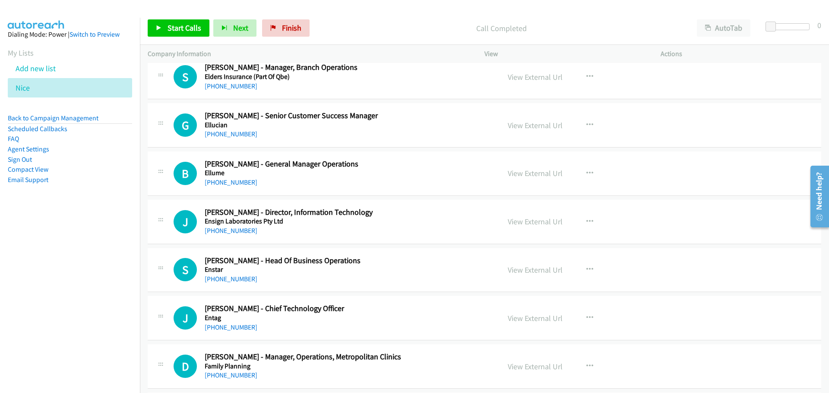
scroll to position [3193, 0]
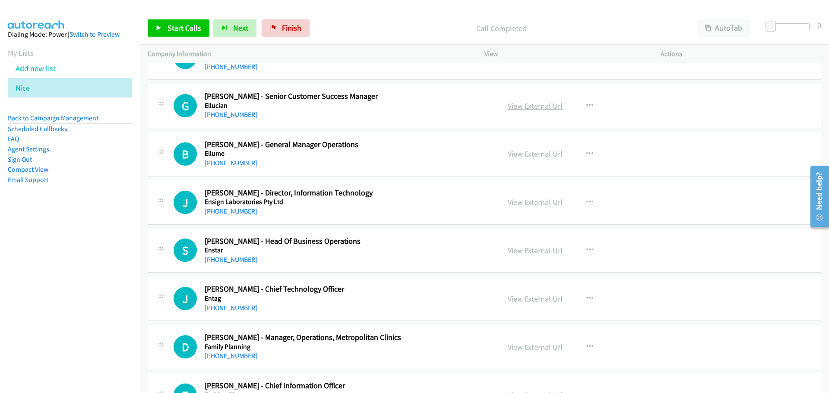
click at [545, 106] on link "View External Url" at bounding box center [534, 106] width 55 height 10
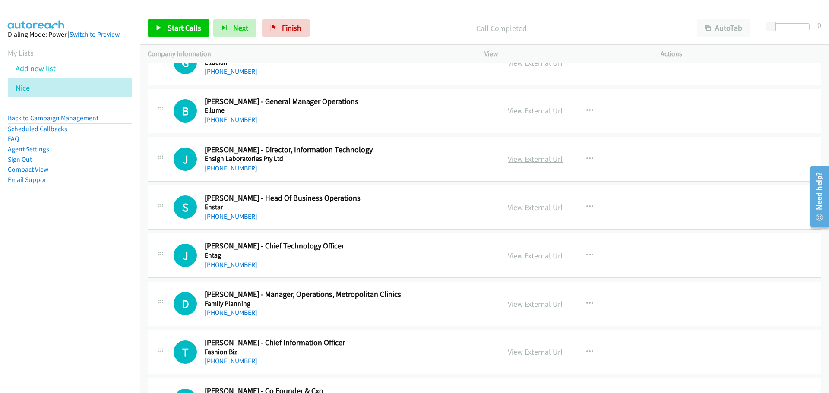
click at [537, 162] on link "View External Url" at bounding box center [534, 159] width 55 height 10
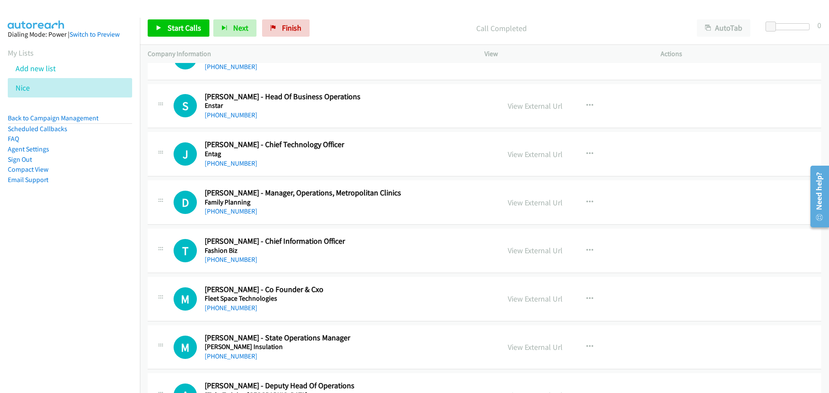
scroll to position [3323, 0]
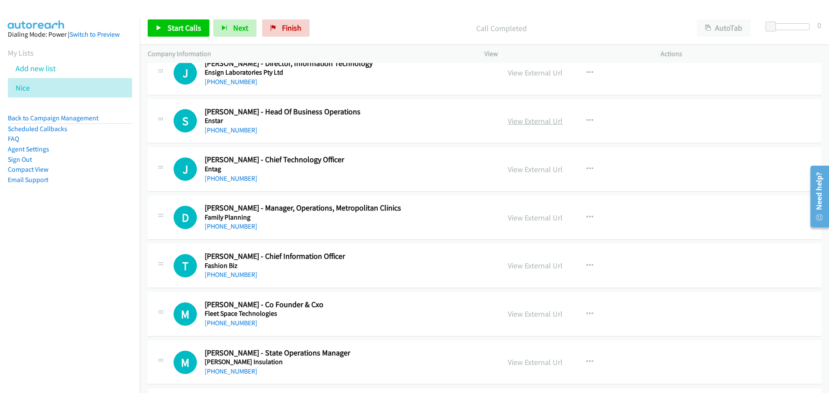
click at [535, 125] on link "View External Url" at bounding box center [534, 121] width 55 height 10
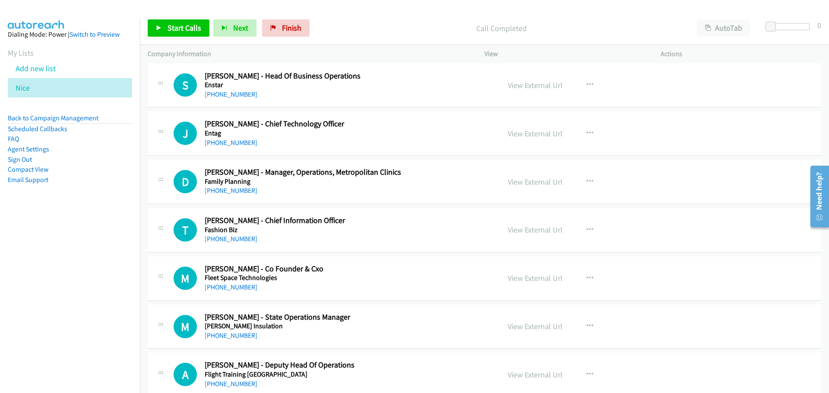
scroll to position [3366, 0]
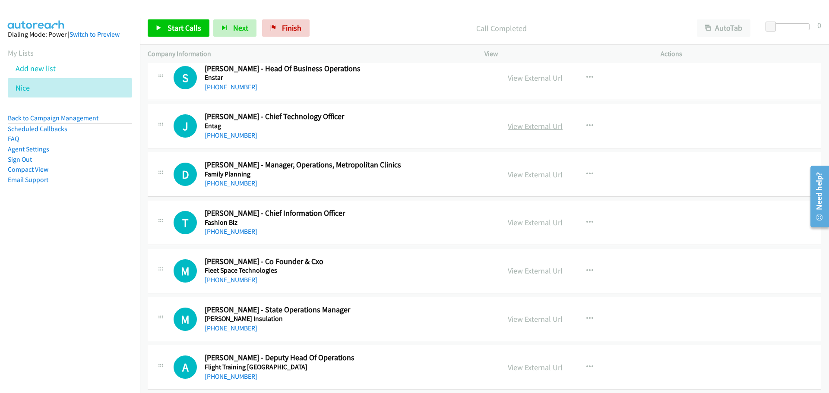
click at [543, 129] on link "View External Url" at bounding box center [534, 126] width 55 height 10
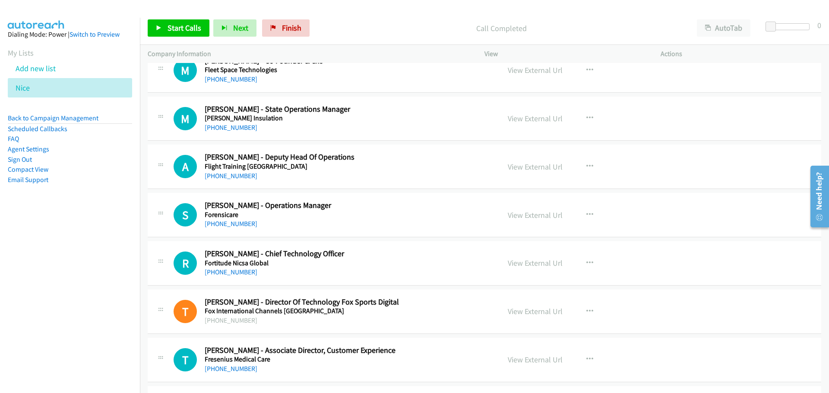
scroll to position [3582, 0]
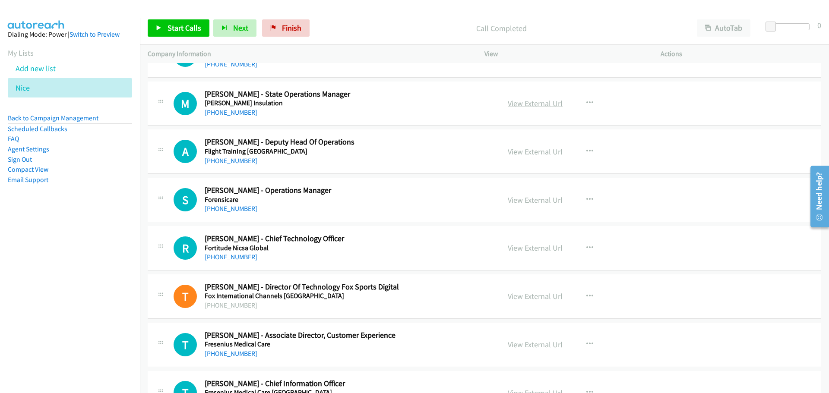
click at [539, 107] on link "View External Url" at bounding box center [534, 103] width 55 height 10
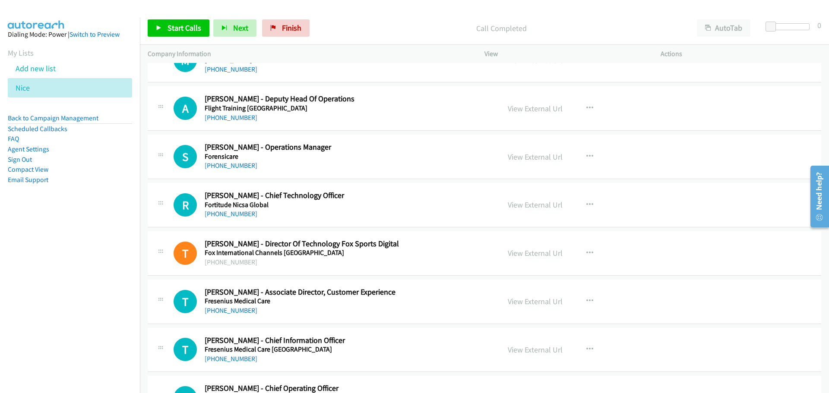
scroll to position [3668, 0]
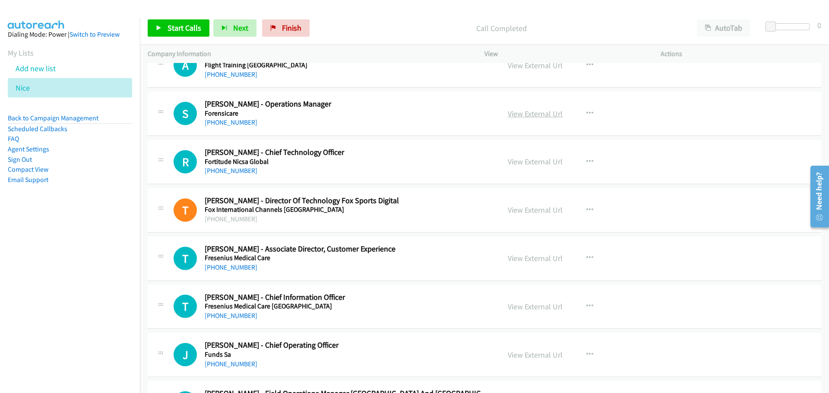
click at [535, 110] on link "View External Url" at bounding box center [534, 114] width 55 height 10
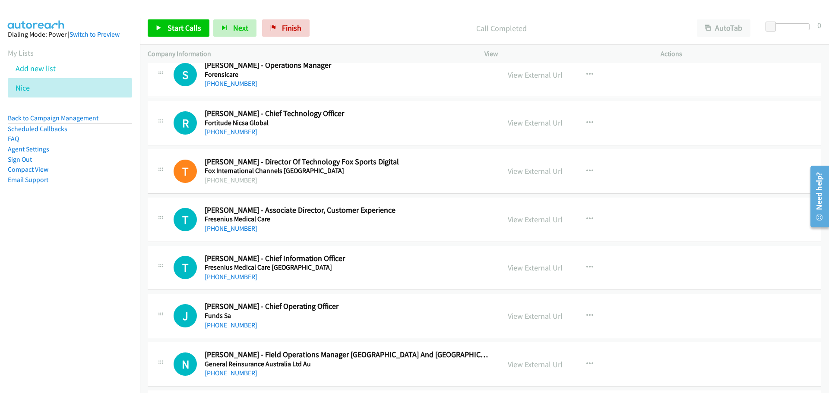
scroll to position [3711, 0]
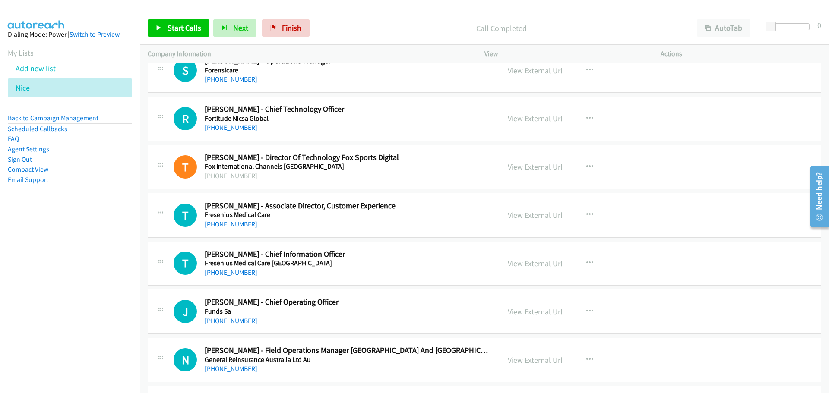
click at [533, 120] on link "View External Url" at bounding box center [534, 118] width 55 height 10
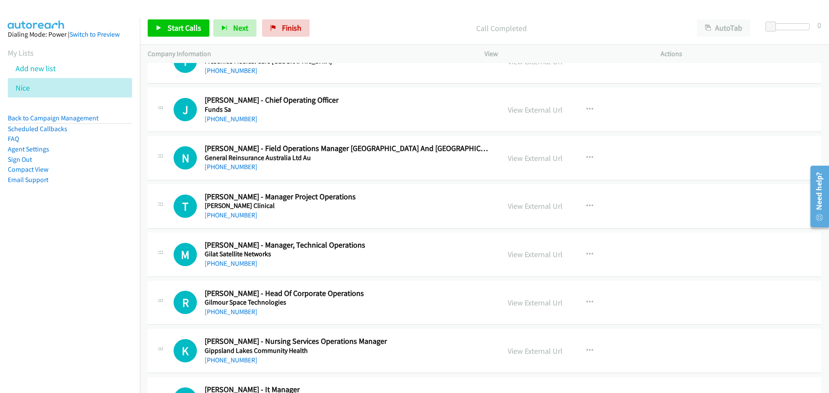
scroll to position [3927, 0]
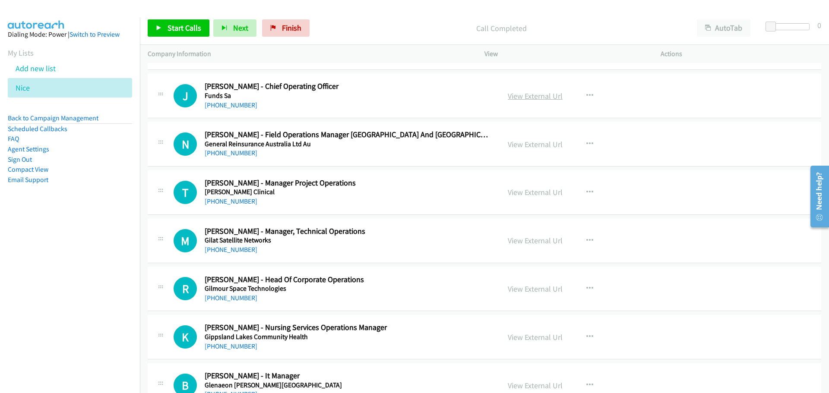
click at [540, 98] on link "View External Url" at bounding box center [534, 96] width 55 height 10
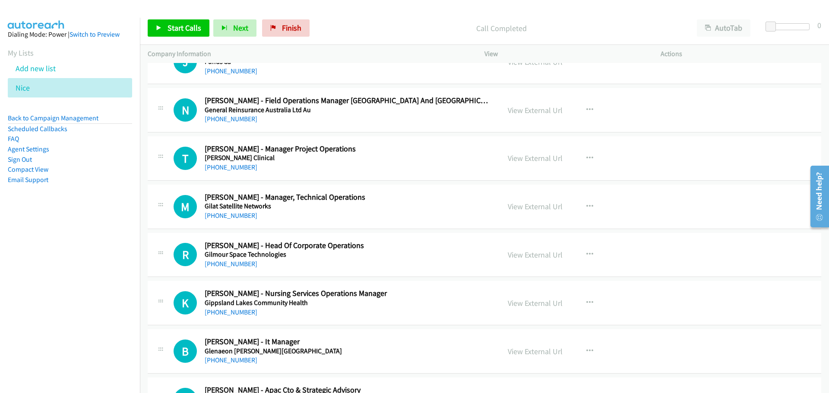
scroll to position [3970, 0]
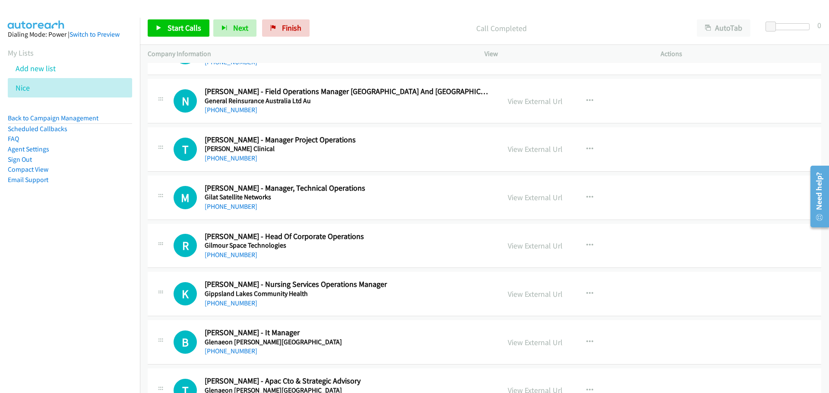
drag, startPoint x: 531, startPoint y: 102, endPoint x: 415, endPoint y: 78, distance: 118.2
click at [531, 101] on link "View External Url" at bounding box center [534, 101] width 55 height 10
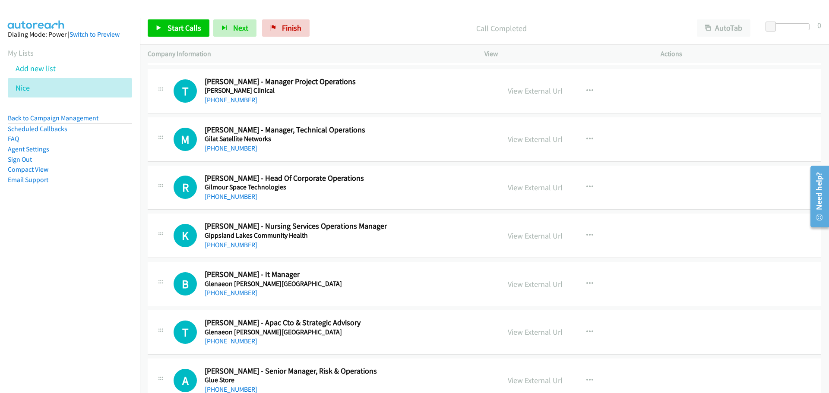
scroll to position [4013, 0]
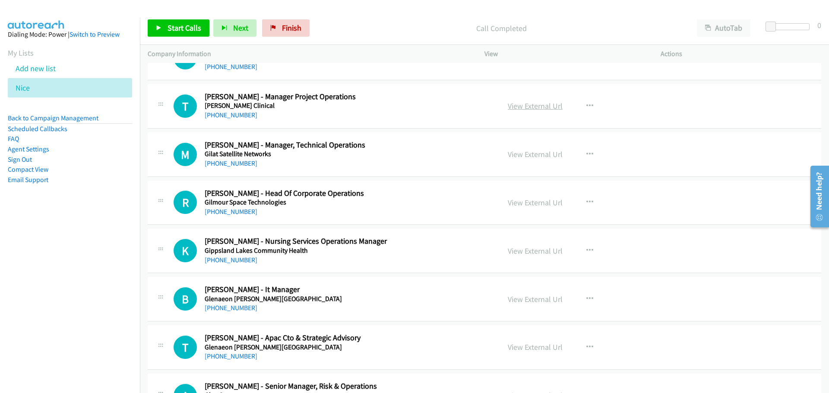
click at [544, 108] on link "View External Url" at bounding box center [534, 106] width 55 height 10
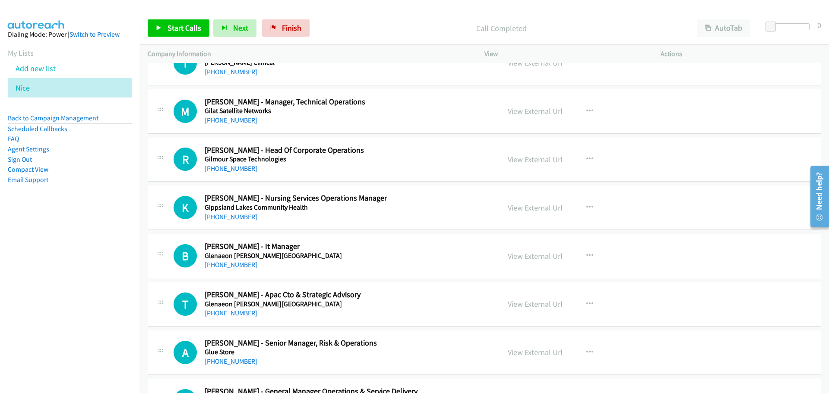
scroll to position [4100, 0]
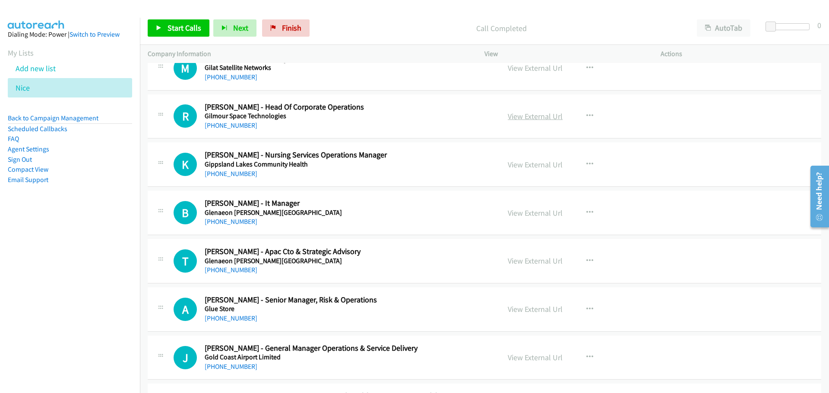
click at [530, 116] on link "View External Url" at bounding box center [534, 116] width 55 height 10
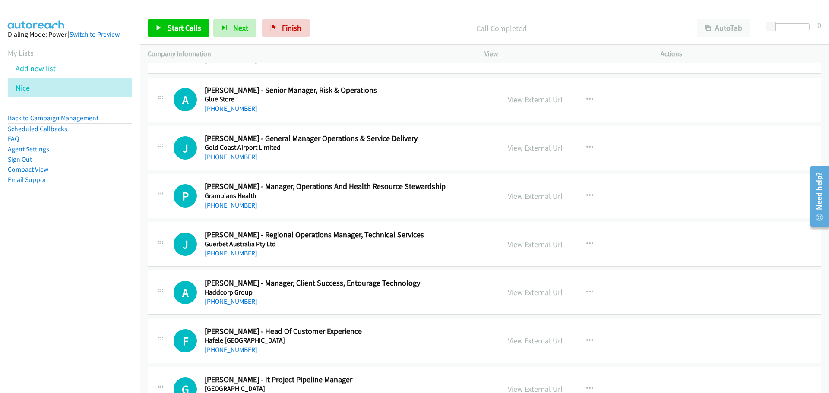
scroll to position [4315, 0]
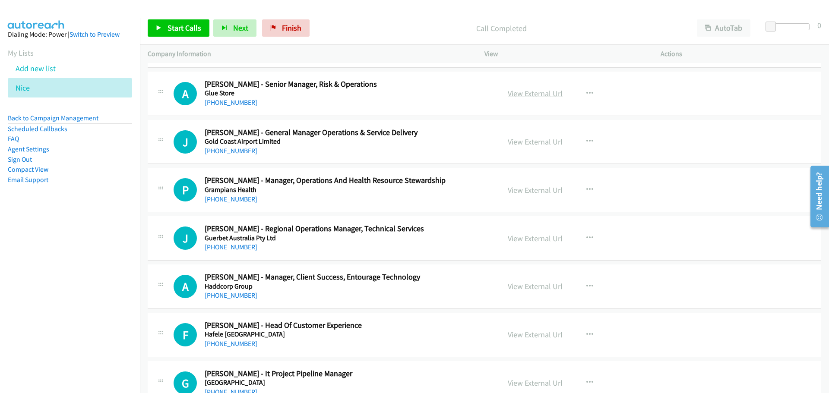
click at [536, 97] on link "View External Url" at bounding box center [534, 93] width 55 height 10
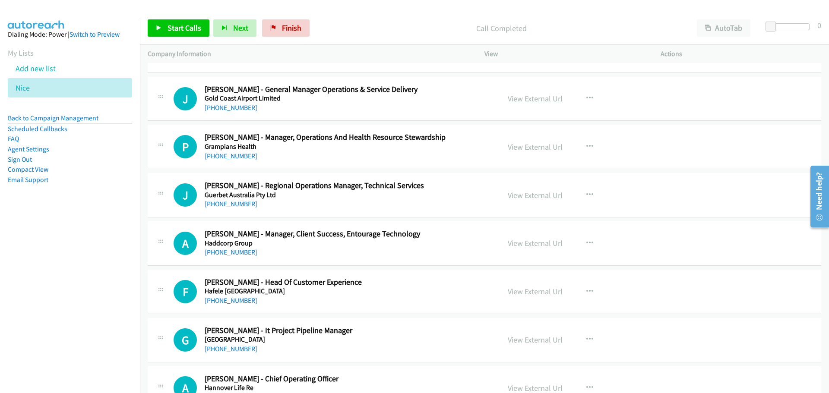
click at [535, 96] on link "View External Url" at bounding box center [534, 99] width 55 height 10
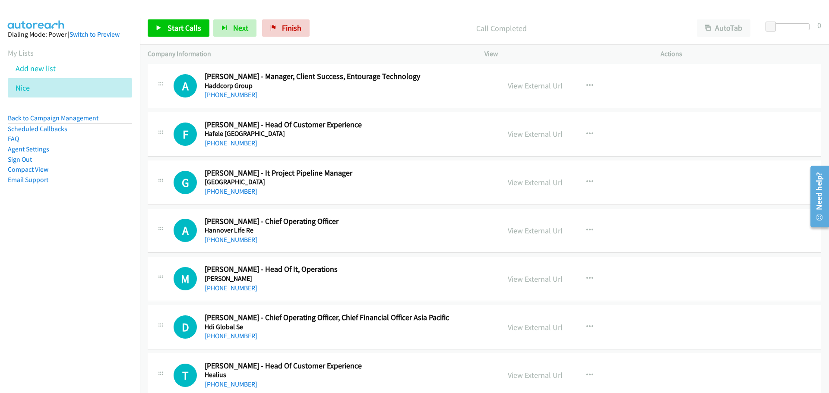
scroll to position [4531, 0]
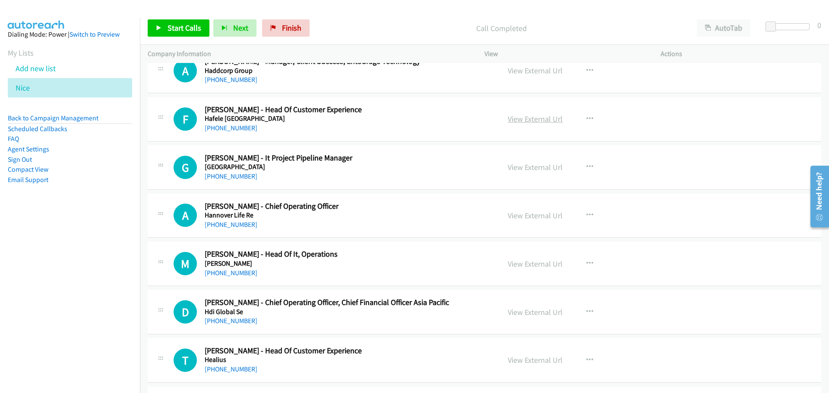
click at [536, 121] on link "View External Url" at bounding box center [534, 119] width 55 height 10
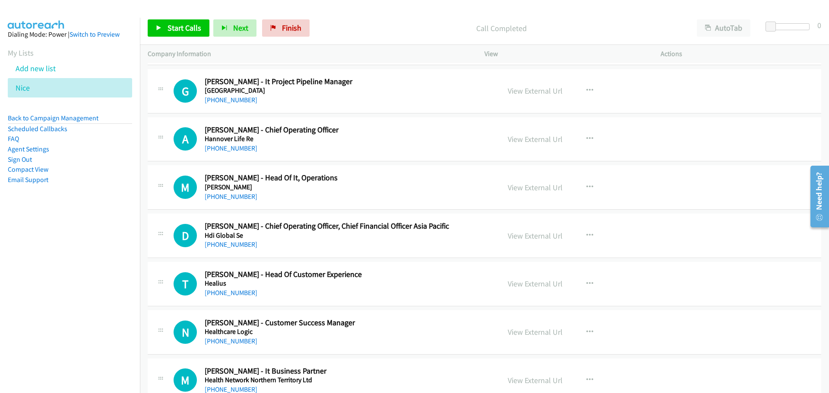
scroll to position [4618, 0]
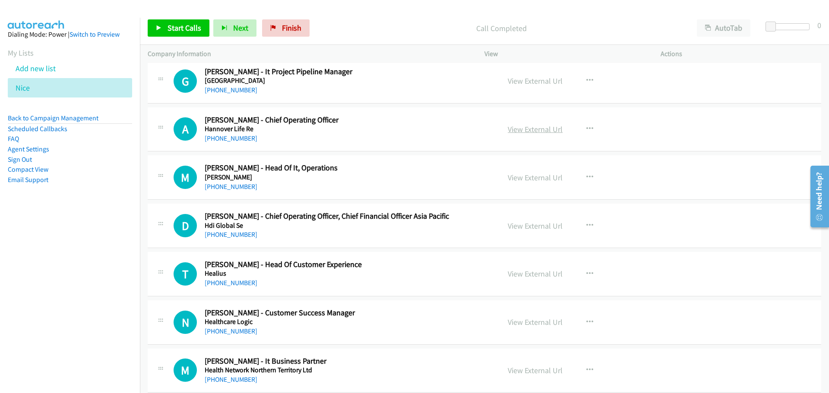
click at [540, 129] on link "View External Url" at bounding box center [534, 129] width 55 height 10
click at [535, 176] on link "View External Url" at bounding box center [534, 178] width 55 height 10
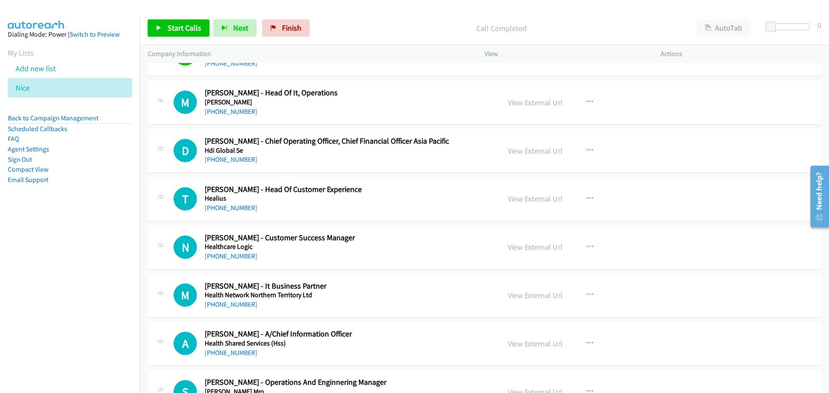
scroll to position [4747, 0]
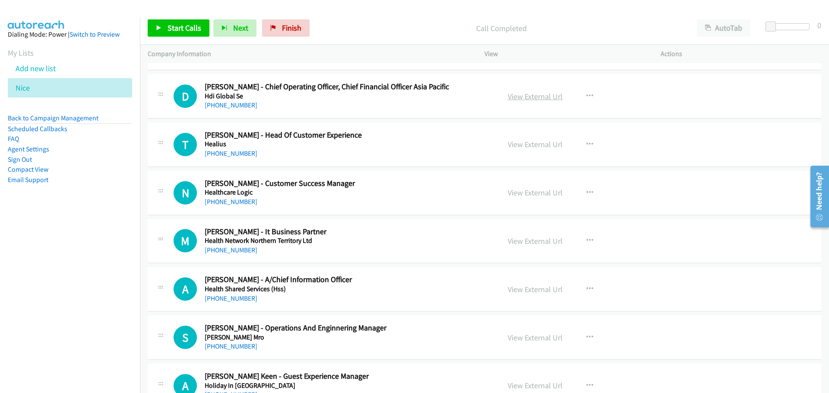
click at [529, 96] on link "View External Url" at bounding box center [534, 96] width 55 height 10
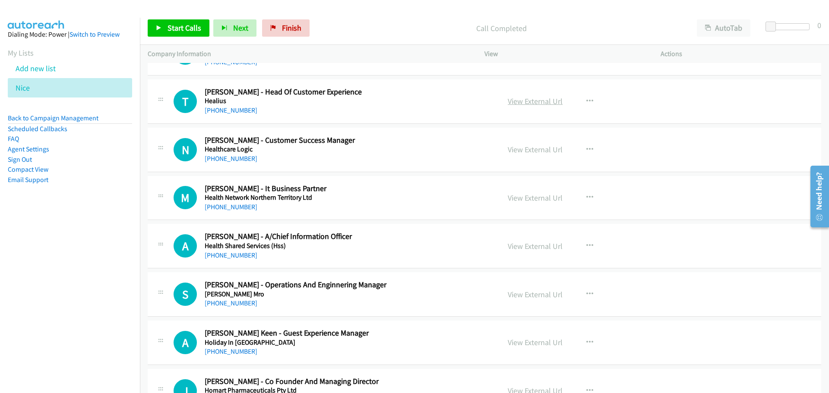
click at [529, 104] on link "View External Url" at bounding box center [534, 101] width 55 height 10
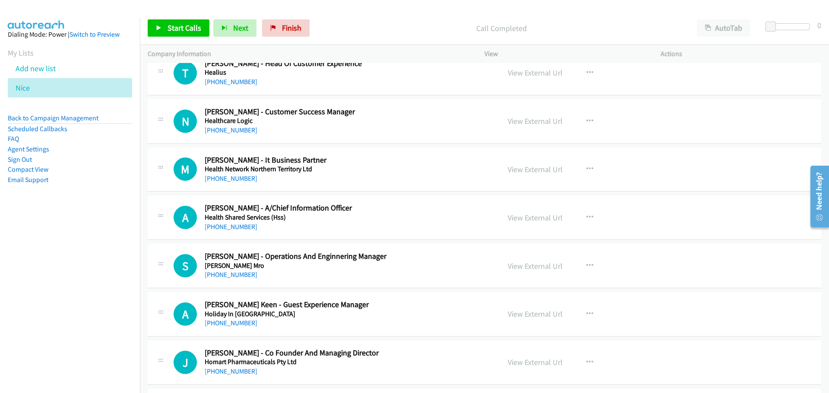
scroll to position [4833, 0]
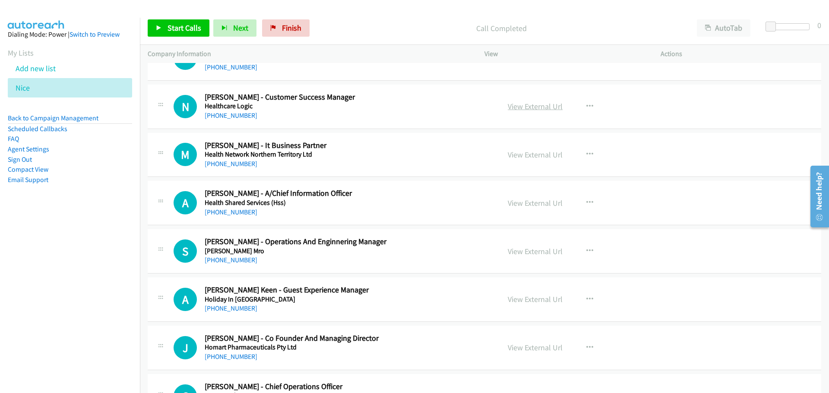
click at [523, 107] on link "View External Url" at bounding box center [534, 106] width 55 height 10
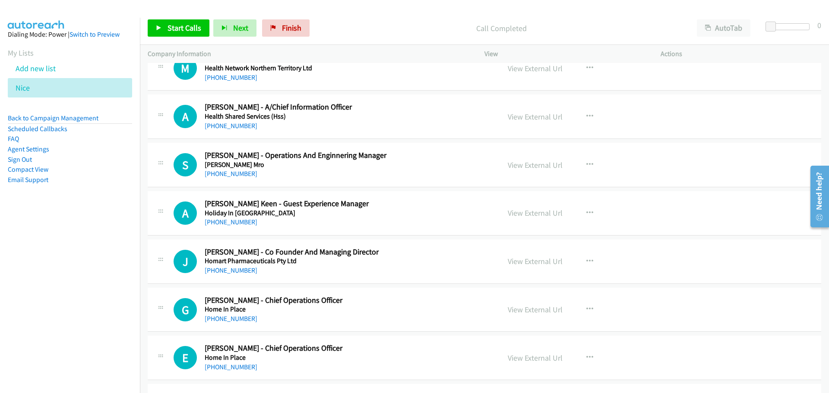
scroll to position [4963, 0]
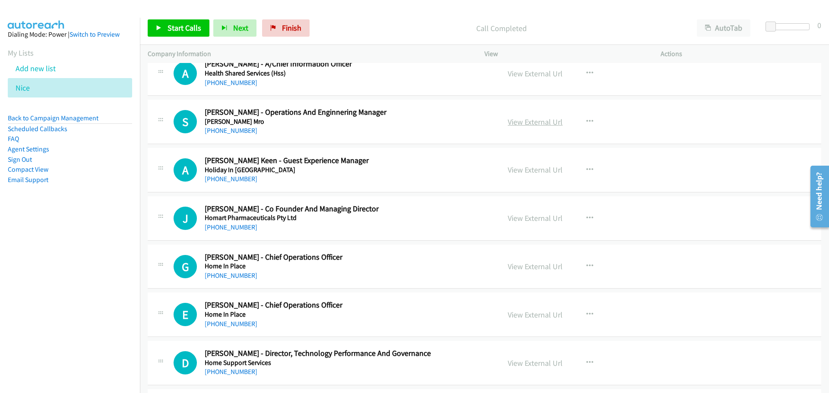
click at [535, 125] on link "View External Url" at bounding box center [534, 122] width 55 height 10
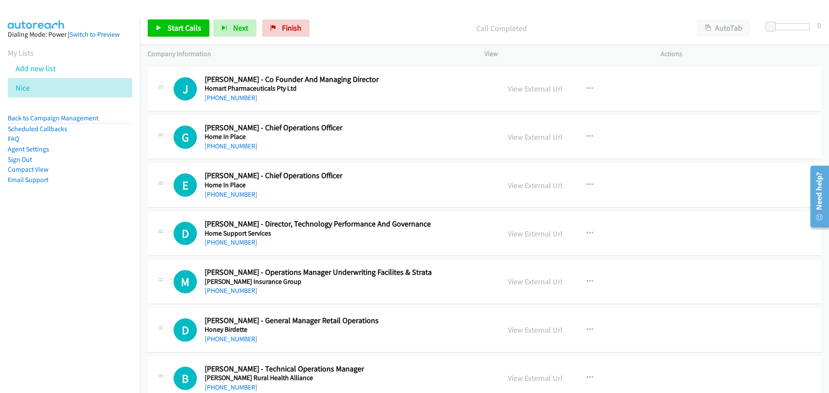
scroll to position [5135, 0]
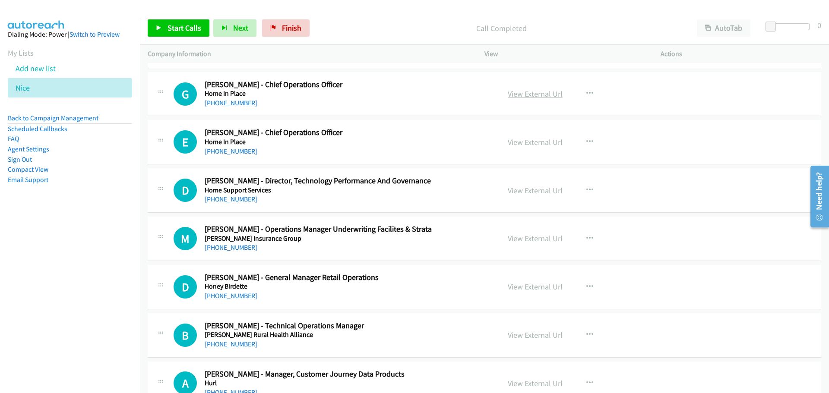
click at [531, 96] on link "View External Url" at bounding box center [534, 94] width 55 height 10
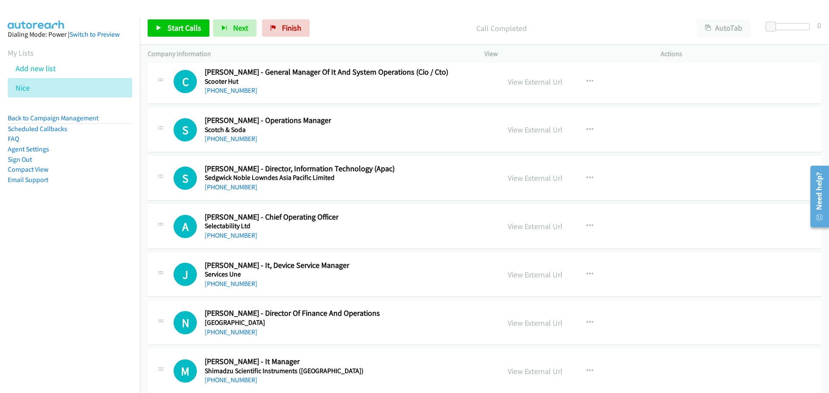
scroll to position [12967, 0]
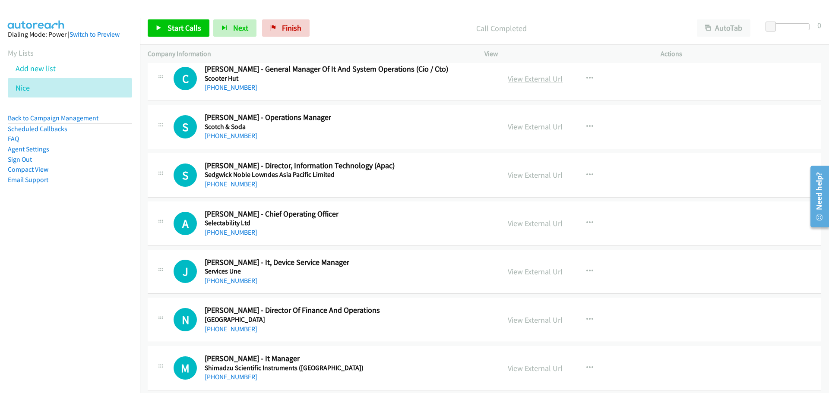
click at [518, 80] on link "View External Url" at bounding box center [534, 79] width 55 height 10
click at [547, 127] on link "View External Url" at bounding box center [534, 127] width 55 height 10
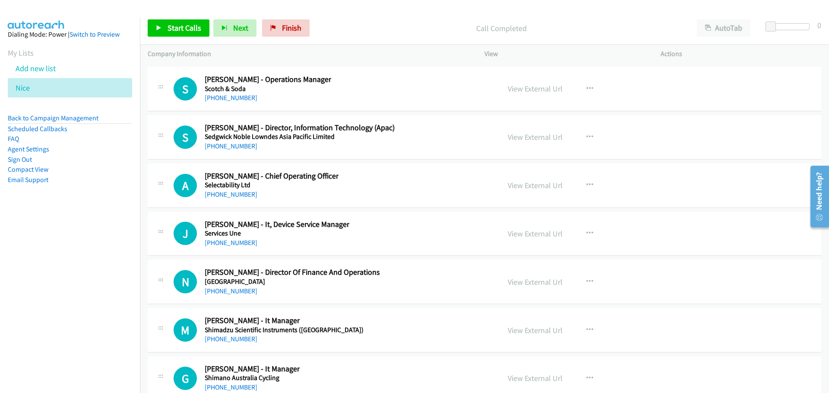
scroll to position [13011, 0]
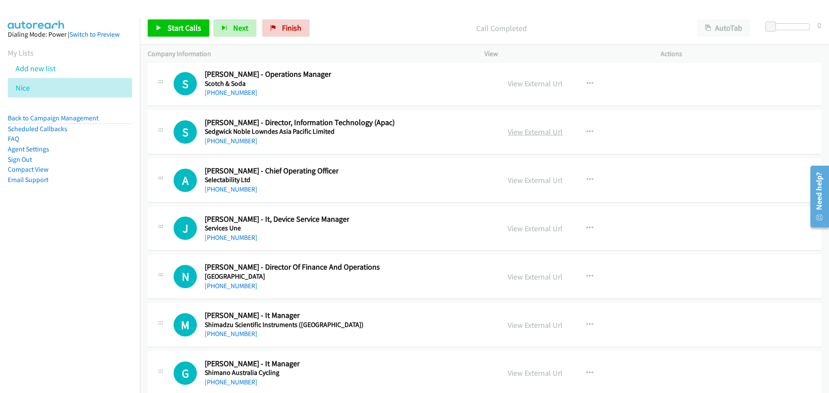
click at [539, 133] on link "View External Url" at bounding box center [534, 132] width 55 height 10
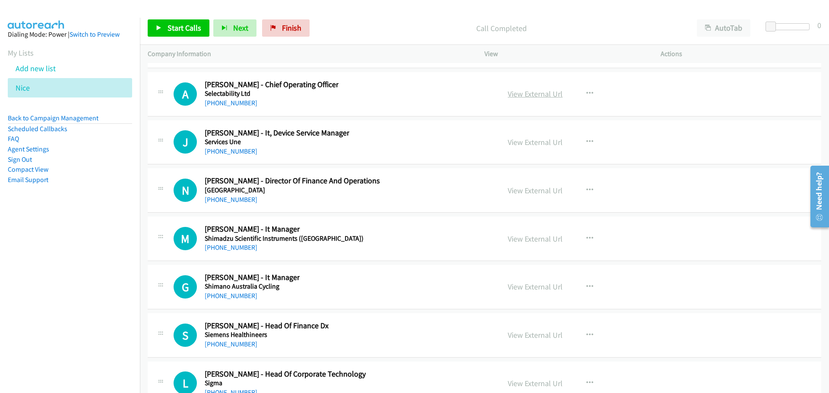
click at [535, 93] on link "View External Url" at bounding box center [534, 94] width 55 height 10
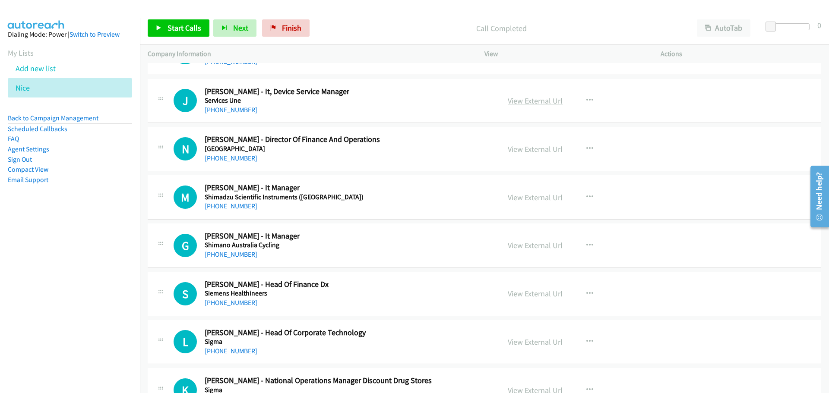
scroll to position [13140, 0]
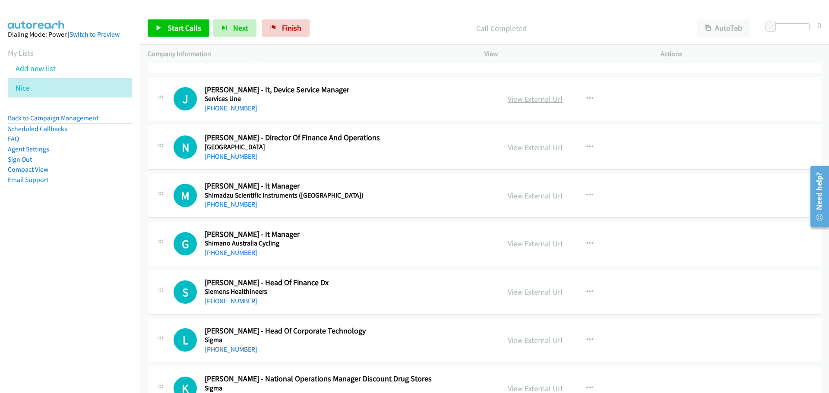
click at [541, 99] on link "View External Url" at bounding box center [534, 99] width 55 height 10
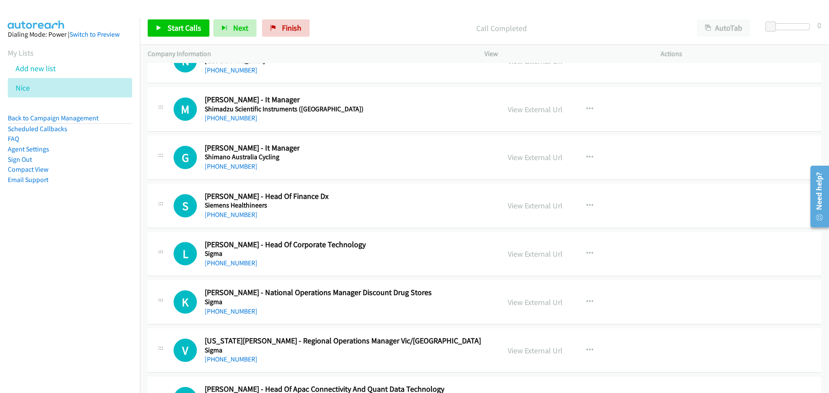
scroll to position [13270, 0]
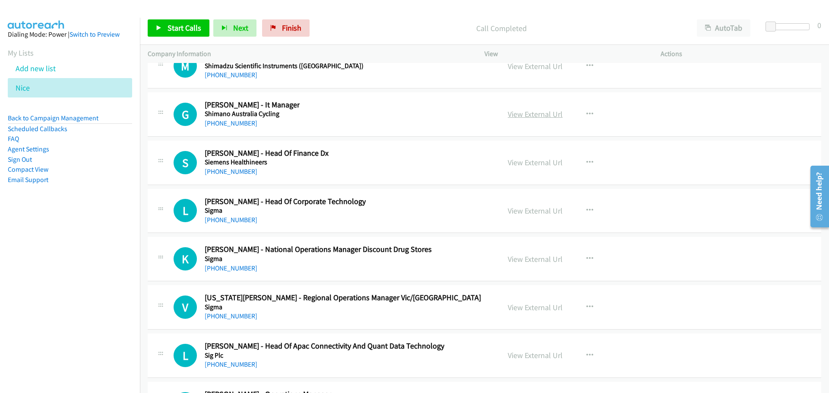
click at [518, 115] on link "View External Url" at bounding box center [534, 114] width 55 height 10
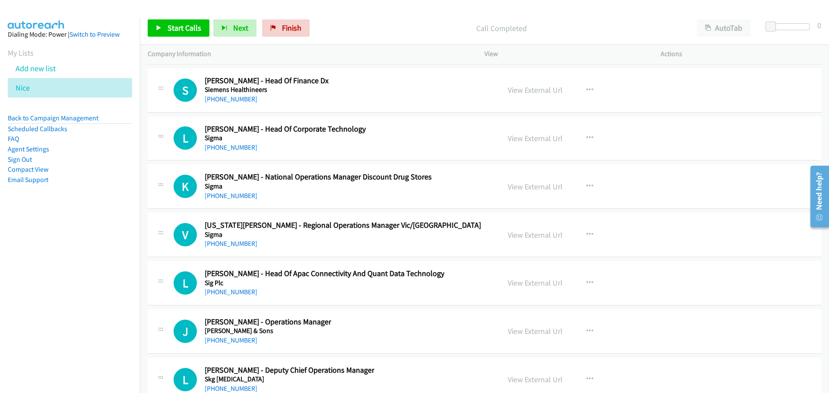
scroll to position [13356, 0]
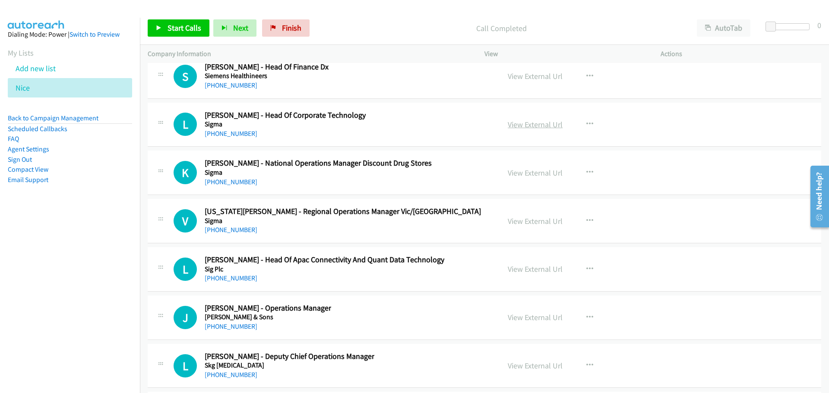
click at [539, 123] on link "View External Url" at bounding box center [534, 125] width 55 height 10
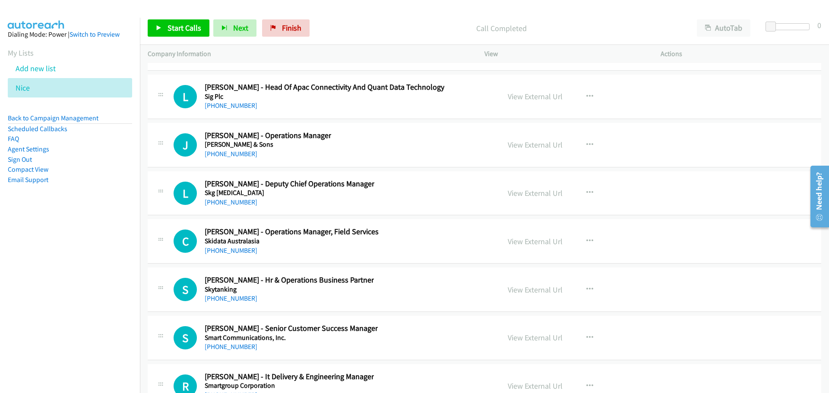
scroll to position [13572, 0]
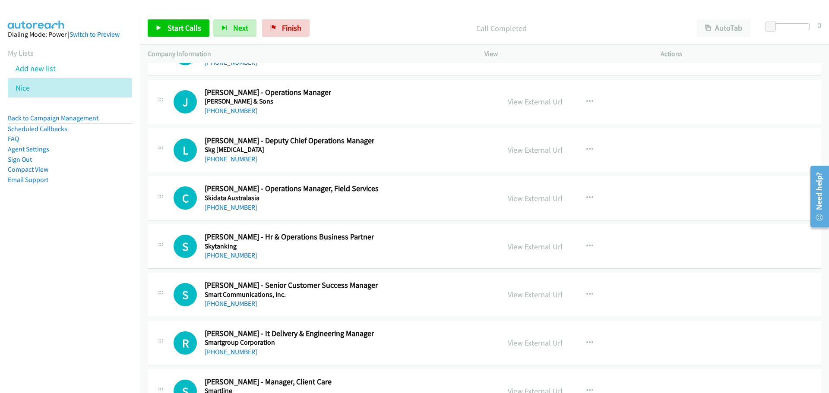
click at [539, 102] on link "View External Url" at bounding box center [534, 102] width 55 height 10
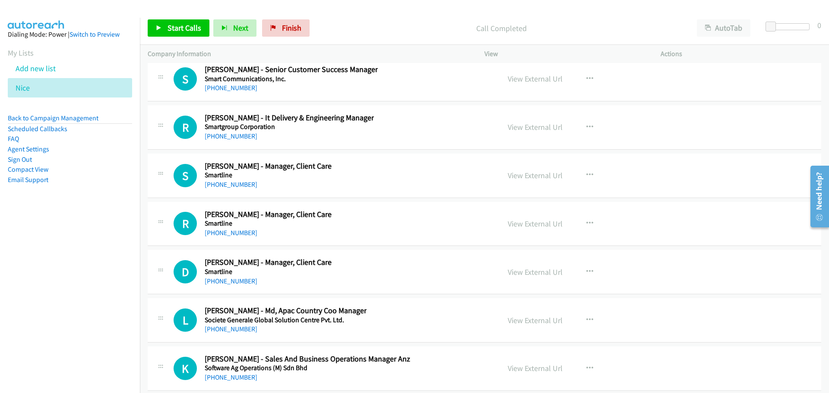
scroll to position [13744, 0]
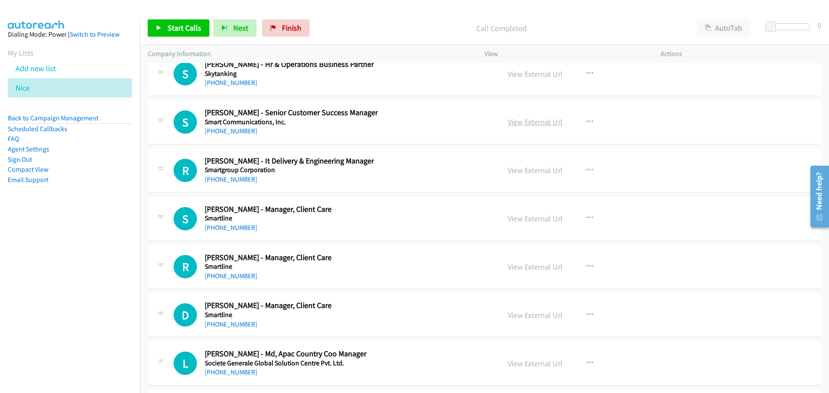
click at [528, 121] on link "View External Url" at bounding box center [534, 122] width 55 height 10
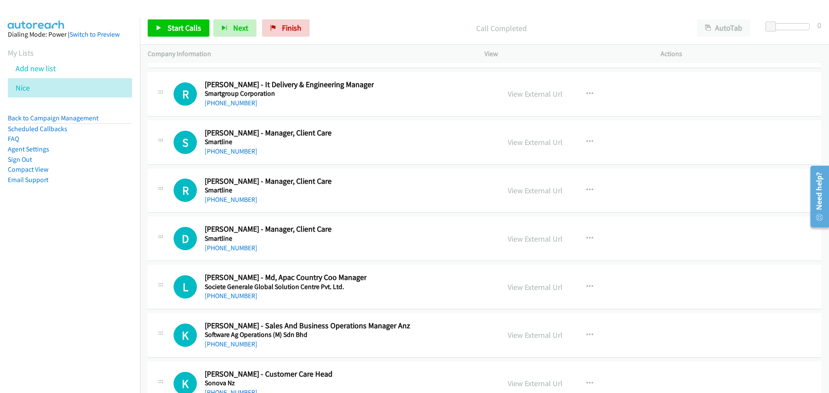
scroll to position [13831, 0]
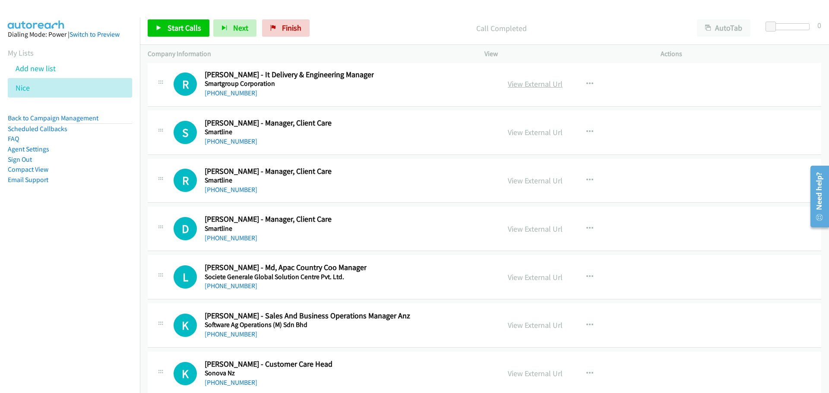
click at [541, 85] on link "View External Url" at bounding box center [534, 84] width 55 height 10
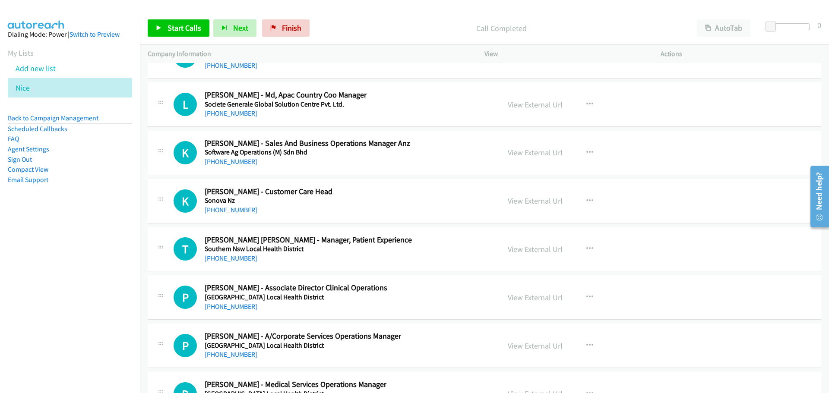
scroll to position [14046, 0]
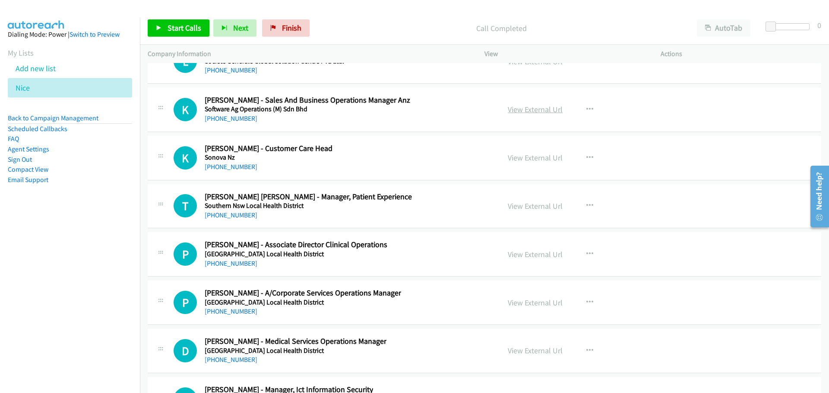
click at [534, 110] on link "View External Url" at bounding box center [534, 109] width 55 height 10
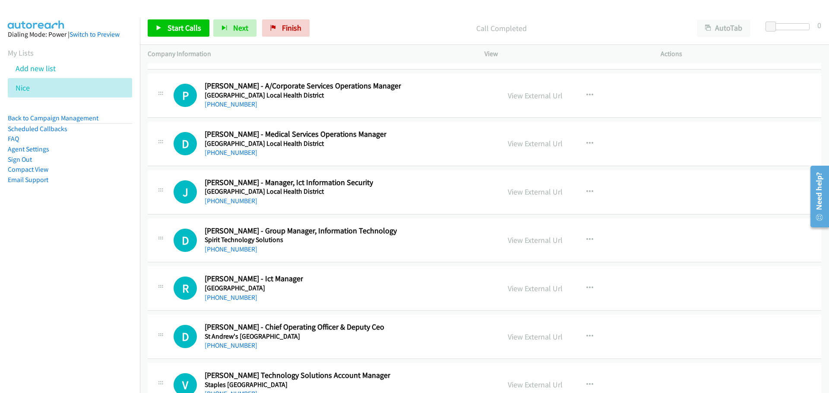
scroll to position [14262, 0]
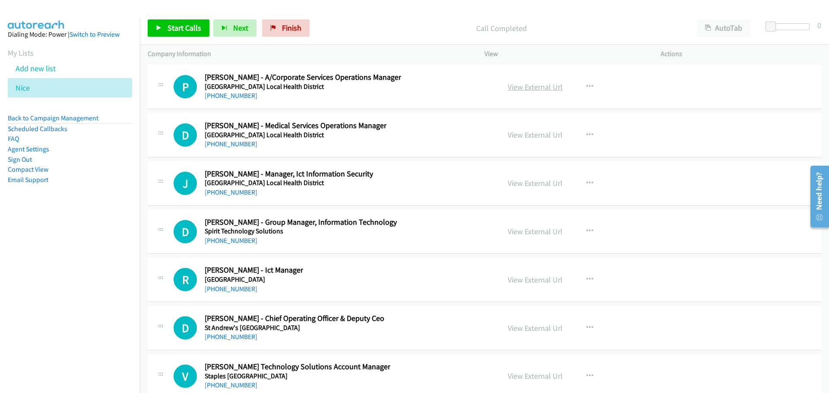
click at [527, 89] on link "View External Url" at bounding box center [534, 87] width 55 height 10
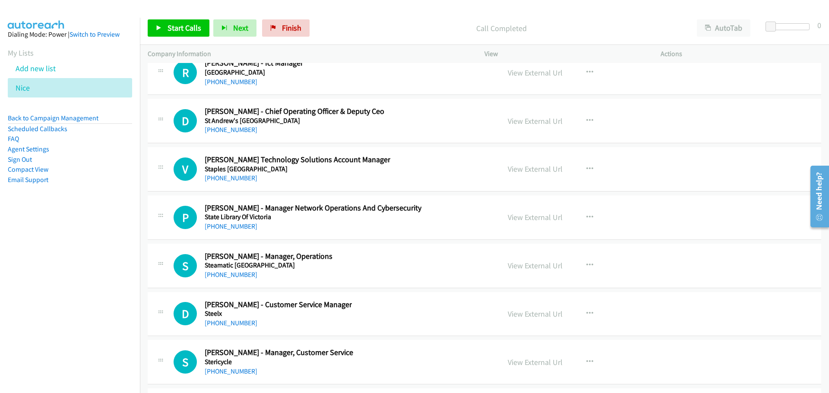
scroll to position [14478, 0]
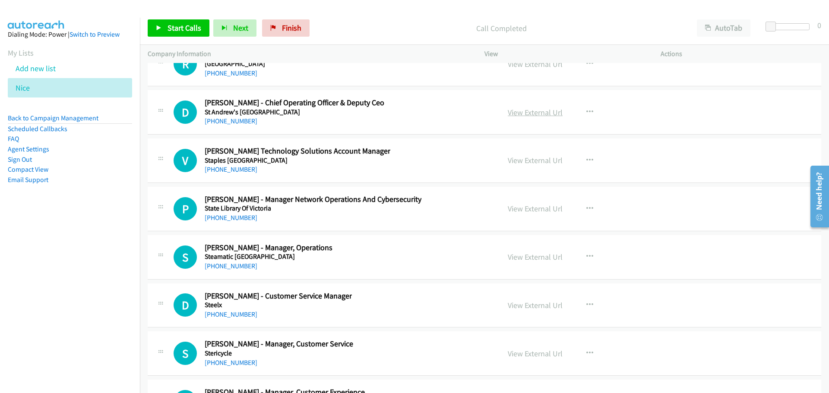
click at [530, 117] on link "View External Url" at bounding box center [534, 112] width 55 height 10
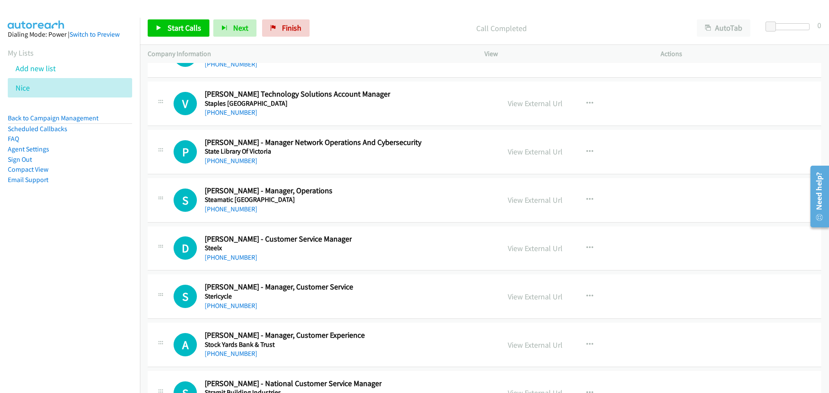
scroll to position [14521, 0]
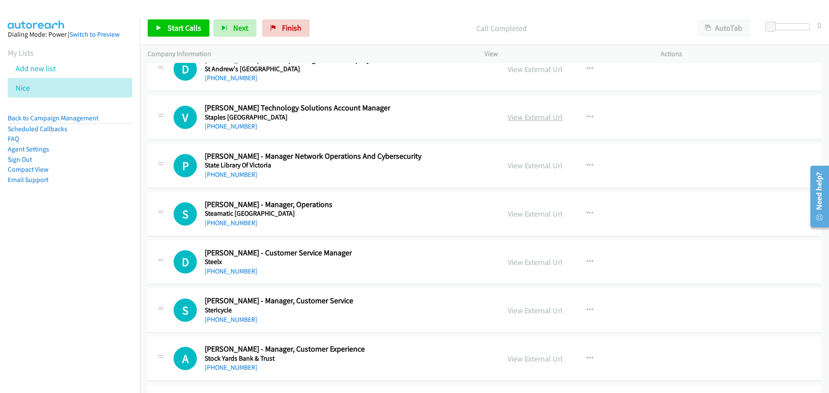
click at [529, 119] on link "View External Url" at bounding box center [534, 117] width 55 height 10
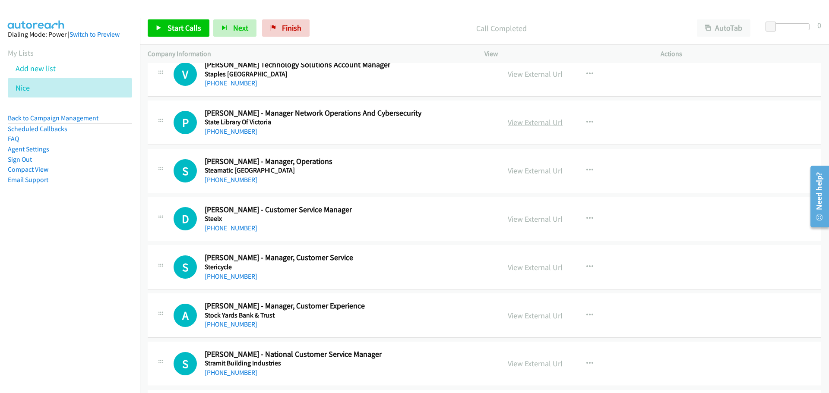
click at [524, 126] on link "View External Url" at bounding box center [534, 122] width 55 height 10
click at [526, 168] on link "View External Url" at bounding box center [534, 171] width 55 height 10
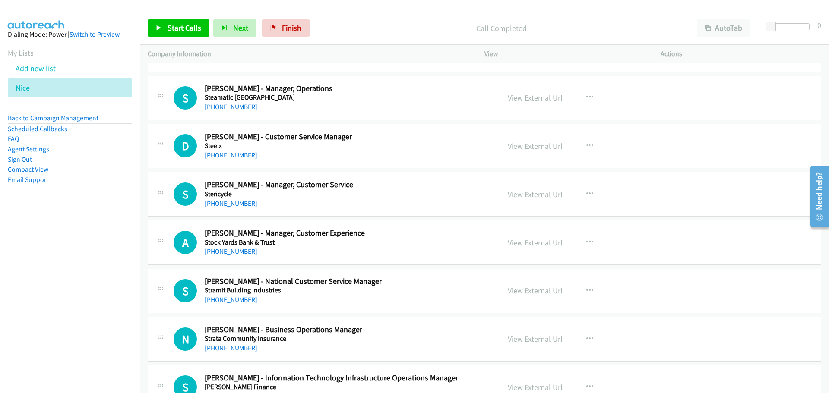
scroll to position [14650, 0]
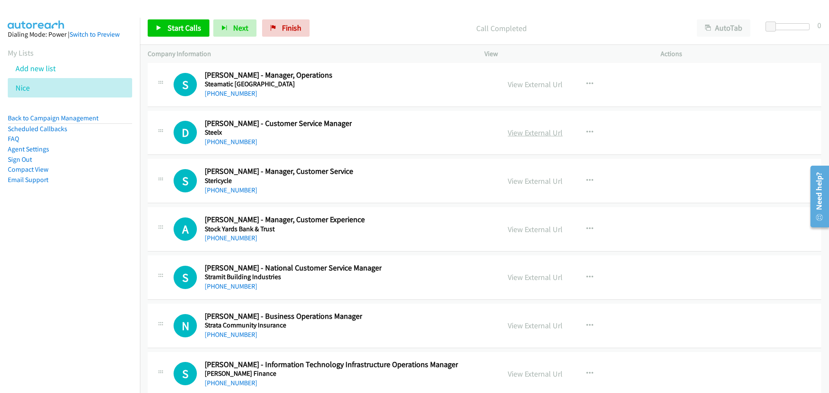
click at [533, 134] on link "View External Url" at bounding box center [534, 133] width 55 height 10
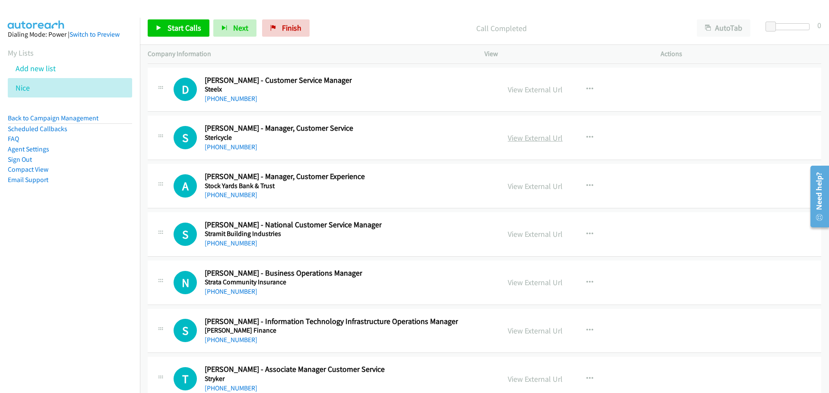
scroll to position [14737, 0]
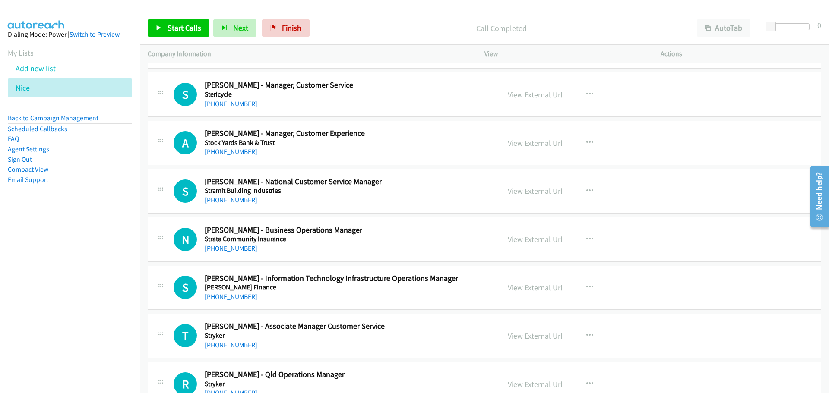
click at [545, 96] on link "View External Url" at bounding box center [534, 95] width 55 height 10
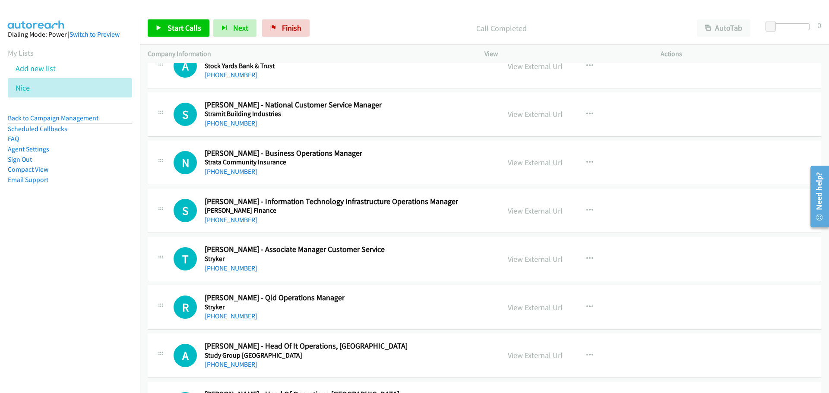
scroll to position [14823, 0]
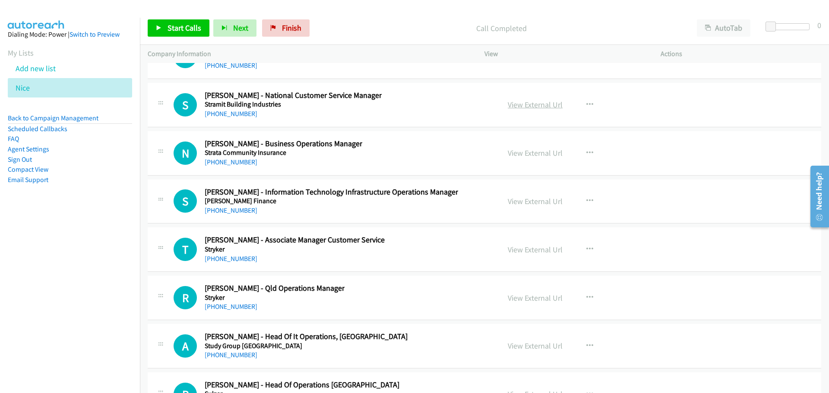
click at [527, 103] on link "View External Url" at bounding box center [534, 105] width 55 height 10
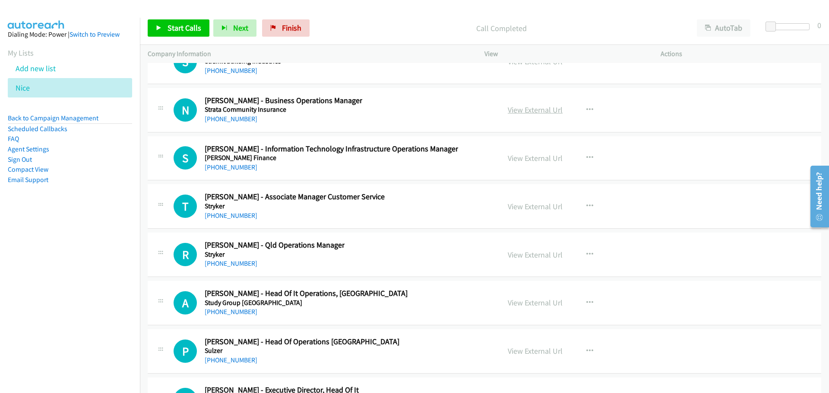
click at [541, 111] on link "View External Url" at bounding box center [534, 110] width 55 height 10
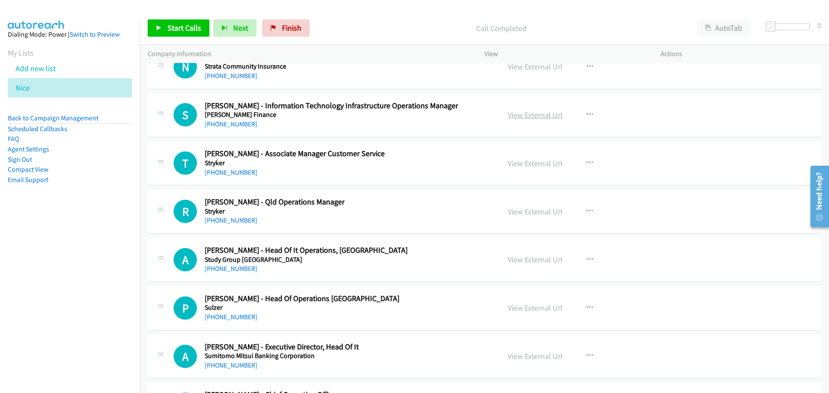
click at [524, 113] on link "View External Url" at bounding box center [534, 115] width 55 height 10
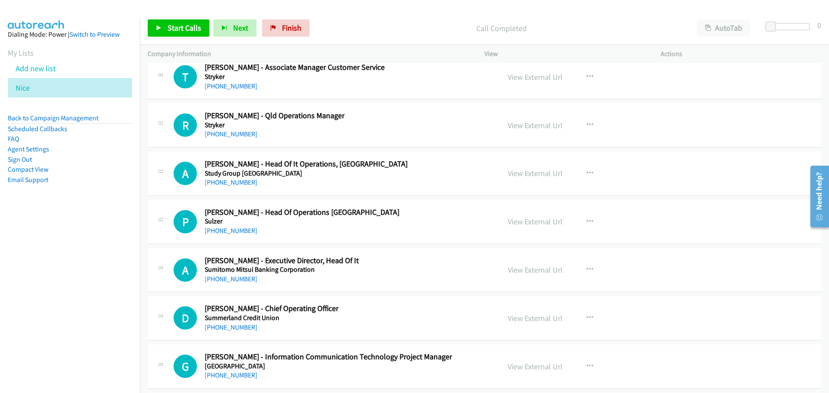
scroll to position [15039, 0]
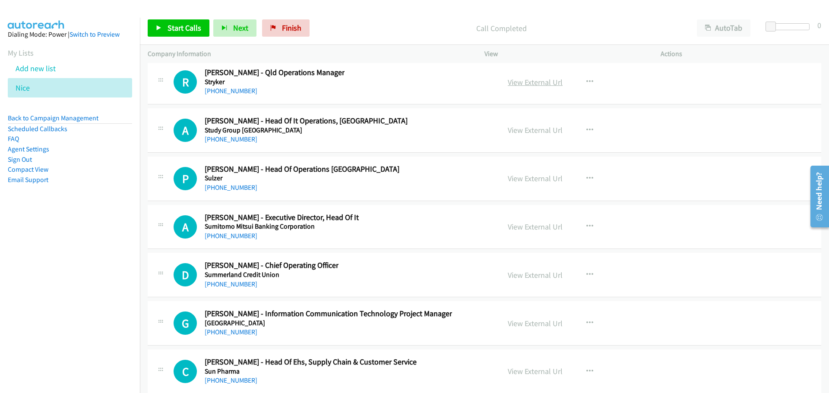
click at [531, 81] on link "View External Url" at bounding box center [534, 82] width 55 height 10
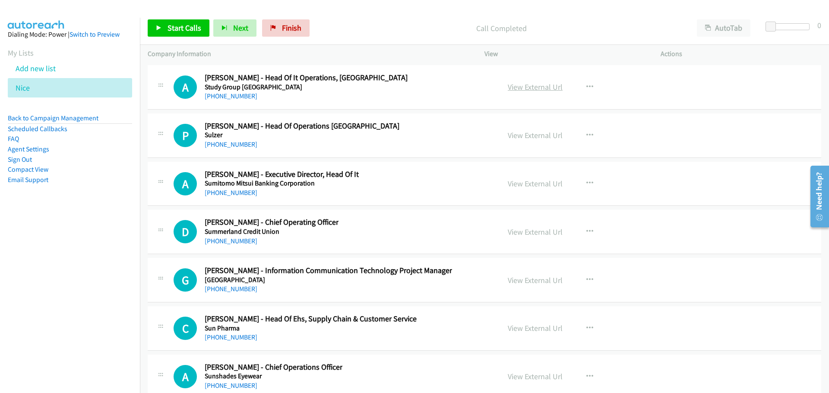
click at [535, 87] on link "View External Url" at bounding box center [534, 87] width 55 height 10
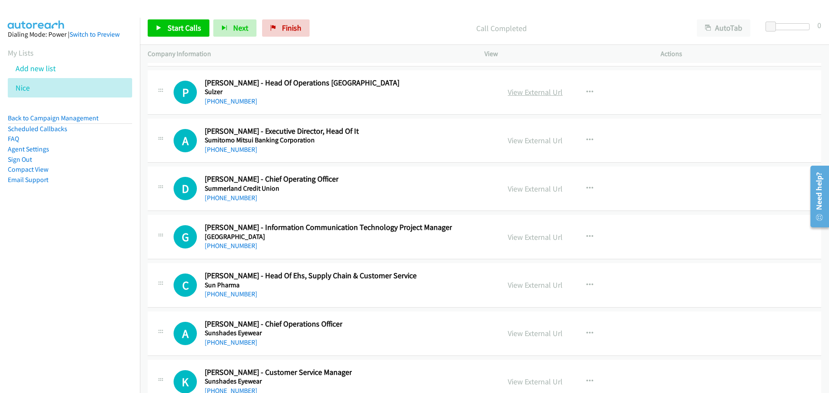
click at [552, 91] on link "View External Url" at bounding box center [534, 92] width 55 height 10
click at [541, 141] on link "View External Url" at bounding box center [534, 141] width 55 height 10
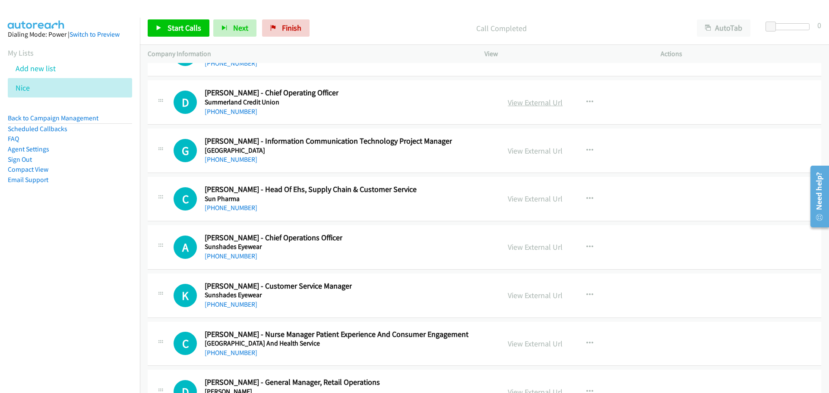
scroll to position [15255, 0]
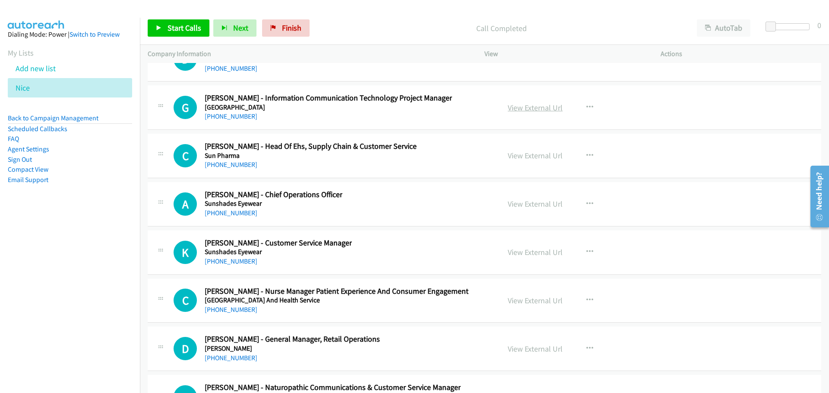
click at [530, 107] on link "View External Url" at bounding box center [534, 108] width 55 height 10
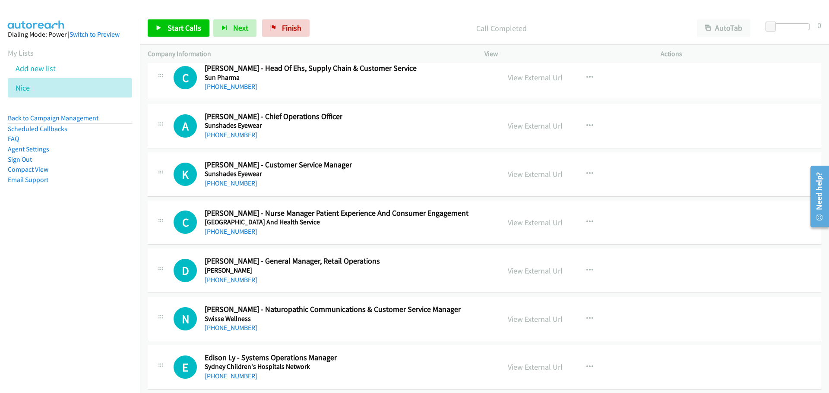
scroll to position [15341, 0]
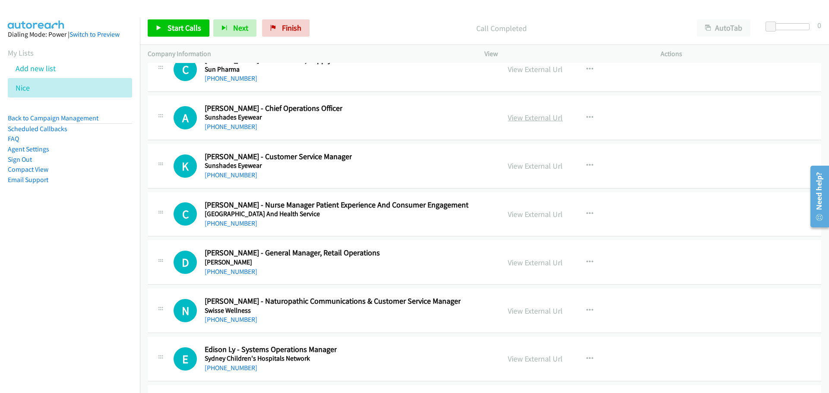
click at [549, 117] on link "View External Url" at bounding box center [534, 118] width 55 height 10
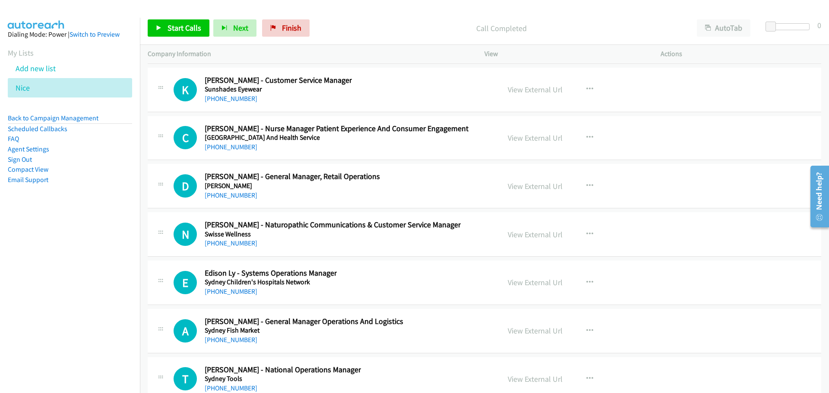
scroll to position [15427, 0]
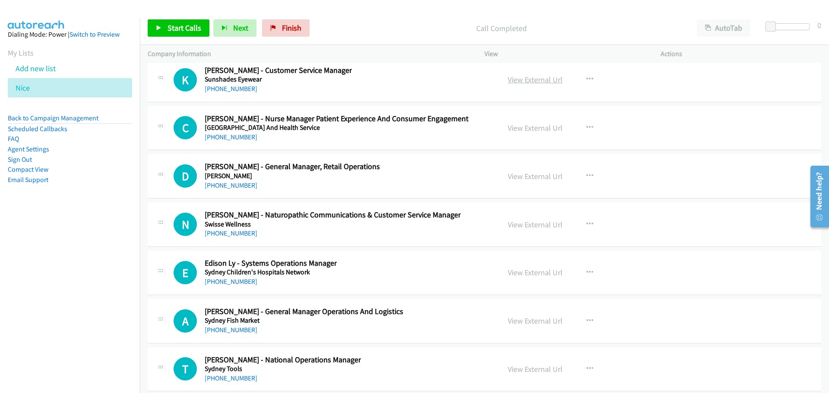
click at [546, 80] on link "View External Url" at bounding box center [534, 80] width 55 height 10
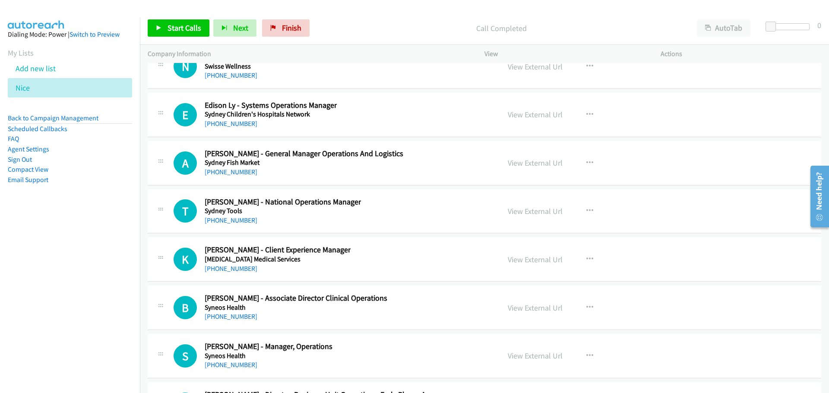
scroll to position [15600, 0]
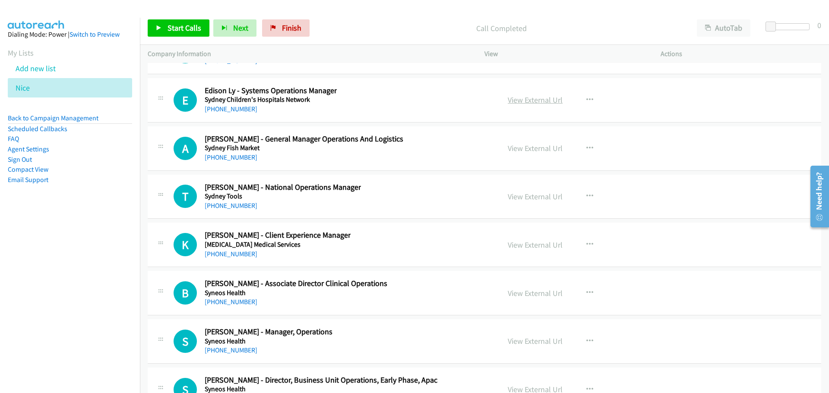
click at [535, 101] on link "View External Url" at bounding box center [534, 100] width 55 height 10
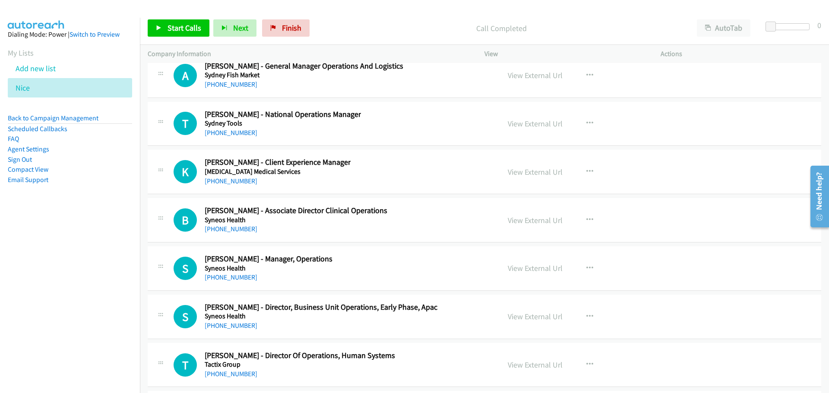
scroll to position [15686, 0]
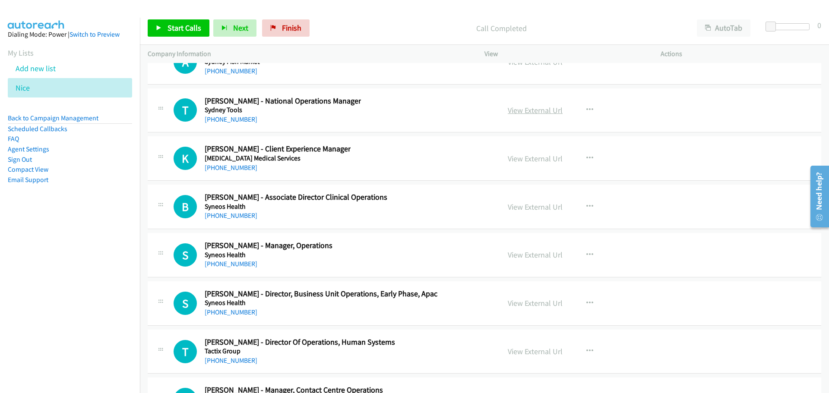
click at [531, 108] on link "View External Url" at bounding box center [534, 110] width 55 height 10
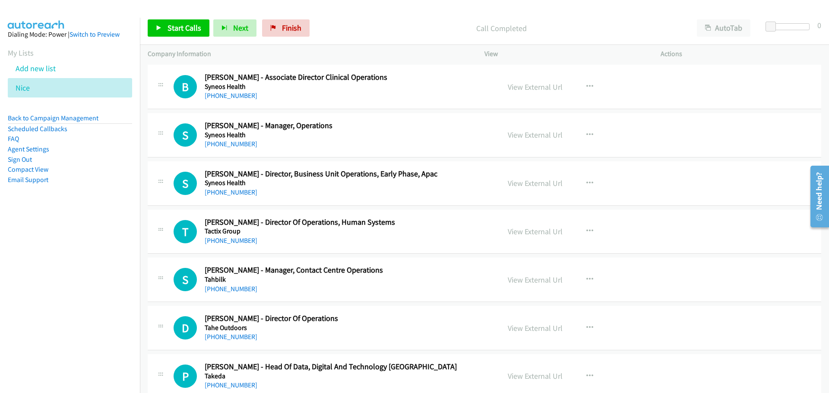
scroll to position [15816, 0]
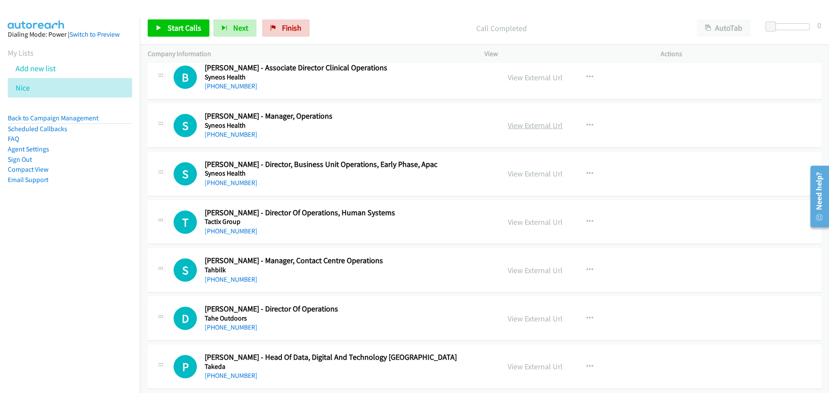
click at [526, 126] on link "View External Url" at bounding box center [534, 125] width 55 height 10
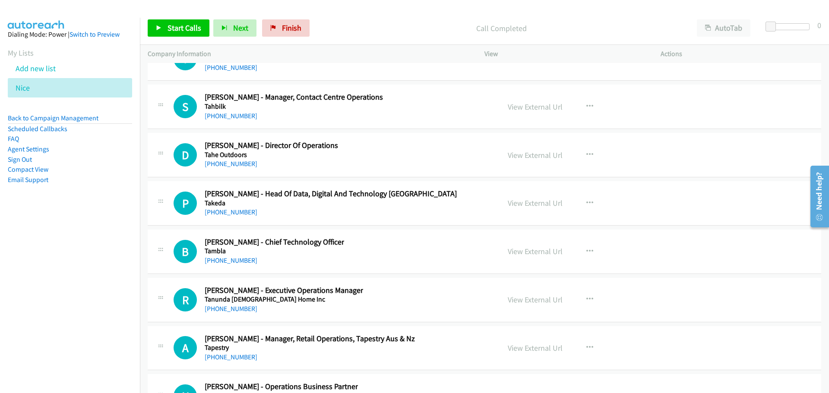
scroll to position [15988, 0]
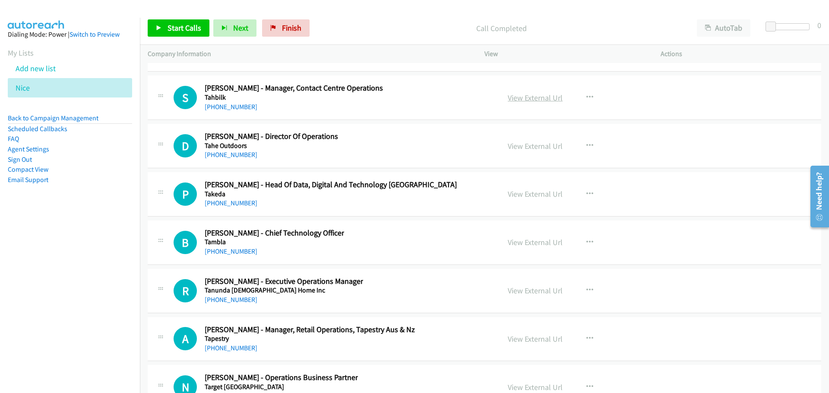
click at [522, 97] on link "View External Url" at bounding box center [534, 98] width 55 height 10
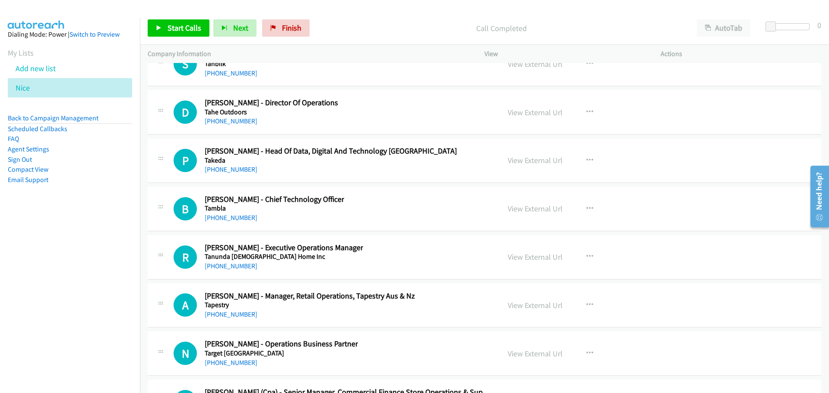
scroll to position [16031, 0]
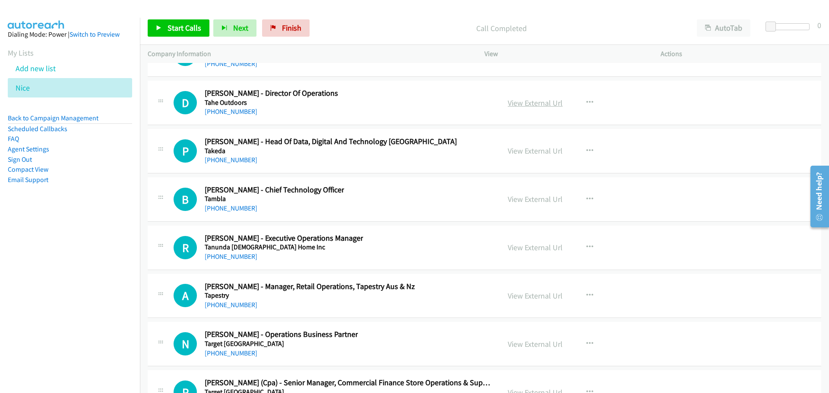
click at [527, 104] on link "View External Url" at bounding box center [534, 103] width 55 height 10
click at [537, 148] on link "View External Url" at bounding box center [534, 151] width 55 height 10
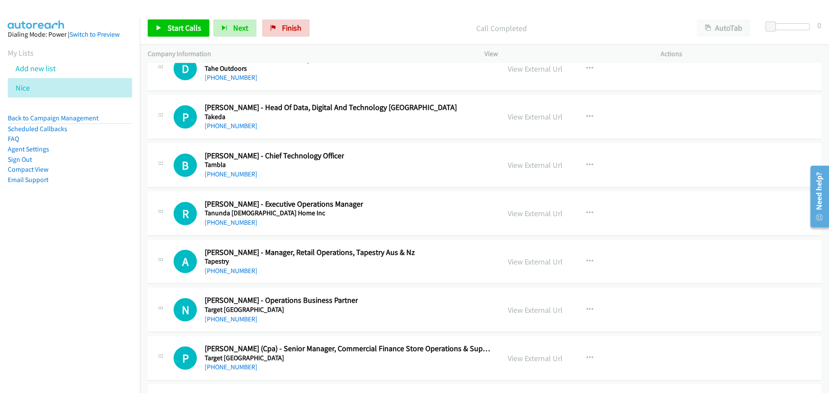
scroll to position [16075, 0]
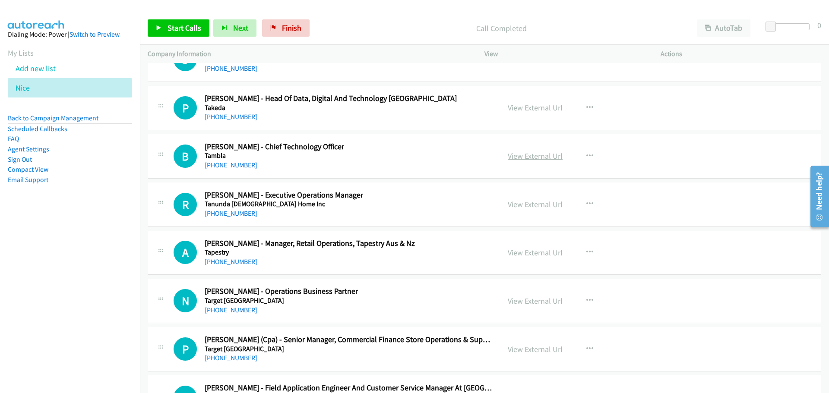
click at [528, 153] on link "View External Url" at bounding box center [534, 156] width 55 height 10
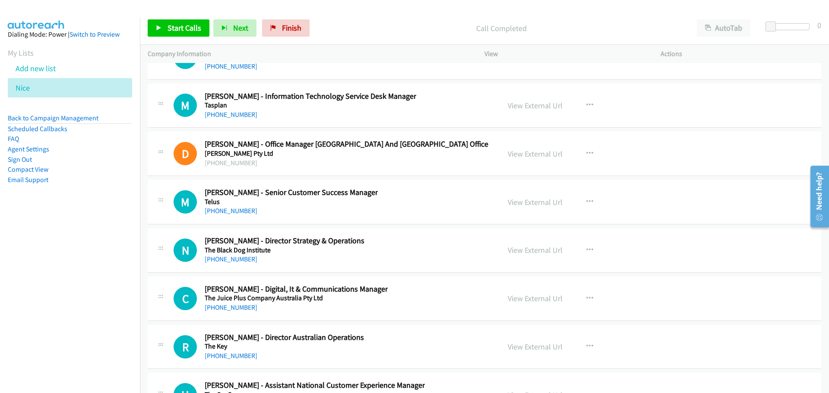
scroll to position [16420, 0]
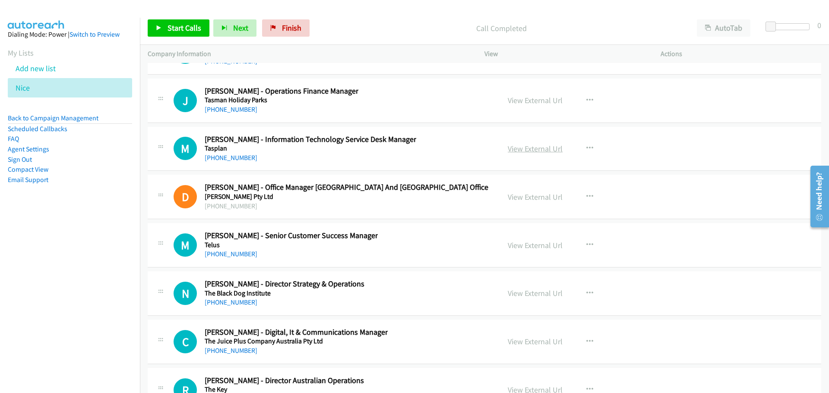
click at [542, 148] on link "View External Url" at bounding box center [534, 149] width 55 height 10
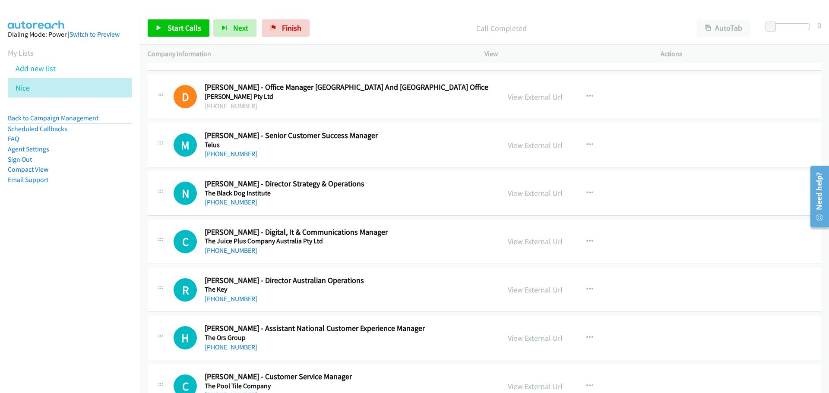
scroll to position [16549, 0]
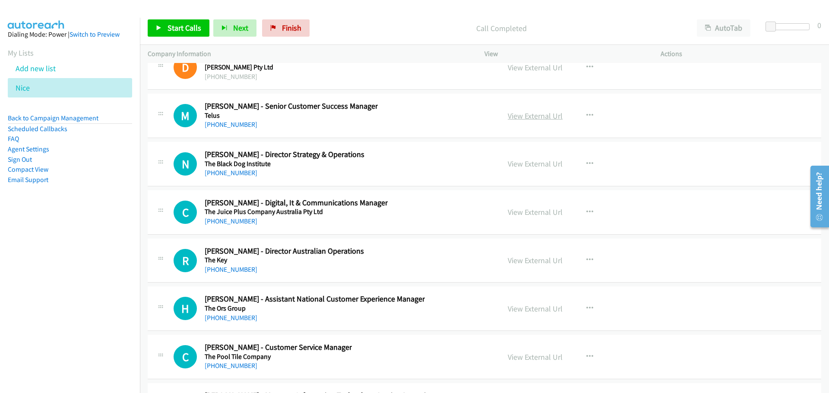
click at [530, 116] on link "View External Url" at bounding box center [534, 116] width 55 height 10
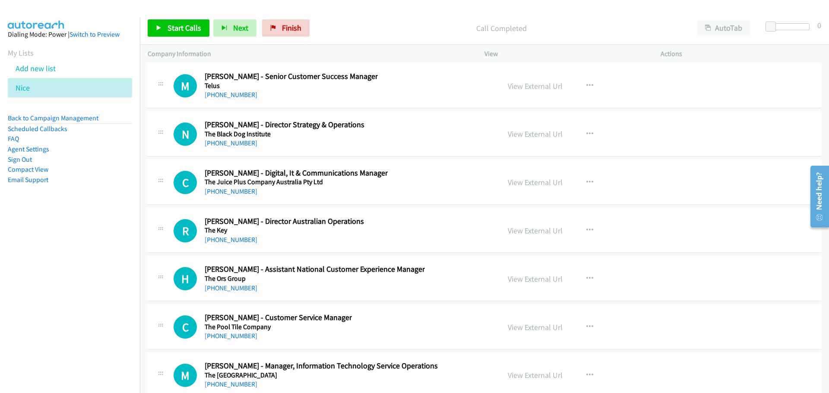
scroll to position [16592, 0]
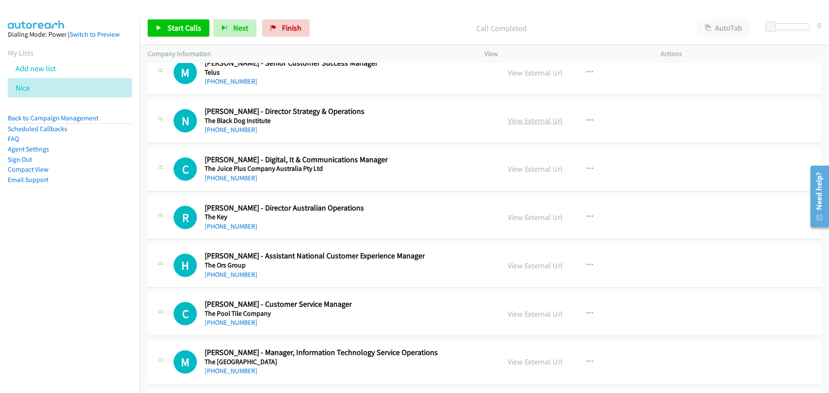
click at [535, 123] on link "View External Url" at bounding box center [534, 121] width 55 height 10
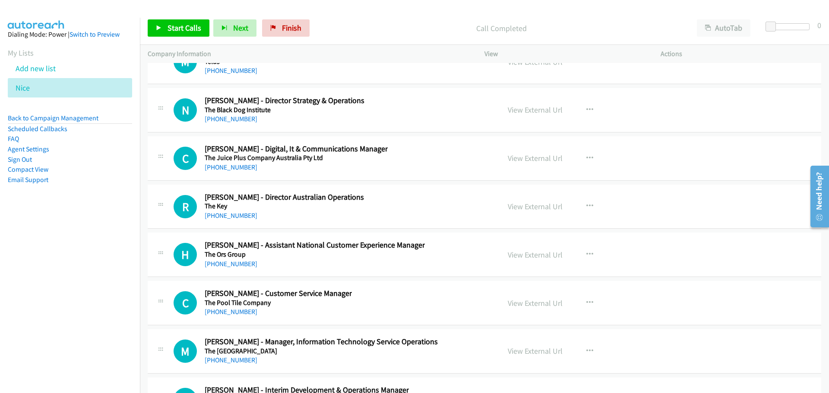
scroll to position [16636, 0]
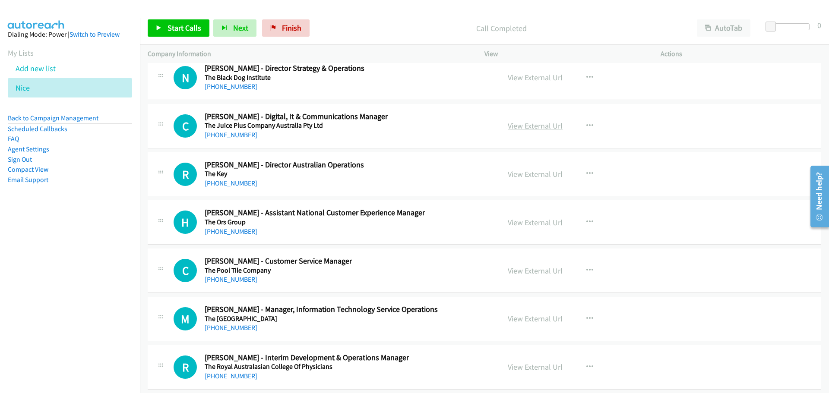
click at [549, 125] on link "View External Url" at bounding box center [534, 126] width 55 height 10
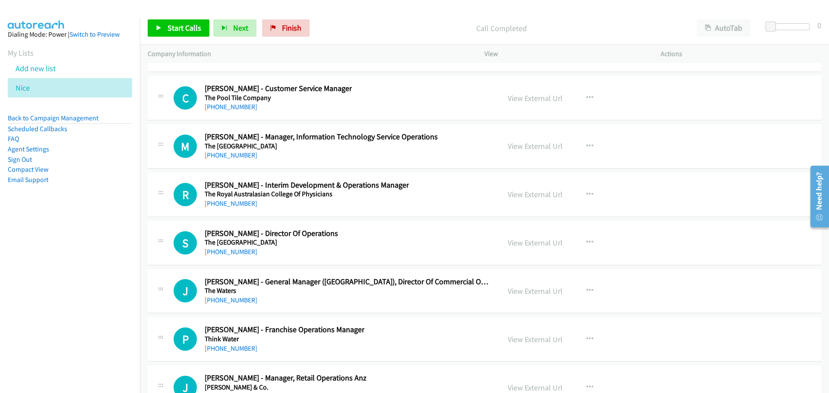
scroll to position [16851, 0]
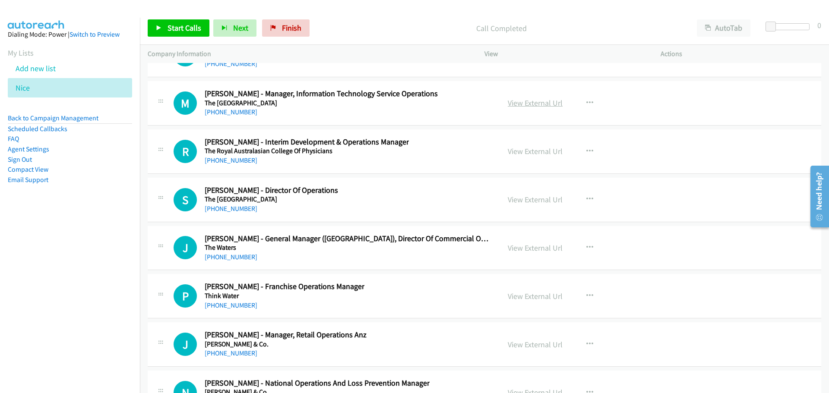
click at [536, 106] on link "View External Url" at bounding box center [534, 103] width 55 height 10
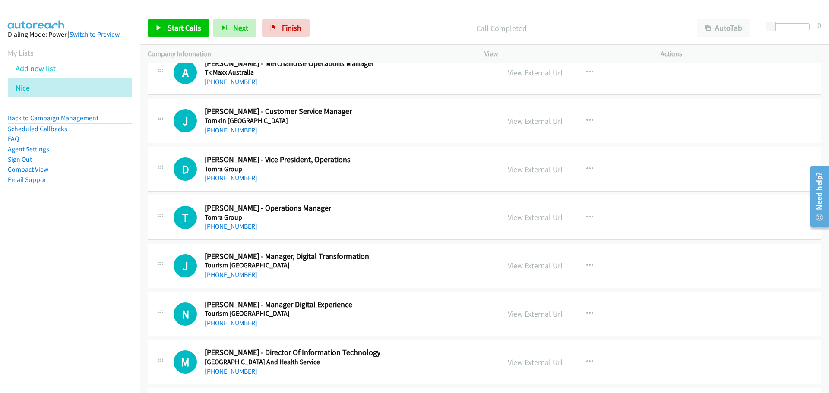
scroll to position [17283, 0]
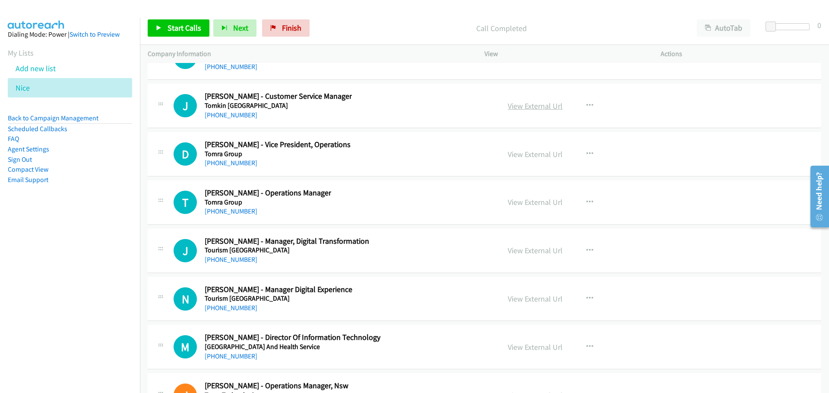
click at [531, 107] on link "View External Url" at bounding box center [534, 106] width 55 height 10
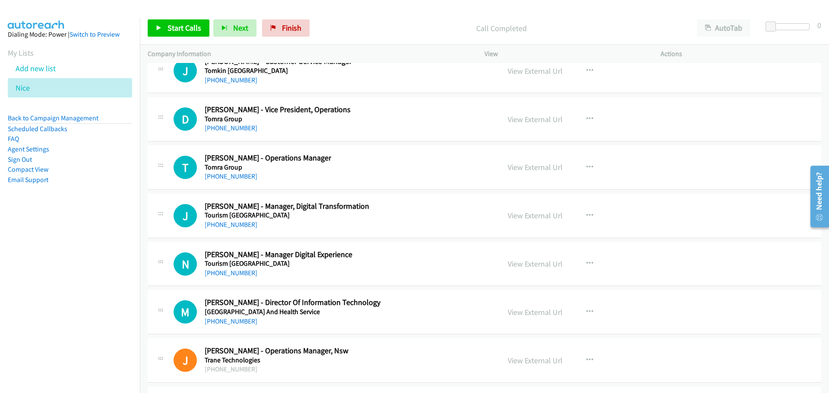
scroll to position [17326, 0]
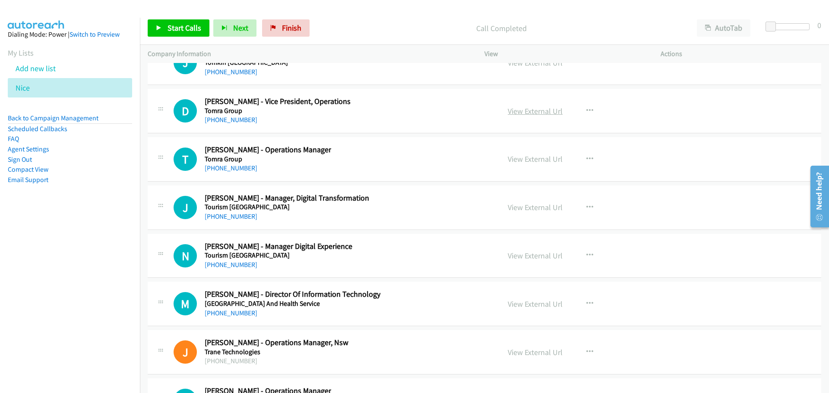
click at [550, 115] on link "View External Url" at bounding box center [534, 111] width 55 height 10
click at [521, 160] on link "View External Url" at bounding box center [534, 159] width 55 height 10
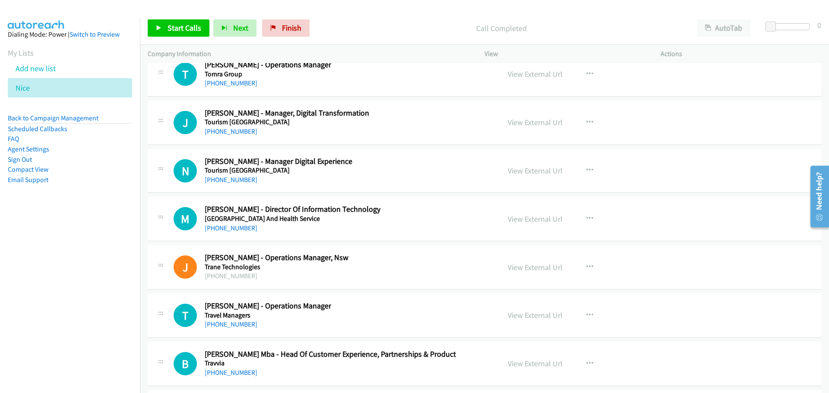
scroll to position [17412, 0]
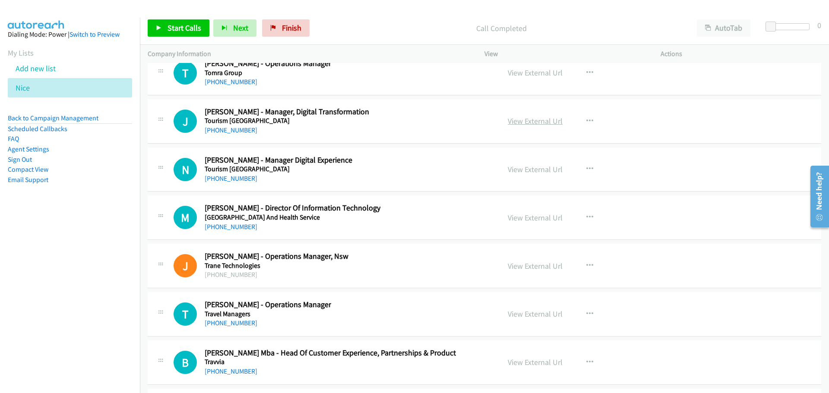
click at [547, 126] on link "View External Url" at bounding box center [534, 121] width 55 height 10
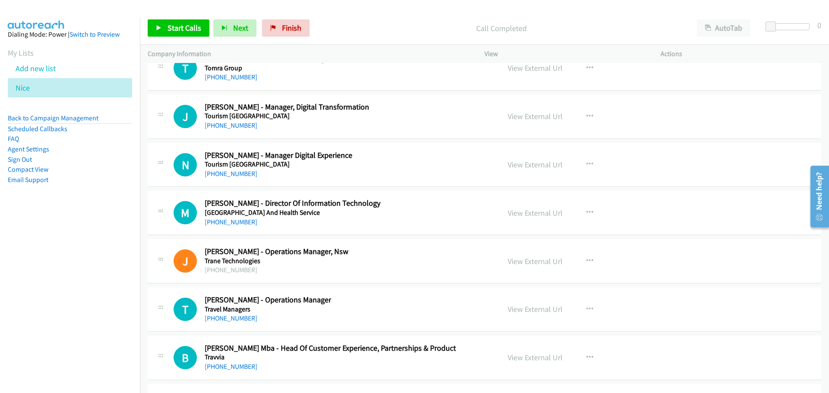
scroll to position [17455, 0]
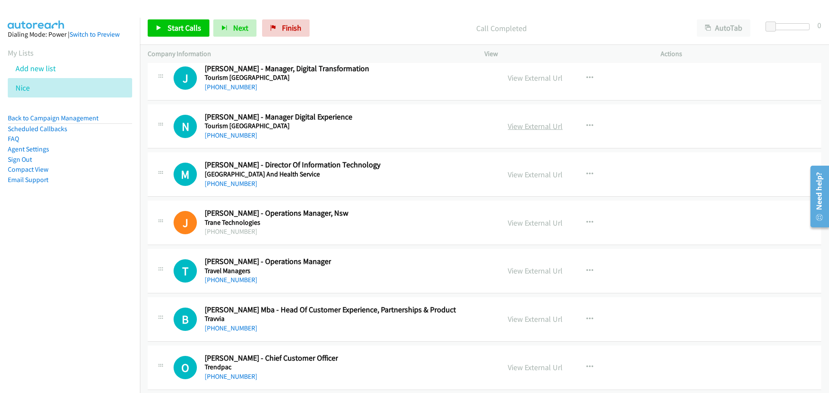
click at [552, 129] on link "View External Url" at bounding box center [534, 126] width 55 height 10
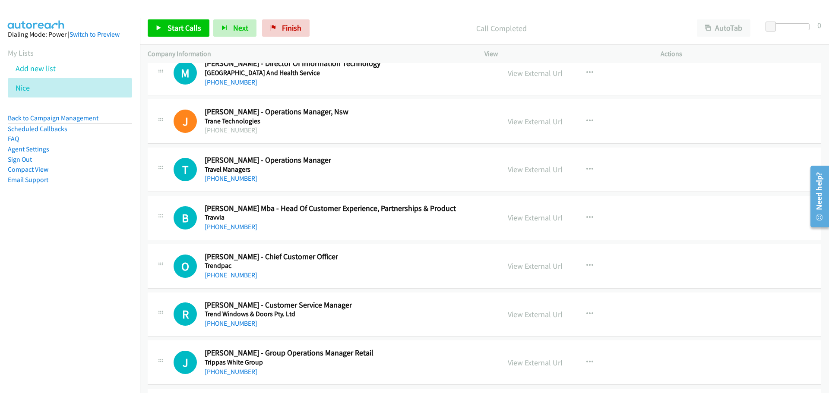
scroll to position [17542, 0]
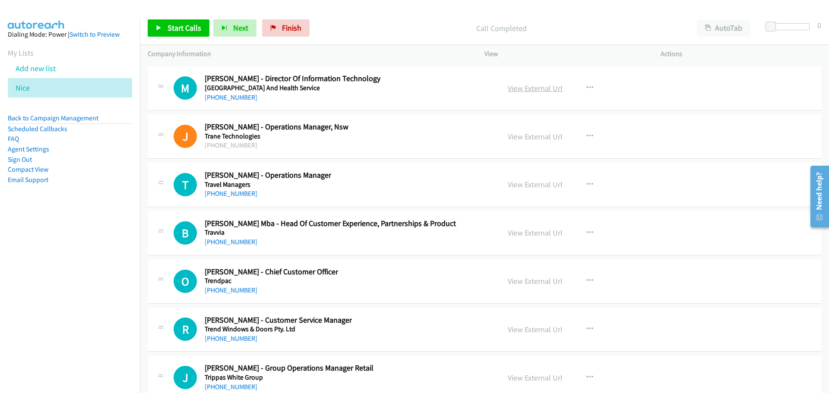
click at [529, 88] on link "View External Url" at bounding box center [534, 88] width 55 height 10
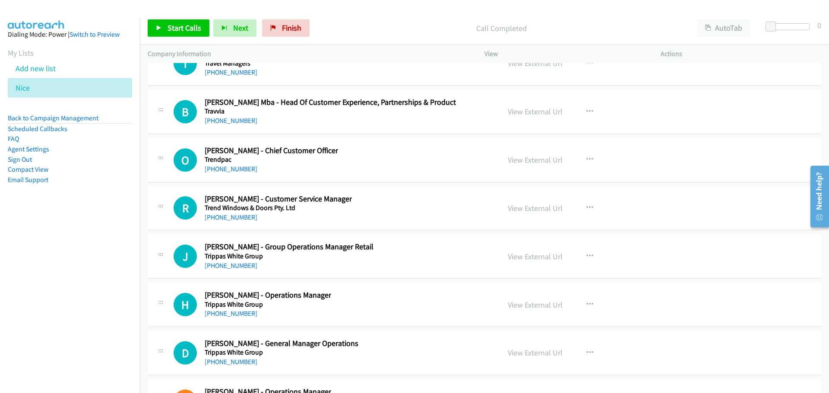
scroll to position [17671, 0]
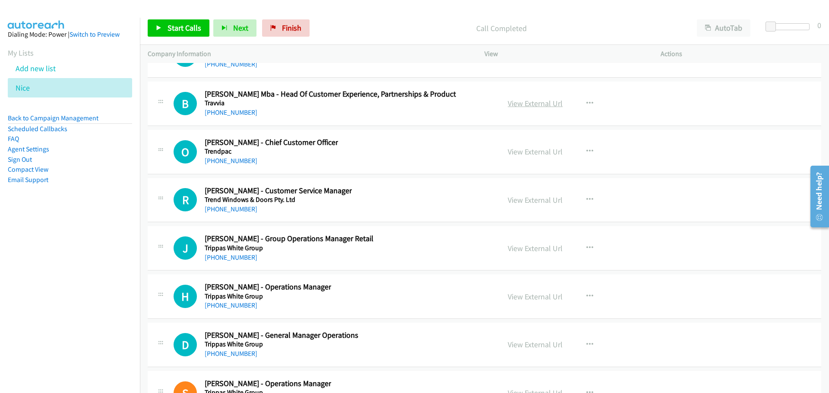
click at [532, 104] on link "View External Url" at bounding box center [534, 103] width 55 height 10
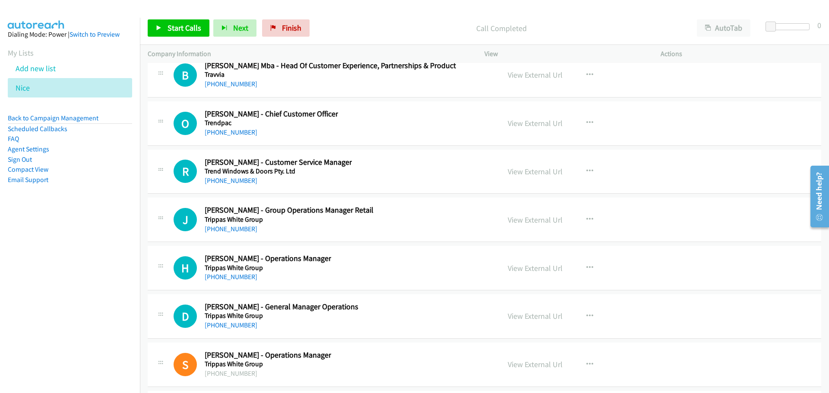
scroll to position [17714, 0]
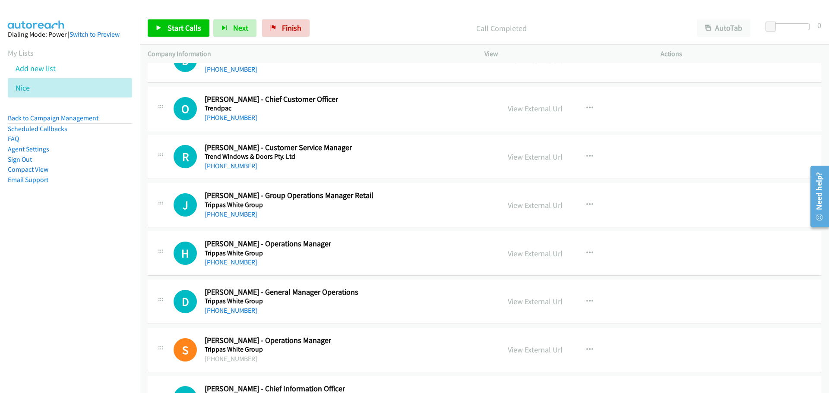
click at [534, 111] on link "View External Url" at bounding box center [534, 109] width 55 height 10
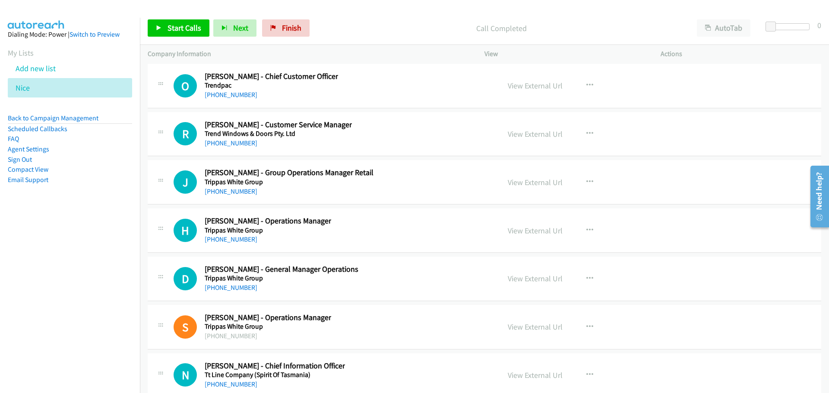
scroll to position [17758, 0]
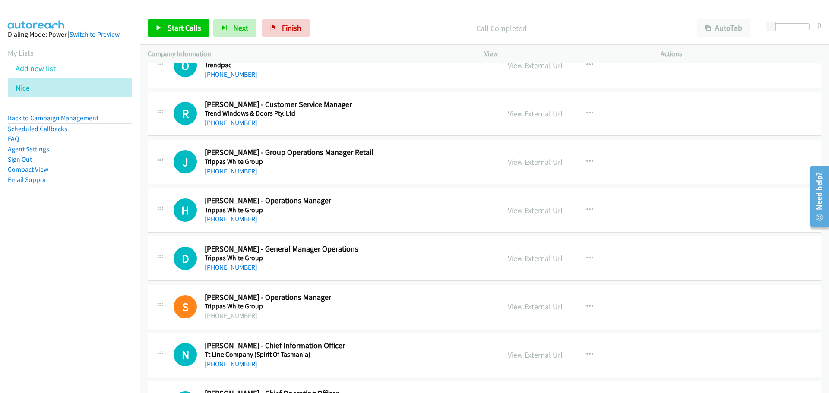
click at [539, 117] on link "View External Url" at bounding box center [534, 114] width 55 height 10
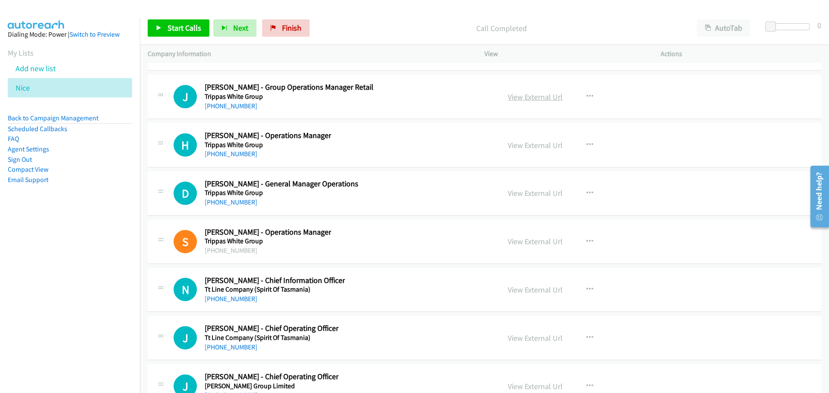
scroll to position [17844, 0]
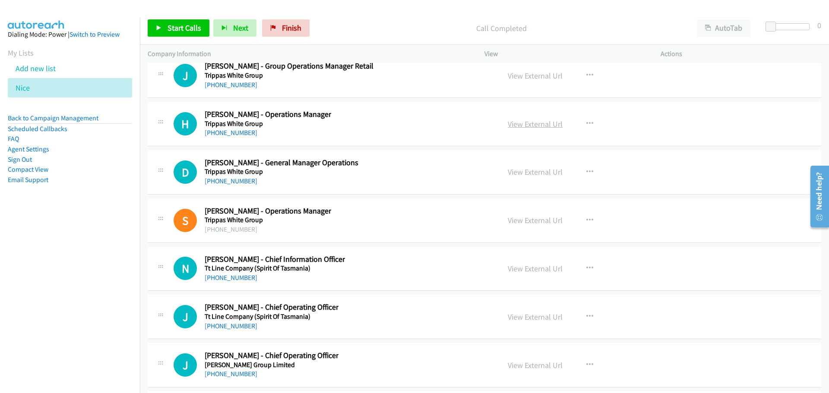
drag, startPoint x: 530, startPoint y: 118, endPoint x: 532, endPoint y: 124, distance: 6.7
click at [530, 118] on div "View External Url" at bounding box center [534, 124] width 55 height 12
click at [533, 125] on link "View External Url" at bounding box center [534, 124] width 55 height 10
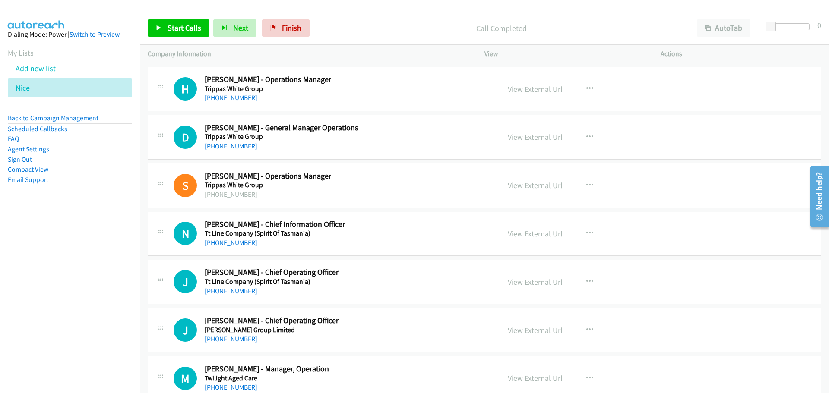
scroll to position [17887, 0]
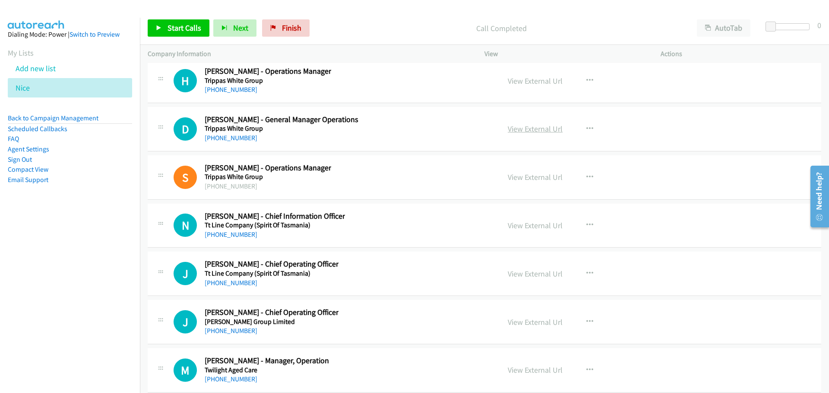
click at [536, 132] on link "View External Url" at bounding box center [534, 129] width 55 height 10
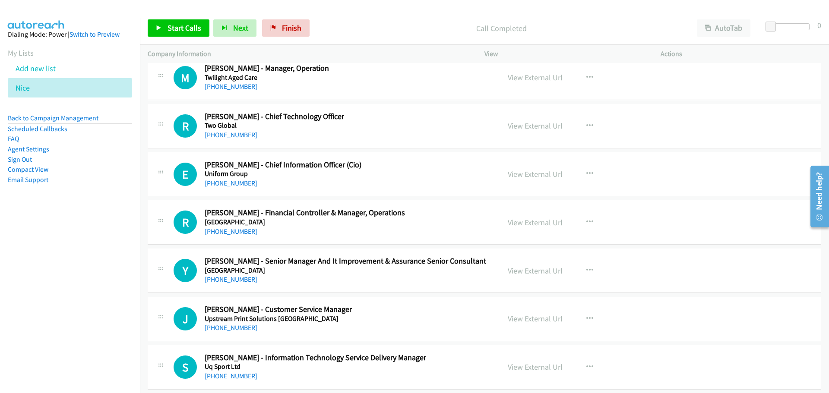
scroll to position [18189, 0]
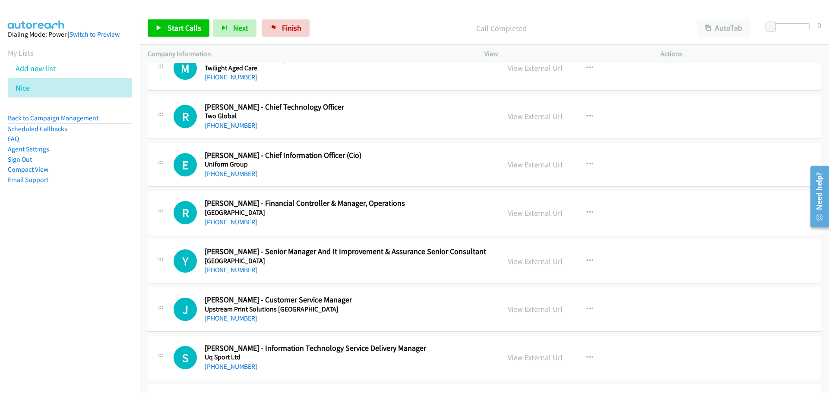
click at [528, 122] on div "View External Url" at bounding box center [534, 116] width 55 height 12
click at [528, 117] on link "View External Url" at bounding box center [534, 116] width 55 height 10
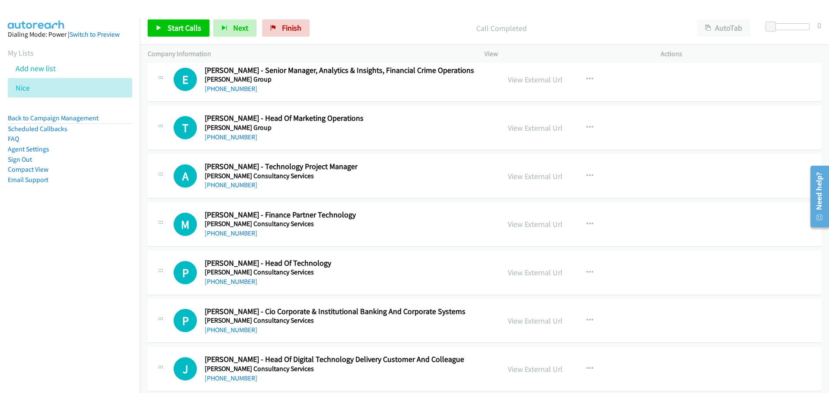
scroll to position [18577, 0]
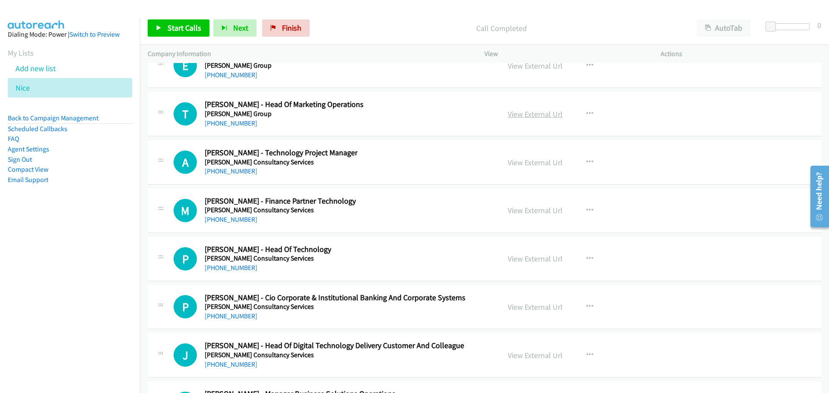
click at [538, 113] on link "View External Url" at bounding box center [534, 114] width 55 height 10
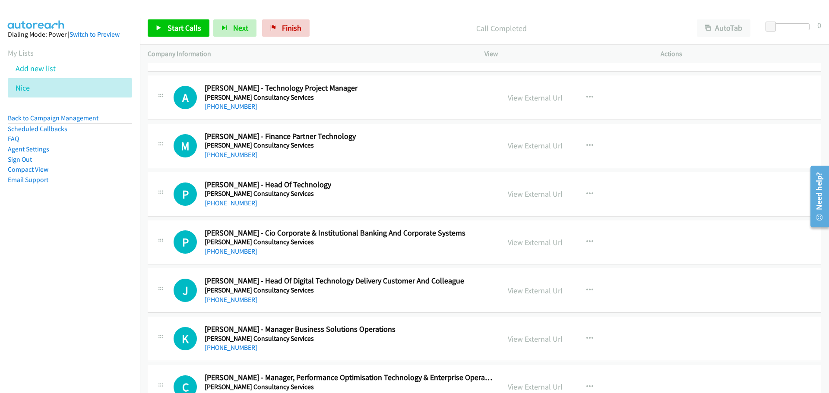
scroll to position [18664, 0]
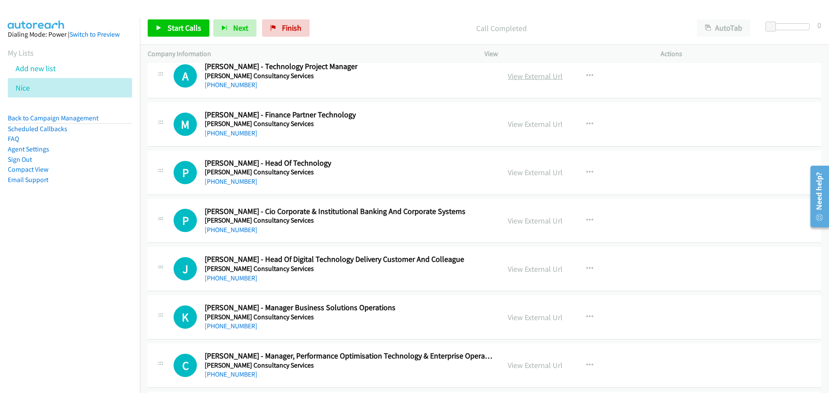
click at [538, 78] on link "View External Url" at bounding box center [534, 76] width 55 height 10
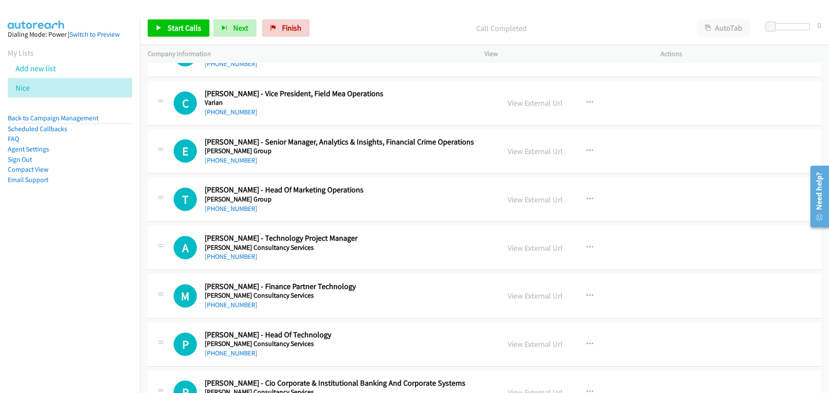
scroll to position [18491, 0]
click at [35, 91] on link at bounding box center [35, 88] width 6 height 10
